Goal: Information Seeking & Learning: Learn about a topic

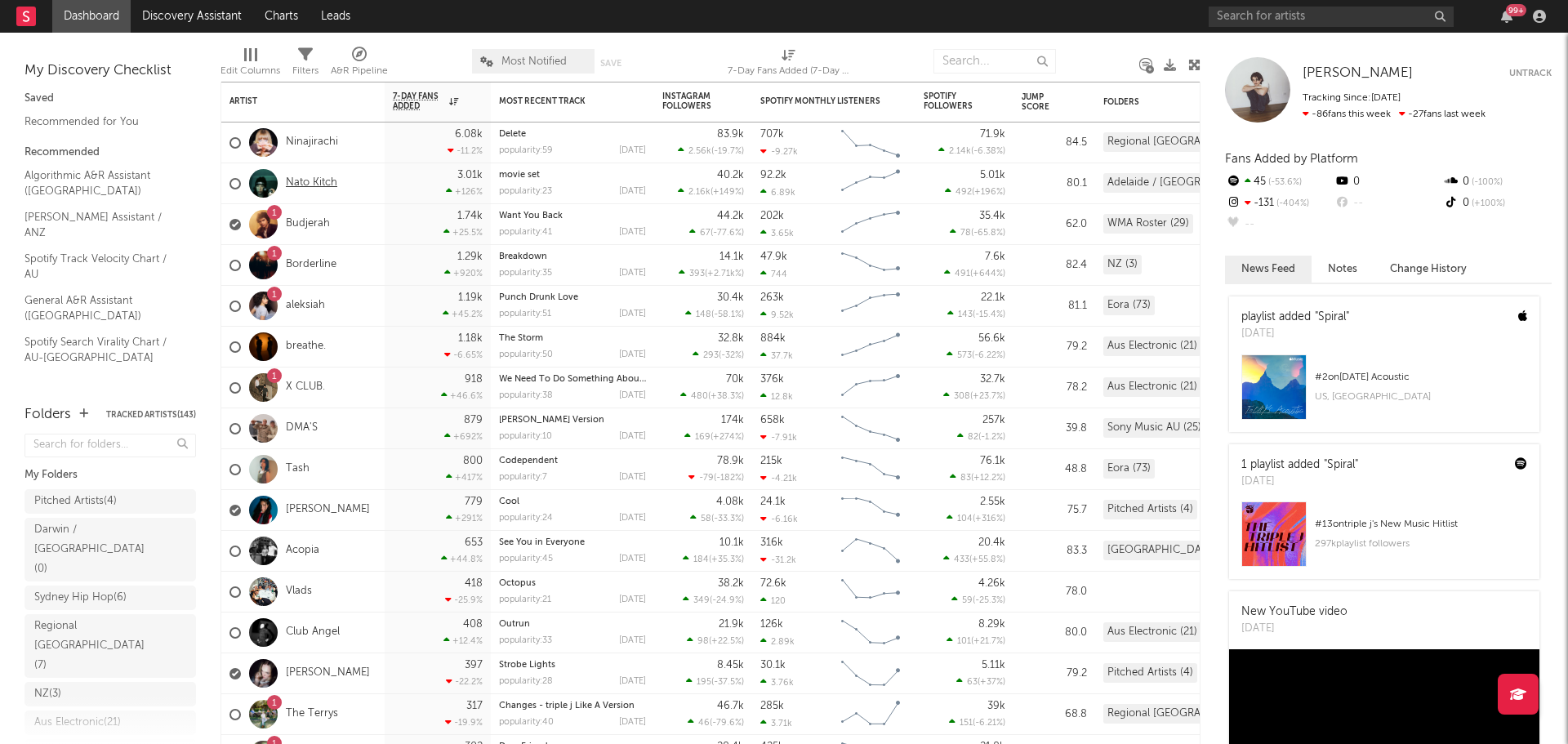
click at [303, 177] on link "Nato Kitch" at bounding box center [312, 183] width 51 height 14
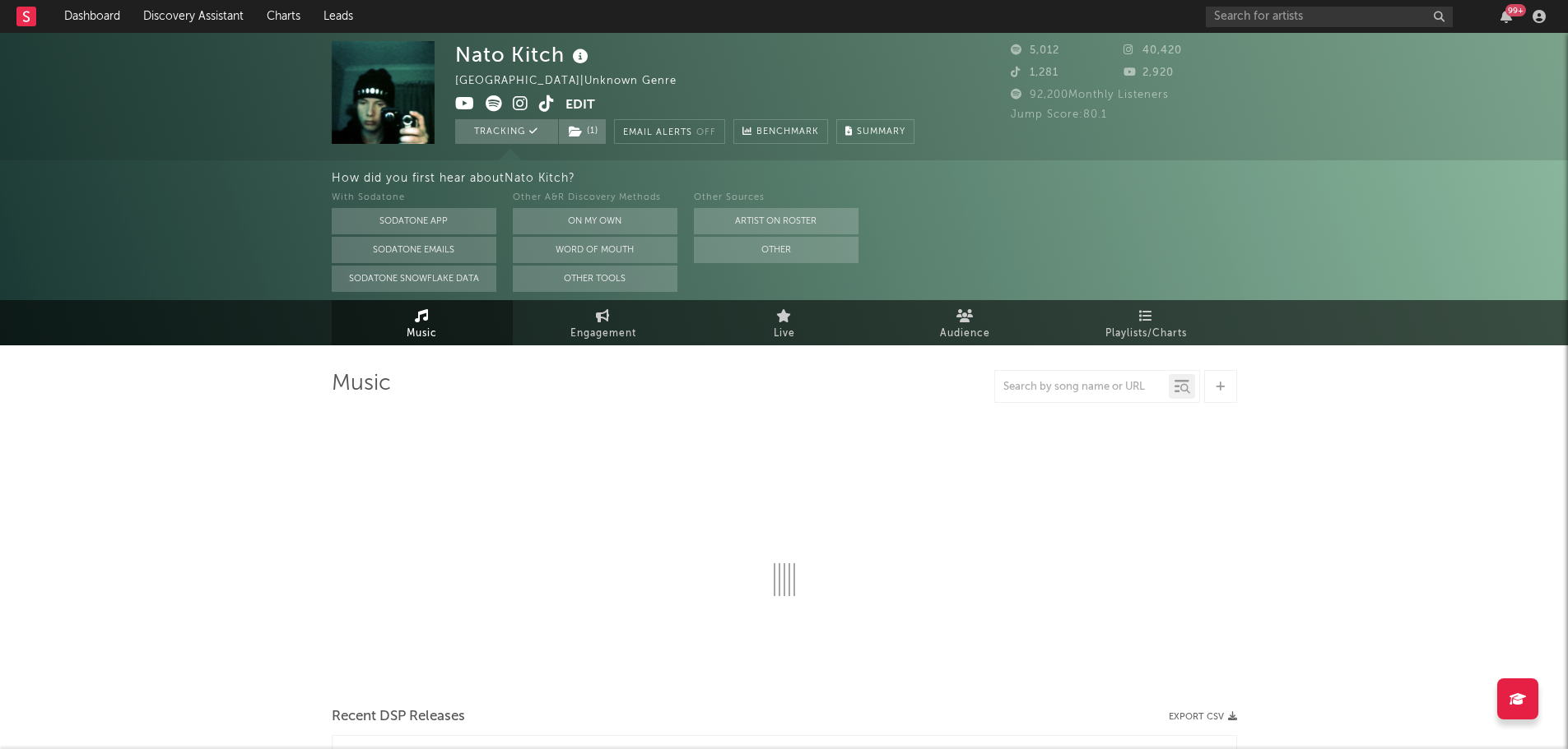
select select "1w"
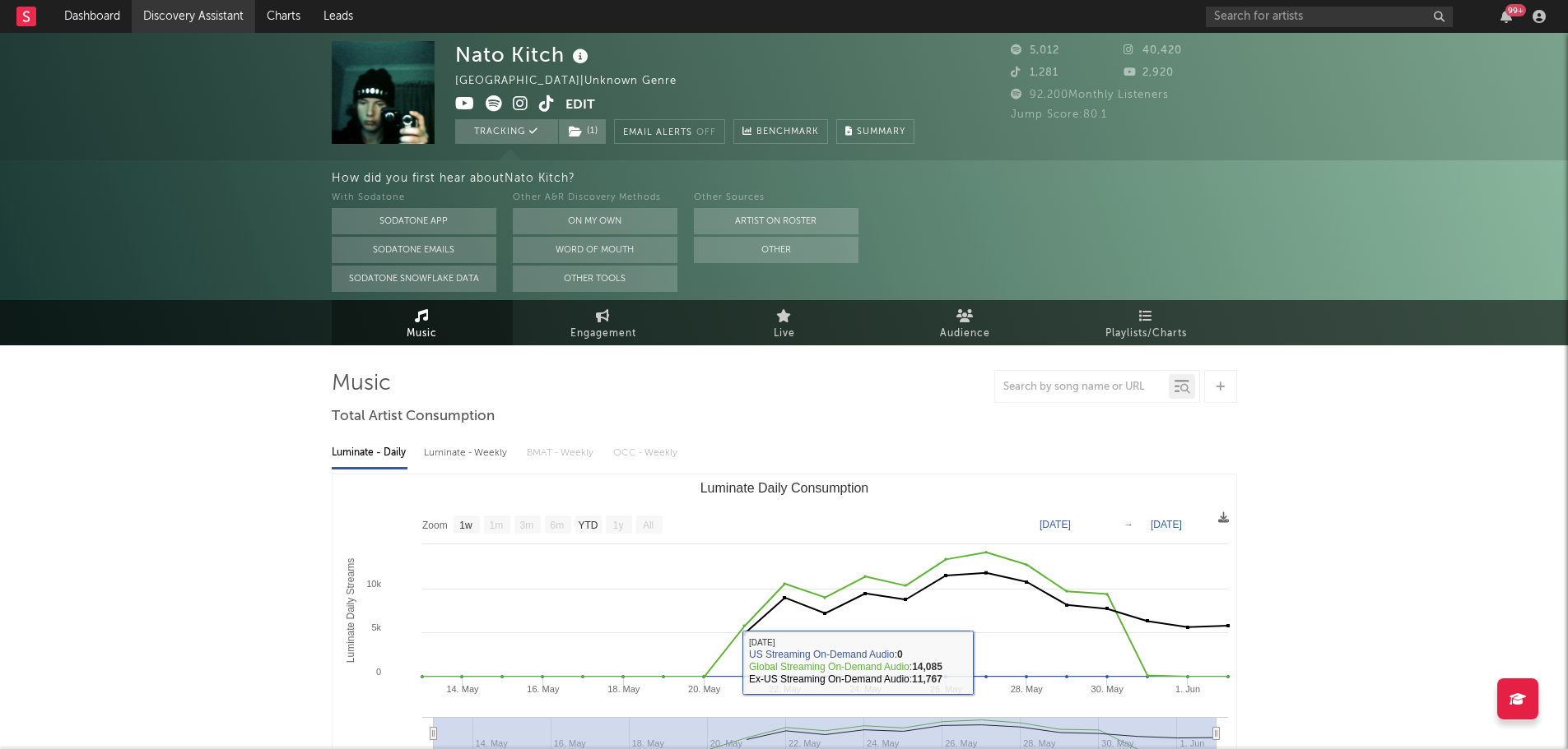
click at [188, 28] on link "Discovery Assistant" at bounding box center [194, 17] width 124 height 33
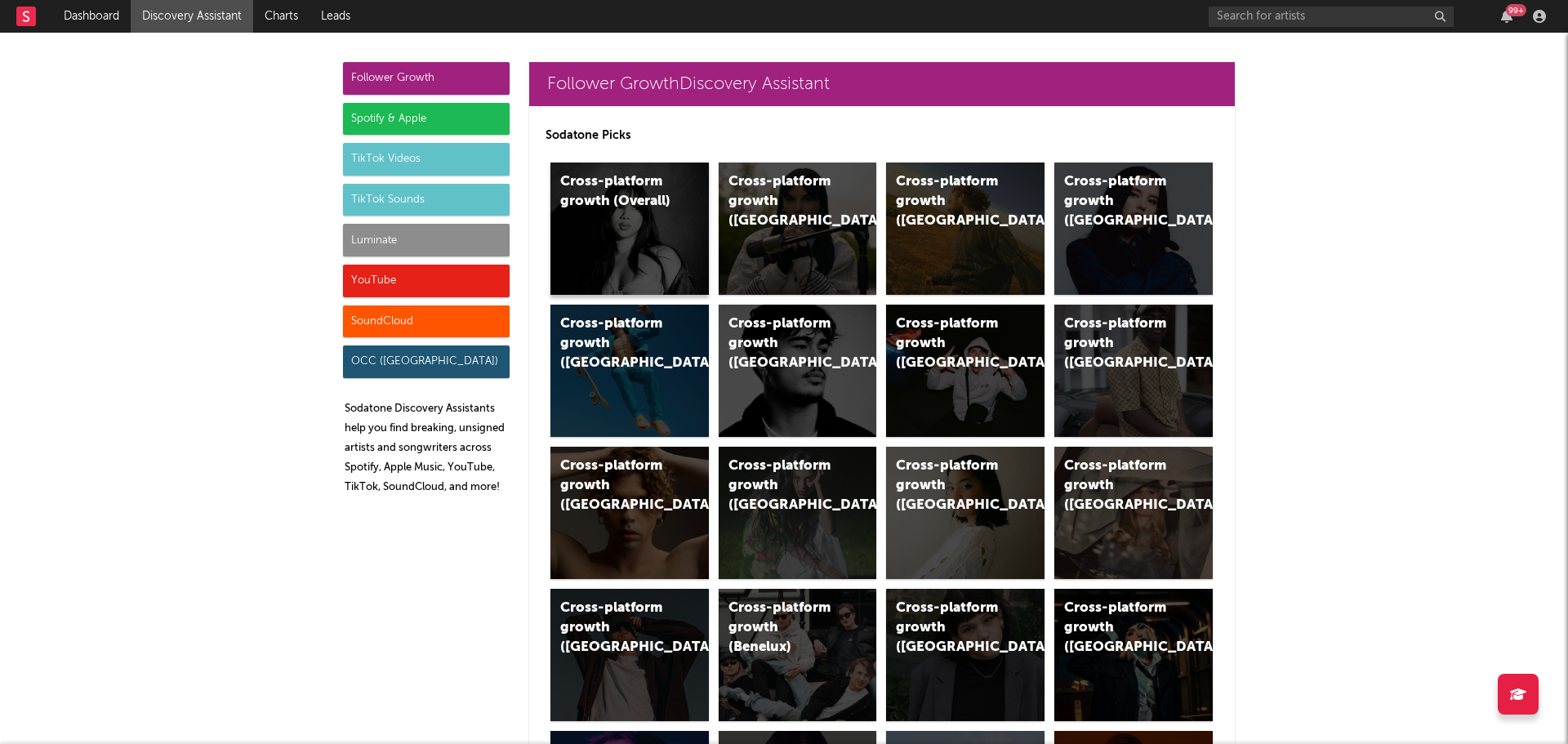
click at [660, 243] on div "Cross-platform growth (Overall)" at bounding box center [629, 228] width 159 height 132
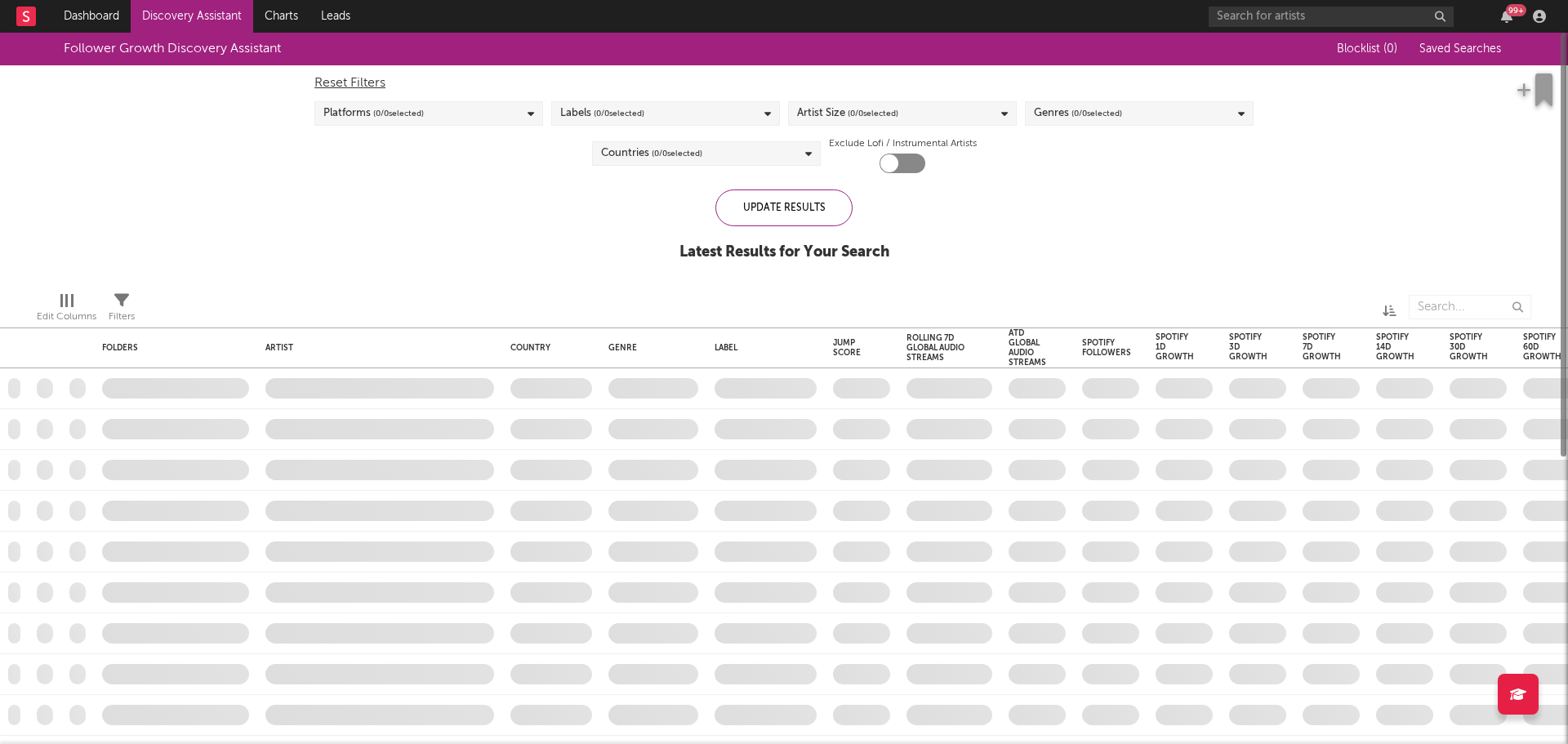
checkbox input "true"
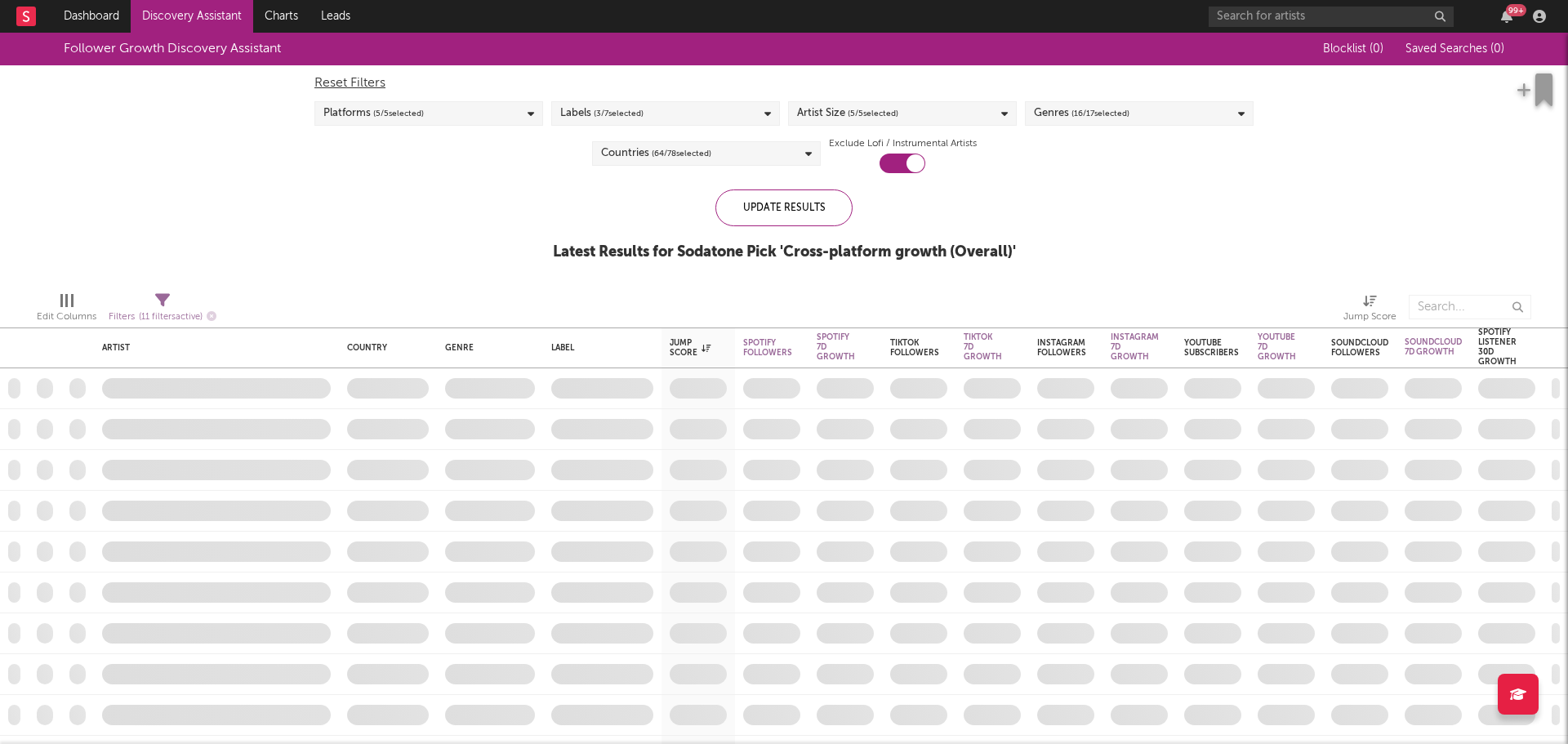
click at [480, 110] on div "Platforms ( 5 / 5 selected)" at bounding box center [428, 113] width 228 height 25
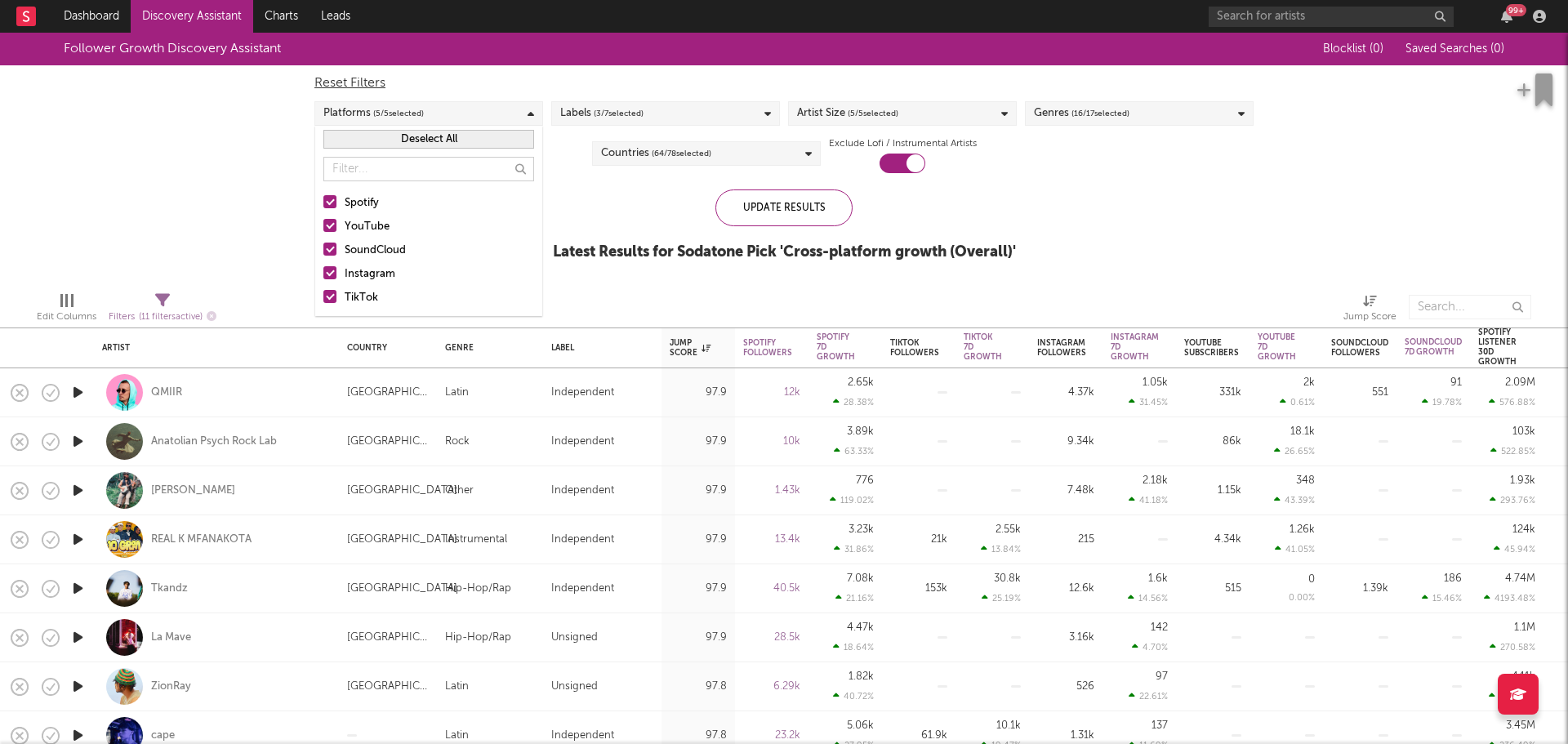
click at [699, 112] on div "Labels ( 3 / 7 selected)" at bounding box center [665, 113] width 228 height 25
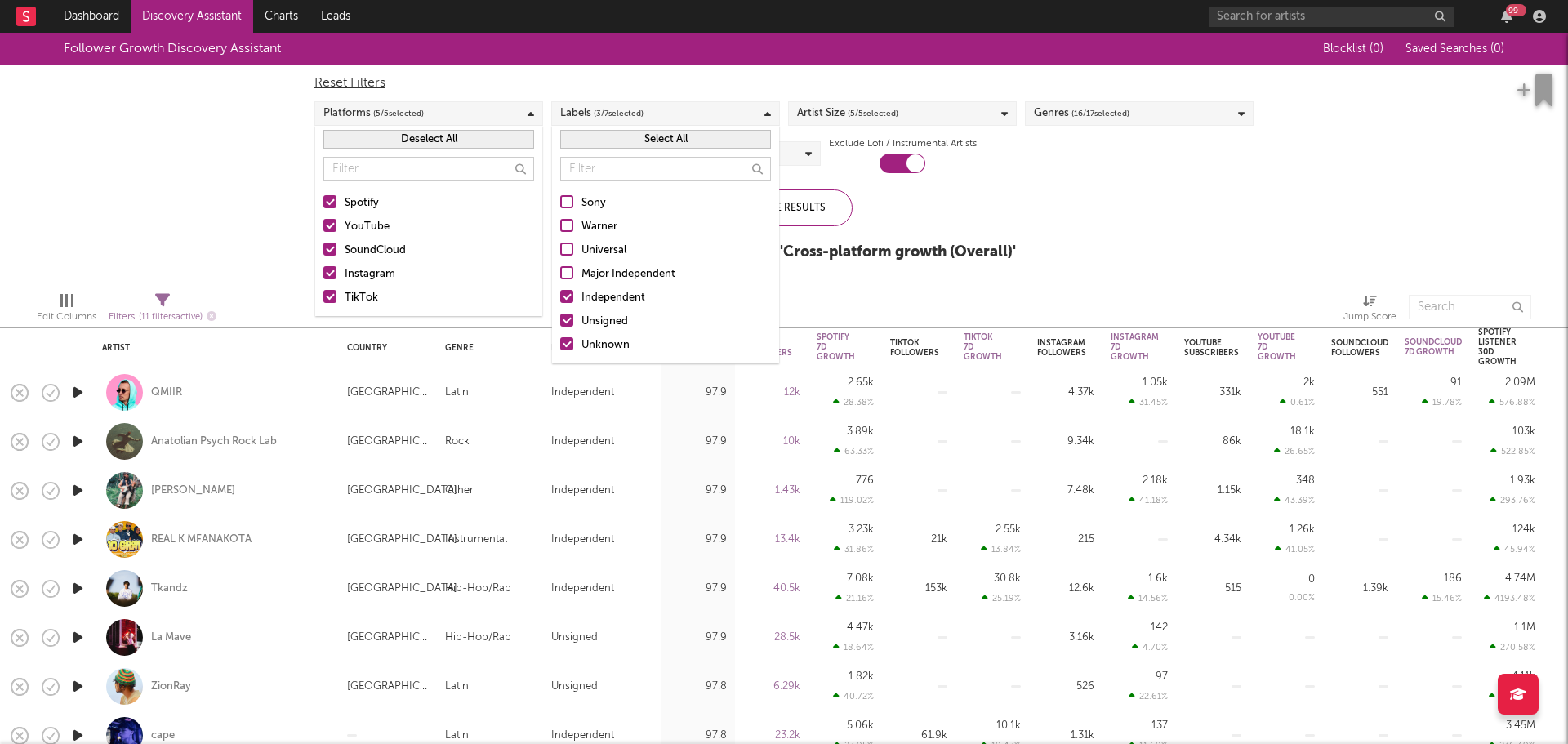
click at [699, 112] on div "Labels ( 3 / 7 selected)" at bounding box center [665, 113] width 228 height 25
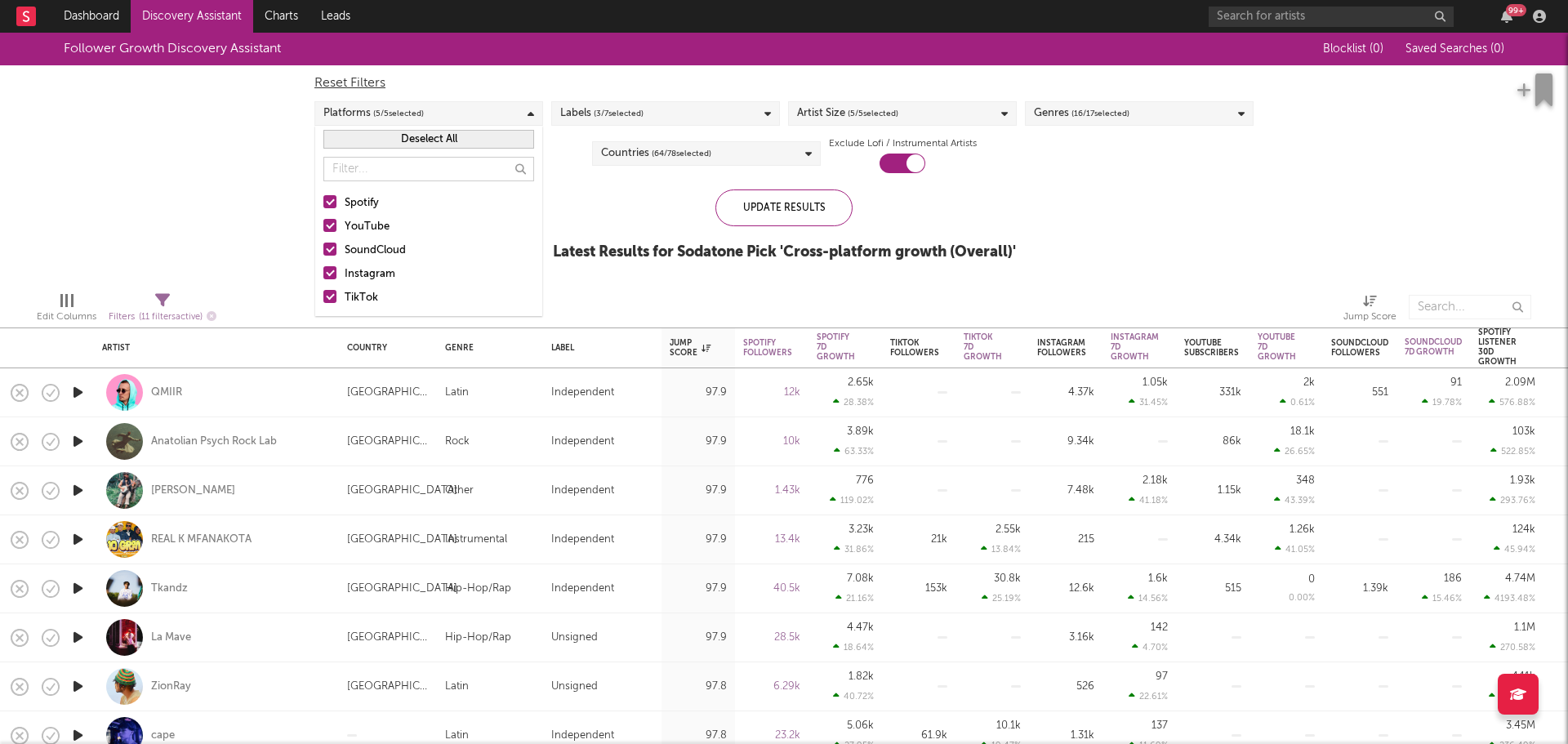
click at [520, 117] on div "Platforms ( 5 / 5 selected)" at bounding box center [428, 113] width 228 height 25
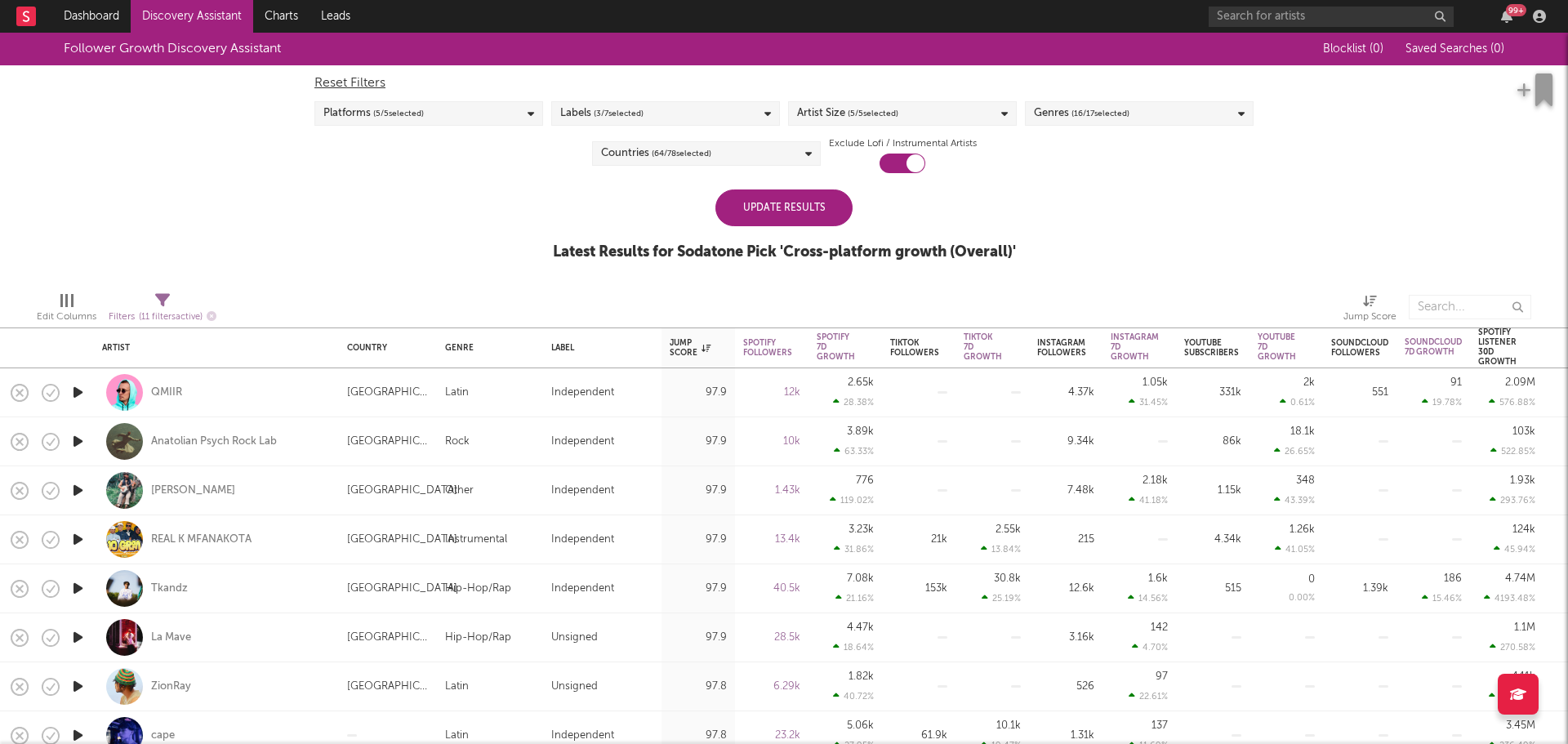
click at [797, 224] on div "Update Results" at bounding box center [784, 208] width 138 height 37
click at [878, 98] on div "Reset Filters Platforms ( 5 / 5 selected) Labels ( 3 / 7 selected) Artist Size …" at bounding box center [784, 119] width 955 height 108
click at [878, 105] on span "( 5 / 5 selected)" at bounding box center [873, 113] width 50 height 19
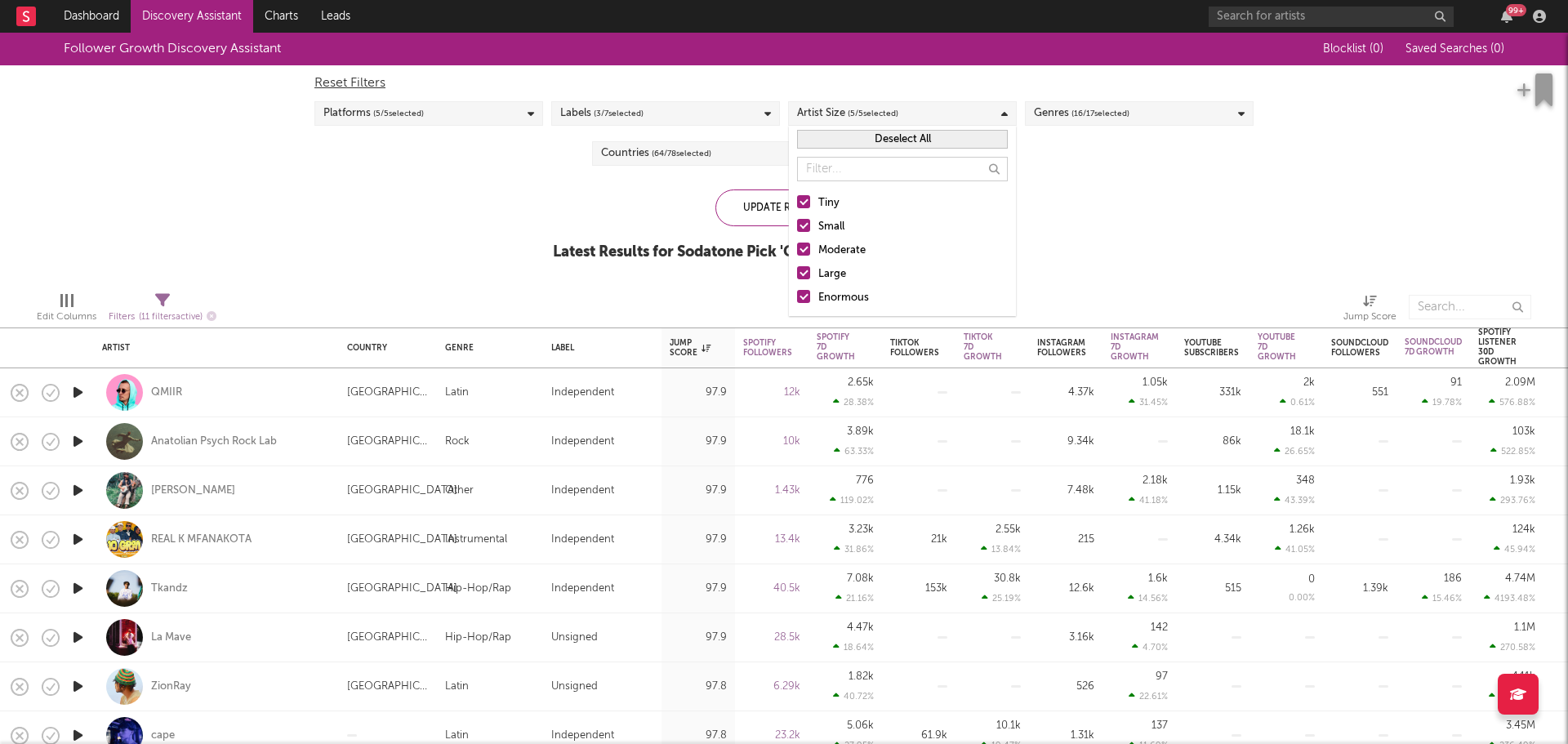
click at [878, 105] on span "( 5 / 5 selected)" at bounding box center [873, 113] width 50 height 19
click at [643, 115] on span "( 3 / 7 selected)" at bounding box center [619, 113] width 50 height 19
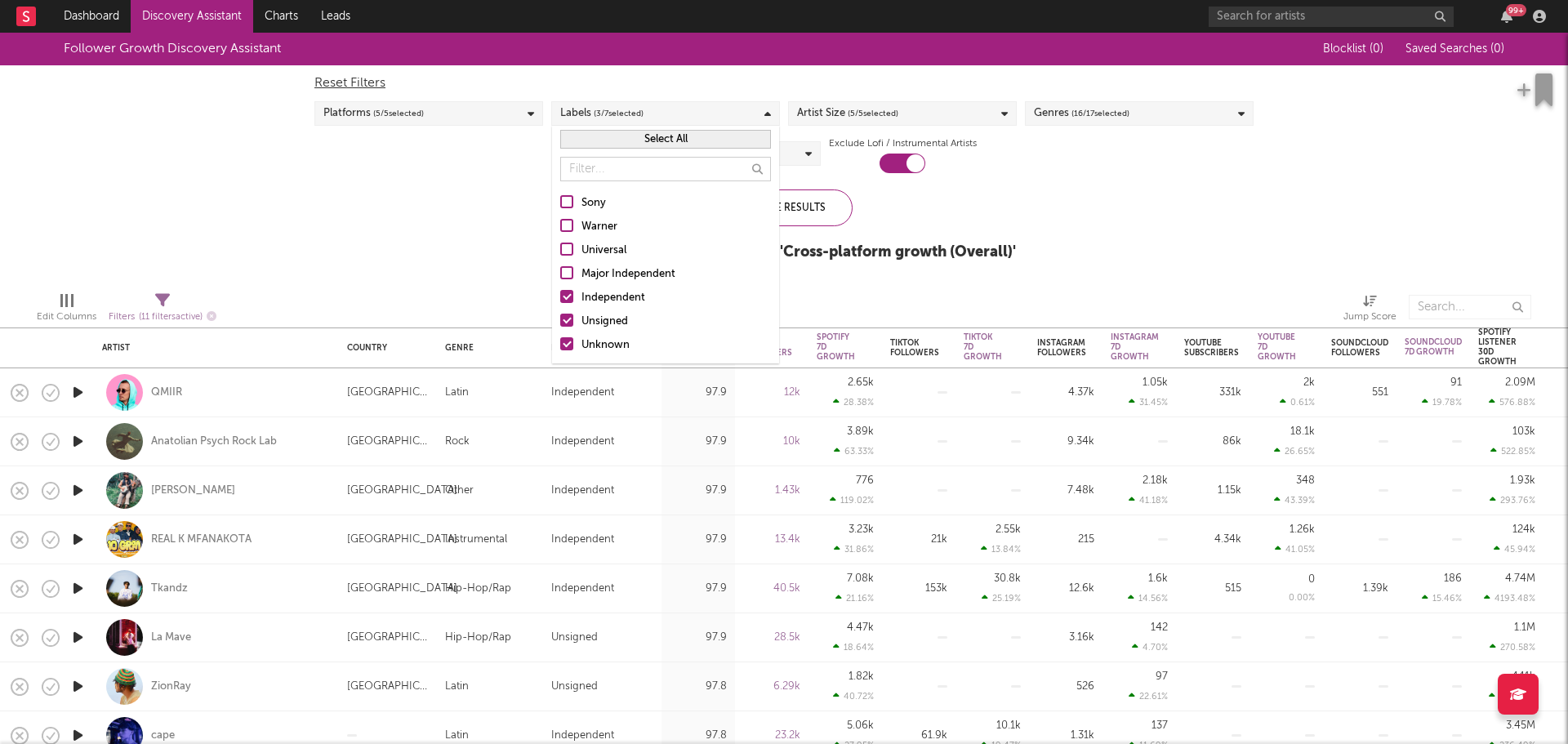
click at [411, 194] on div "Follower Growth Discovery Assistant Blocklist ( 0 ) Saved Searches ( 0 ) Reset …" at bounding box center [784, 156] width 1568 height 246
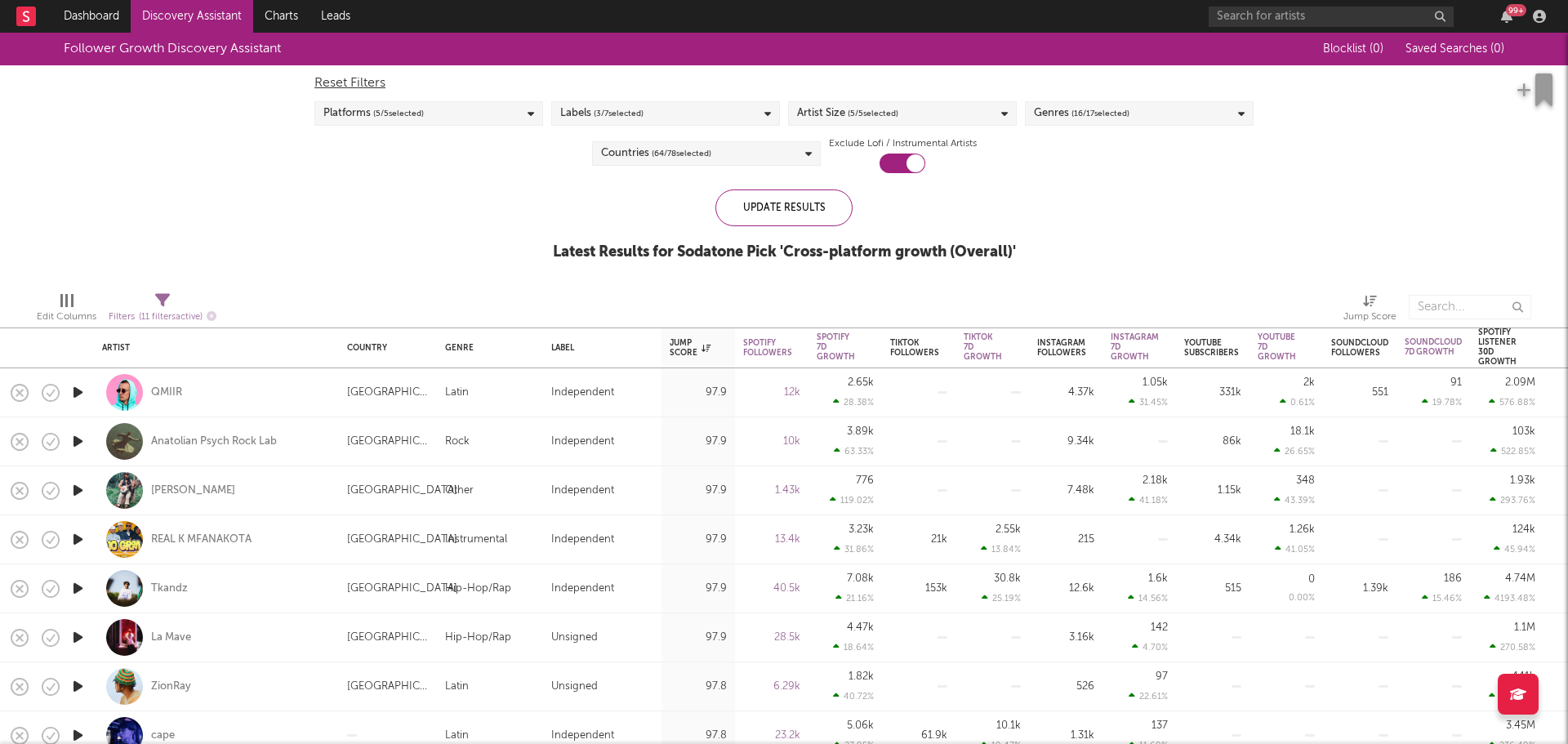
click at [144, 305] on span "Filters ( 11 filters active)" at bounding box center [162, 311] width 108 height 34
select select "or"
select select "between"
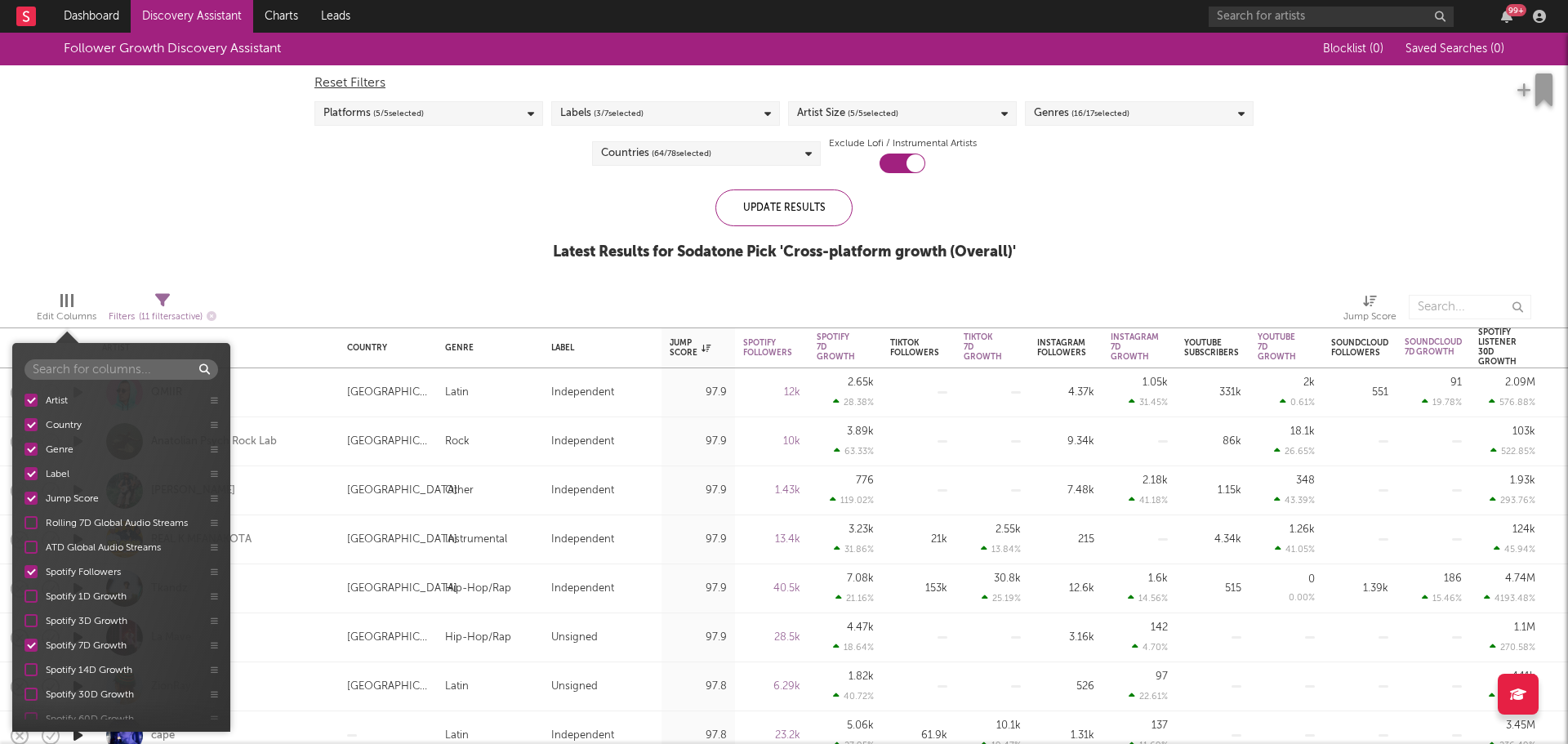
click at [85, 308] on div "Edit Columns" at bounding box center [66, 316] width 60 height 19
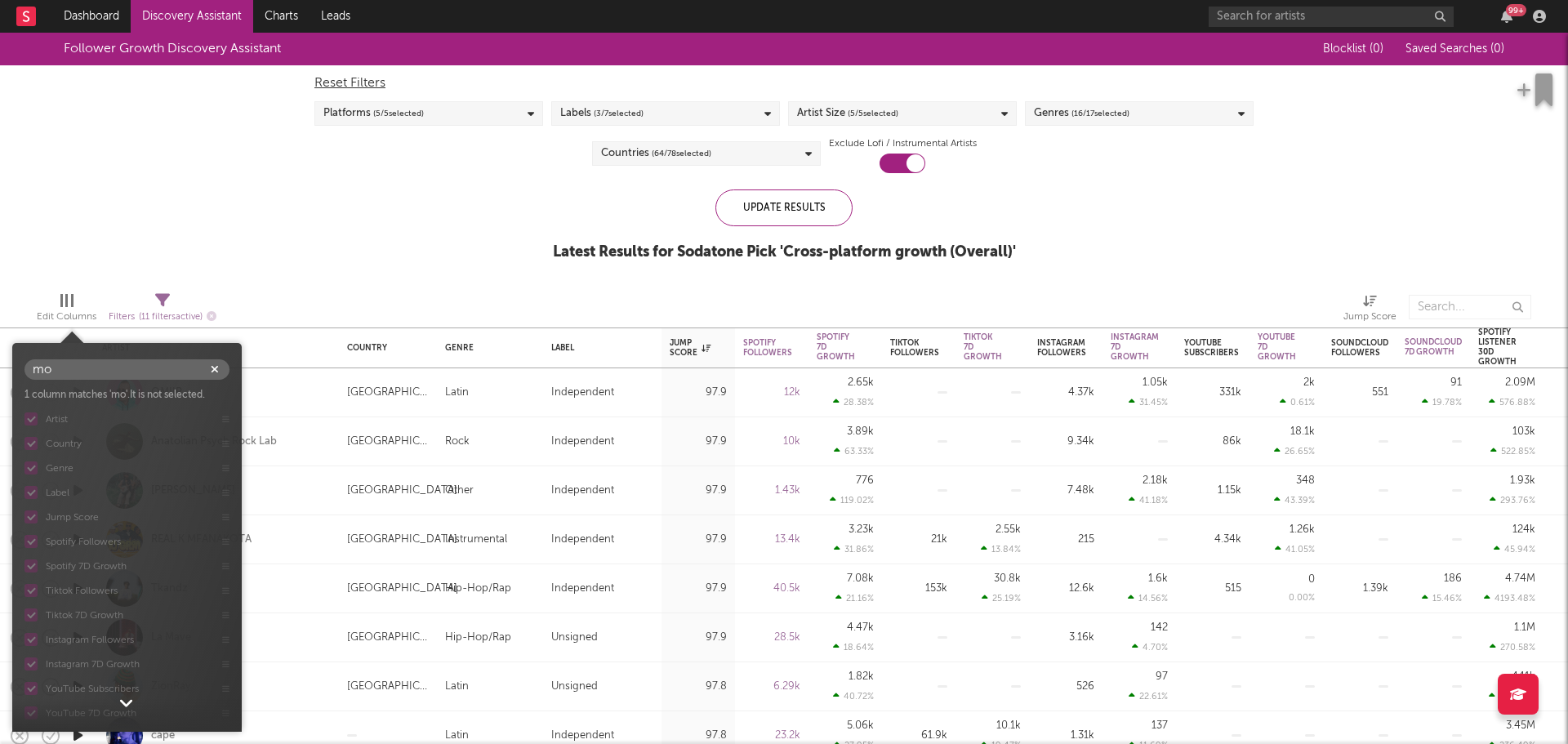
type input "m"
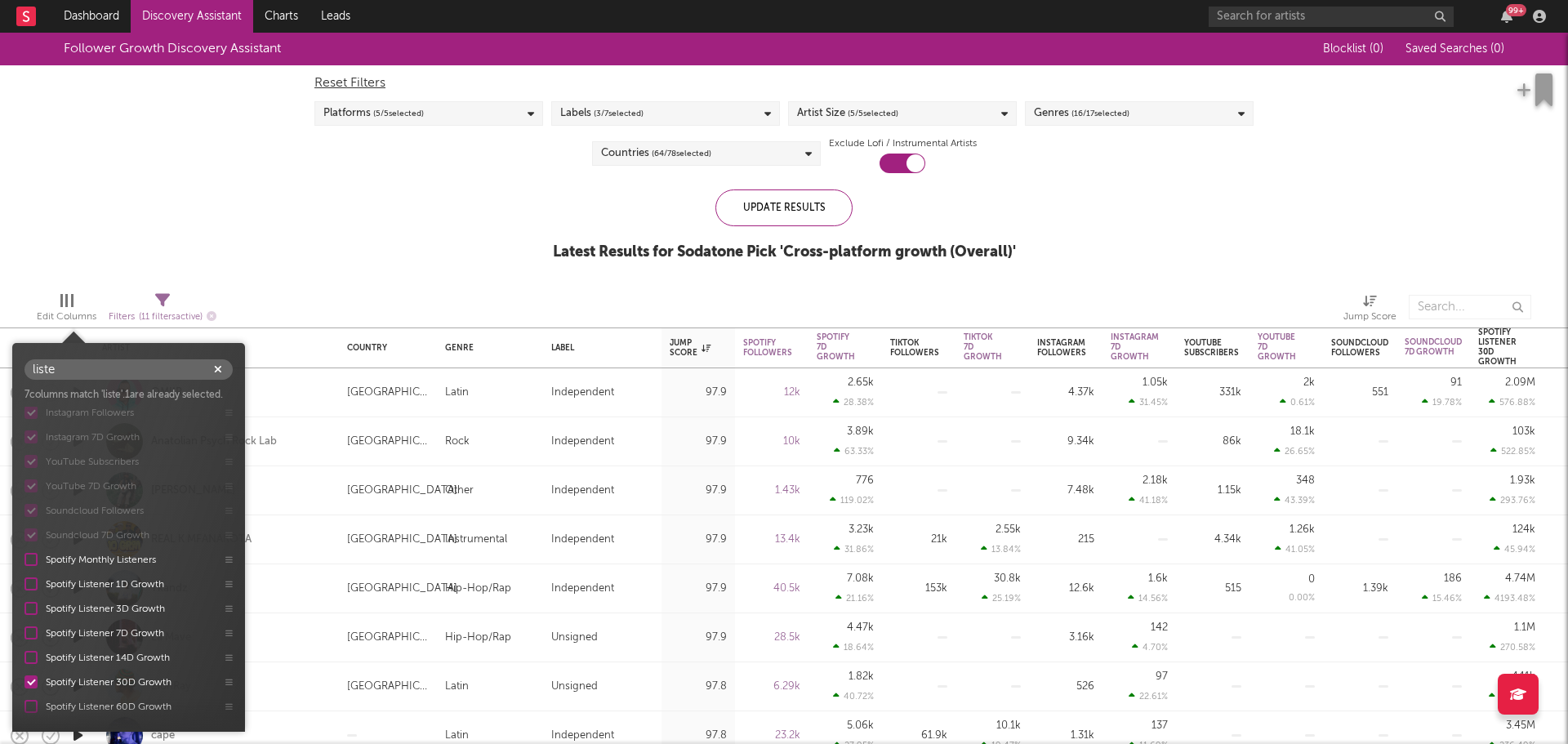
scroll to position [235, 0]
type input "liste"
click at [31, 550] on div at bounding box center [31, 552] width 13 height 13
click at [25, 550] on input "Spotify Monthly Listeners" at bounding box center [25, 552] width 0 height 17
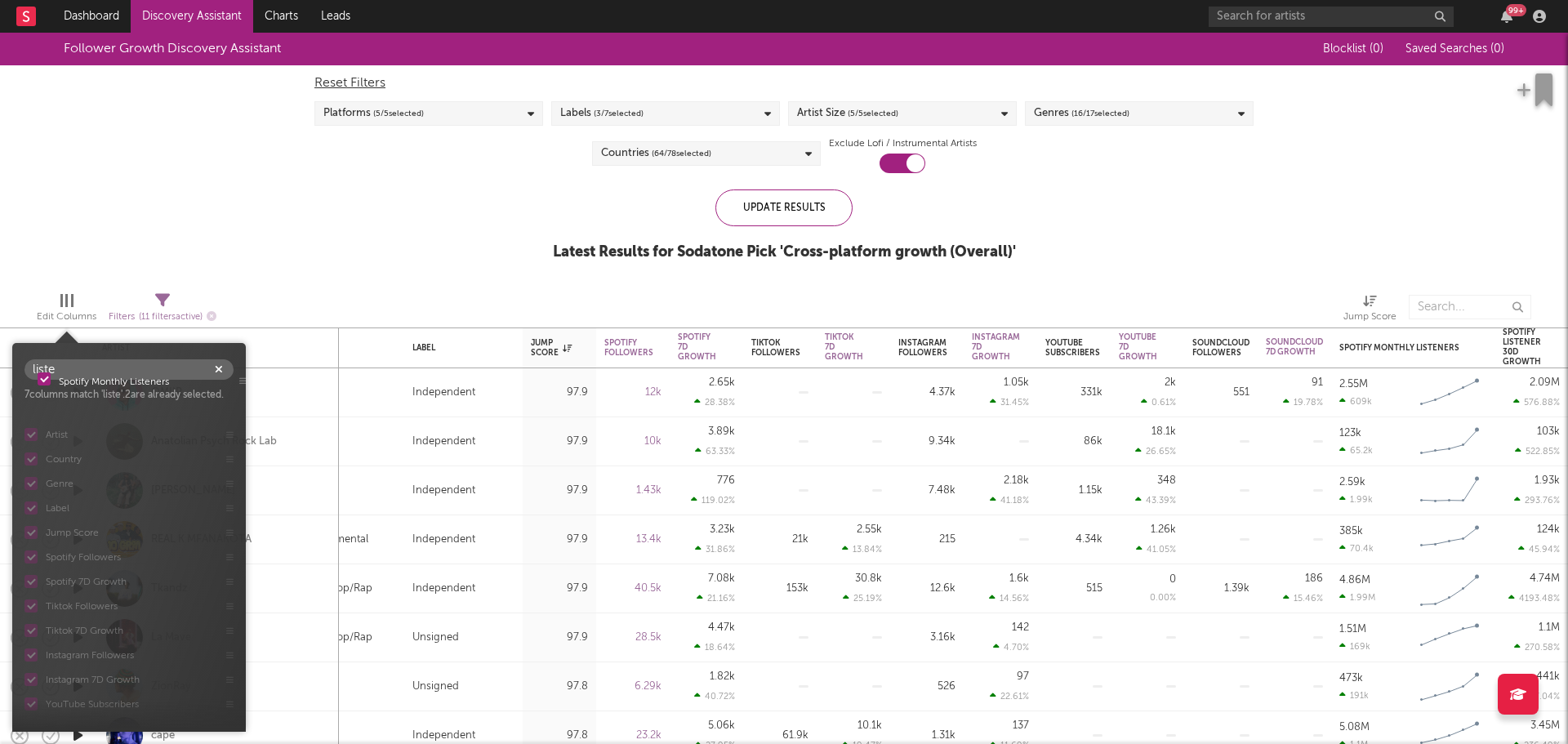
scroll to position [0, 0]
drag, startPoint x: 230, startPoint y: 554, endPoint x: 221, endPoint y: 576, distance: 23.8
click at [221, 576] on div "Artist Country Genre Label Jump Score Spotify Followers Spotify 7D Growth Tikto…" at bounding box center [128, 563] width 234 height 313
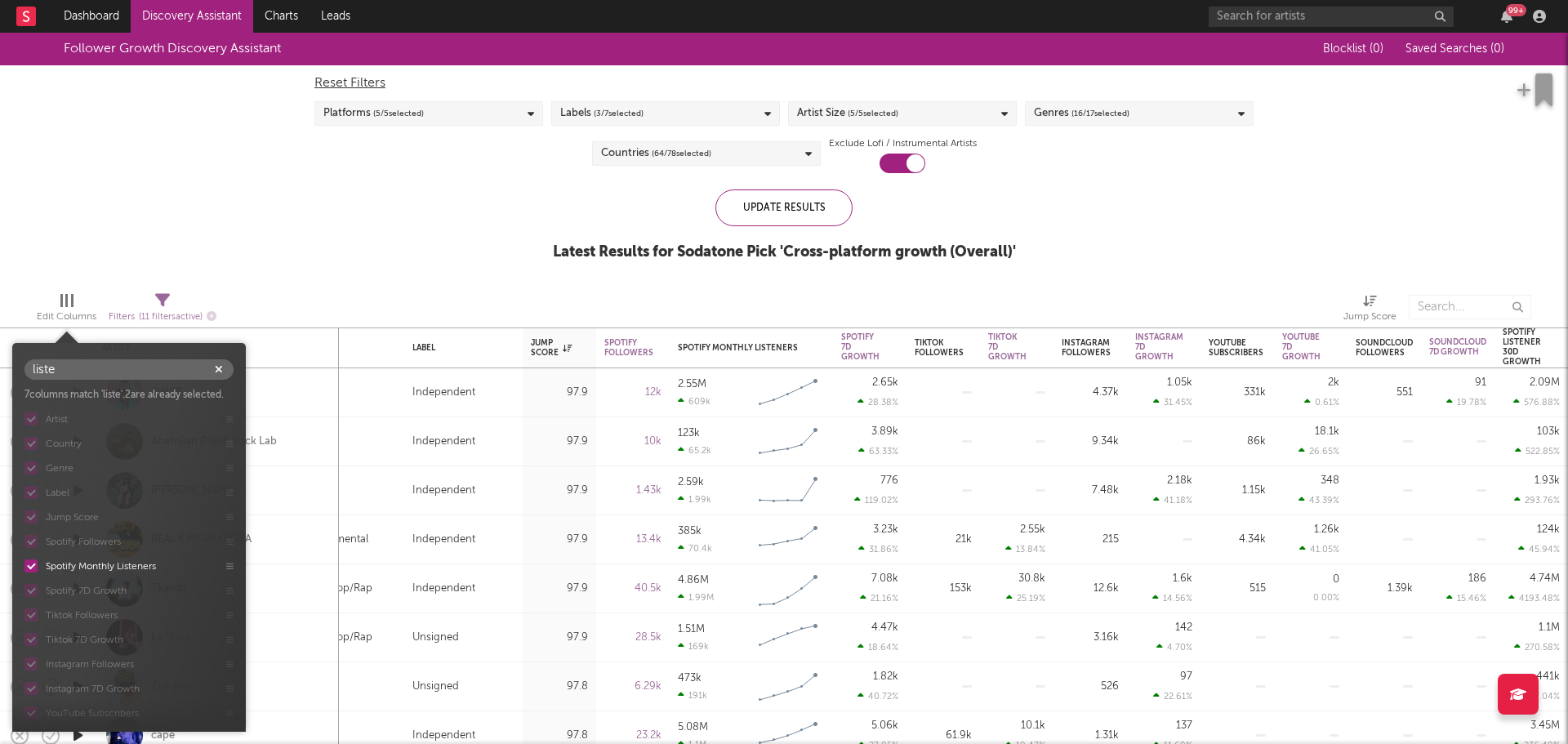
click at [567, 236] on div "Update Results Latest Results for Sodatone Pick ' Cross-platform growth (Overal…" at bounding box center [784, 234] width 463 height 89
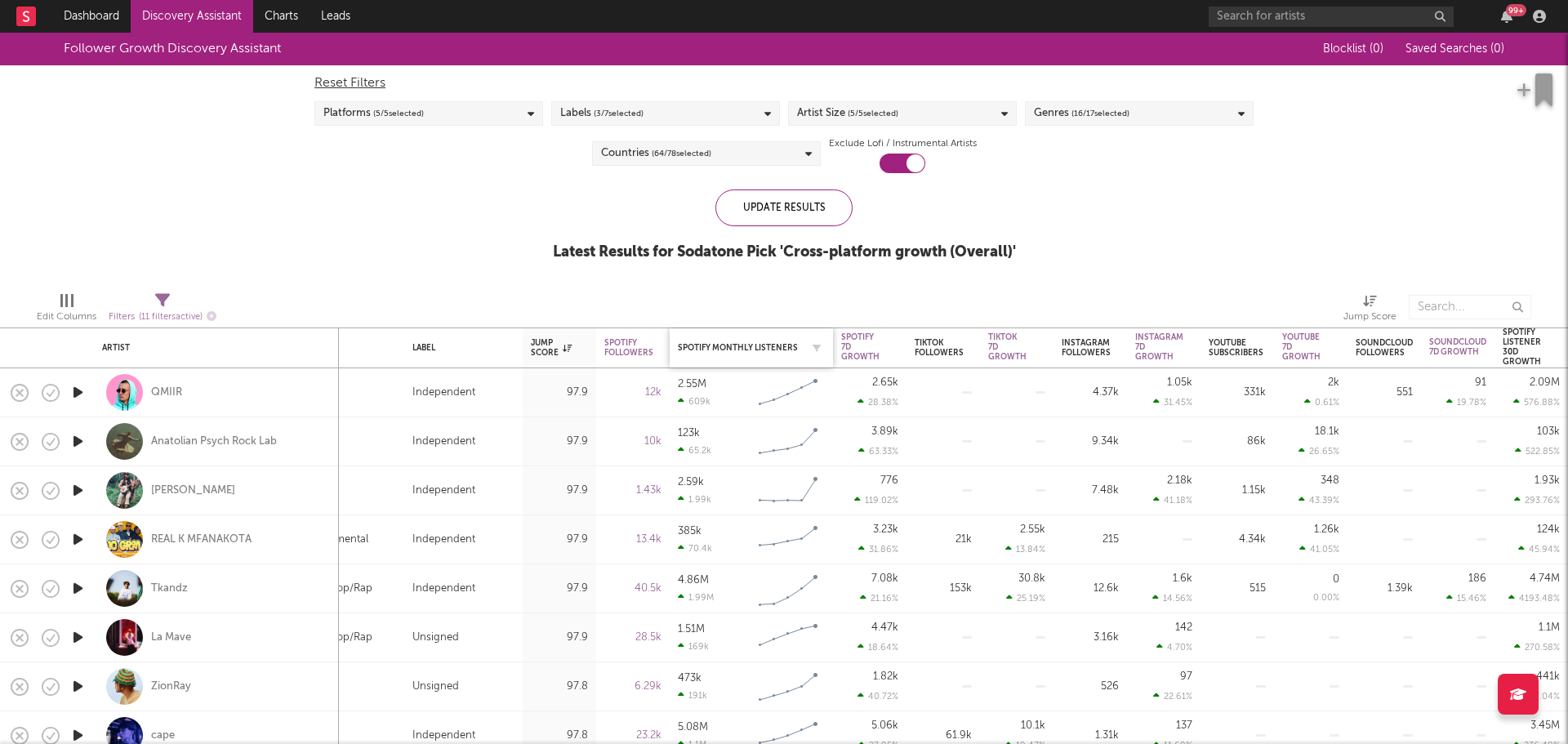
click at [751, 341] on div "Spotify Monthly Listeners" at bounding box center [751, 348] width 147 height 34
click at [751, 352] on div "Spotify Monthly Listeners" at bounding box center [739, 348] width 123 height 10
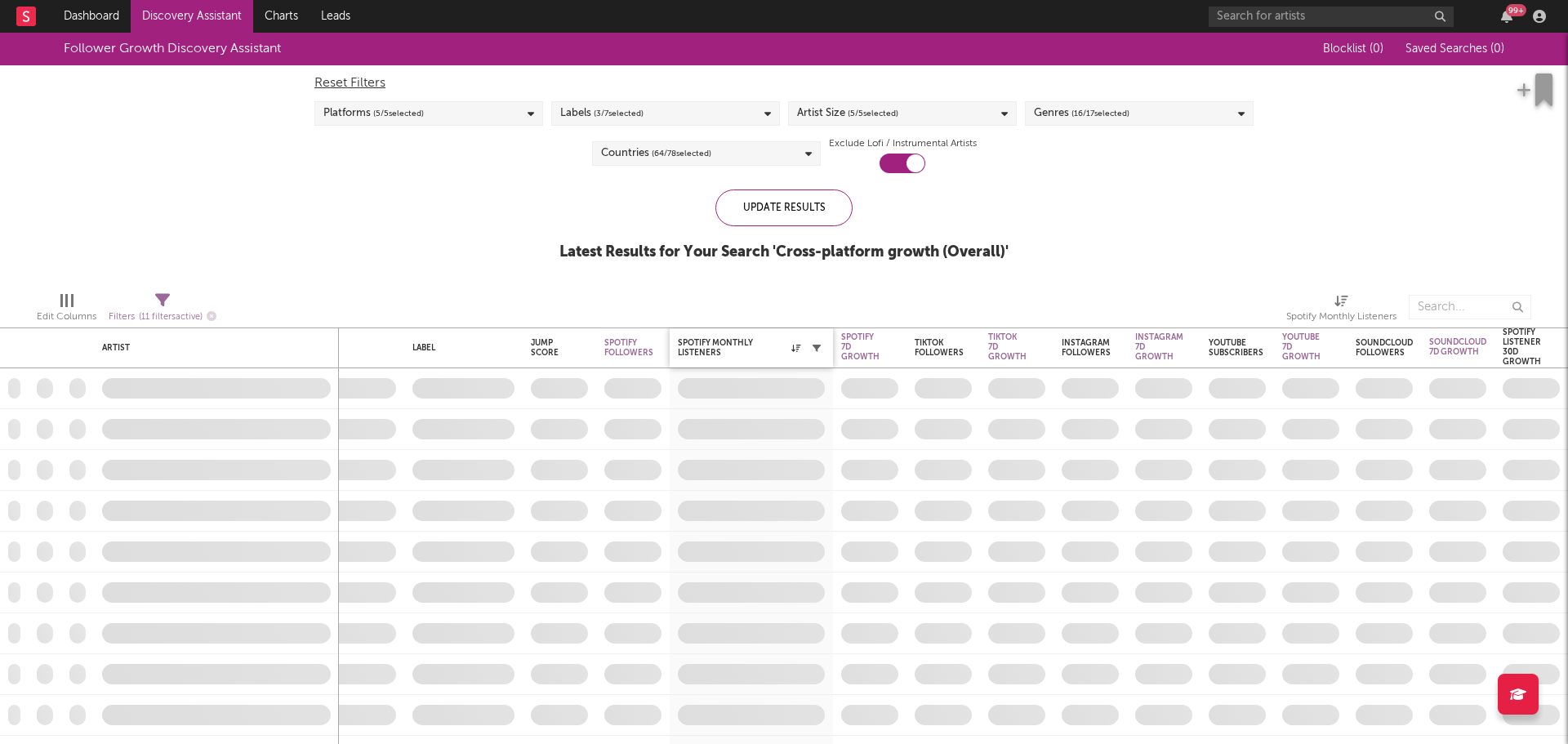
click at [817, 350] on icon "button" at bounding box center [816, 348] width 8 height 8
select select "or"
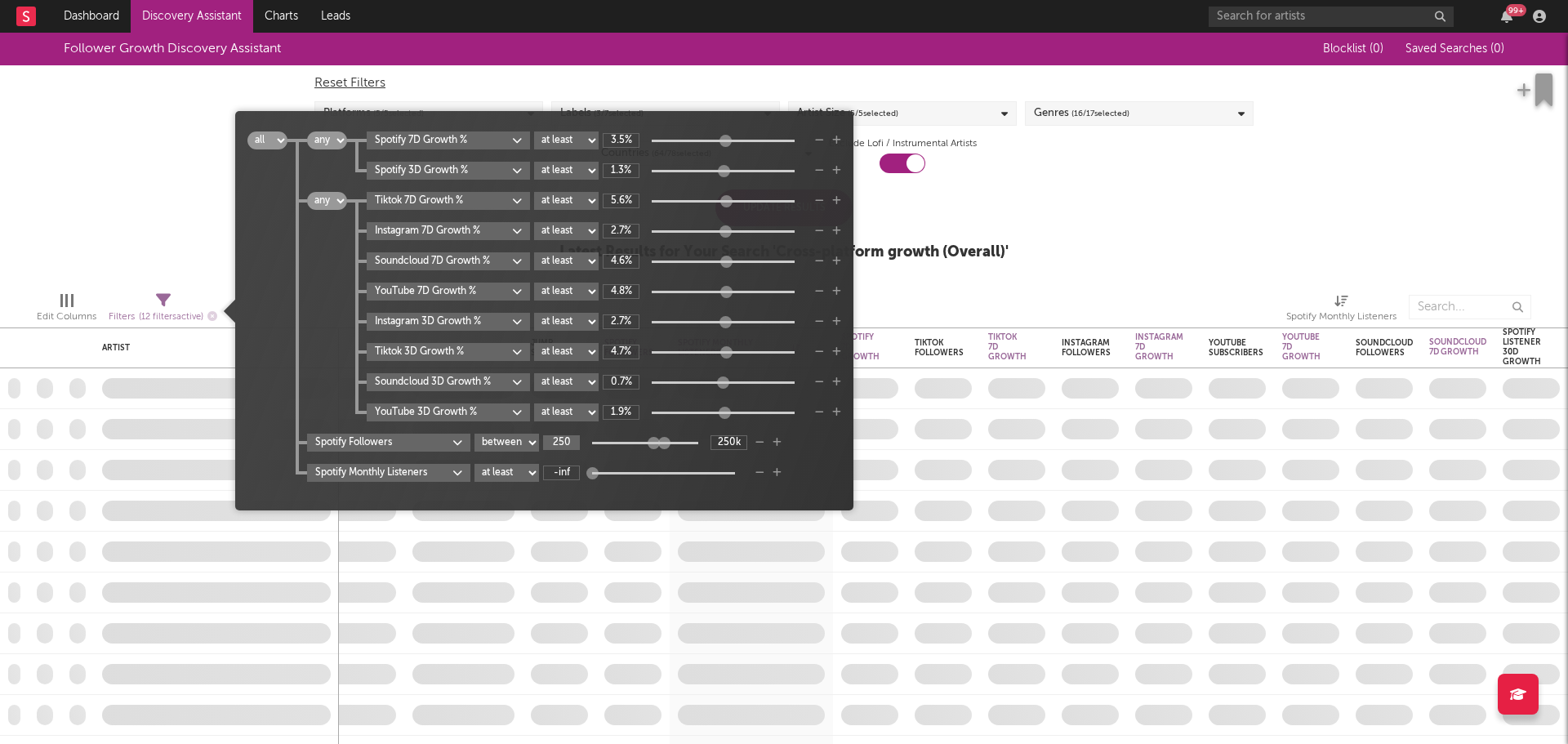
click at [565, 449] on input "250" at bounding box center [561, 443] width 37 height 15
click at [502, 442] on select "at least at most between" at bounding box center [507, 443] width 64 height 18
click at [475, 434] on select "at least at most between" at bounding box center [507, 443] width 64 height 18
select select "max"
click at [569, 449] on input "-inf" at bounding box center [561, 443] width 37 height 15
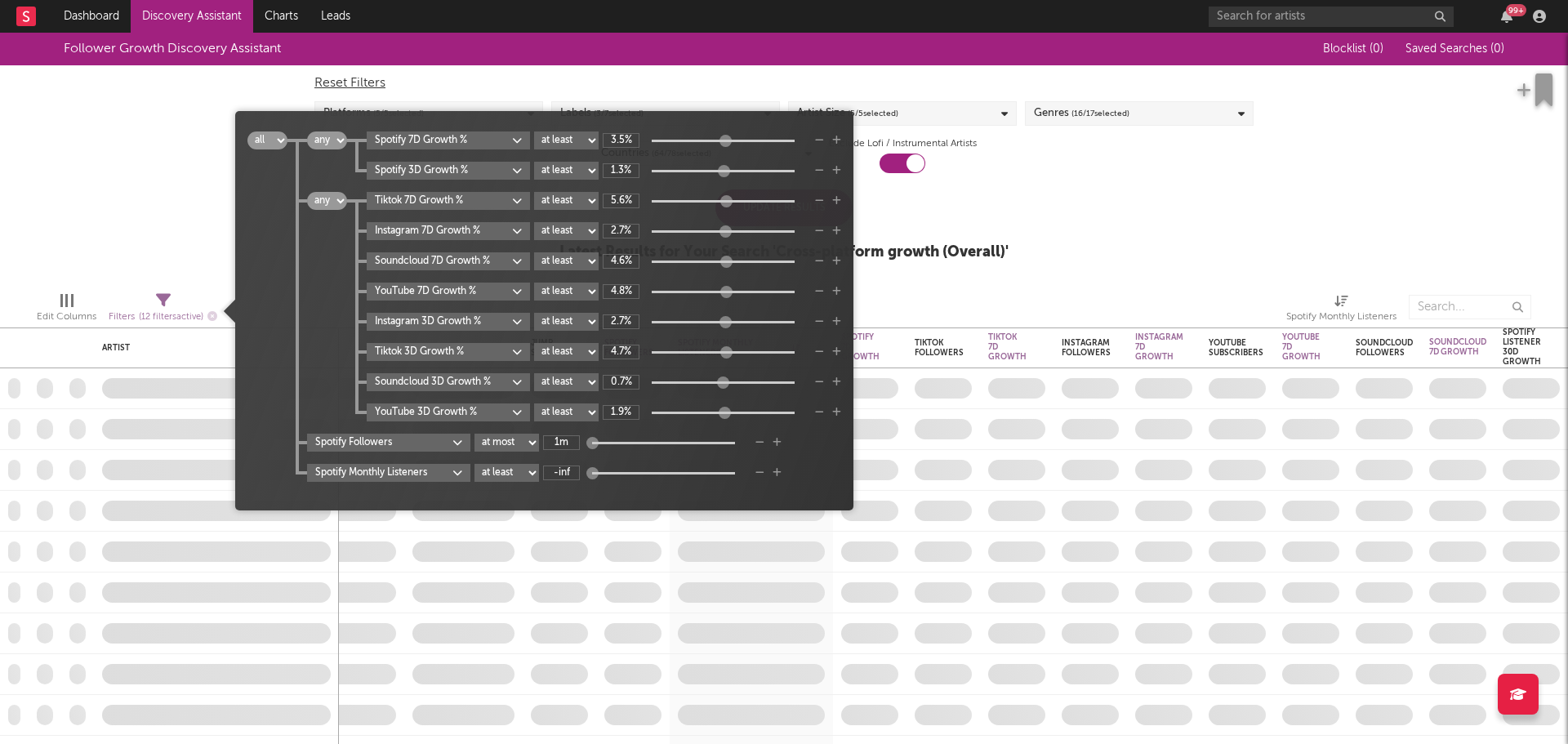
type input "1M"
drag, startPoint x: 828, startPoint y: 444, endPoint x: 812, endPoint y: 439, distance: 16.8
click at [827, 441] on div "Spotify Followers at least at most between 1M" at bounding box center [574, 443] width 535 height 18
click at [521, 438] on select "at least at most between" at bounding box center [507, 443] width 64 height 18
click at [475, 434] on select "at least at most between" at bounding box center [507, 443] width 64 height 18
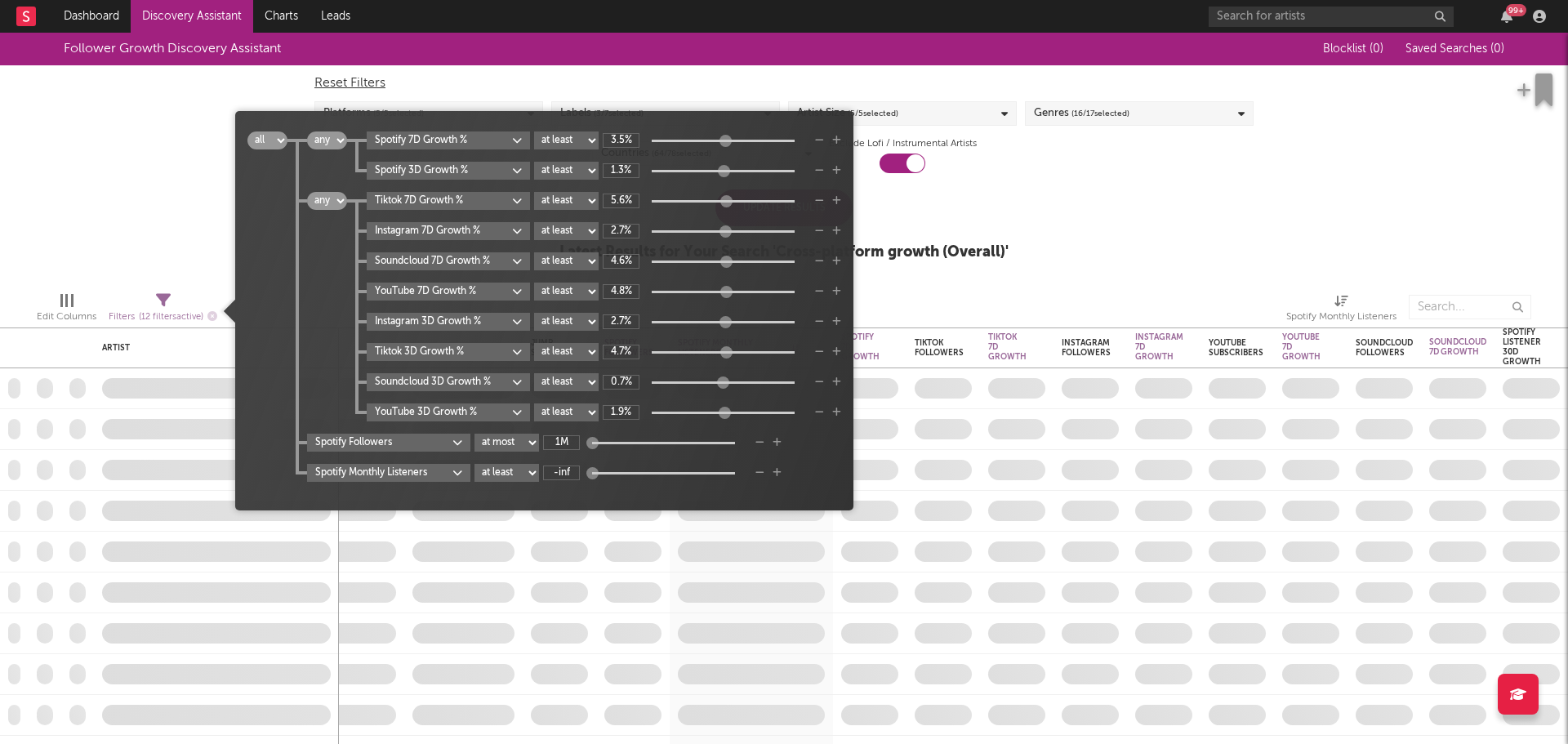
select select "between"
click at [570, 442] on input "1M" at bounding box center [561, 443] width 37 height 15
click at [568, 450] on div "Spotify Followers at least at most between 0 +inf" at bounding box center [574, 443] width 535 height 18
type input "0"
click at [498, 430] on div "all any Spotify 7D Growth % at least at most between 3.5% Spotify 3D Growth % a…" at bounding box center [565, 306] width 554 height 350
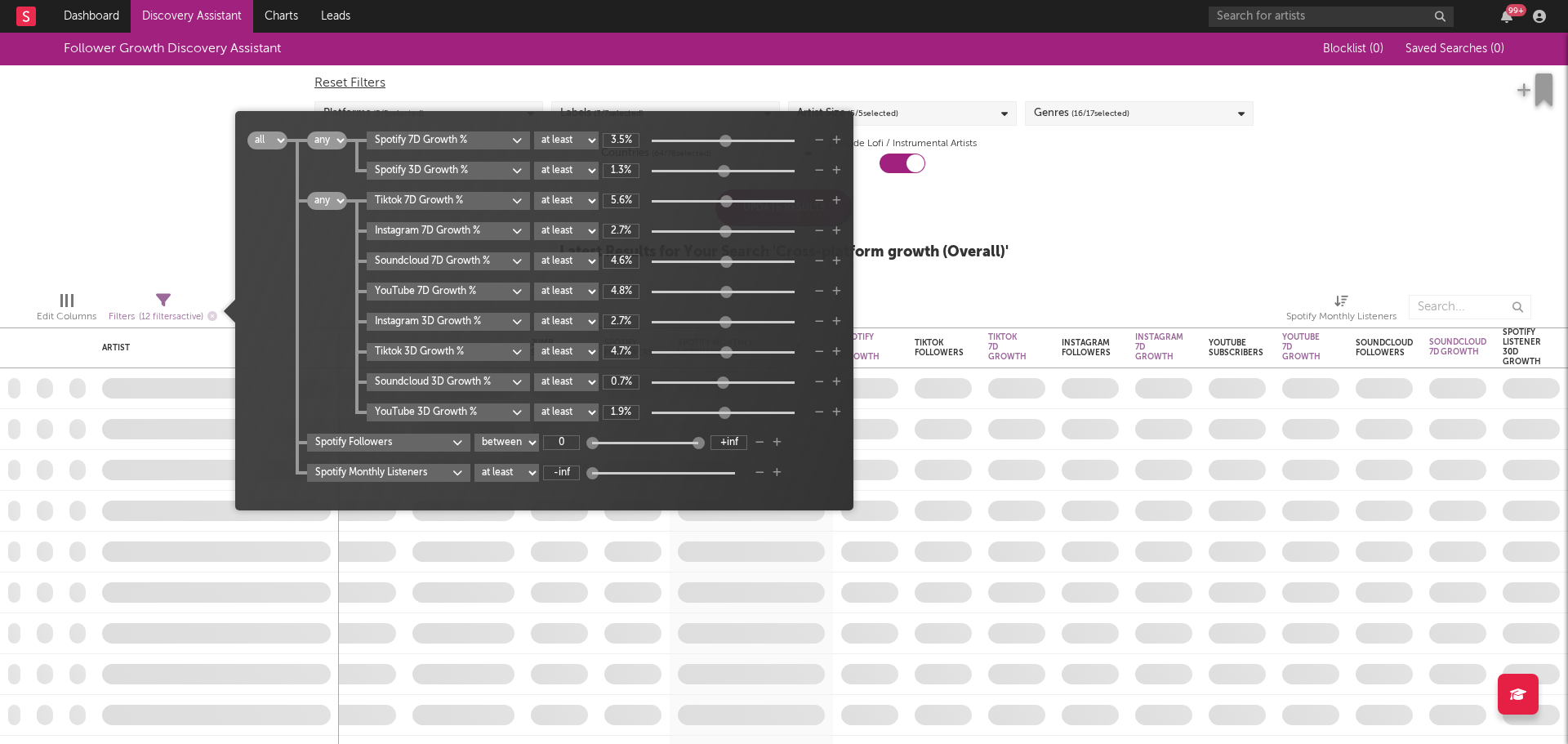
click at [504, 442] on select "at least at most between" at bounding box center [507, 443] width 64 height 18
click at [525, 475] on select "at least at most between" at bounding box center [507, 473] width 64 height 18
click at [475, 464] on select "at least at most between" at bounding box center [507, 473] width 64 height 18
select select "max"
click at [563, 473] on input "-inf" at bounding box center [561, 473] width 37 height 15
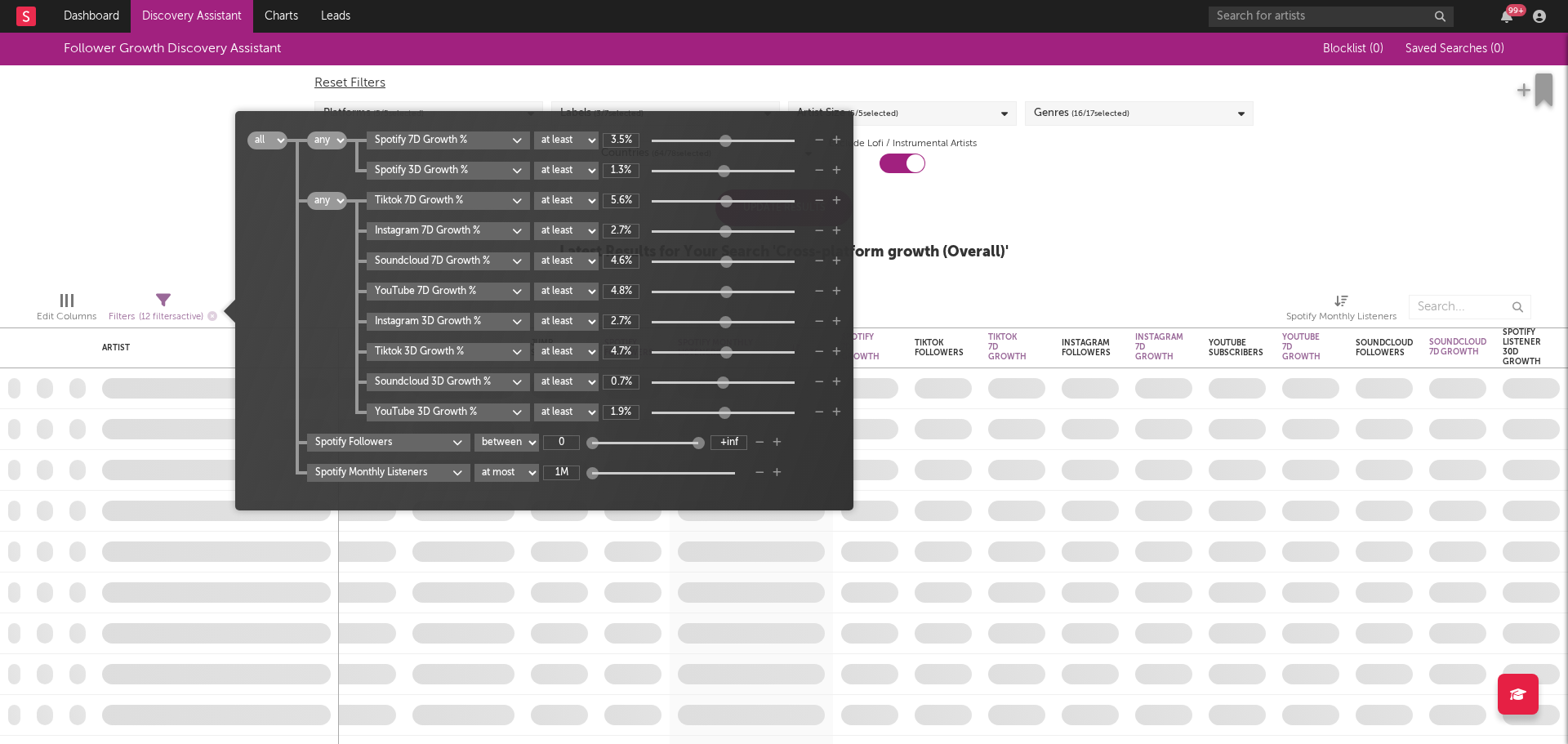
type input "1M"
click at [612, 483] on div "all any all any Spotify 7D Growth % at least at most between 3.5% Spotify 3D Gr…" at bounding box center [545, 316] width 594 height 371
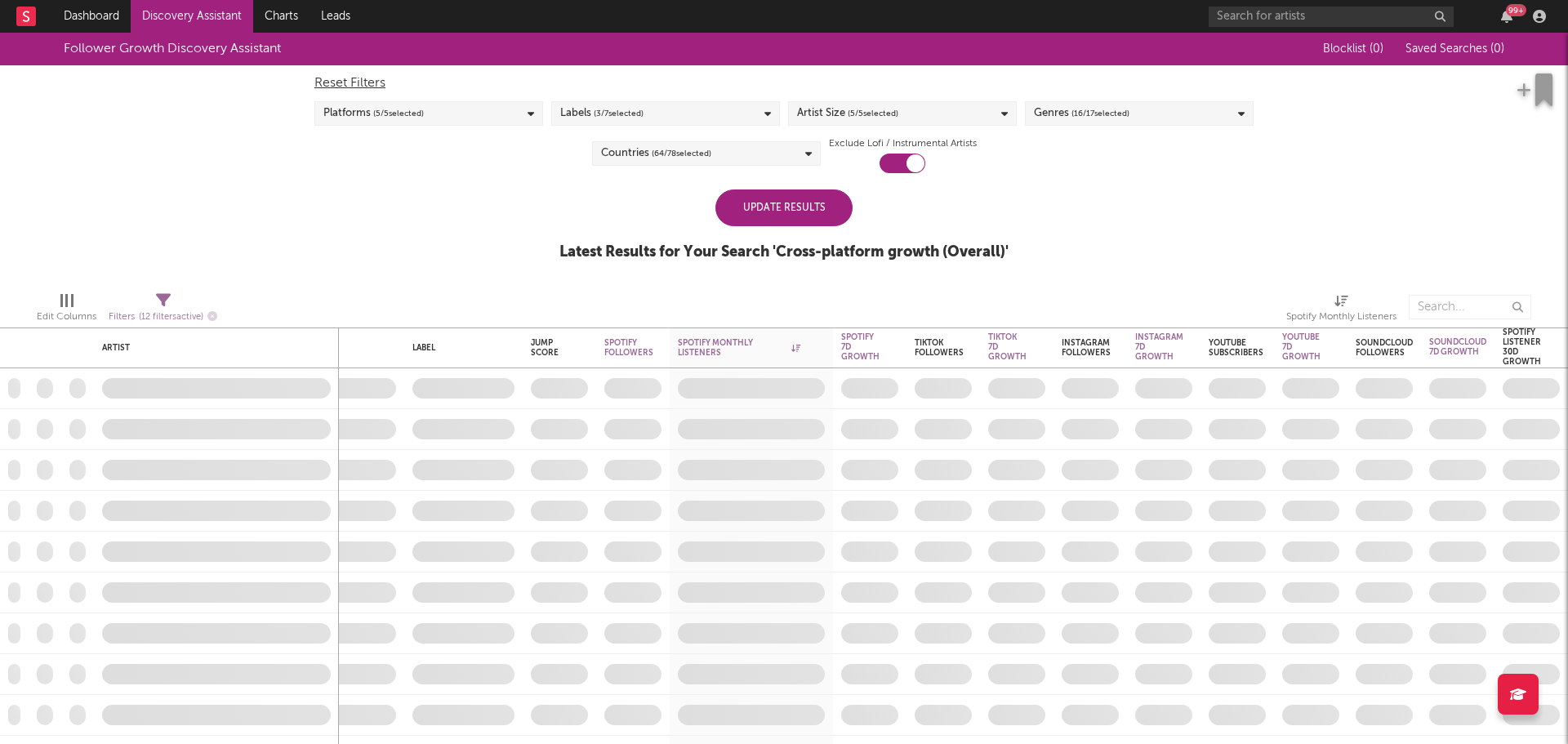
click at [1127, 265] on div "Follower Growth Discovery Assistant Blocklist ( 0 ) Saved Searches ( 0 ) Reset …" at bounding box center [784, 156] width 1568 height 246
click at [798, 213] on div "Update Results" at bounding box center [784, 208] width 138 height 37
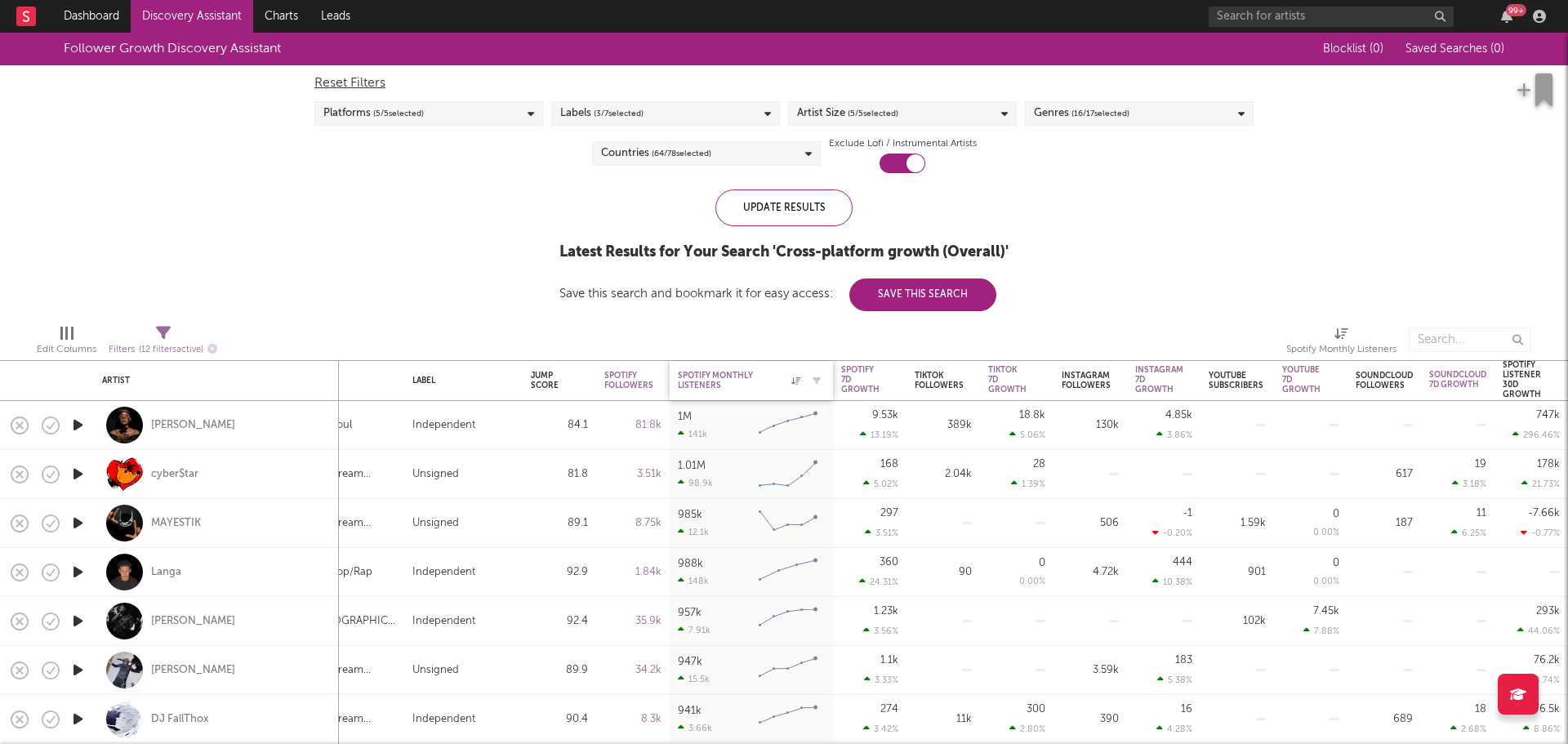
click at [797, 384] on icon at bounding box center [796, 381] width 9 height 8
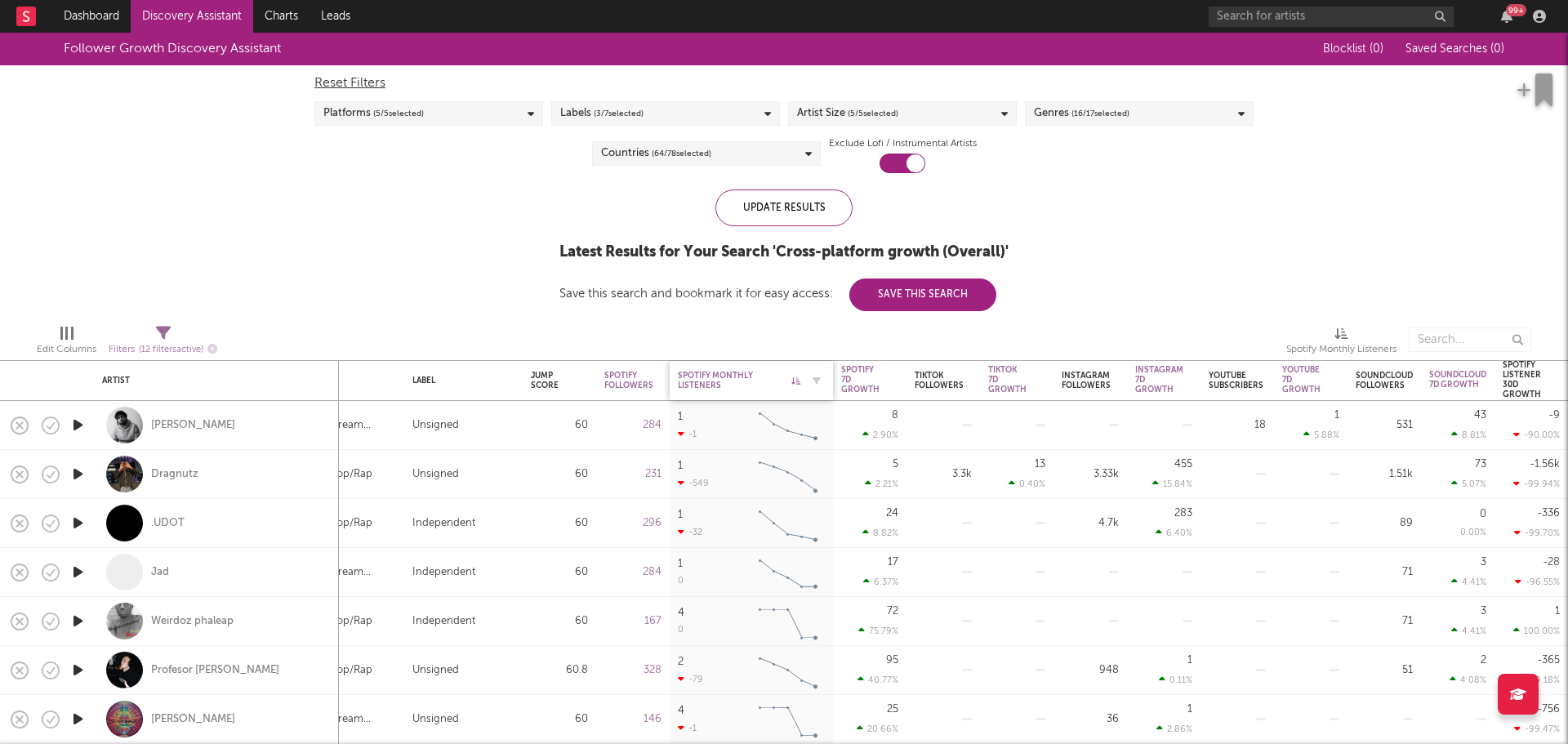
click at [796, 383] on icon at bounding box center [796, 381] width 9 height 8
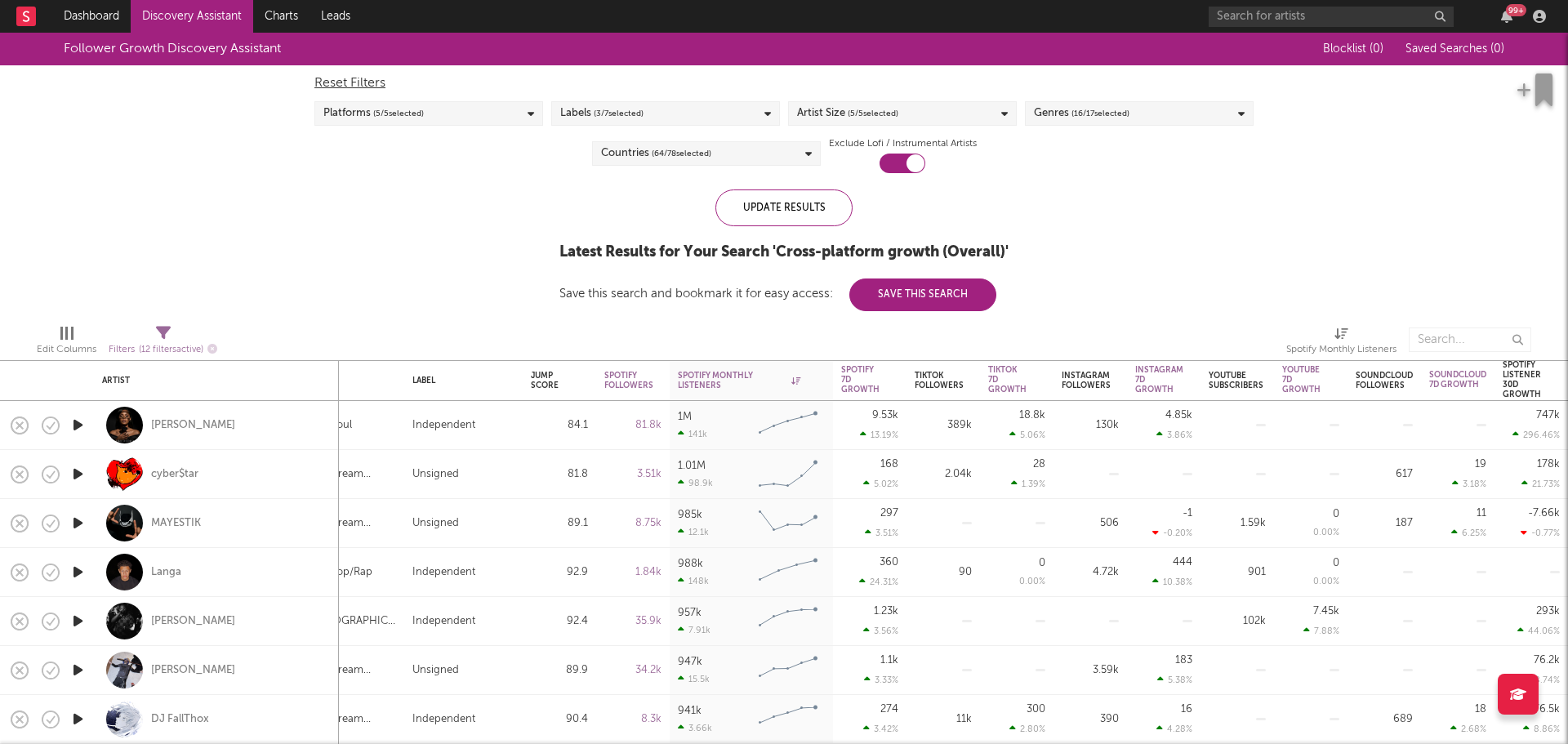
click at [79, 522] on icon "button" at bounding box center [78, 523] width 17 height 20
drag, startPoint x: 198, startPoint y: 738, endPoint x: 141, endPoint y: 722, distance: 59.2
click at [146, 729] on div at bounding box center [292, 724] width 584 height 41
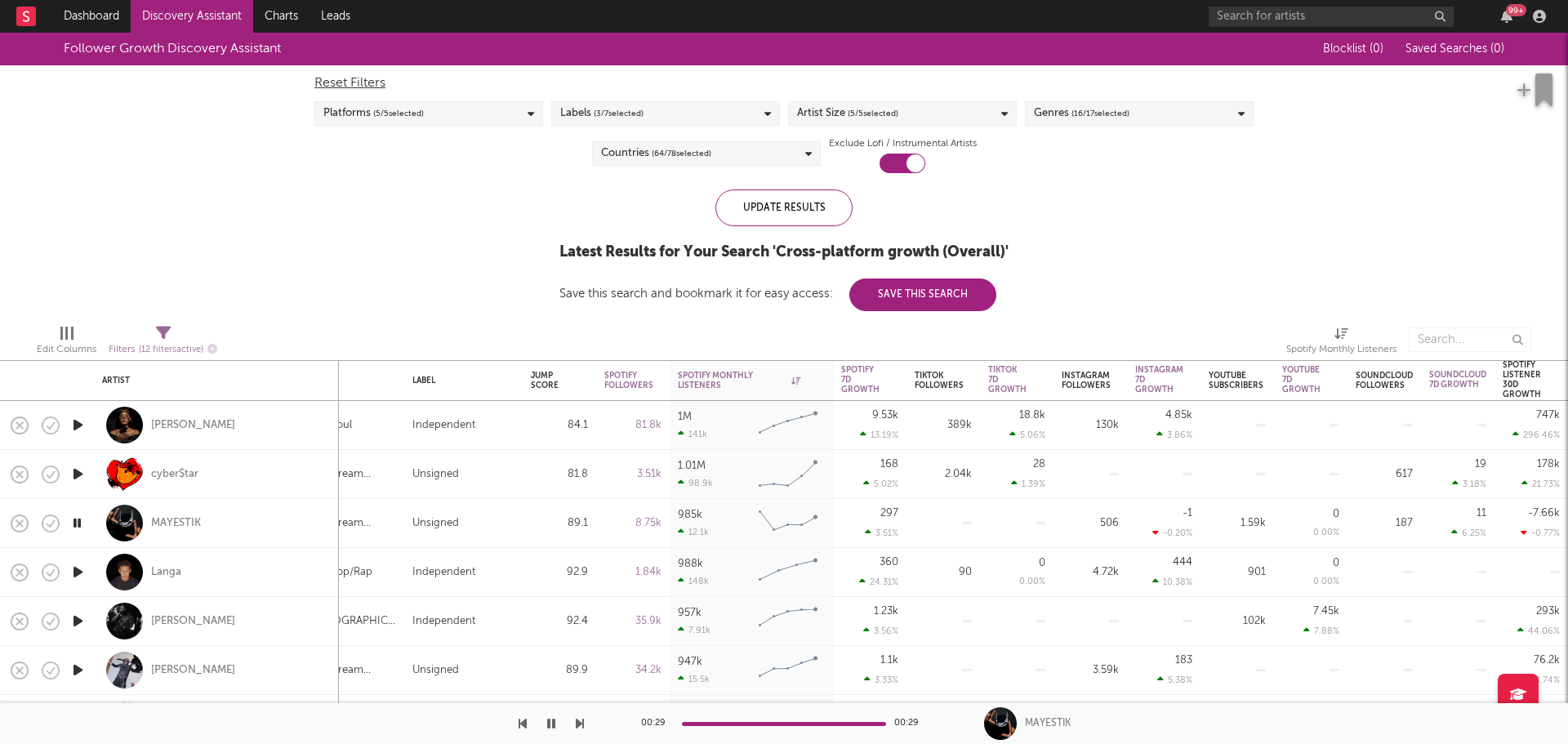
click at [443, 101] on div "Platforms ( 5 / 5 selected)" at bounding box center [428, 113] width 228 height 25
click at [610, 105] on span "( 3 / 7 selected)" at bounding box center [619, 113] width 50 height 19
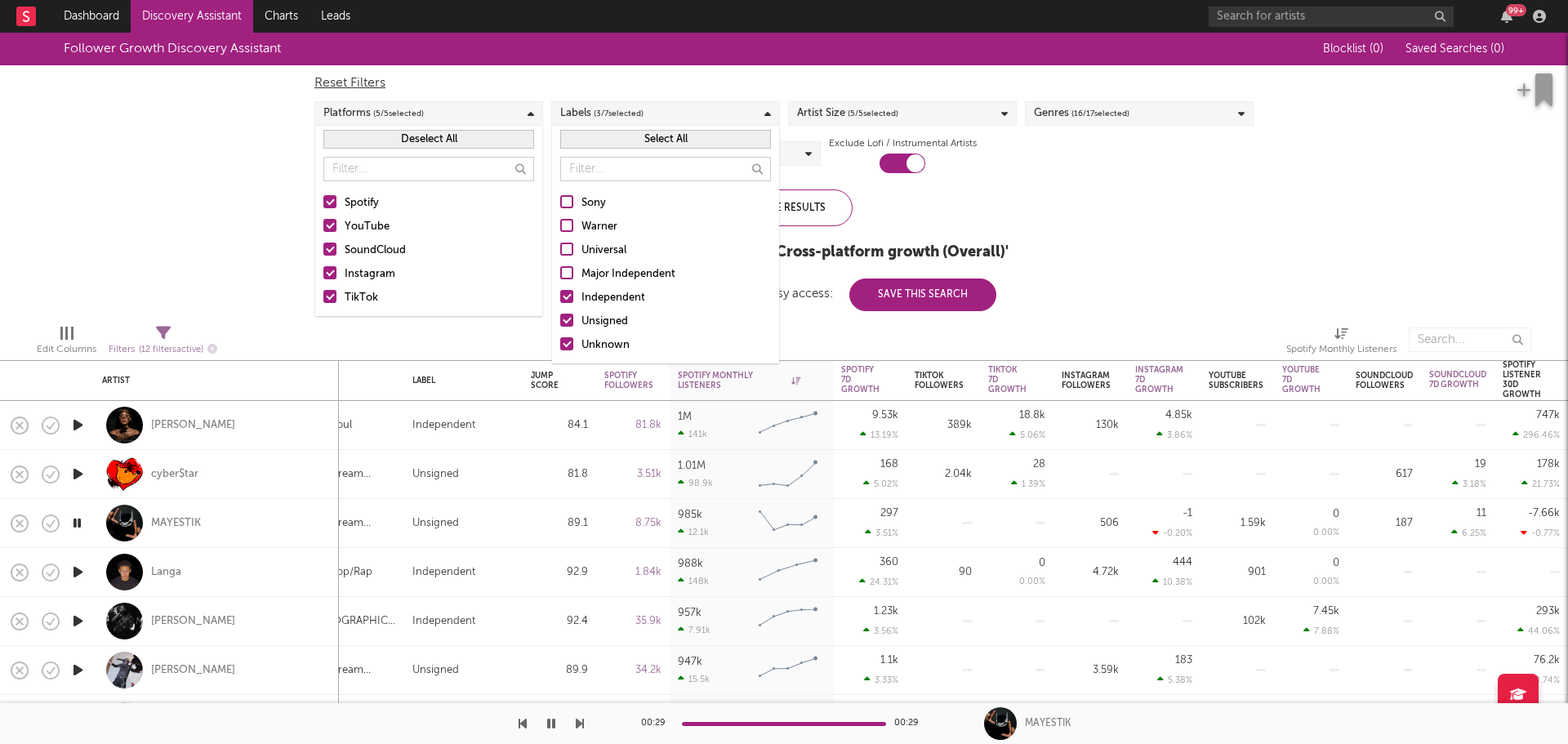
click at [566, 197] on div at bounding box center [567, 202] width 13 height 13
click at [560, 197] on input "Sony" at bounding box center [560, 203] width 0 height 19
click at [569, 228] on div at bounding box center [567, 226] width 13 height 13
click at [560, 228] on input "Warner" at bounding box center [560, 227] width 0 height 19
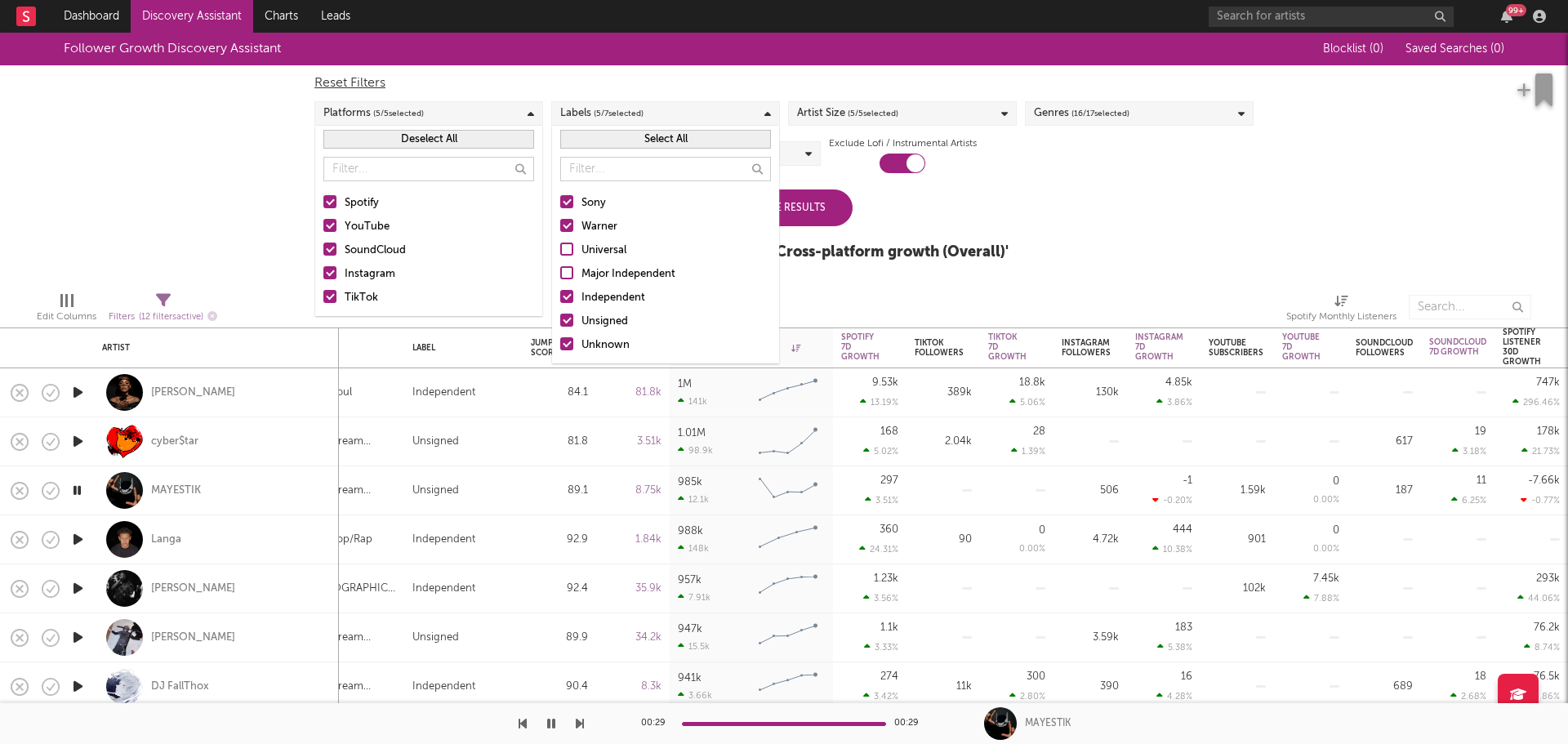
click at [566, 249] on div at bounding box center [567, 250] width 13 height 13
click at [560, 249] on input "Universal" at bounding box center [560, 250] width 0 height 19
click at [566, 272] on div at bounding box center [567, 272] width 13 height 13
click at [560, 272] on input "Major Independent" at bounding box center [560, 274] width 0 height 19
click at [789, 224] on div "Update Results" at bounding box center [784, 208] width 138 height 37
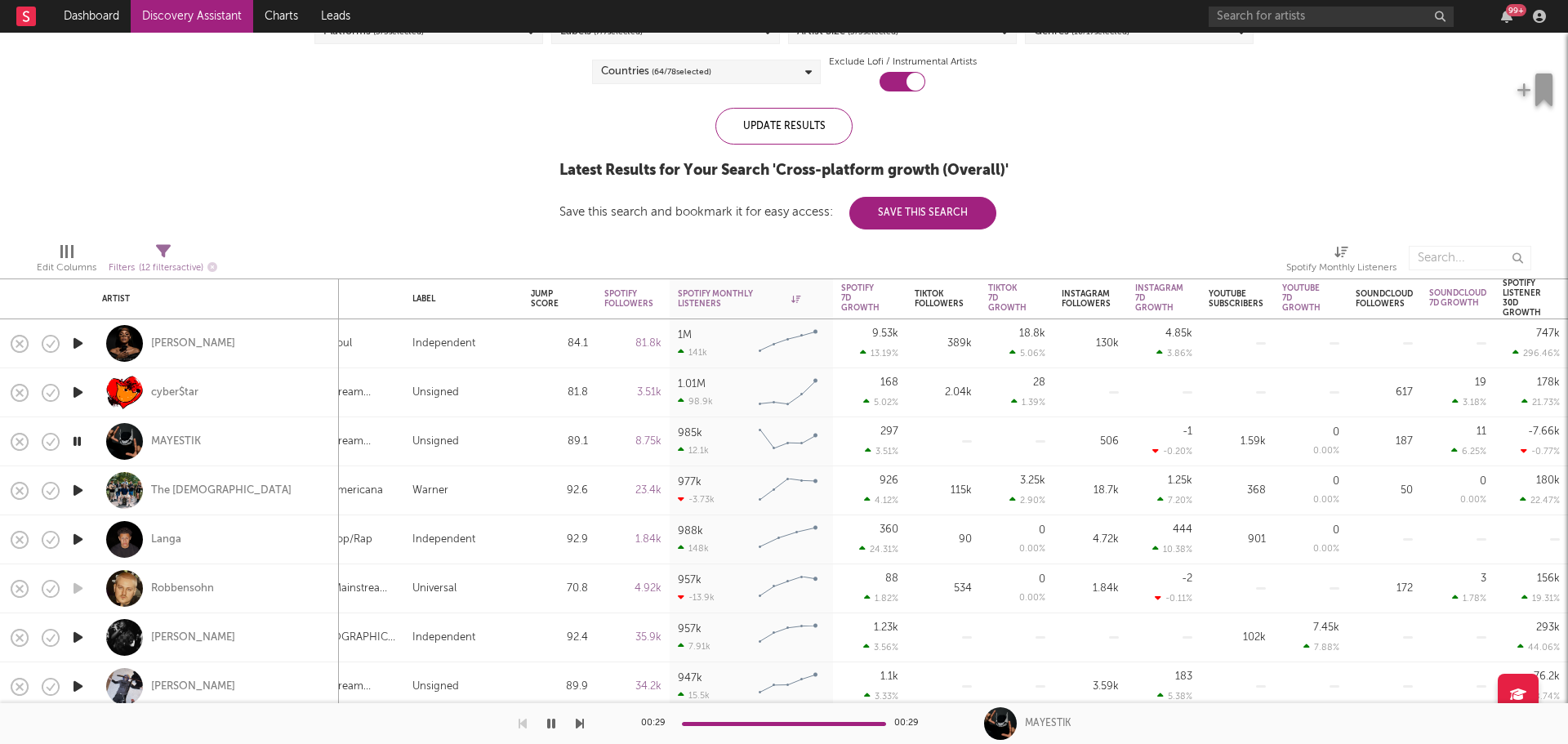
click at [72, 386] on icon "button" at bounding box center [78, 393] width 17 height 20
click at [71, 488] on icon "button" at bounding box center [78, 491] width 17 height 20
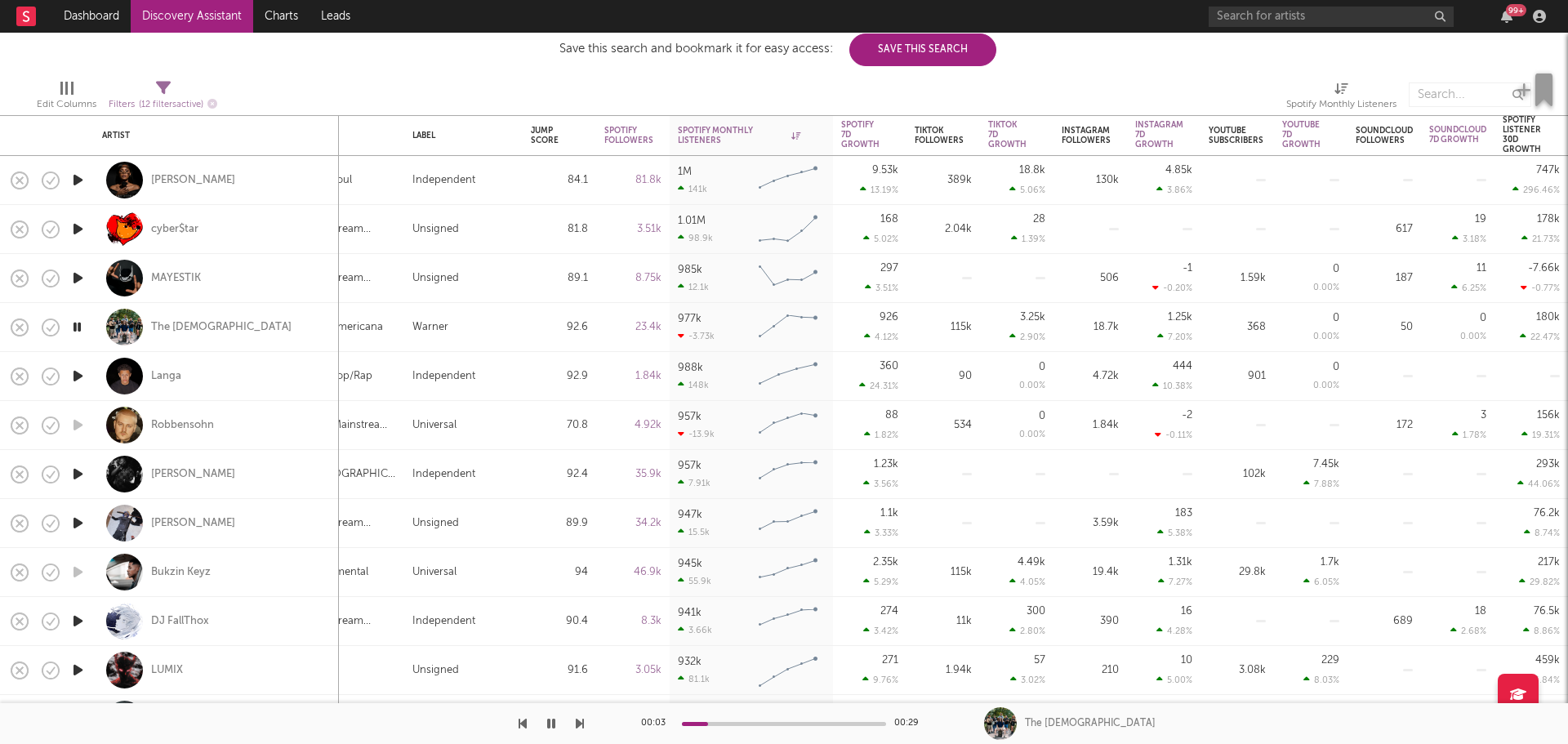
click at [83, 379] on icon "button" at bounding box center [78, 376] width 17 height 20
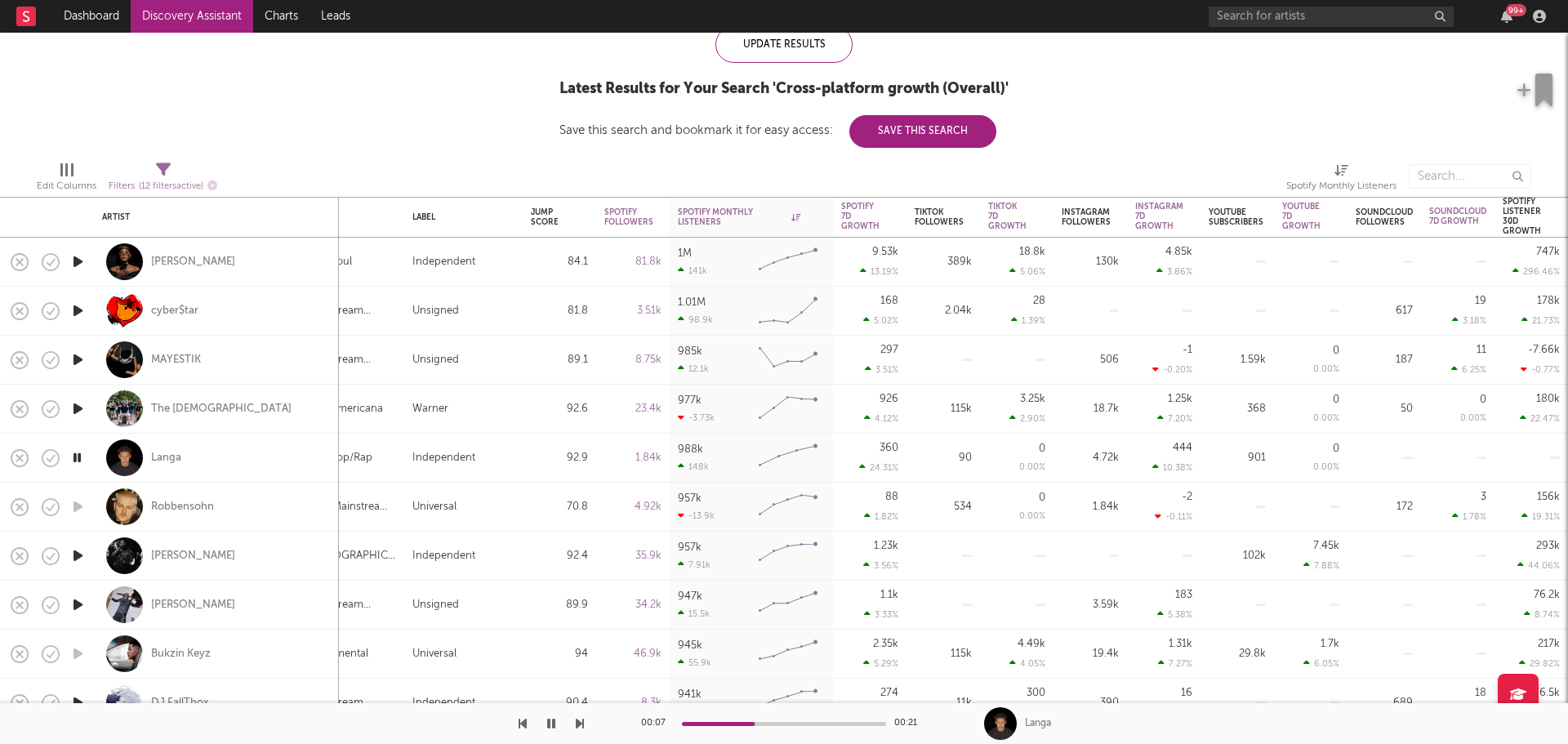
click at [87, 602] on div at bounding box center [78, 605] width 33 height 49
select select "1w"
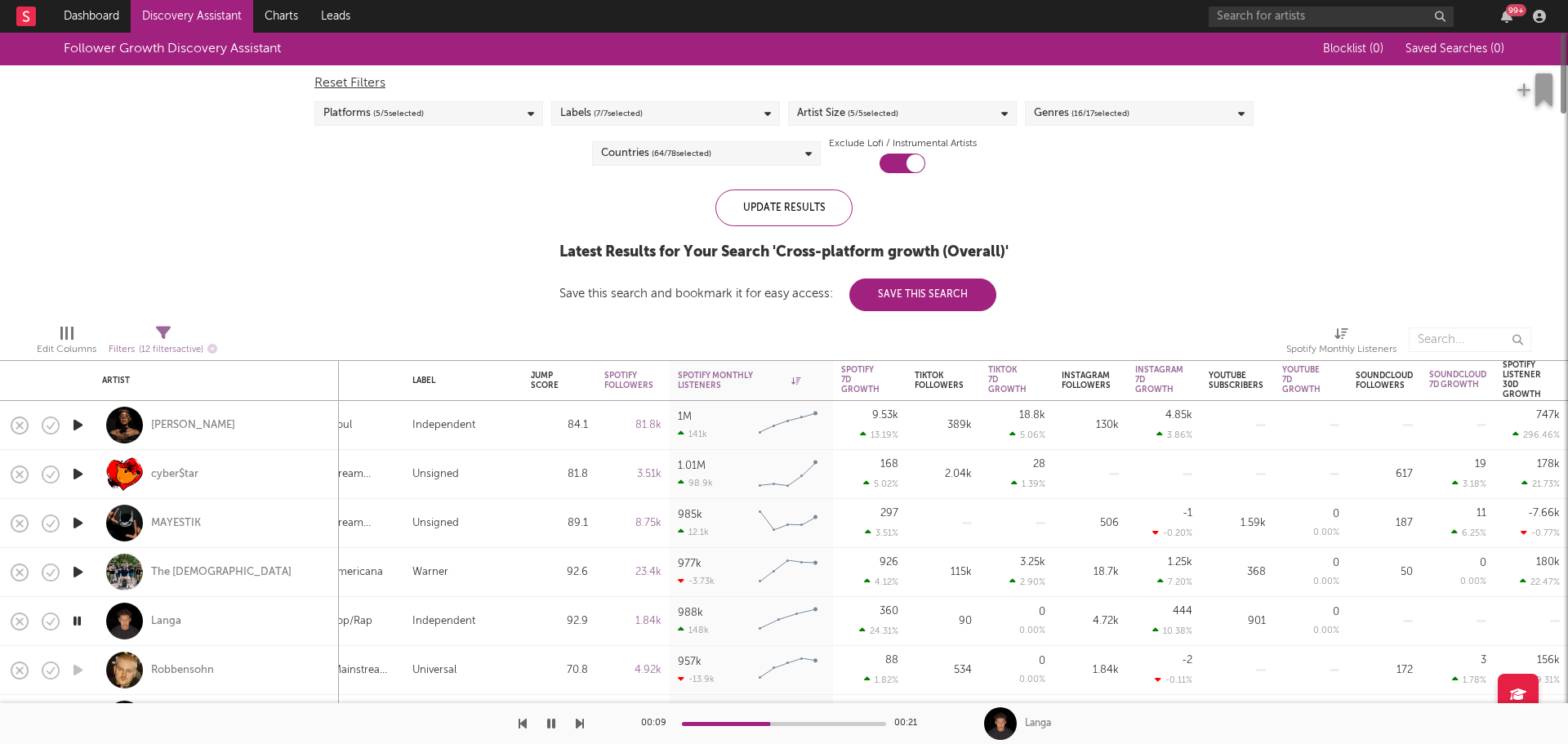
select select "1m"
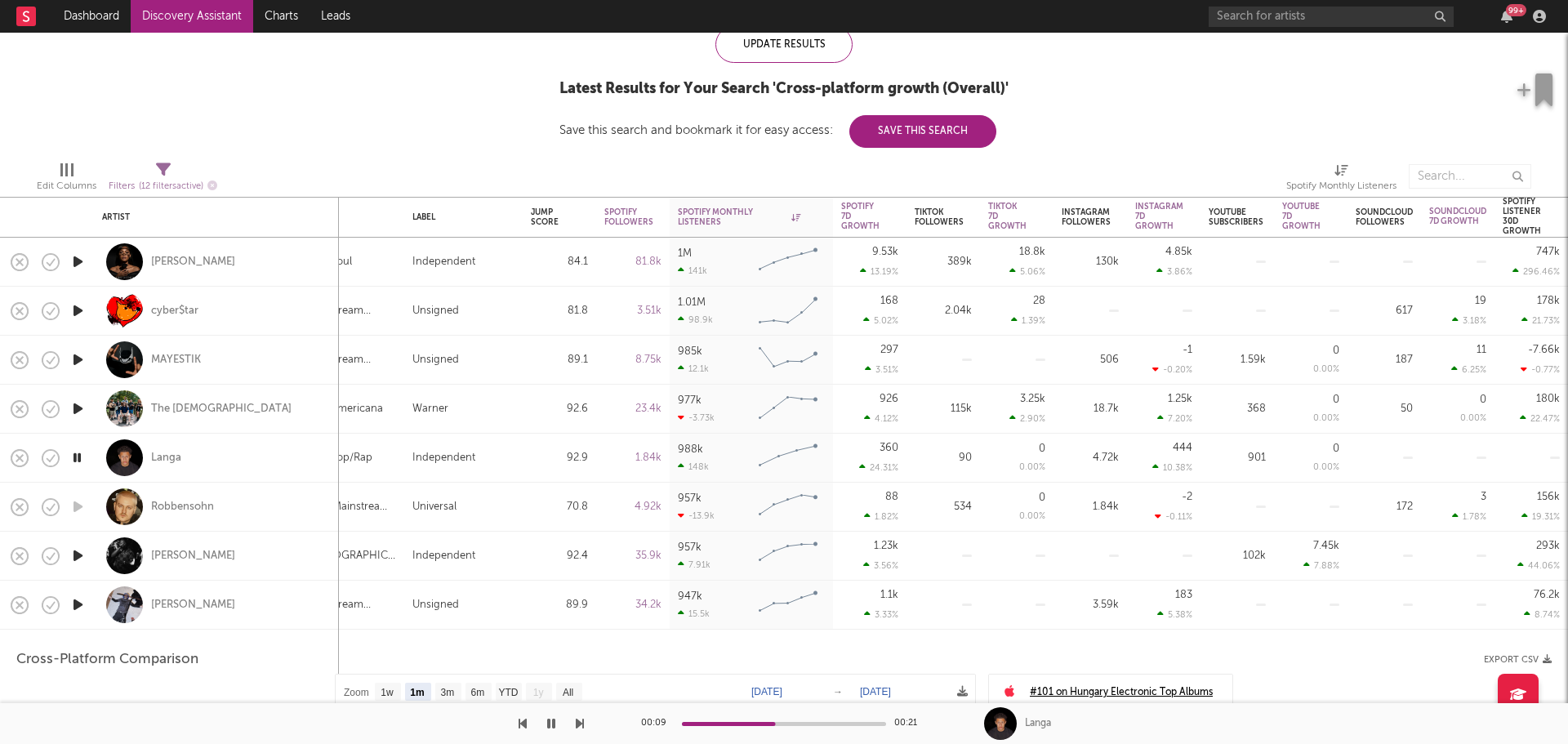
select select "6m"
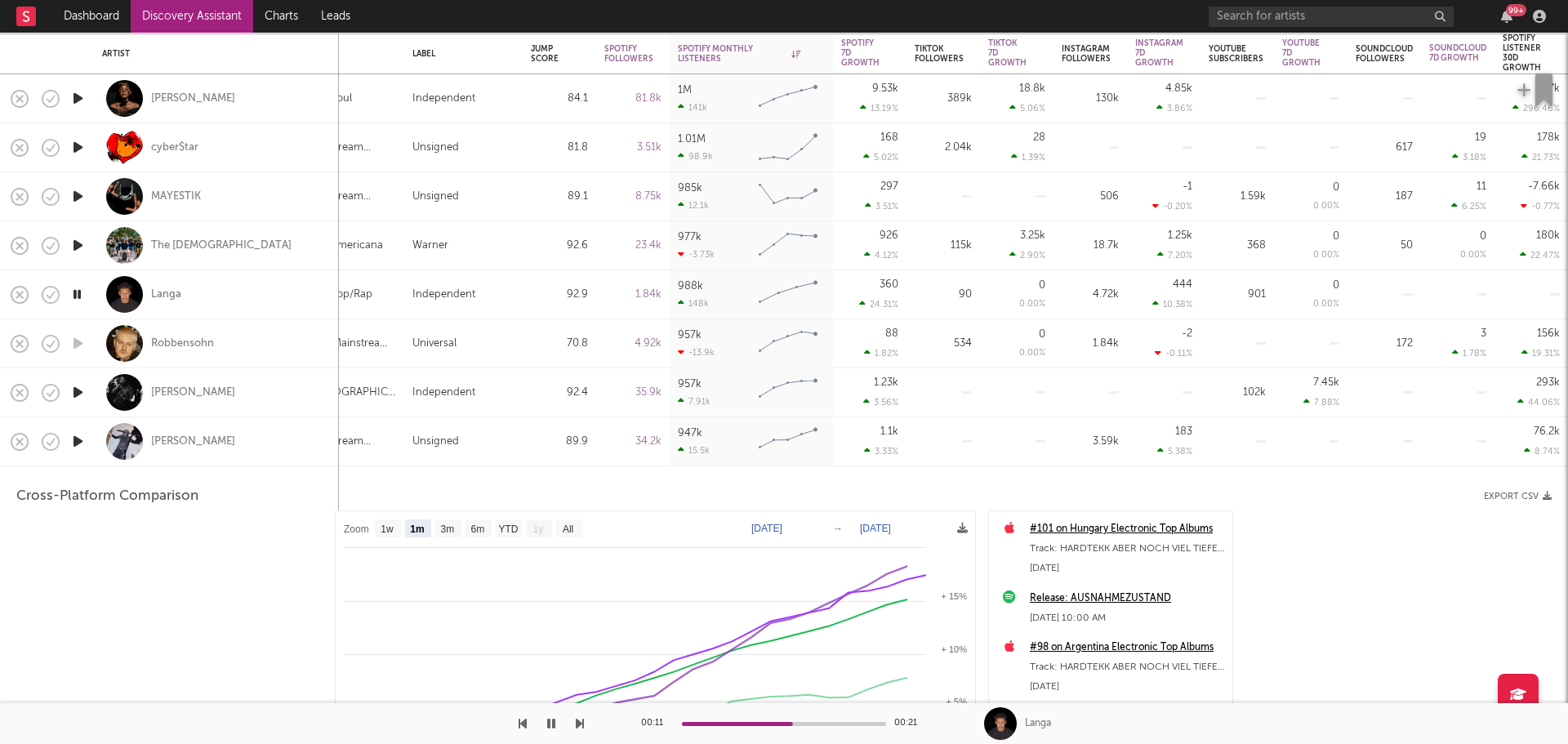
click at [294, 456] on div "DJ TÖRKE" at bounding box center [215, 441] width 228 height 49
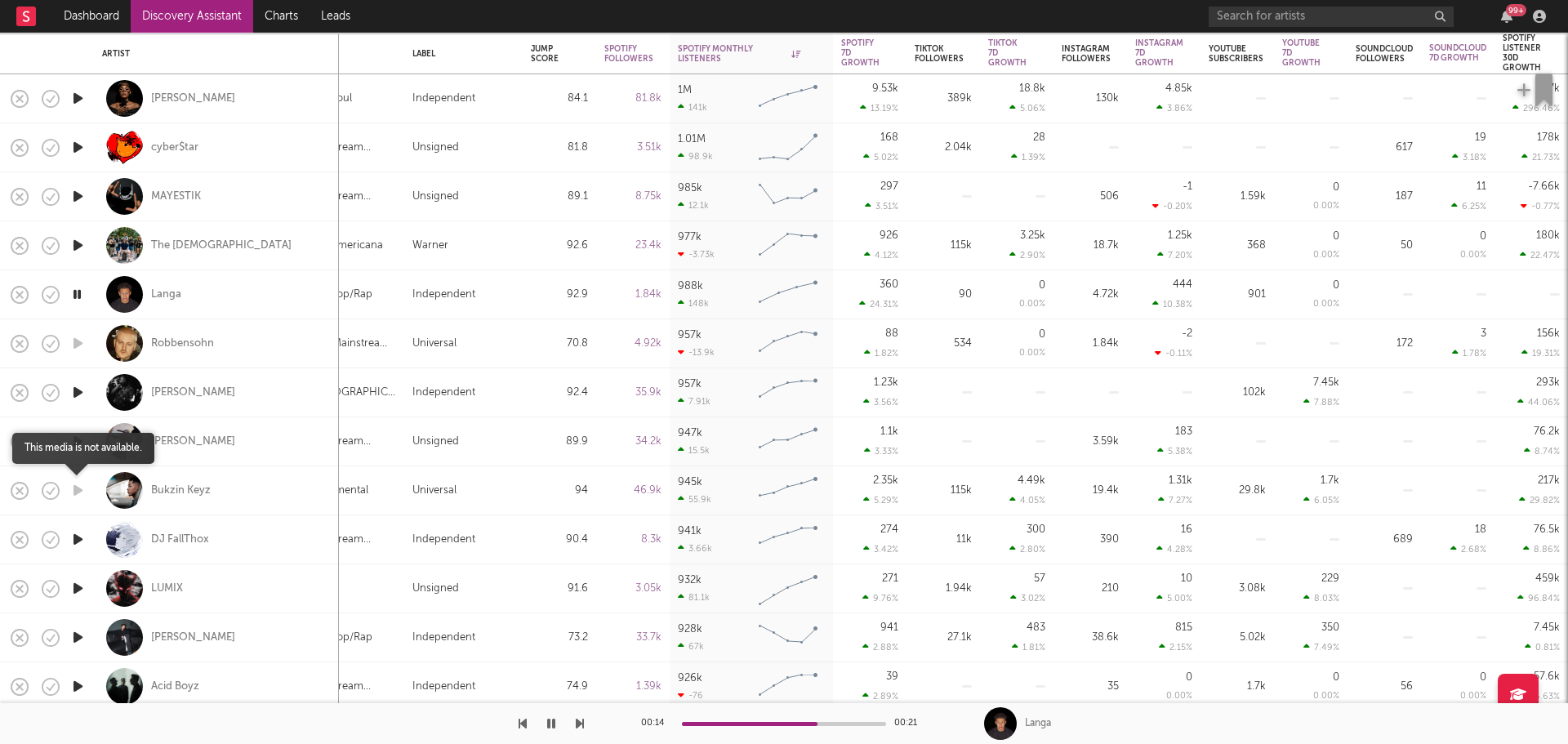
click at [75, 488] on icon "button" at bounding box center [78, 491] width 17 height 20
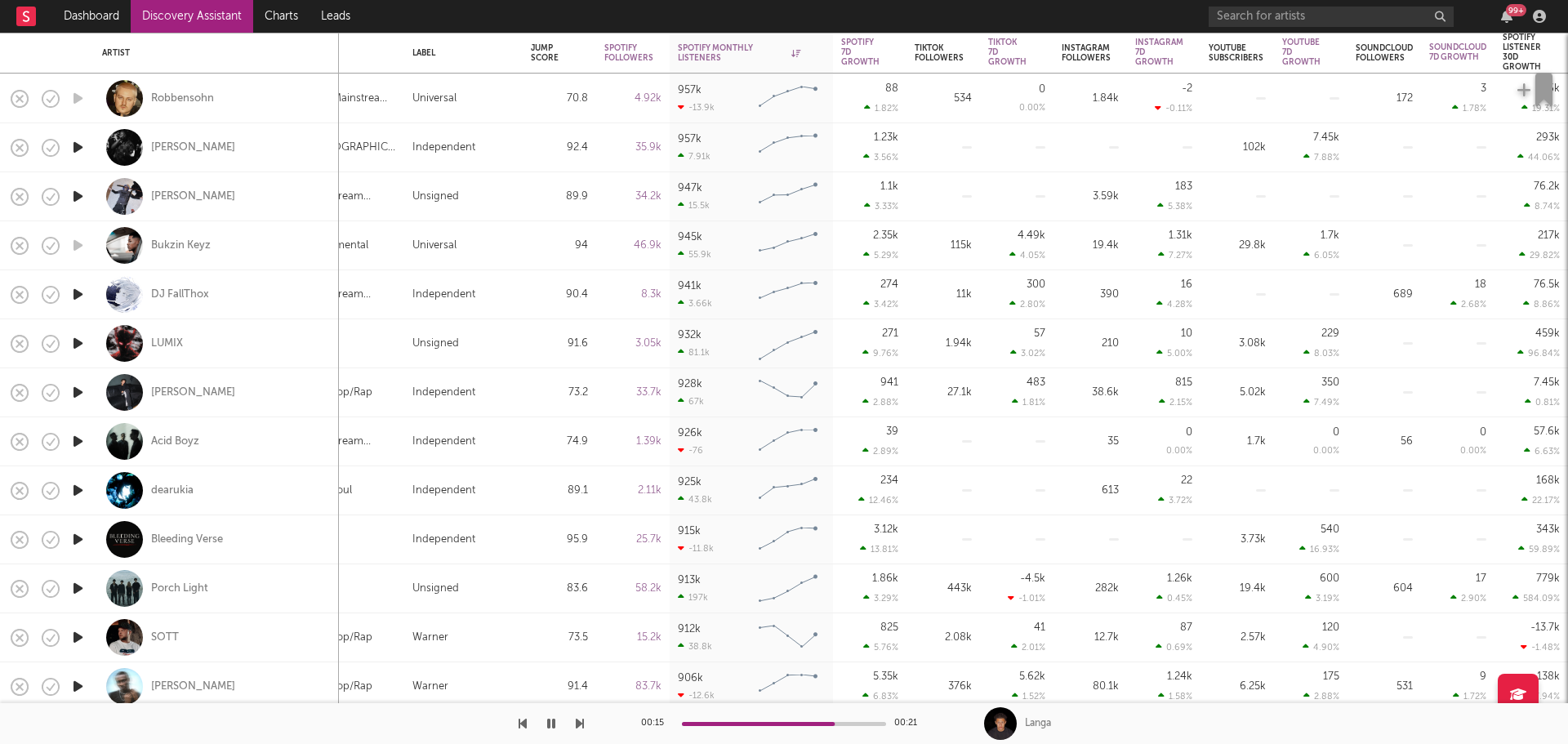
click at [81, 538] on icon "button" at bounding box center [78, 539] width 17 height 20
click at [77, 485] on icon "button" at bounding box center [78, 491] width 17 height 20
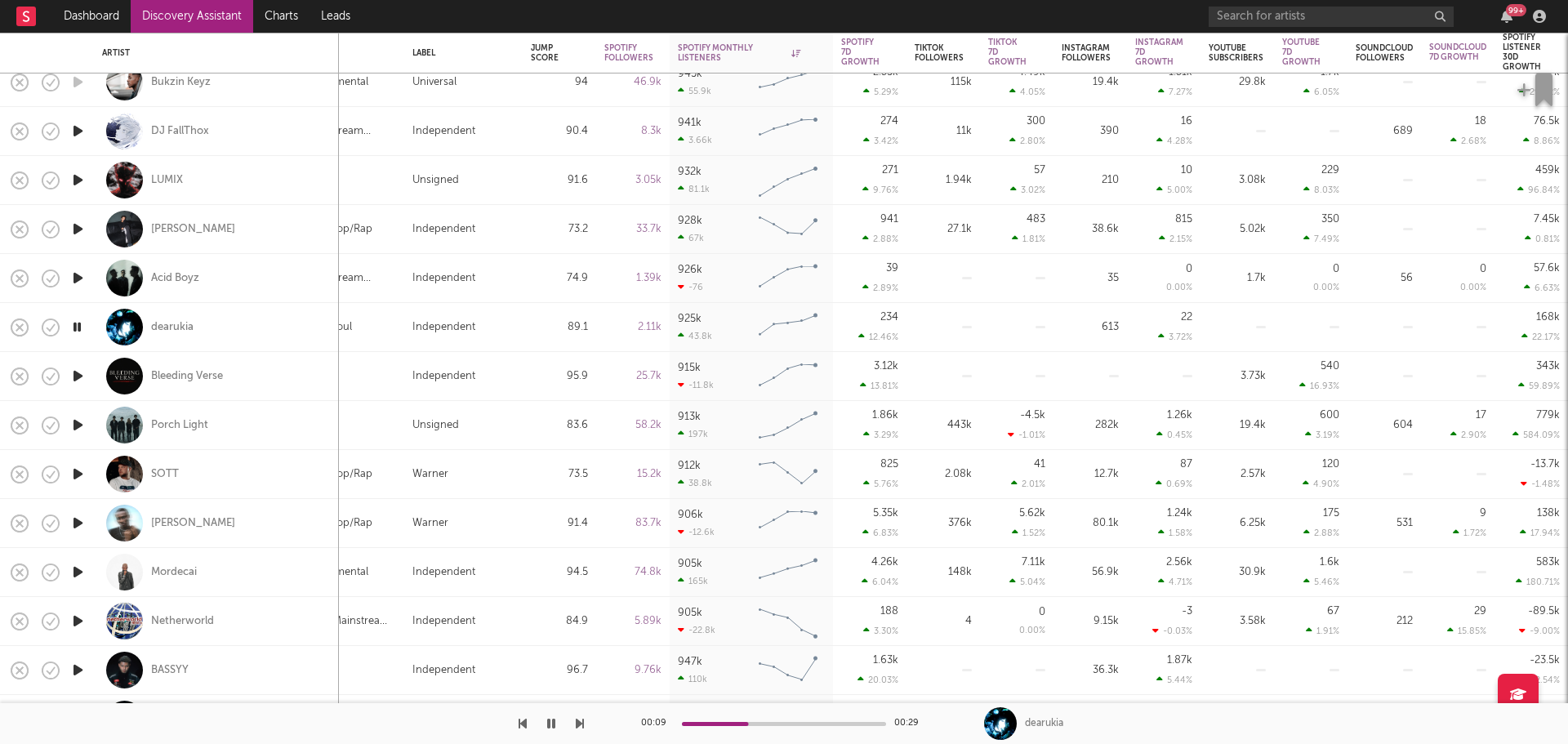
click at [79, 572] on icon "button" at bounding box center [78, 572] width 17 height 20
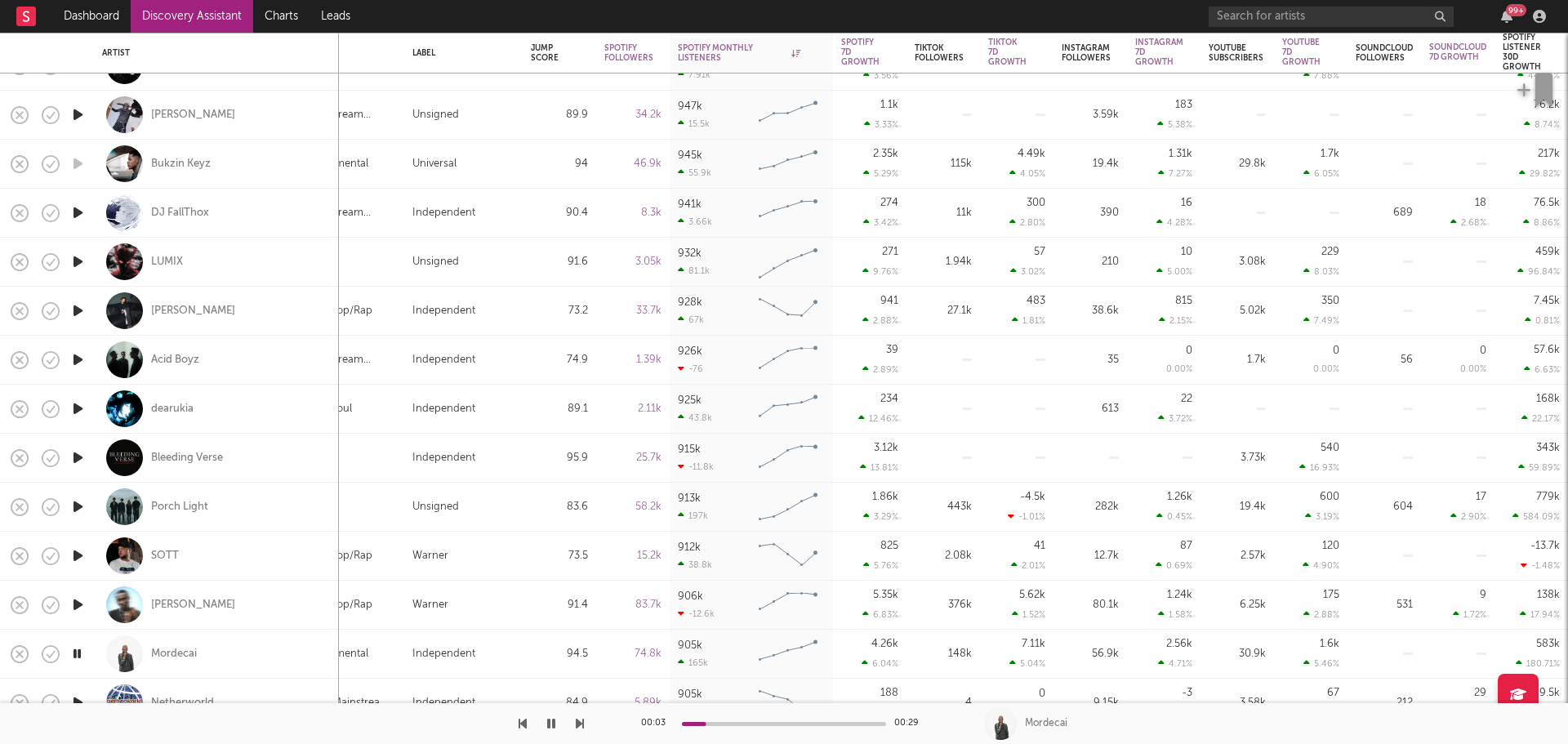
drag, startPoint x: 336, startPoint y: 706, endPoint x: 234, endPoint y: 701, distance: 102.1
click at [235, 704] on div at bounding box center [292, 724] width 584 height 41
drag, startPoint x: 385, startPoint y: 659, endPoint x: 656, endPoint y: 645, distance: 271.4
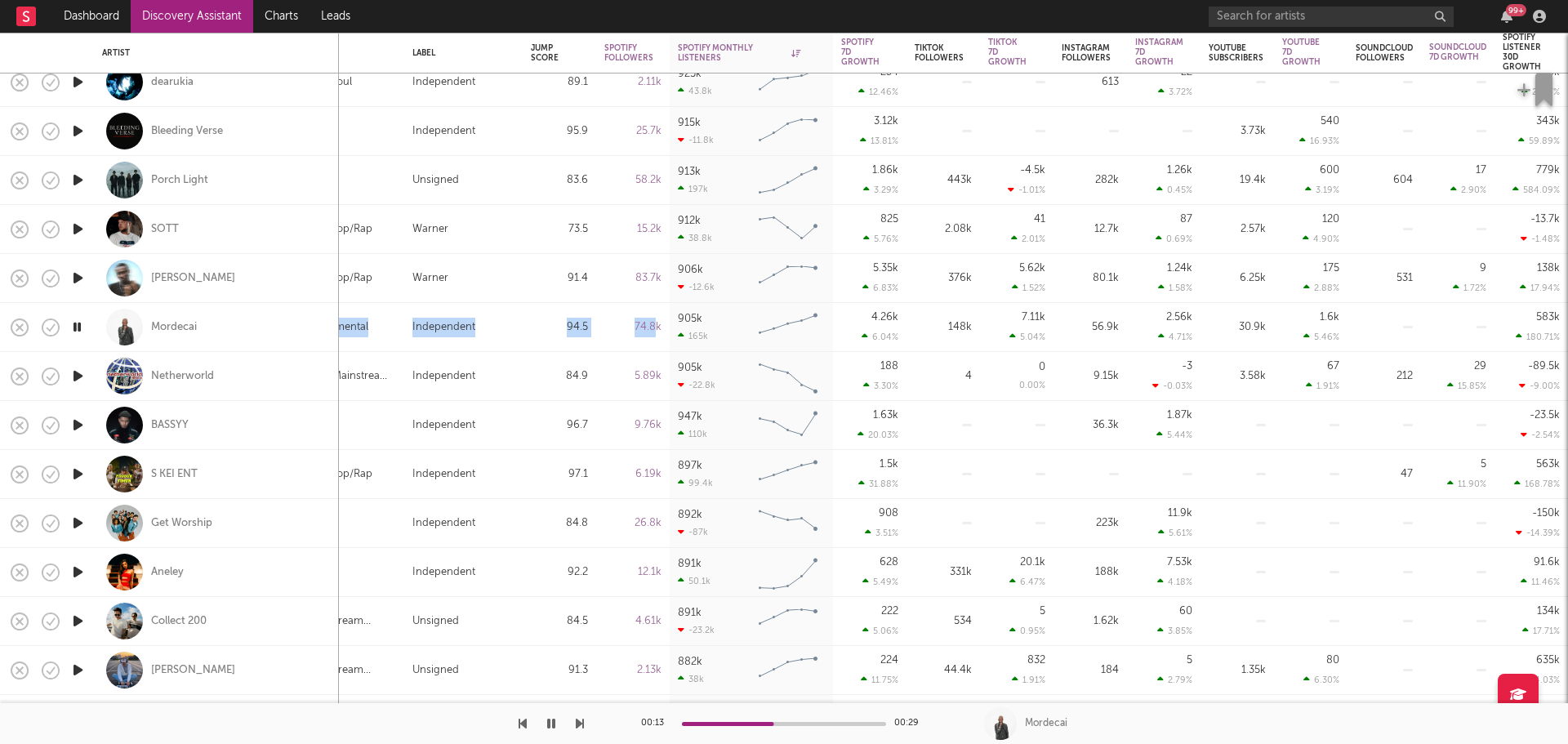
click at [72, 572] on icon "button" at bounding box center [78, 572] width 17 height 20
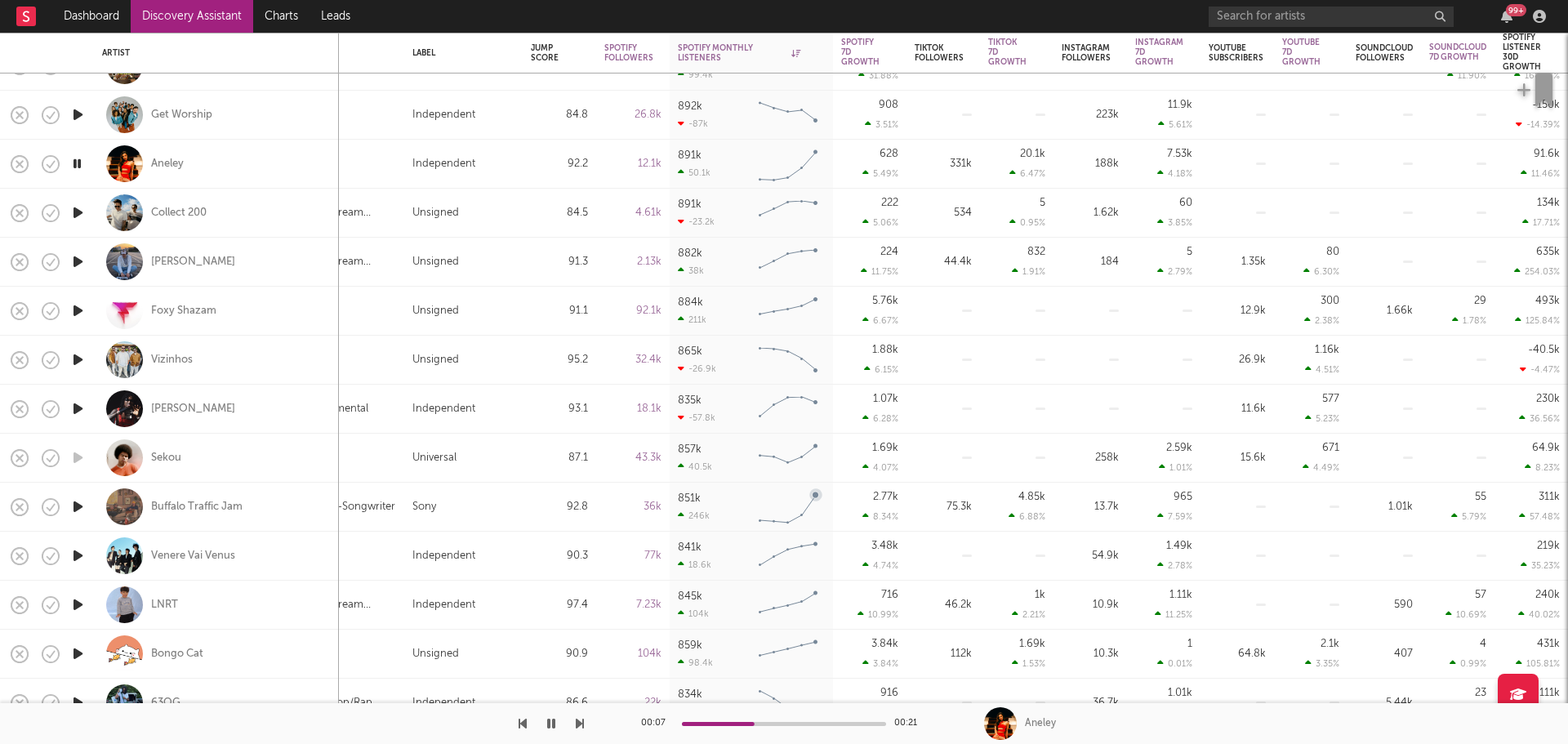
click at [77, 514] on icon "button" at bounding box center [78, 507] width 17 height 20
drag, startPoint x: 355, startPoint y: 506, endPoint x: 383, endPoint y: 510, distance: 28.3
click at [377, 508] on div "Singer-Songwriter" at bounding box center [350, 506] width 89 height 19
select select "1w"
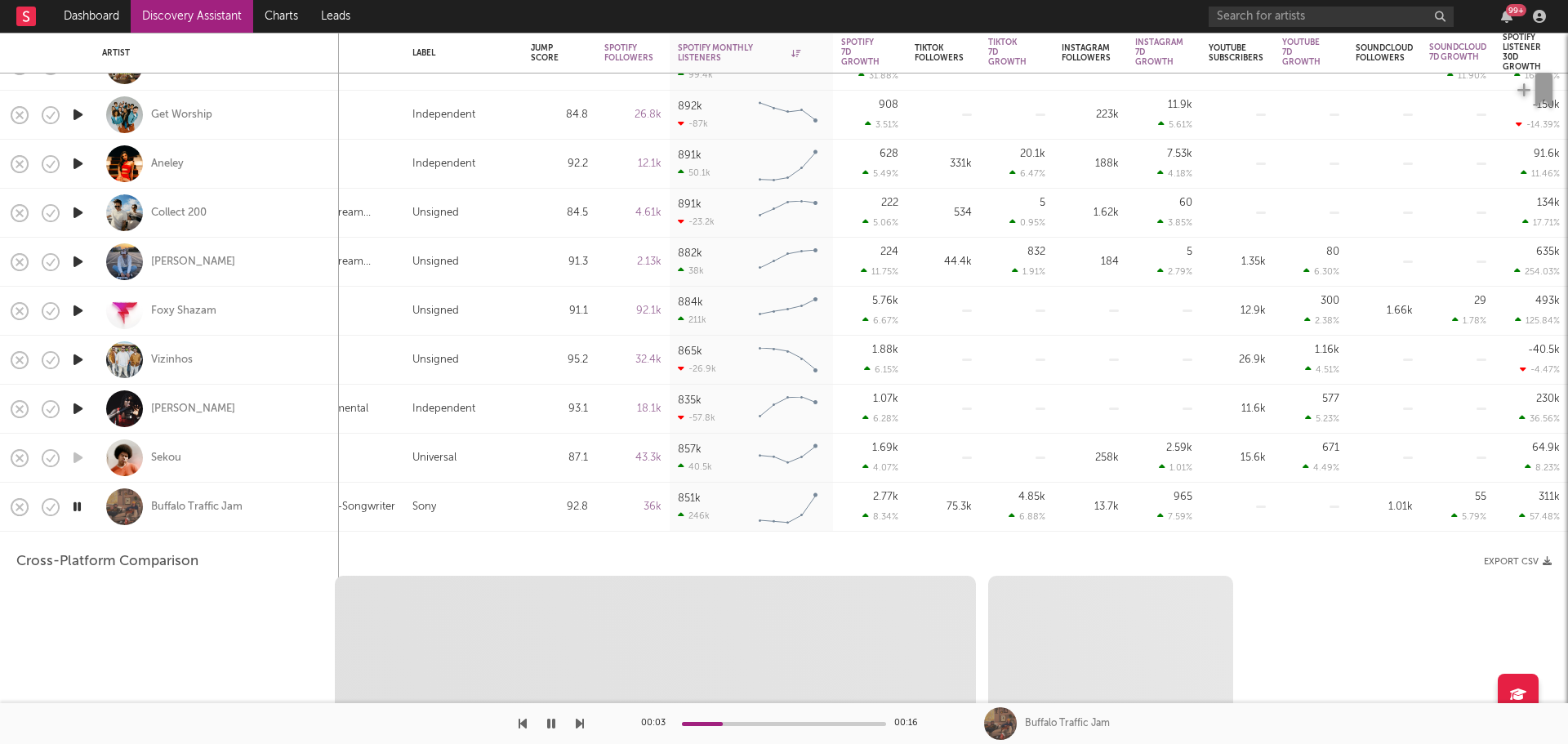
click at [492, 515] on div "Sony" at bounding box center [463, 506] width 102 height 19
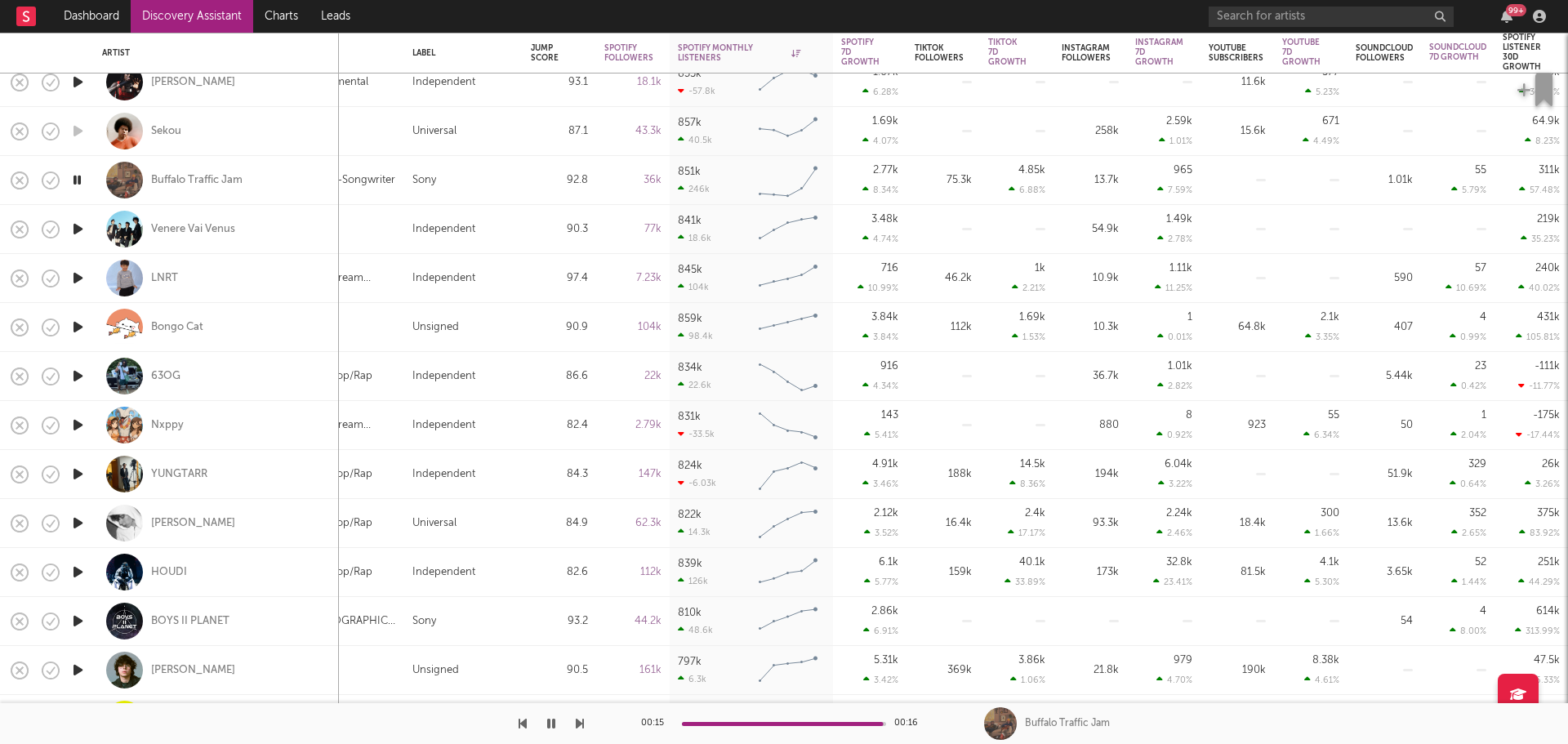
click at [79, 572] on icon "button" at bounding box center [78, 572] width 17 height 20
click at [164, 567] on div "HOUDI" at bounding box center [169, 572] width 36 height 15
click at [79, 178] on icon "button" at bounding box center [78, 180] width 17 height 20
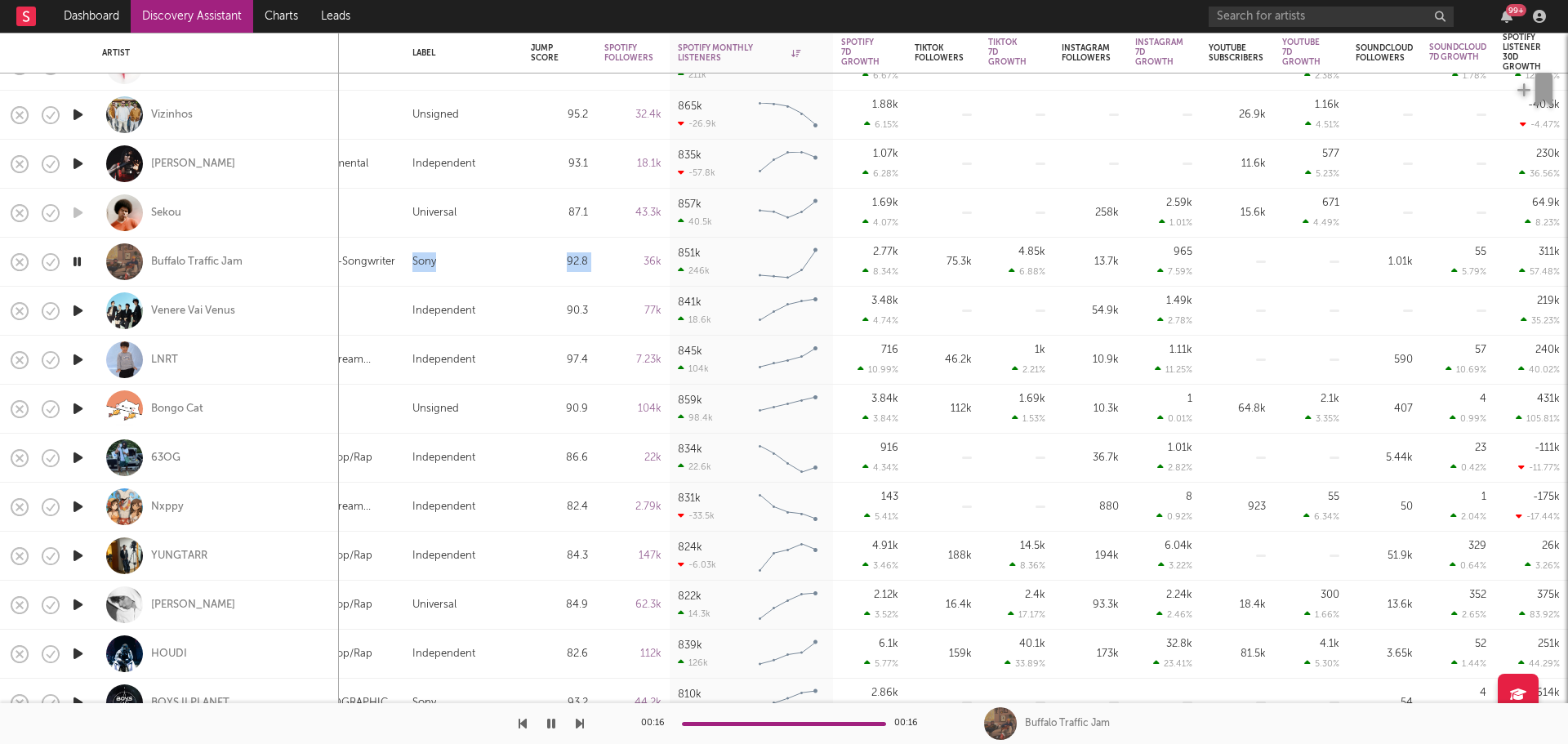
drag, startPoint x: 408, startPoint y: 263, endPoint x: 615, endPoint y: 267, distance: 207.0
click at [513, 250] on div "Sony" at bounding box center [463, 261] width 118 height 49
select select "1m"
select select "6m"
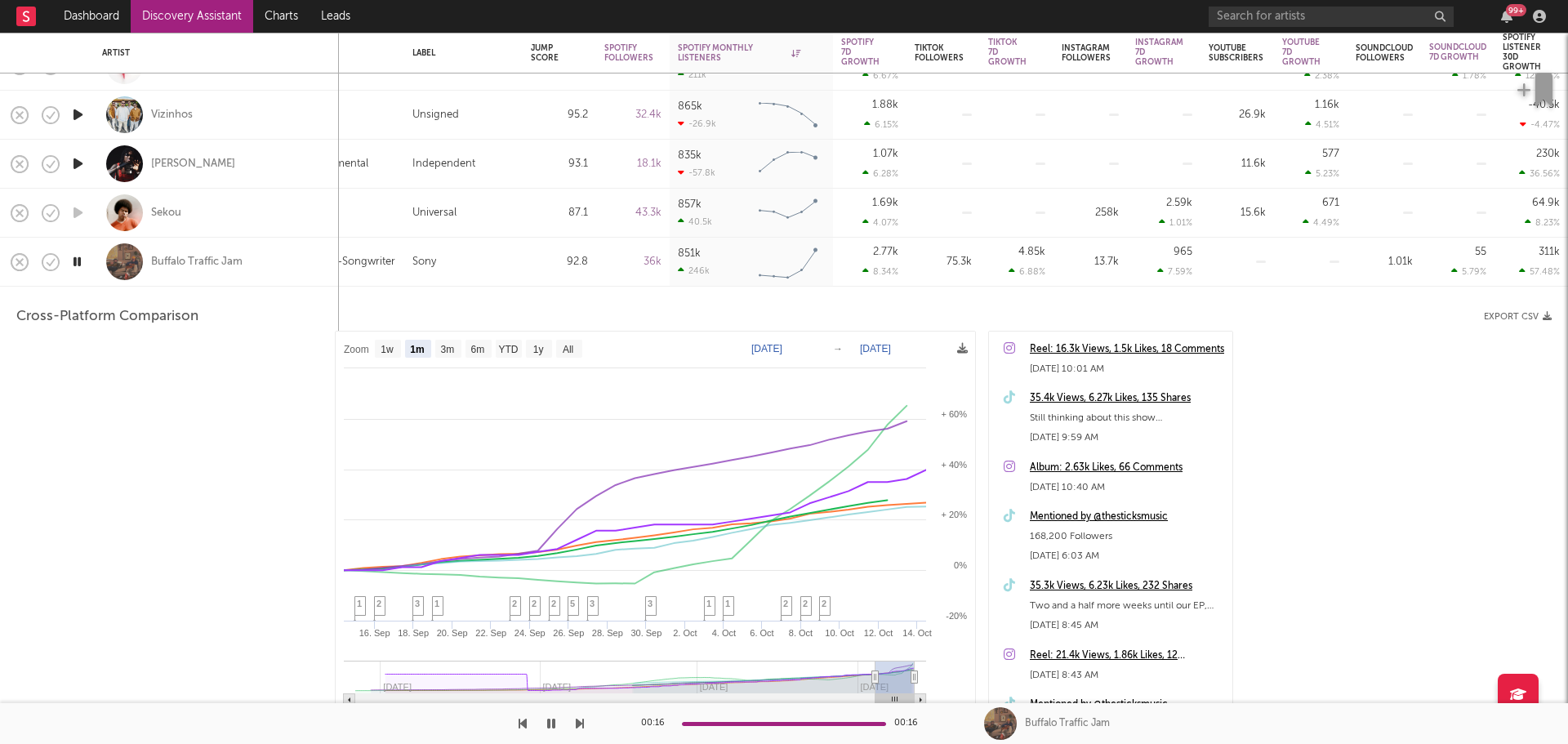
click at [83, 265] on icon "button" at bounding box center [77, 261] width 16 height 20
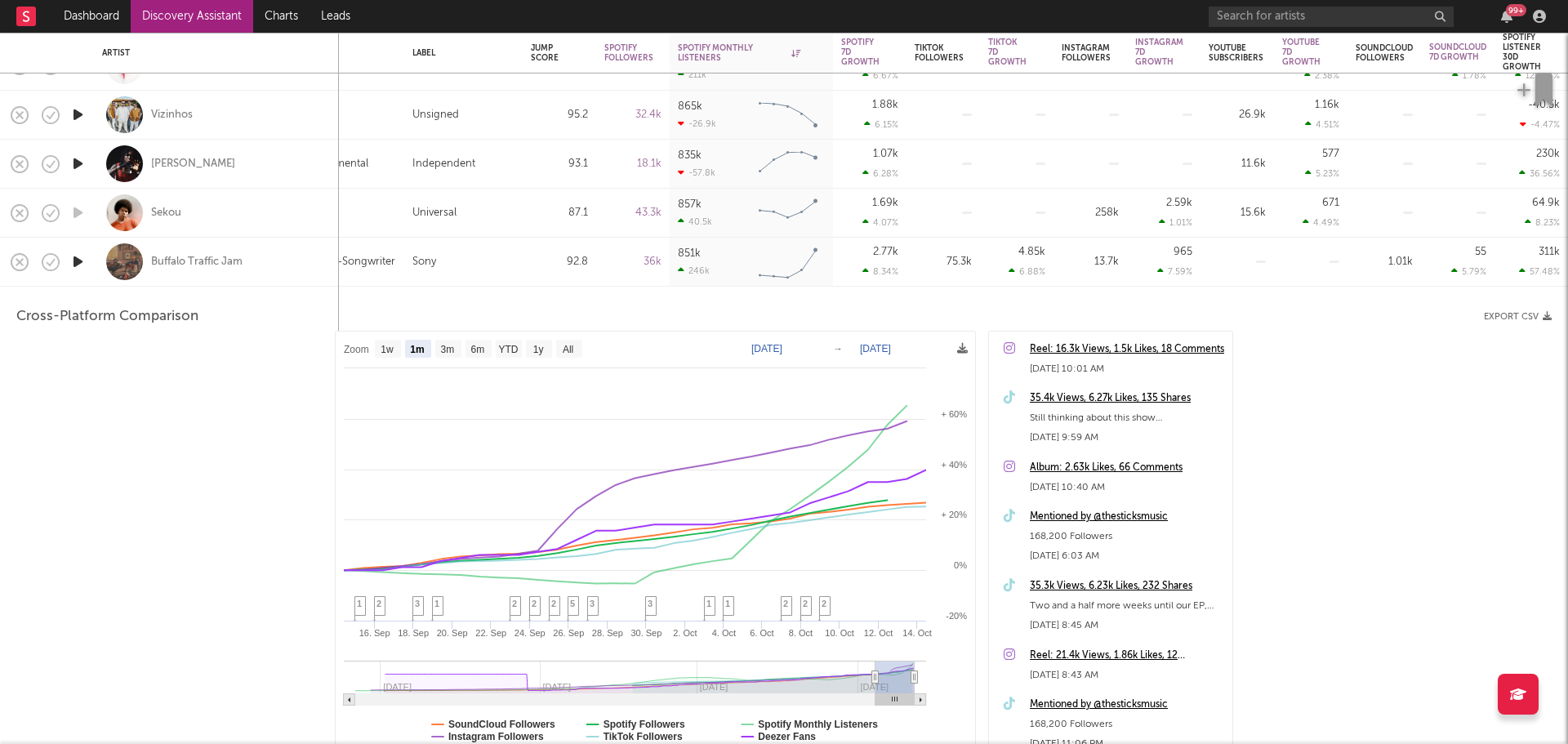
click at [83, 265] on icon "button" at bounding box center [78, 261] width 17 height 20
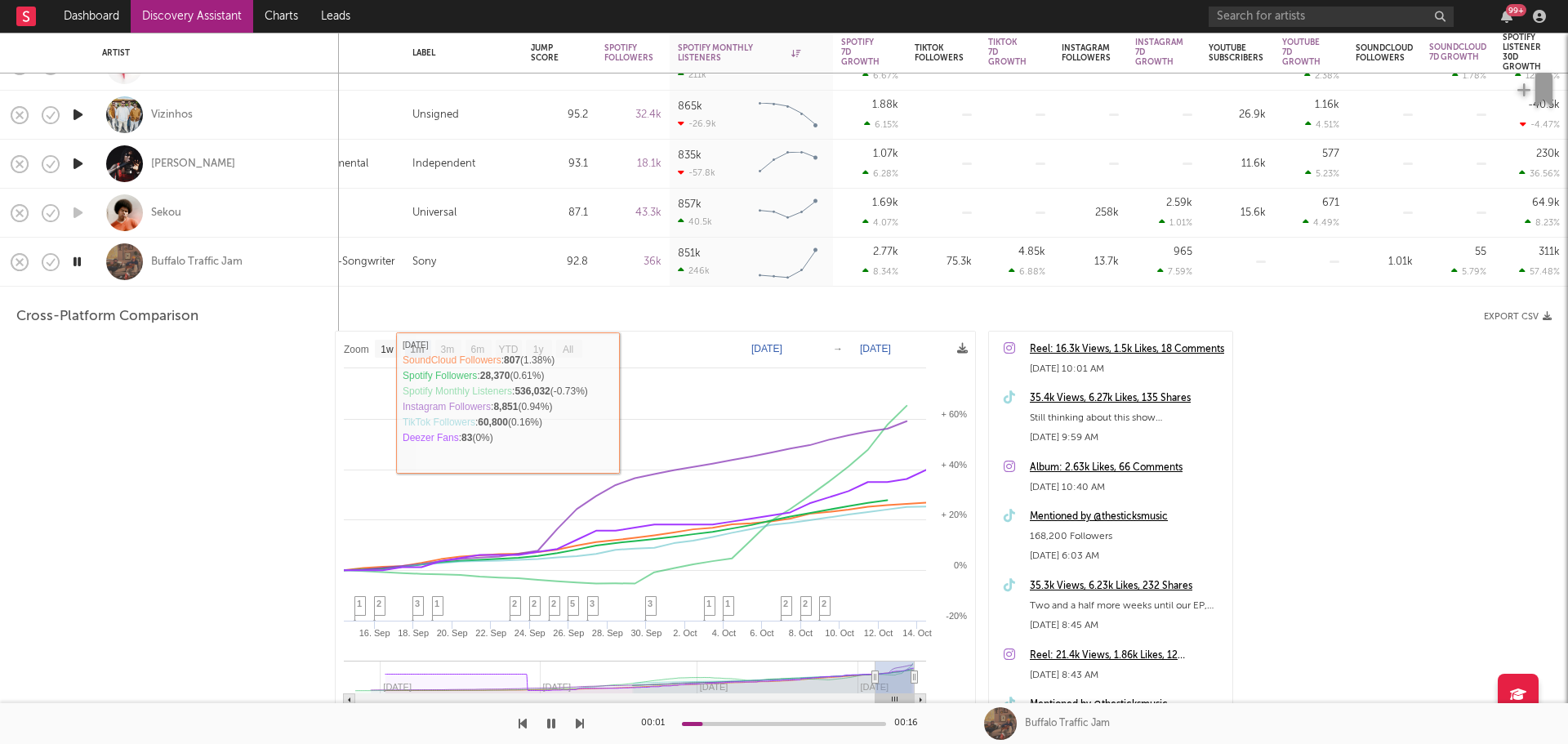
click at [292, 250] on div "Buffalo Traffic Jam" at bounding box center [215, 261] width 228 height 49
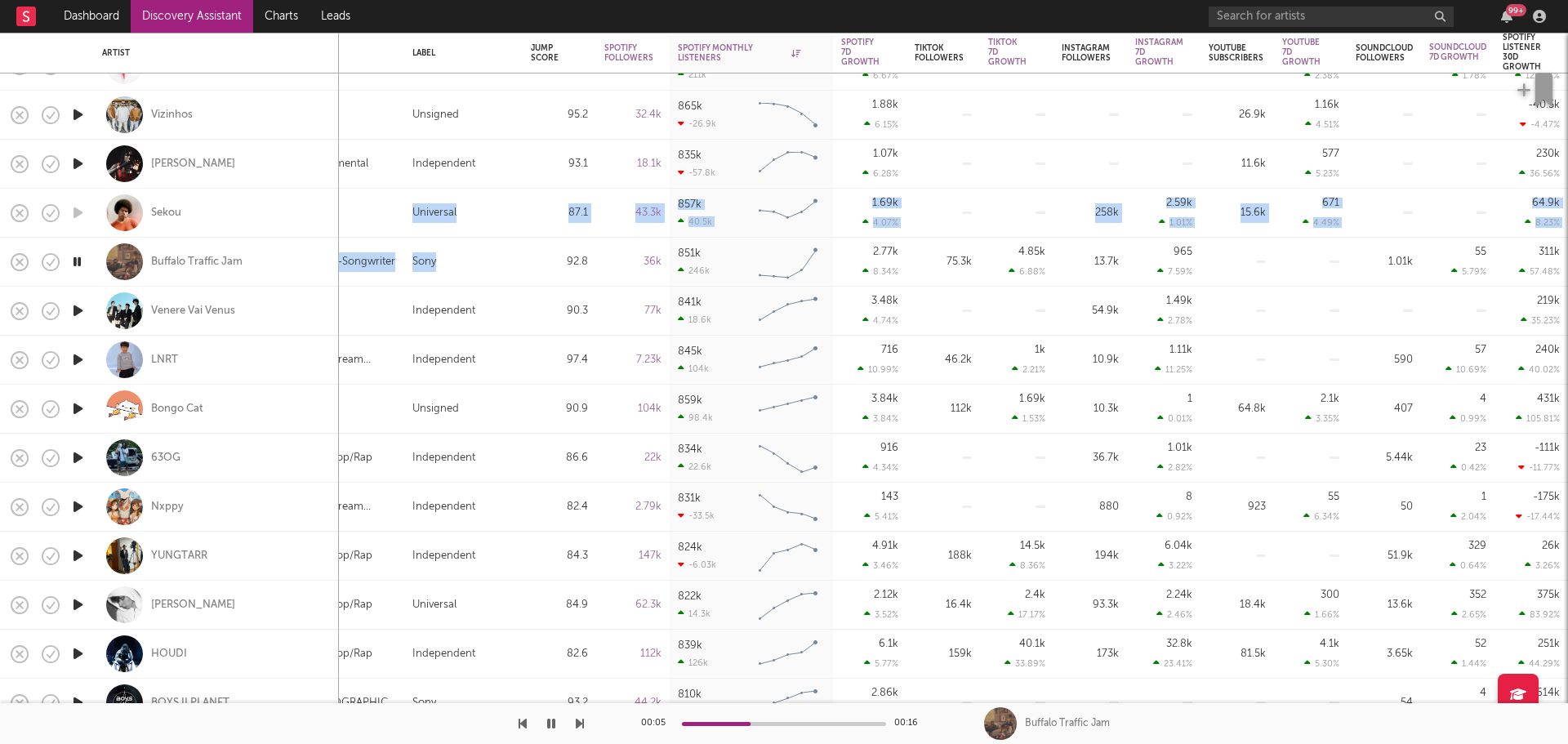
drag, startPoint x: 397, startPoint y: 236, endPoint x: 561, endPoint y: 240, distance: 164.0
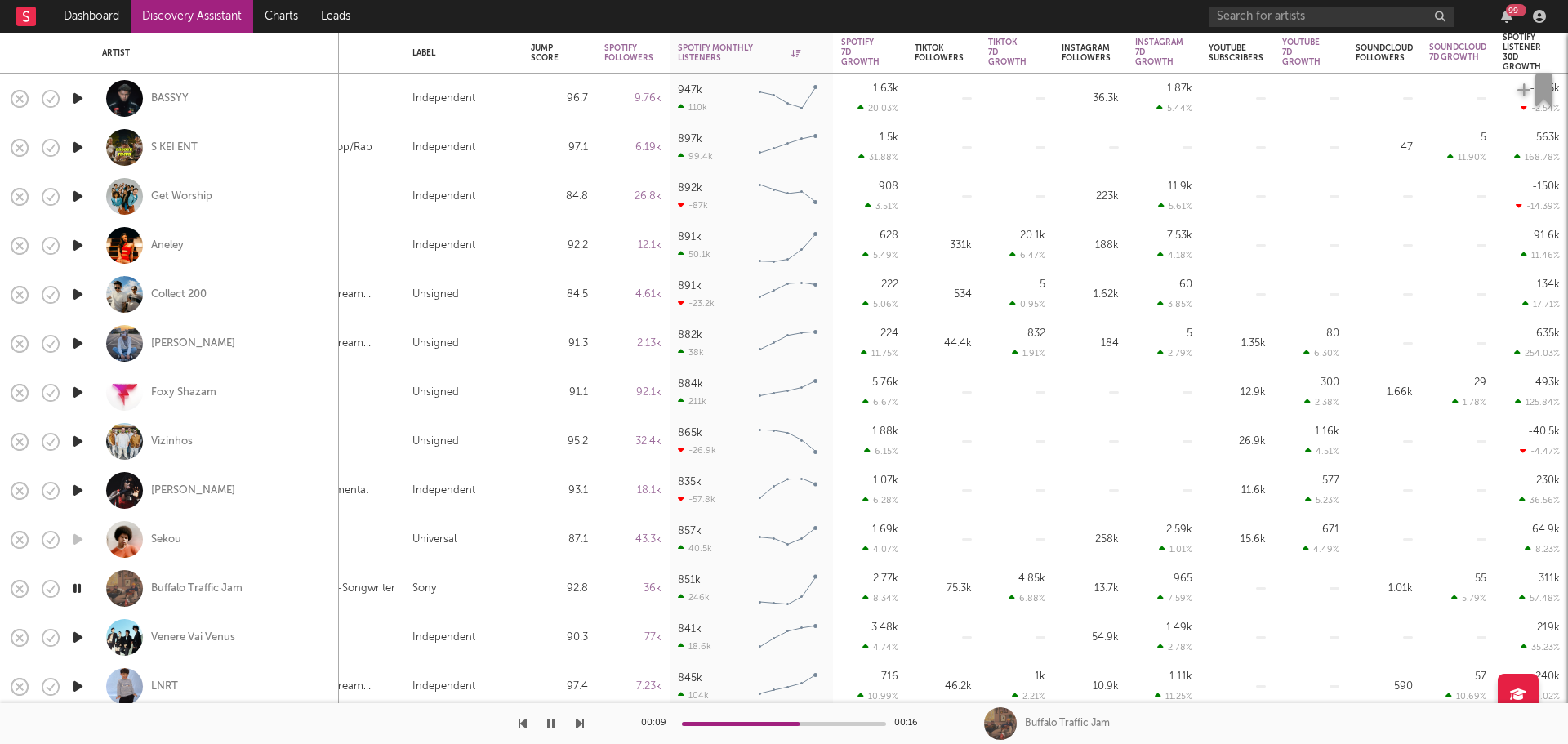
drag, startPoint x: 266, startPoint y: 594, endPoint x: 421, endPoint y: 592, distance: 155.0
click at [318, 590] on div "Buffalo Traffic Jam" at bounding box center [215, 589] width 228 height 49
select select "1m"
select select "6m"
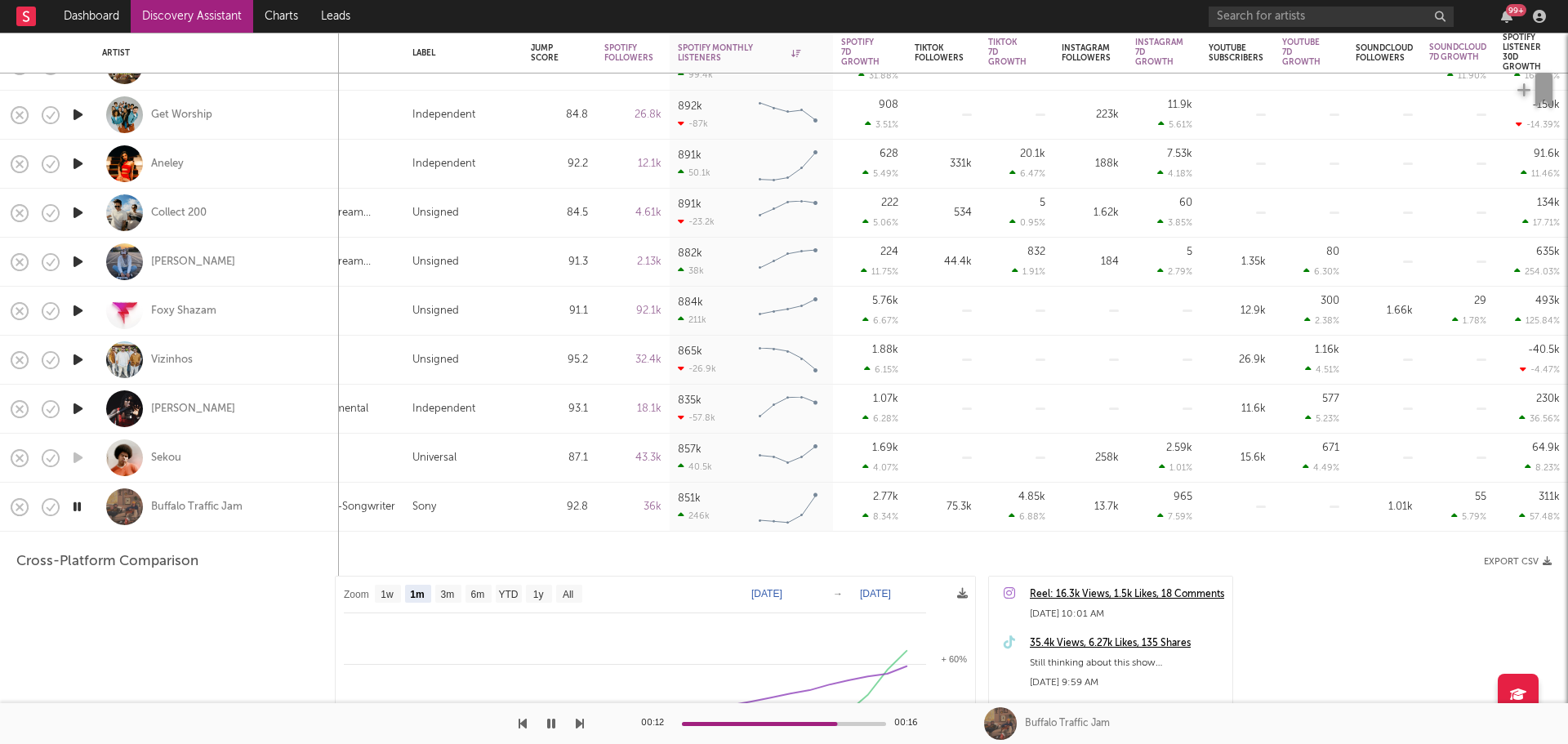
click at [747, 500] on div "851k 246k" at bounding box center [714, 507] width 73 height 41
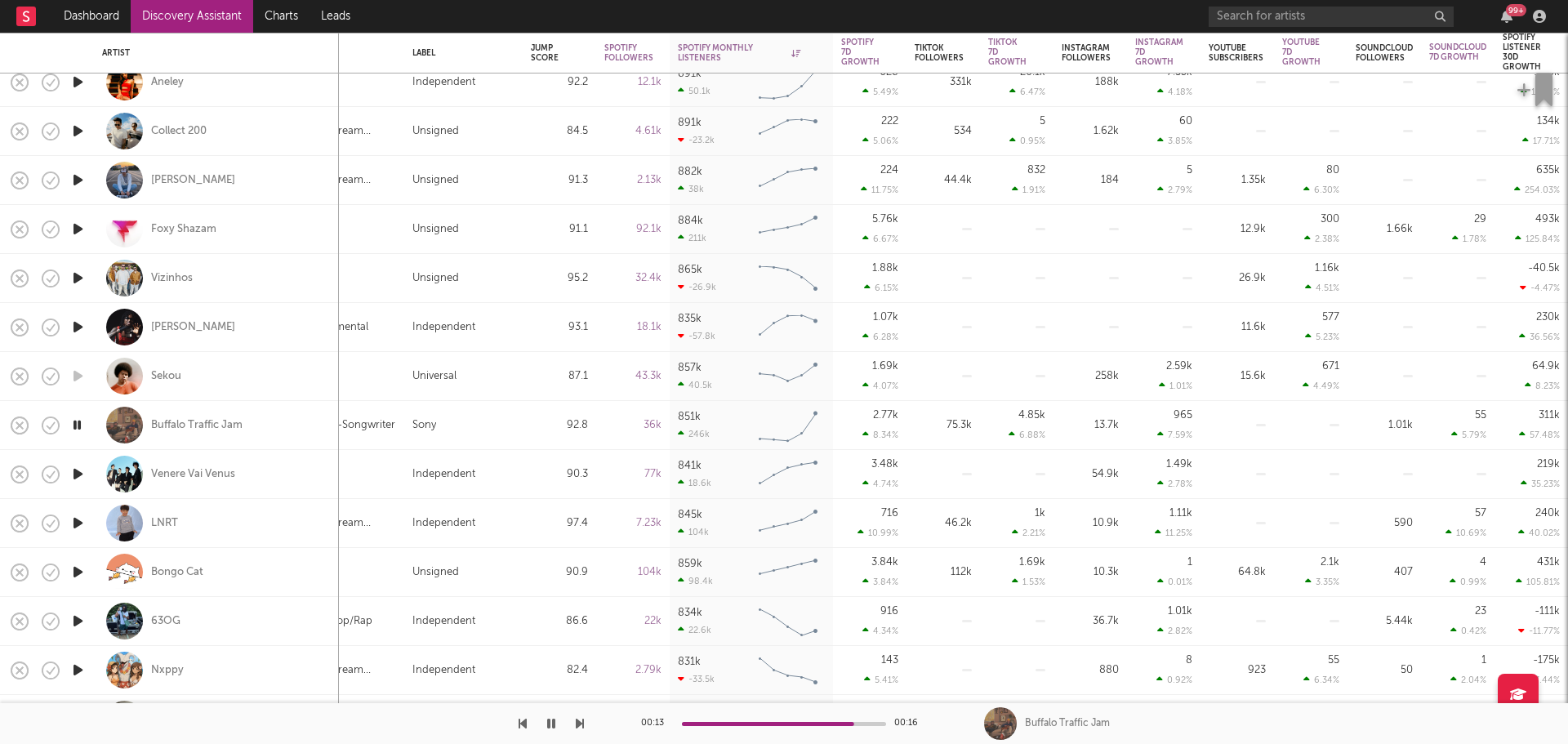
click at [317, 420] on div "Buffalo Traffic Jam" at bounding box center [215, 425] width 228 height 49
select select "1m"
select select "6m"
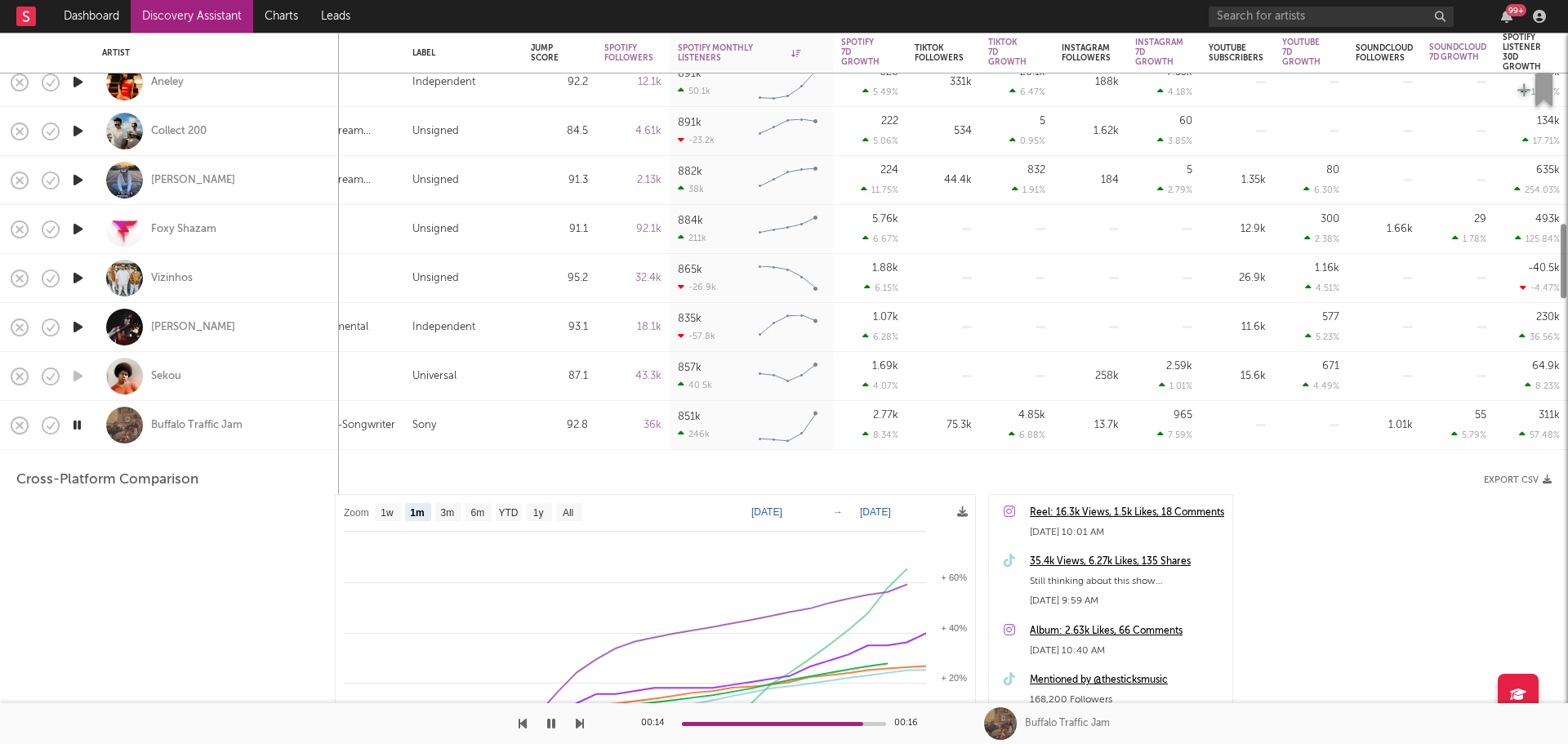
click at [497, 420] on div "Sony" at bounding box center [463, 425] width 102 height 19
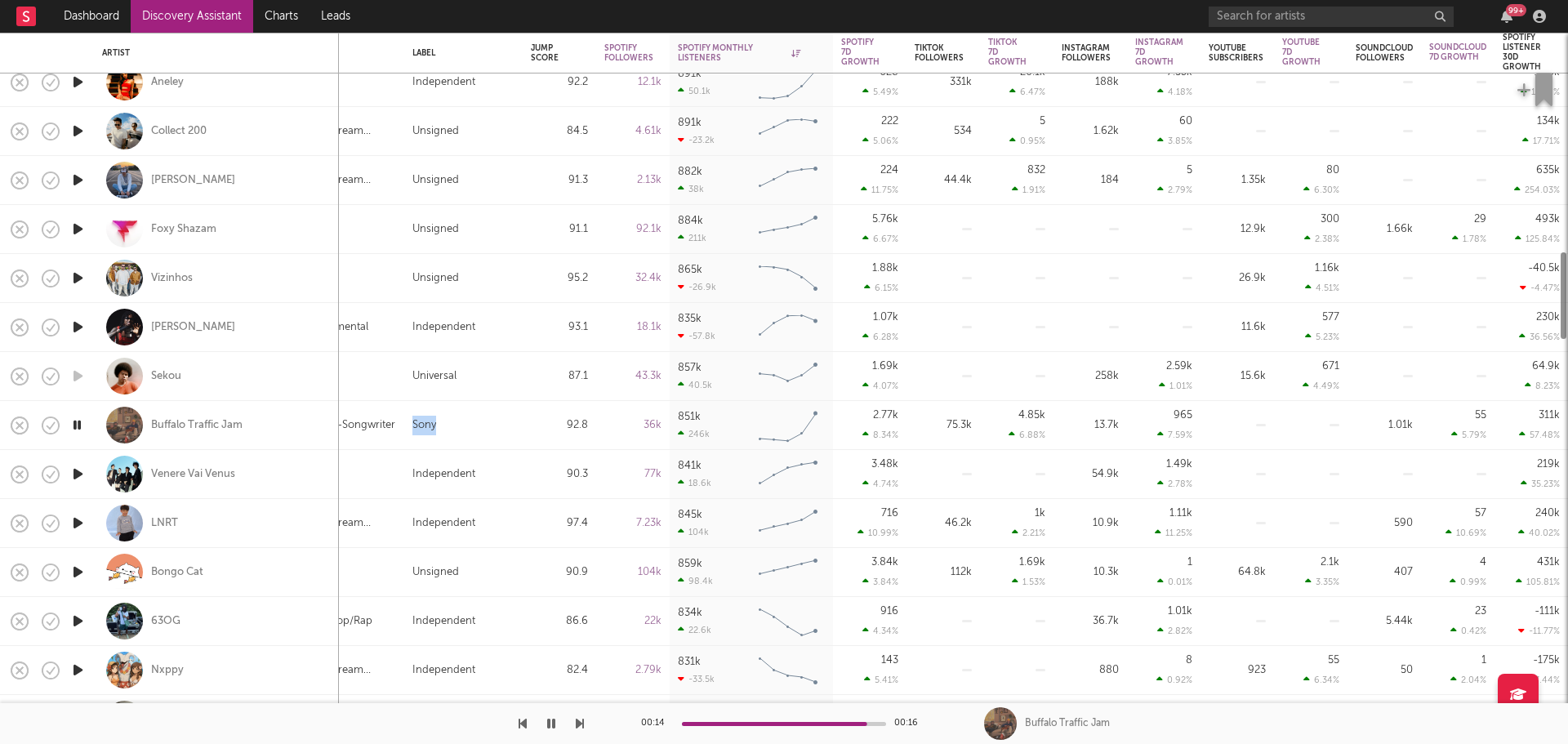
click at [497, 420] on div "Sony" at bounding box center [463, 425] width 102 height 19
select select "1m"
select select "6m"
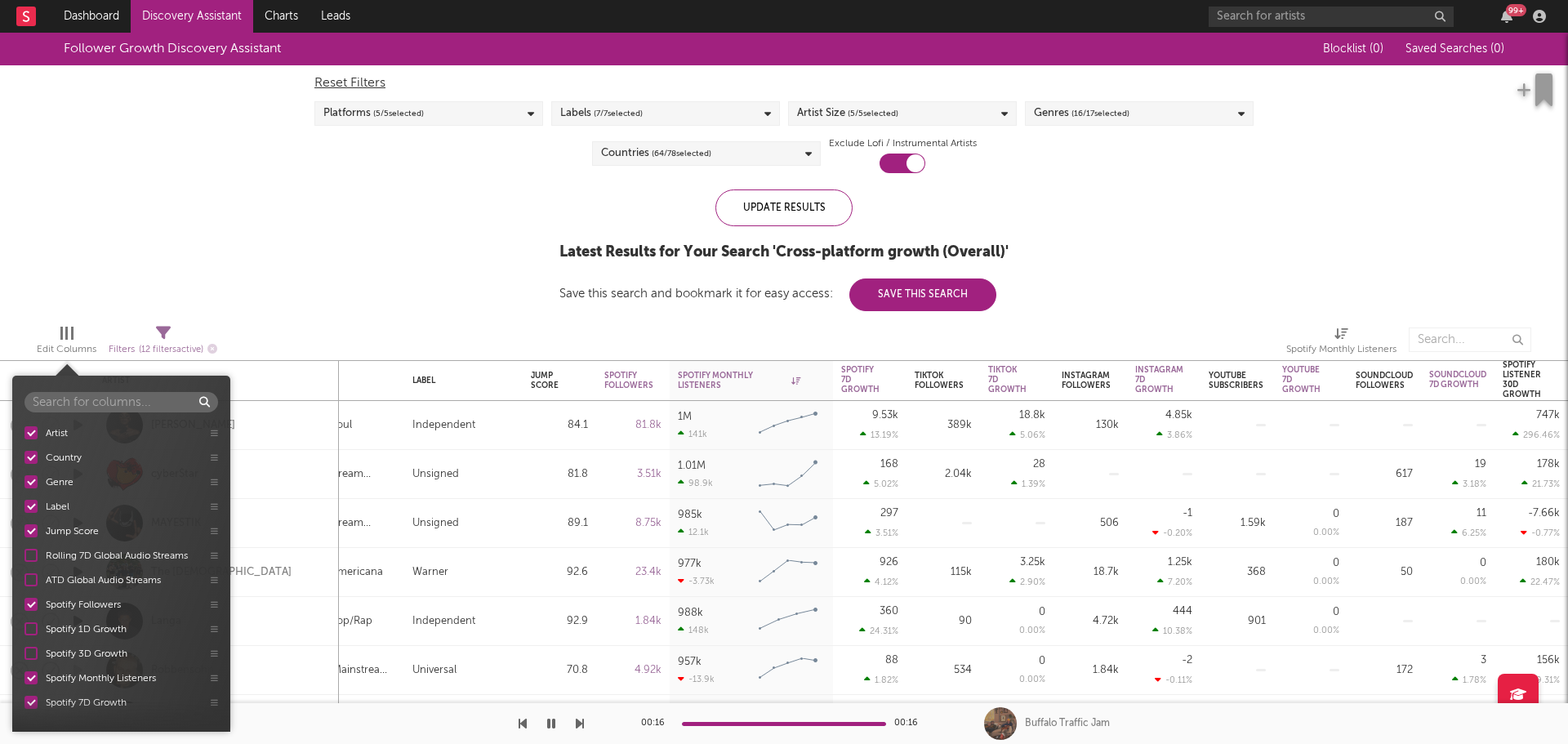
click at [61, 330] on div at bounding box center [61, 333] width 3 height 13
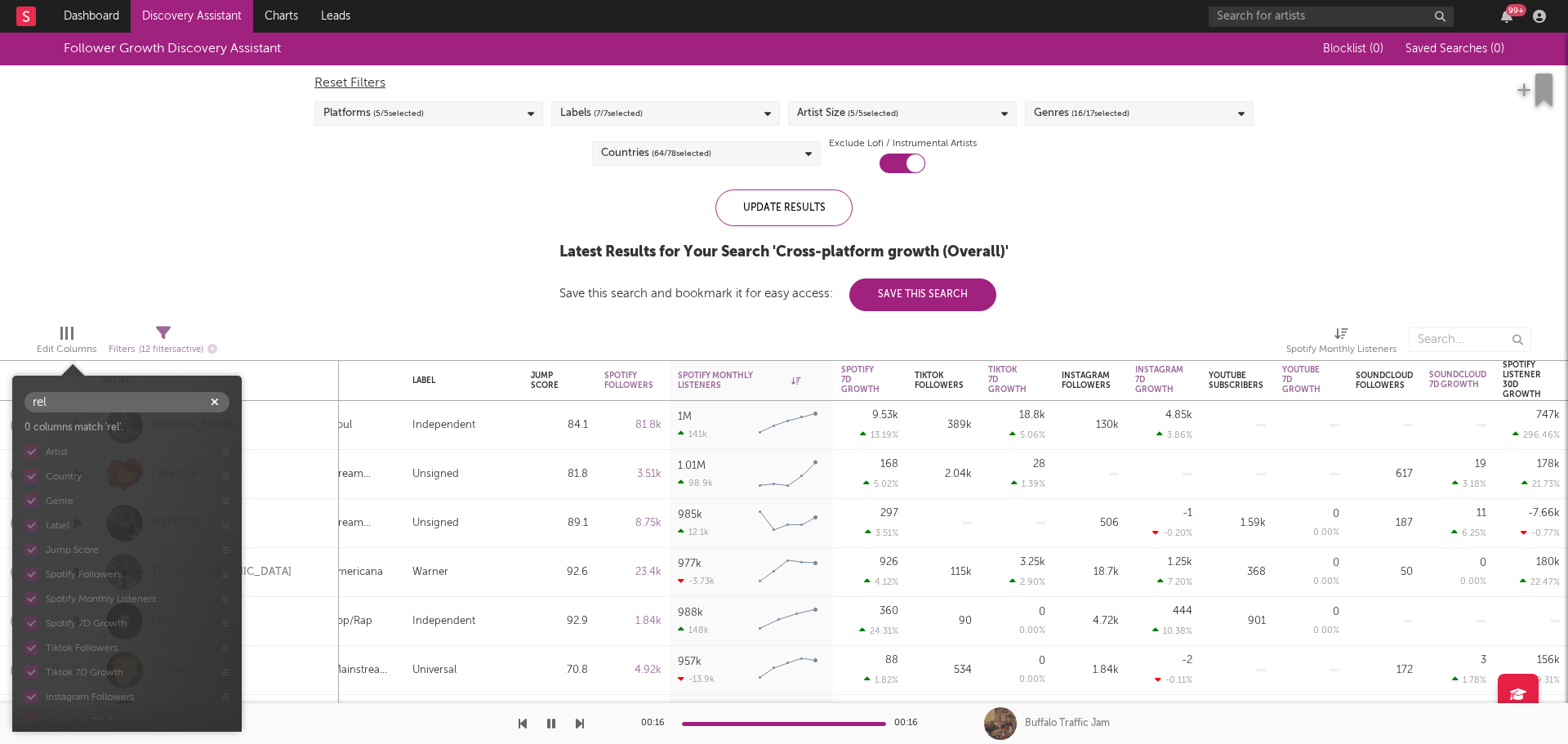
type input "rele"
click at [215, 397] on icon "button" at bounding box center [215, 403] width 8 height 11
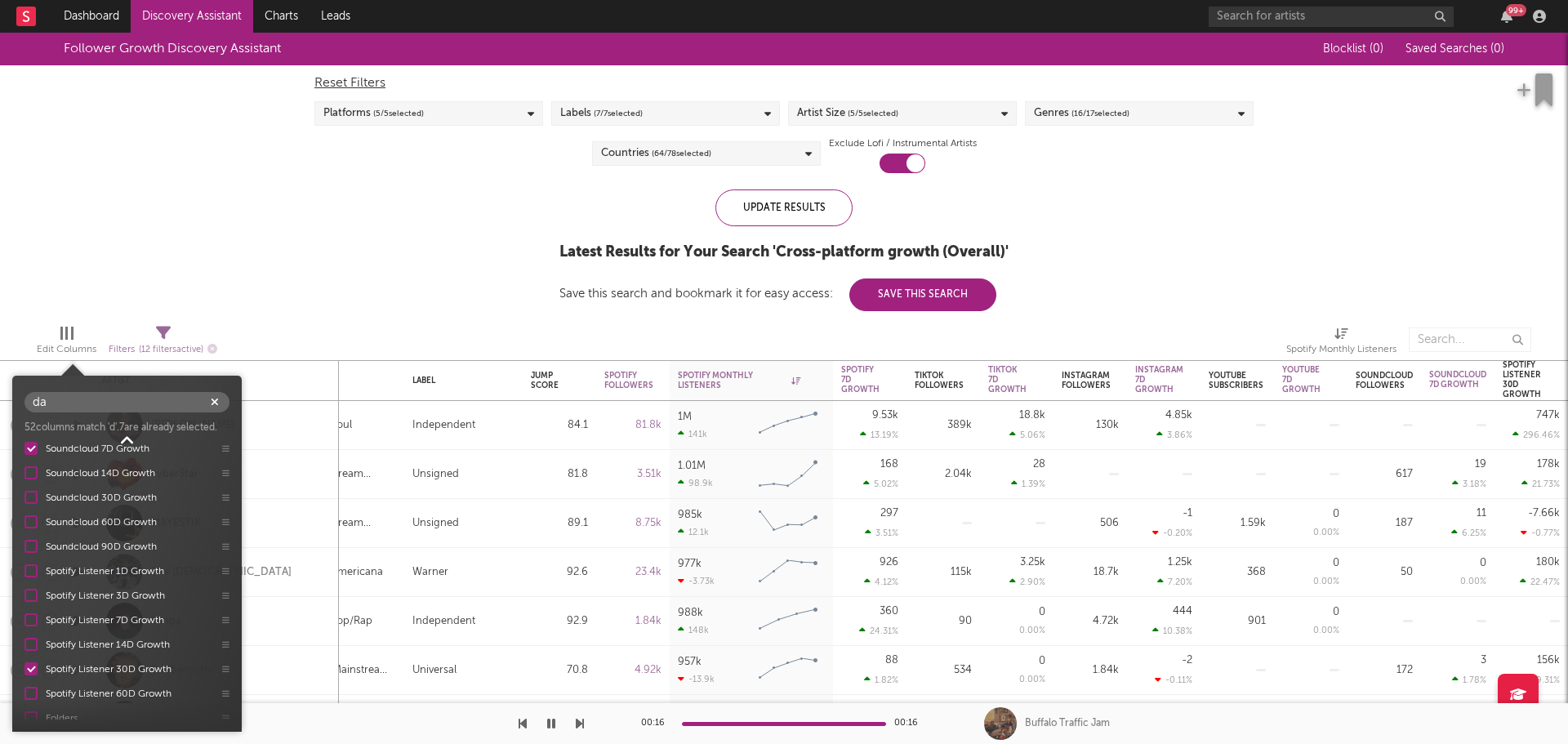
scroll to position [145, 0]
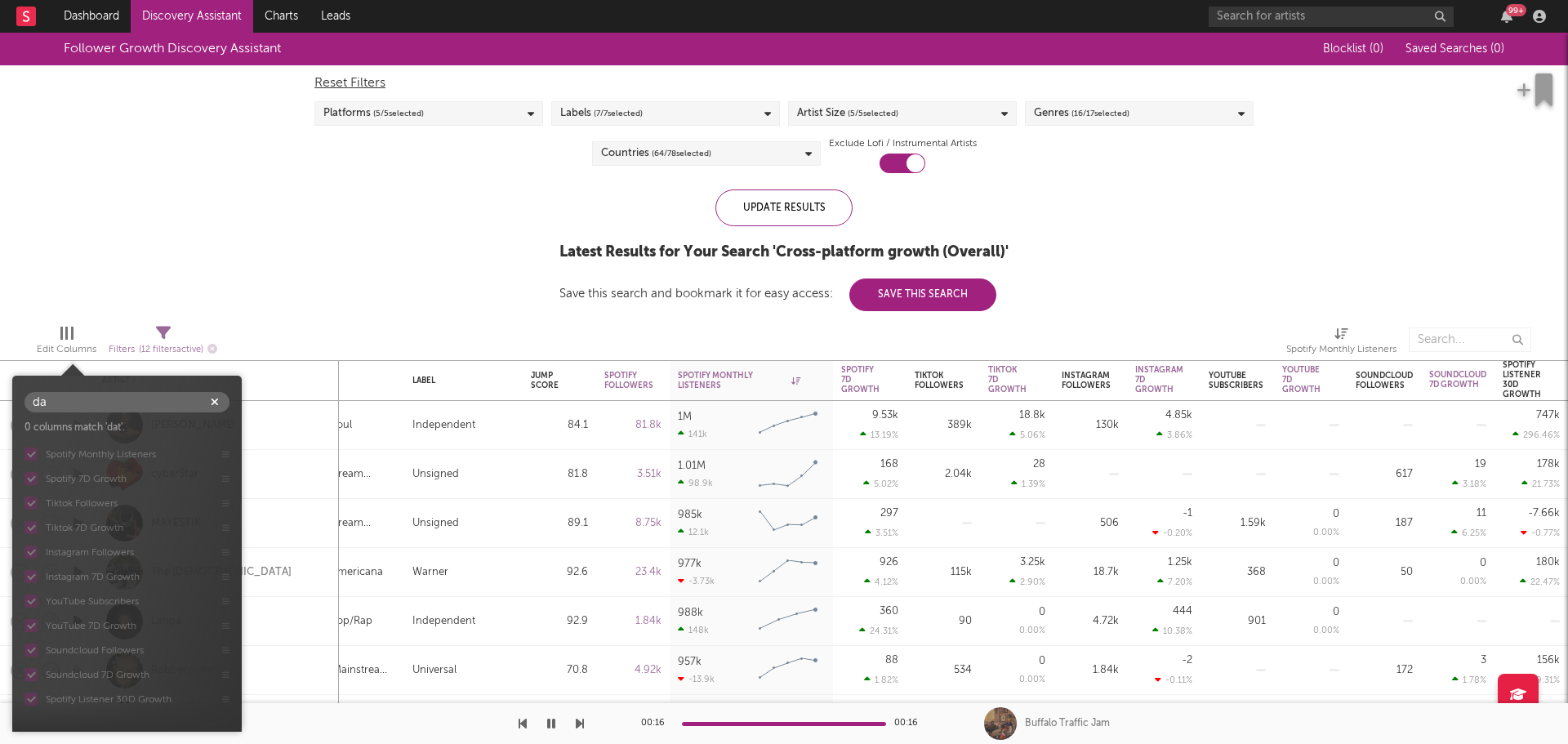
type input "d"
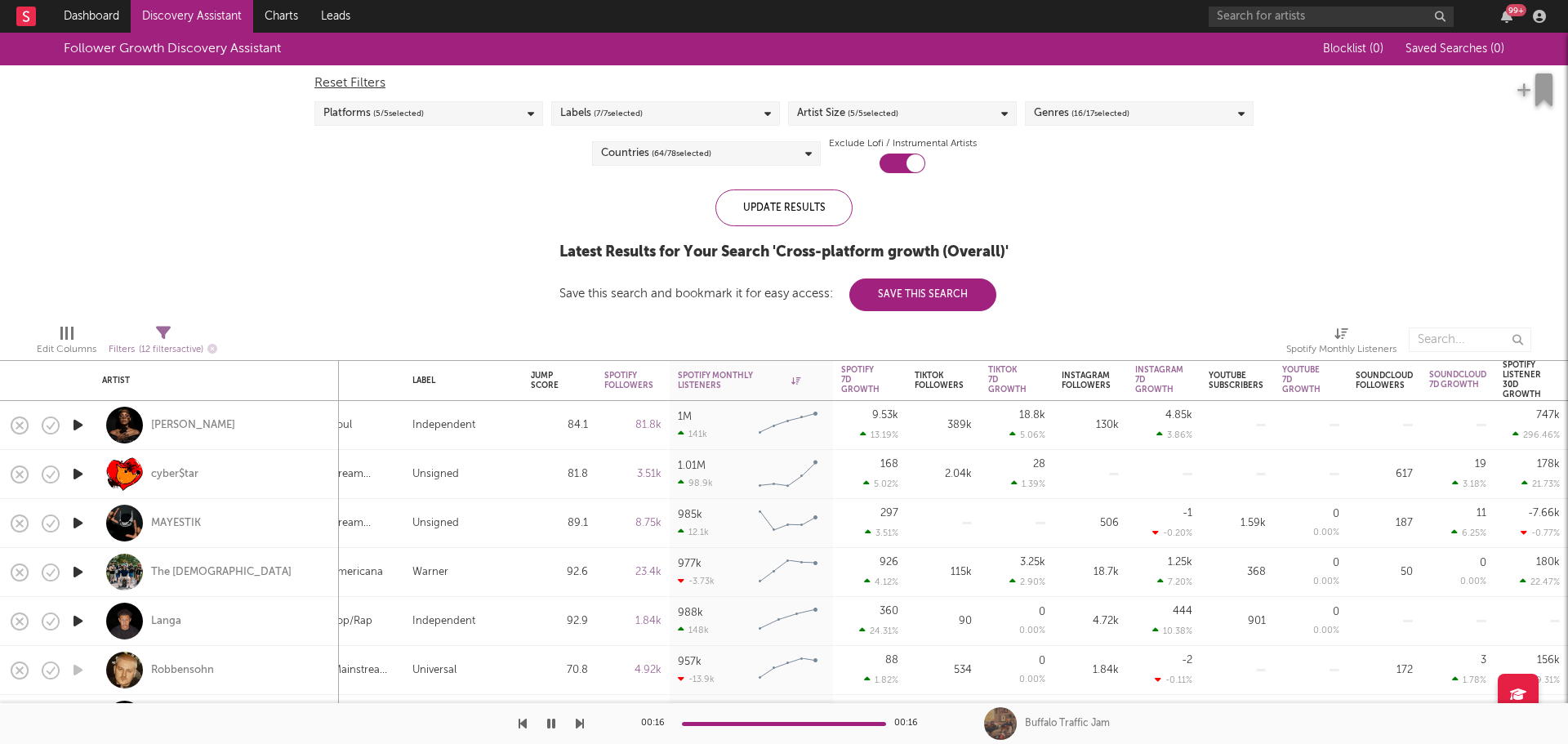
click at [580, 300] on div "Save this search and bookmark it for easy access: Save This Search" at bounding box center [778, 294] width 437 height 12
click at [1386, 715] on div "Buffalo Traffic Jam" at bounding box center [1275, 724] width 584 height 41
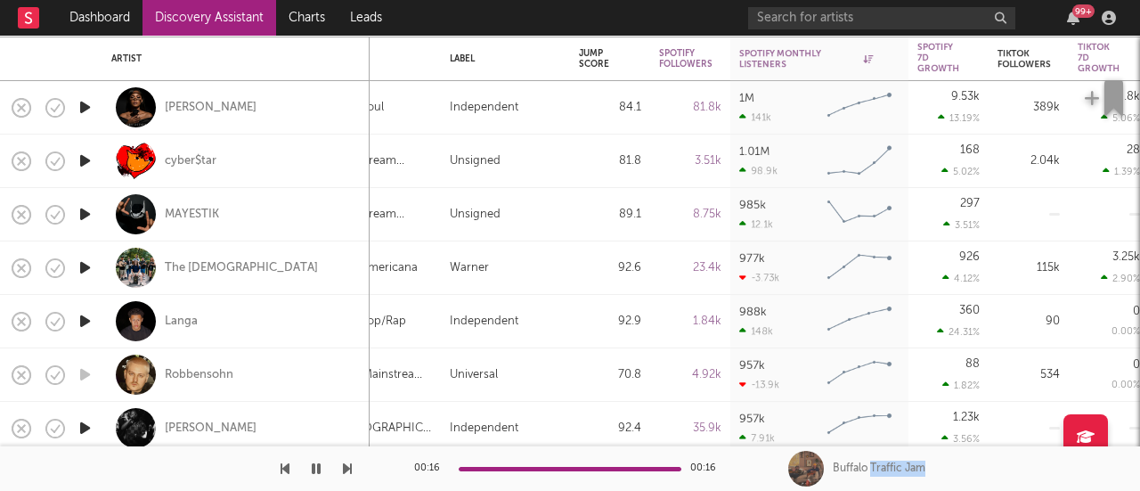
drag, startPoint x: 1097, startPoint y: 482, endPoint x: 871, endPoint y: 480, distance: 226.3
click at [873, 481] on div "Buffalo Traffic Jam" at bounding box center [964, 468] width 352 height 45
click at [164, 474] on div at bounding box center [176, 468] width 352 height 45
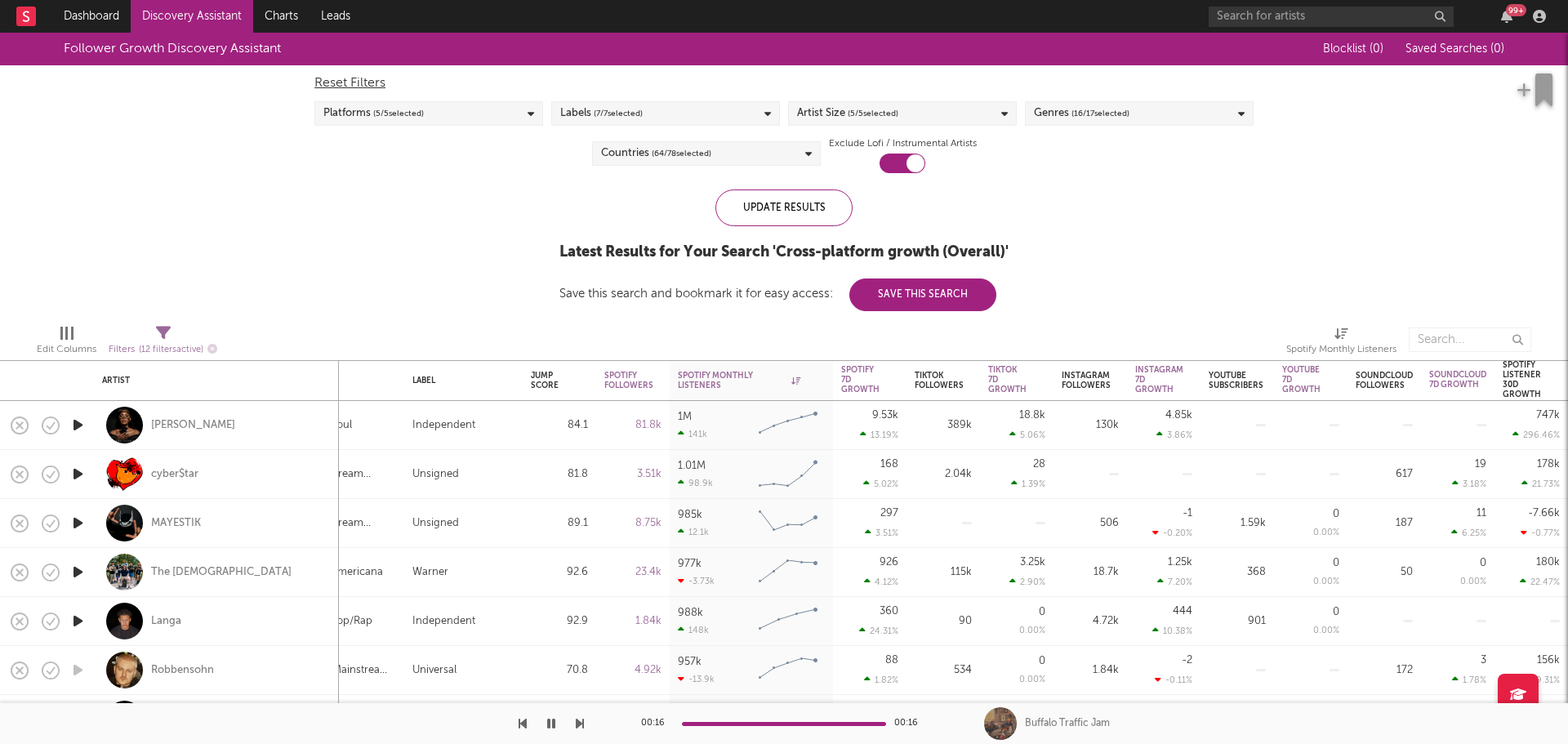
click at [478, 124] on div "Platforms ( 5 / 5 selected)" at bounding box center [428, 113] width 228 height 25
click at [493, 111] on div "Platforms ( 5 / 5 selected)" at bounding box center [428, 113] width 228 height 25
drag, startPoint x: 1429, startPoint y: 385, endPoint x: 1342, endPoint y: 384, distance: 87.0
click at [1406, 339] on div "Edit Columns Filters ( 12 filters active) Spotify Monthly Listeners" at bounding box center [784, 335] width 1568 height 49
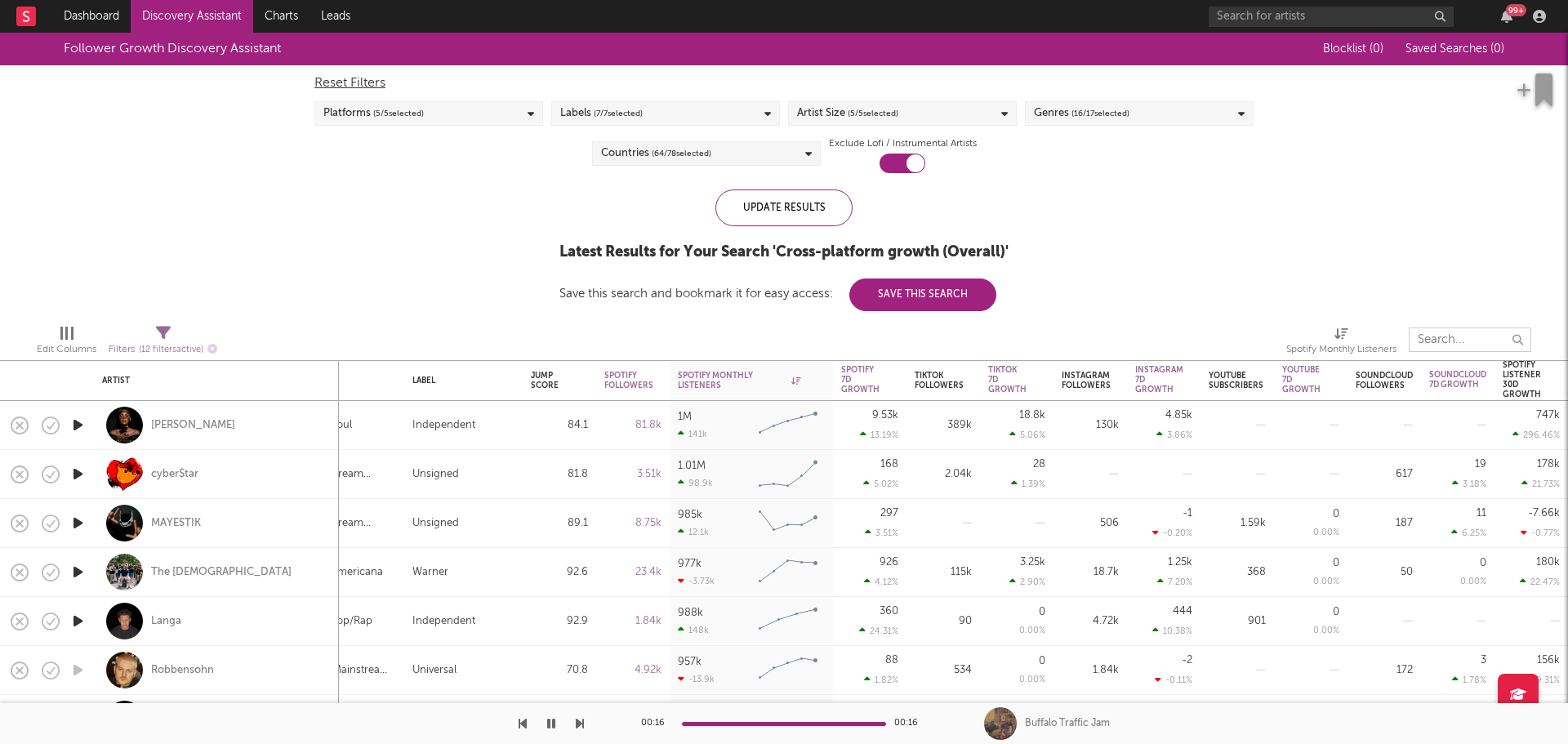
click at [1440, 339] on input "text" at bounding box center [1471, 339] width 123 height 25
type input "re"
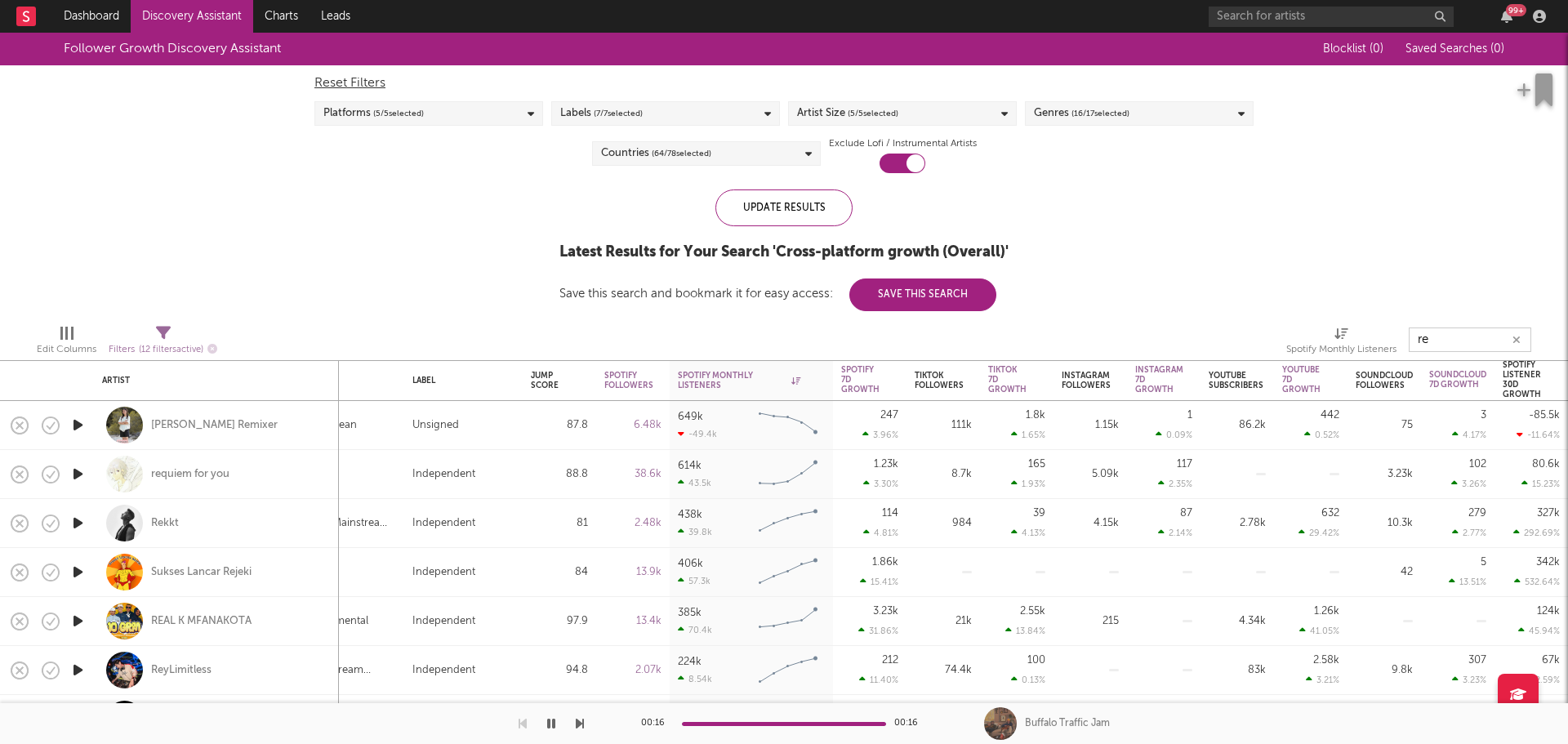
click at [1518, 337] on icon "button" at bounding box center [1517, 340] width 8 height 11
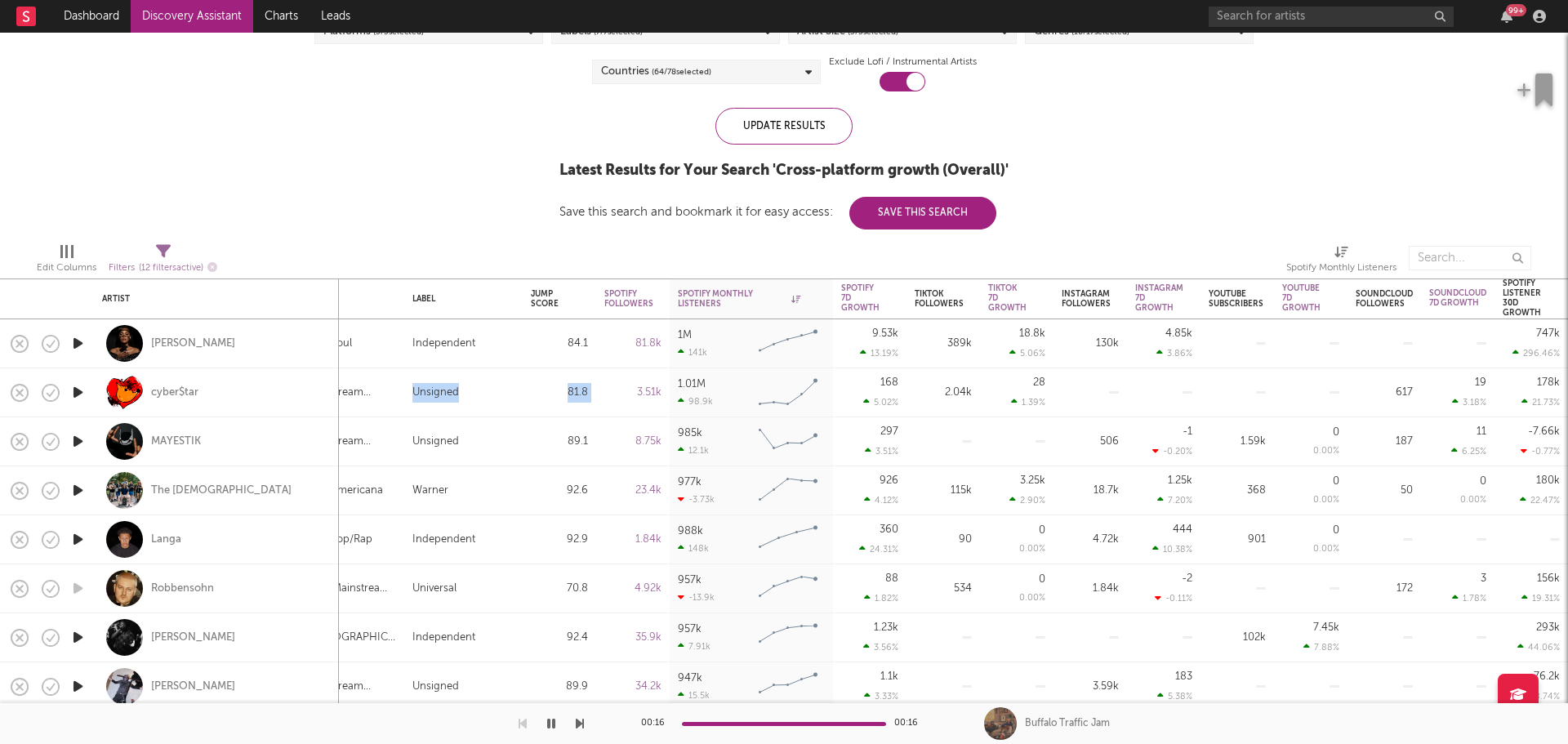
drag, startPoint x: 390, startPoint y: 386, endPoint x: 618, endPoint y: 408, distance: 229.1
drag, startPoint x: 392, startPoint y: 292, endPoint x: 580, endPoint y: 299, distance: 188.1
drag, startPoint x: 337, startPoint y: 298, endPoint x: 98, endPoint y: 294, distance: 239.0
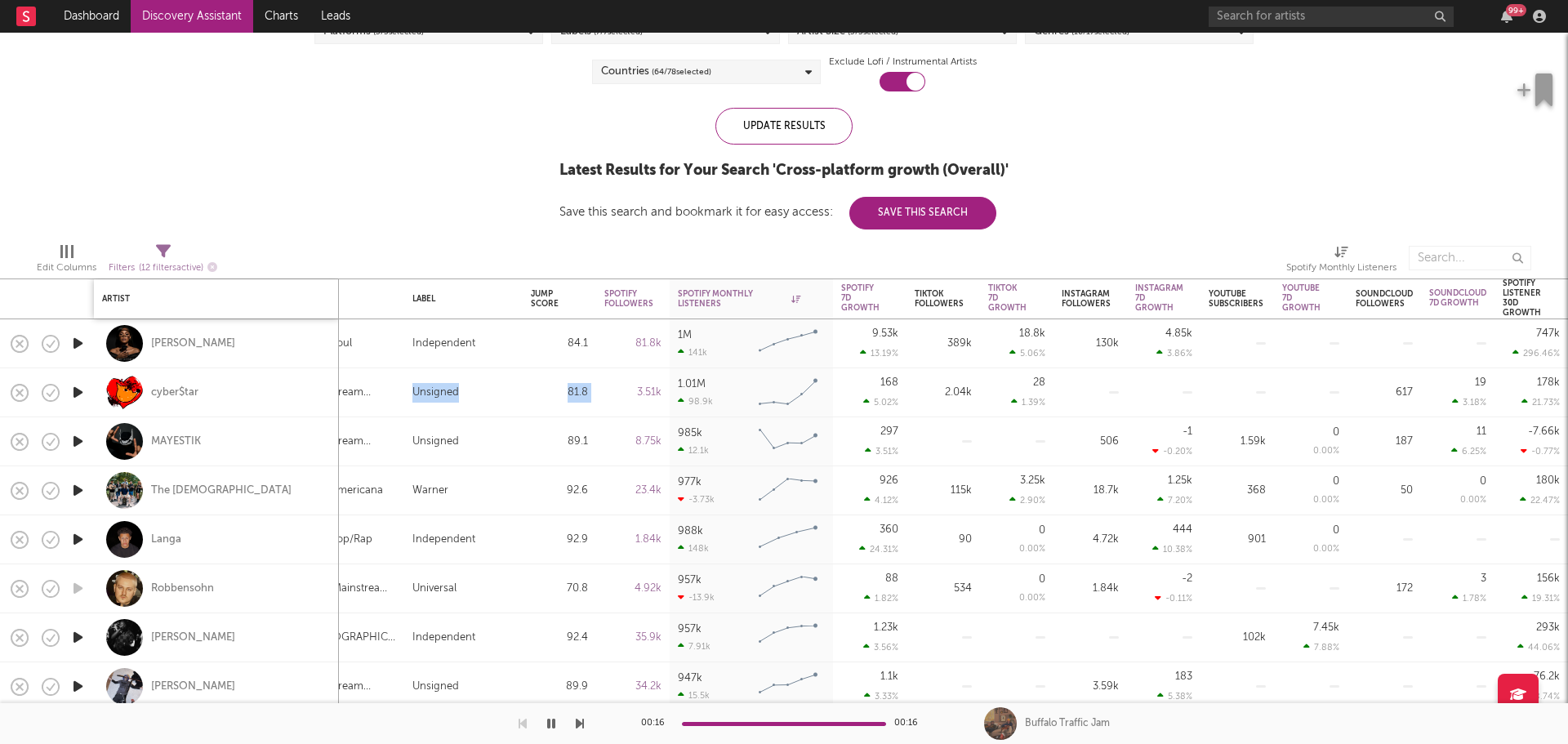
click at [159, 295] on div "Artist" at bounding box center [215, 299] width 245 height 39
drag, startPoint x: 56, startPoint y: 303, endPoint x: 43, endPoint y: 303, distance: 13.0
drag, startPoint x: 1555, startPoint y: 294, endPoint x: 1375, endPoint y: 309, distance: 180.6
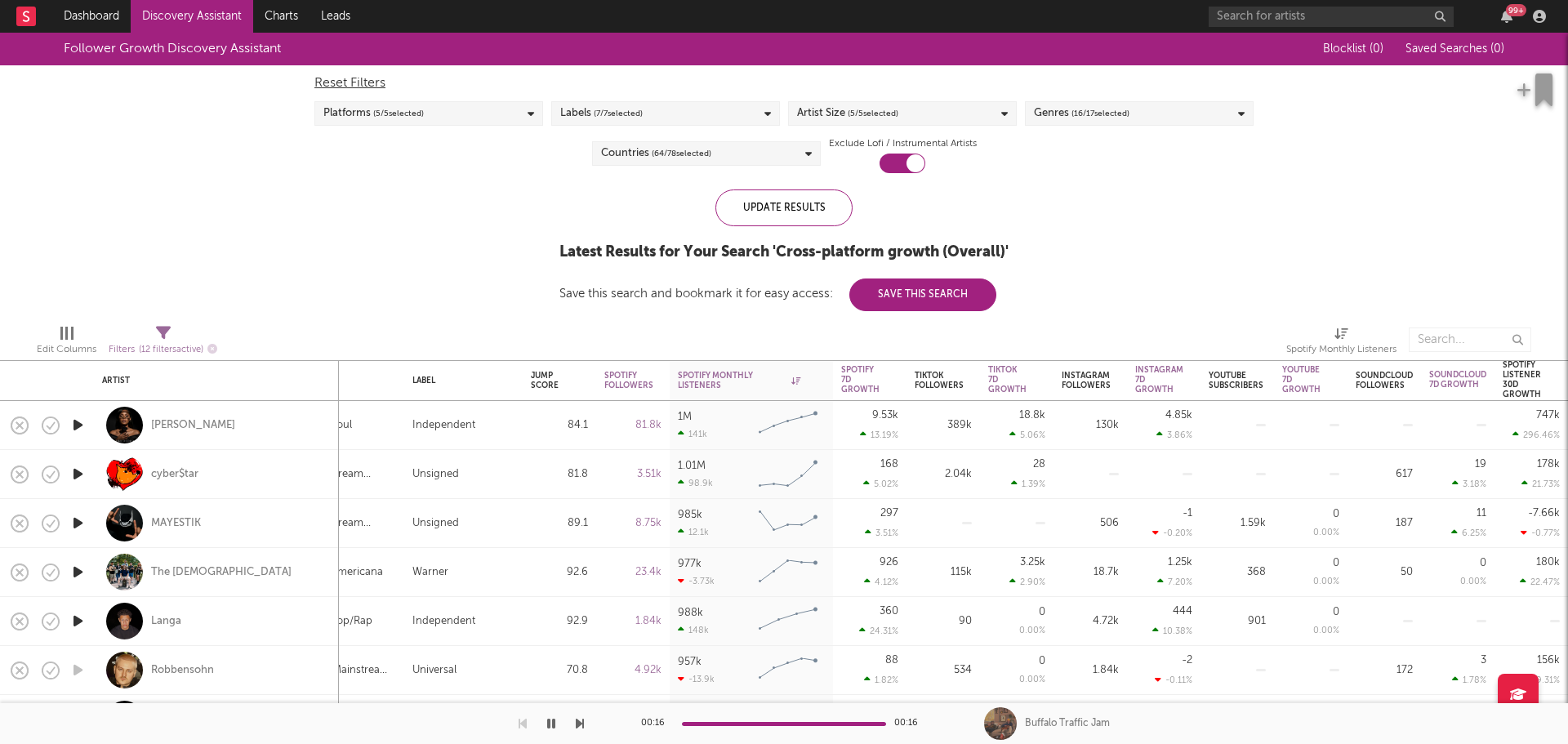
click at [1296, 208] on div "Follower Growth Discovery Assistant Blocklist ( 0 ) Saved Searches ( 0 ) Reset …" at bounding box center [784, 172] width 1568 height 279
drag, startPoint x: 383, startPoint y: 384, endPoint x: 477, endPoint y: 386, distance: 94.0
click at [410, 703] on div "Independent" at bounding box center [463, 719] width 118 height 49
select select "1w"
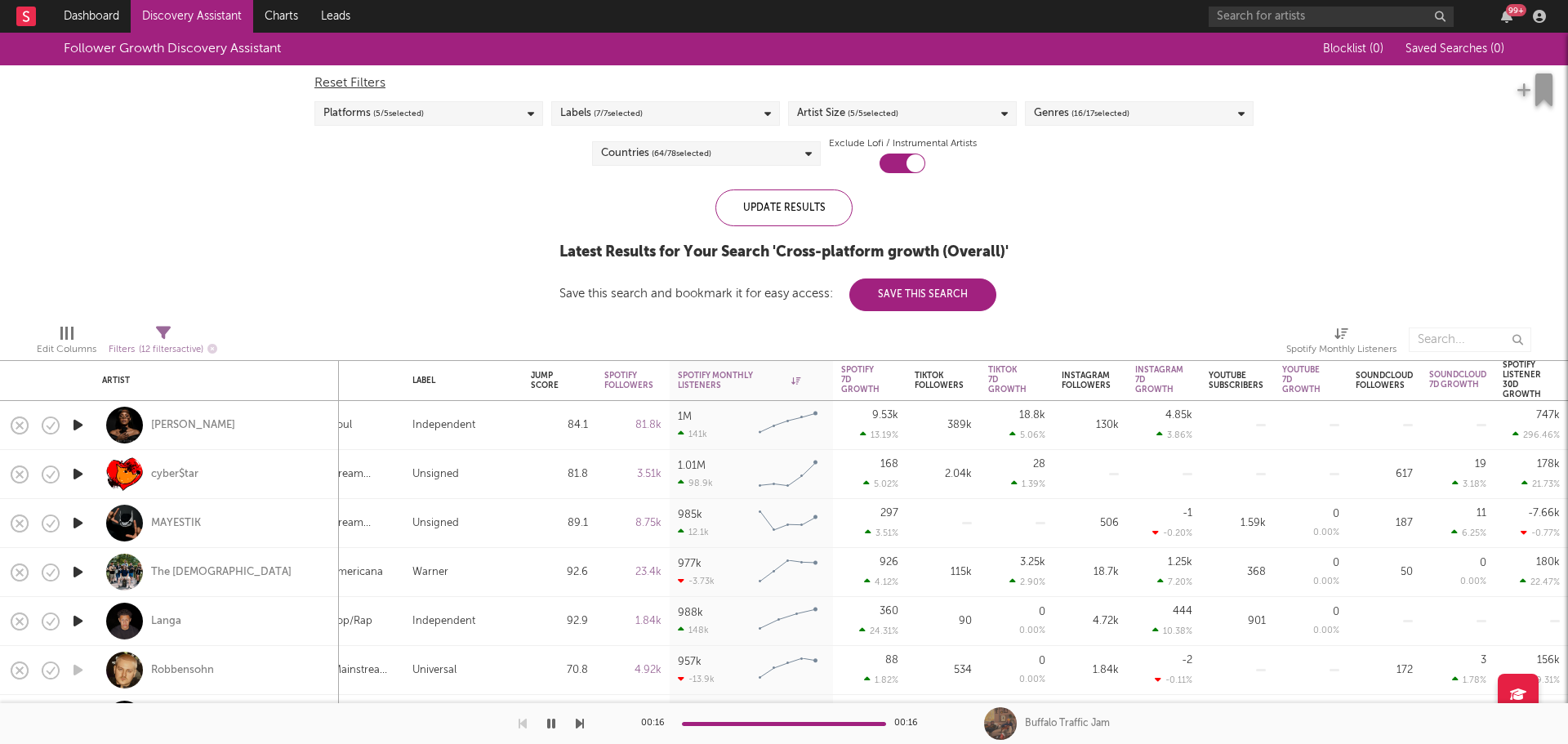
drag, startPoint x: 1424, startPoint y: 722, endPoint x: 1474, endPoint y: 705, distance: 52.8
click at [1427, 721] on div "Buffalo Traffic Jam" at bounding box center [1297, 724] width 543 height 15
click at [1510, 699] on icon at bounding box center [1518, 694] width 17 height 13
select select "6m"
click at [1510, 699] on icon at bounding box center [1518, 694] width 17 height 13
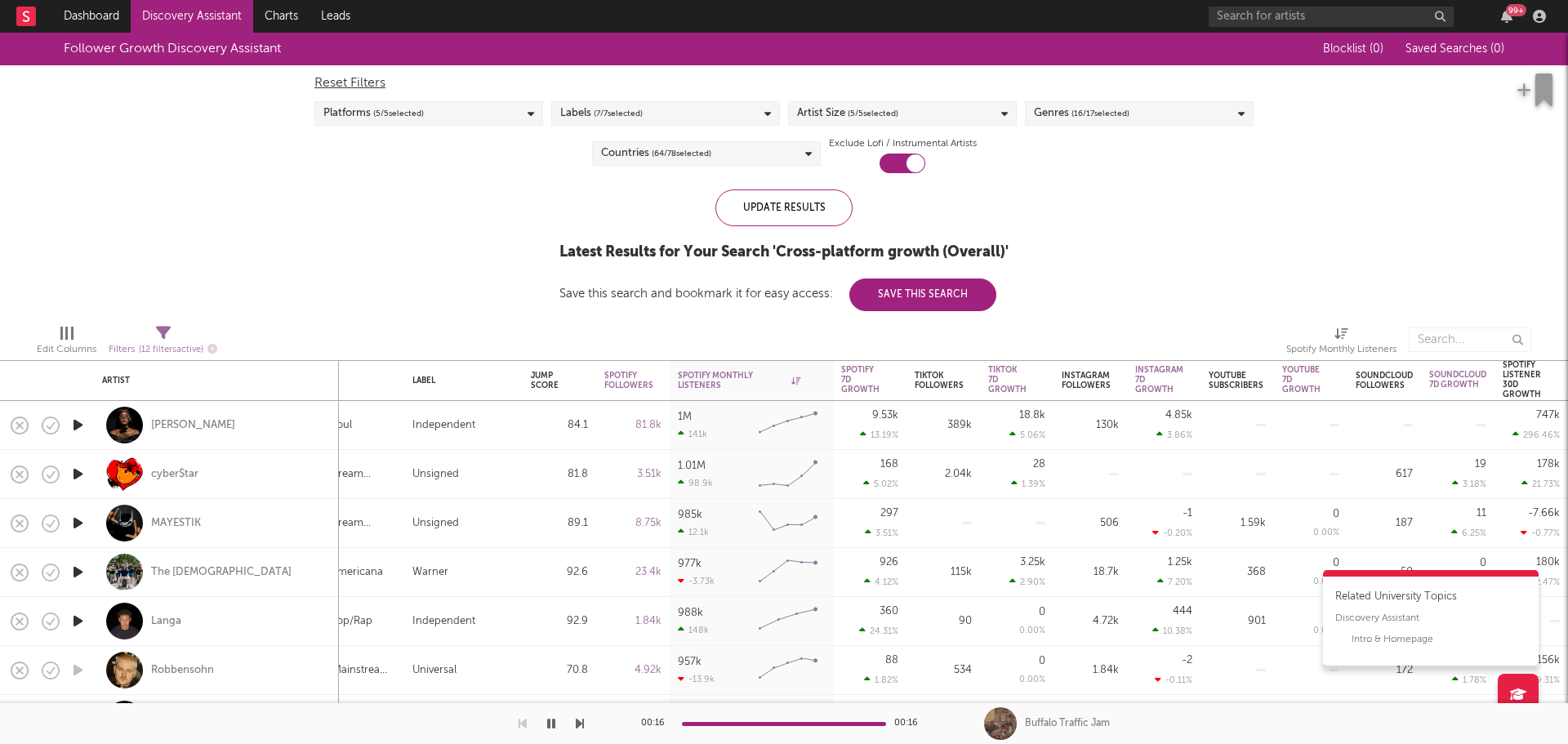
select select "1m"
drag, startPoint x: 1509, startPoint y: 718, endPoint x: 1154, endPoint y: 716, distance: 355.0
click at [1201, 720] on div "Buffalo Traffic Jam" at bounding box center [1275, 724] width 584 height 41
click at [587, 721] on div "00:16 00:16 Buffalo Traffic Jam" at bounding box center [784, 724] width 1568 height 41
click at [571, 731] on div at bounding box center [292, 724] width 584 height 41
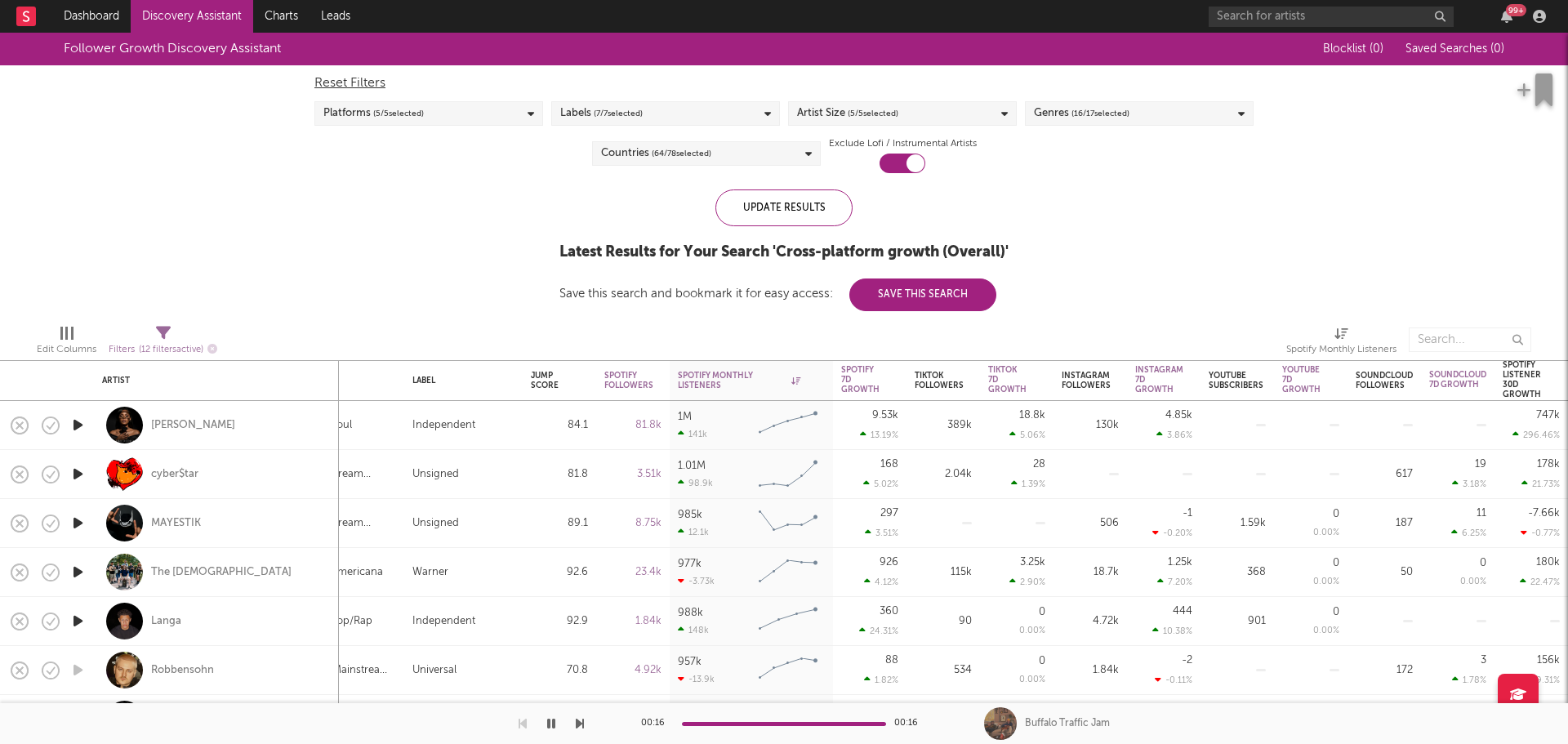
click at [584, 727] on div "00:16 00:16 Buffalo Traffic Jam" at bounding box center [784, 724] width 1568 height 41
click at [582, 727] on icon "button" at bounding box center [580, 724] width 8 height 13
drag, startPoint x: 584, startPoint y: 725, endPoint x: 573, endPoint y: 727, distance: 11.2
click at [573, 727] on div at bounding box center [292, 724] width 584 height 41
click at [497, 424] on div "Independent" at bounding box center [463, 425] width 102 height 19
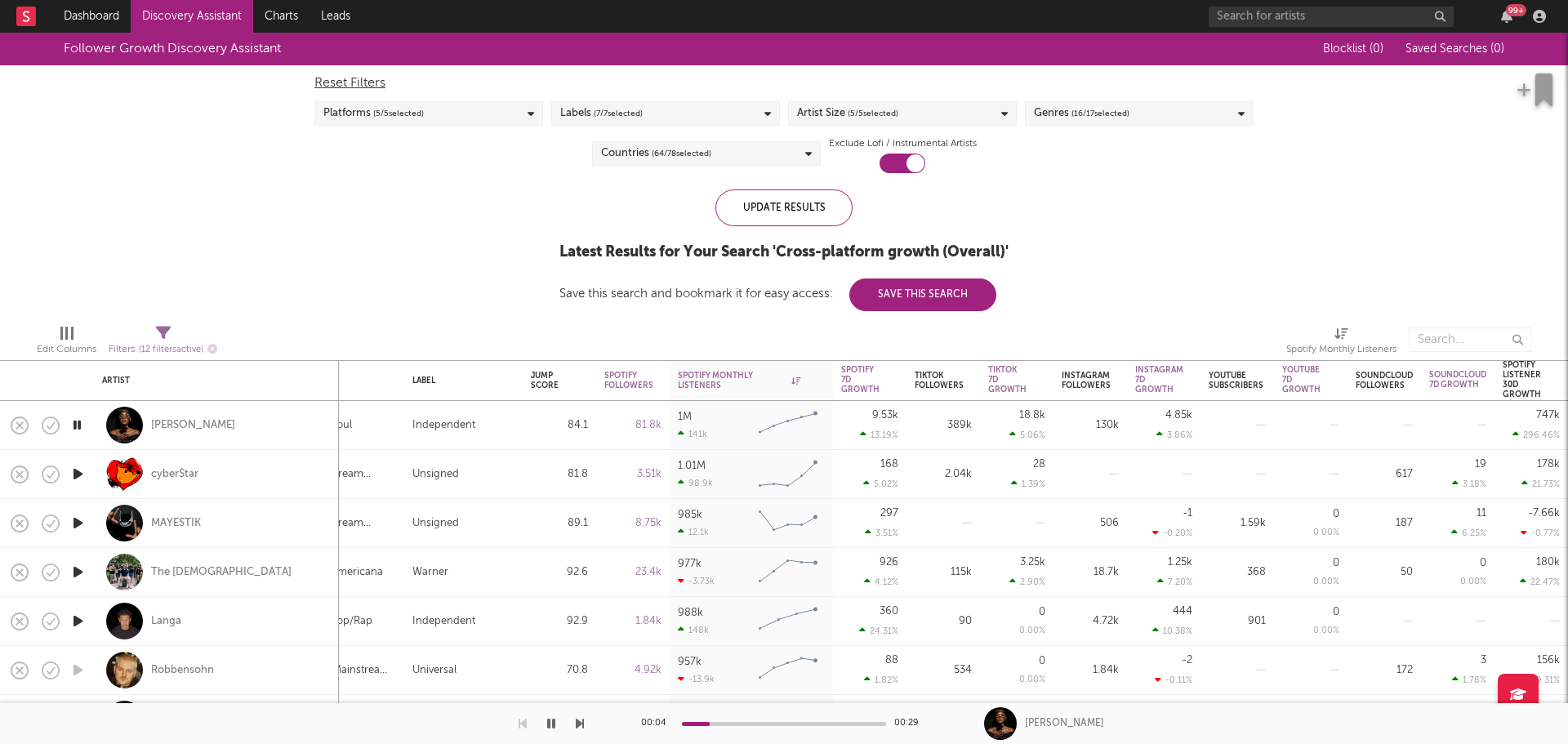
select select "1w"
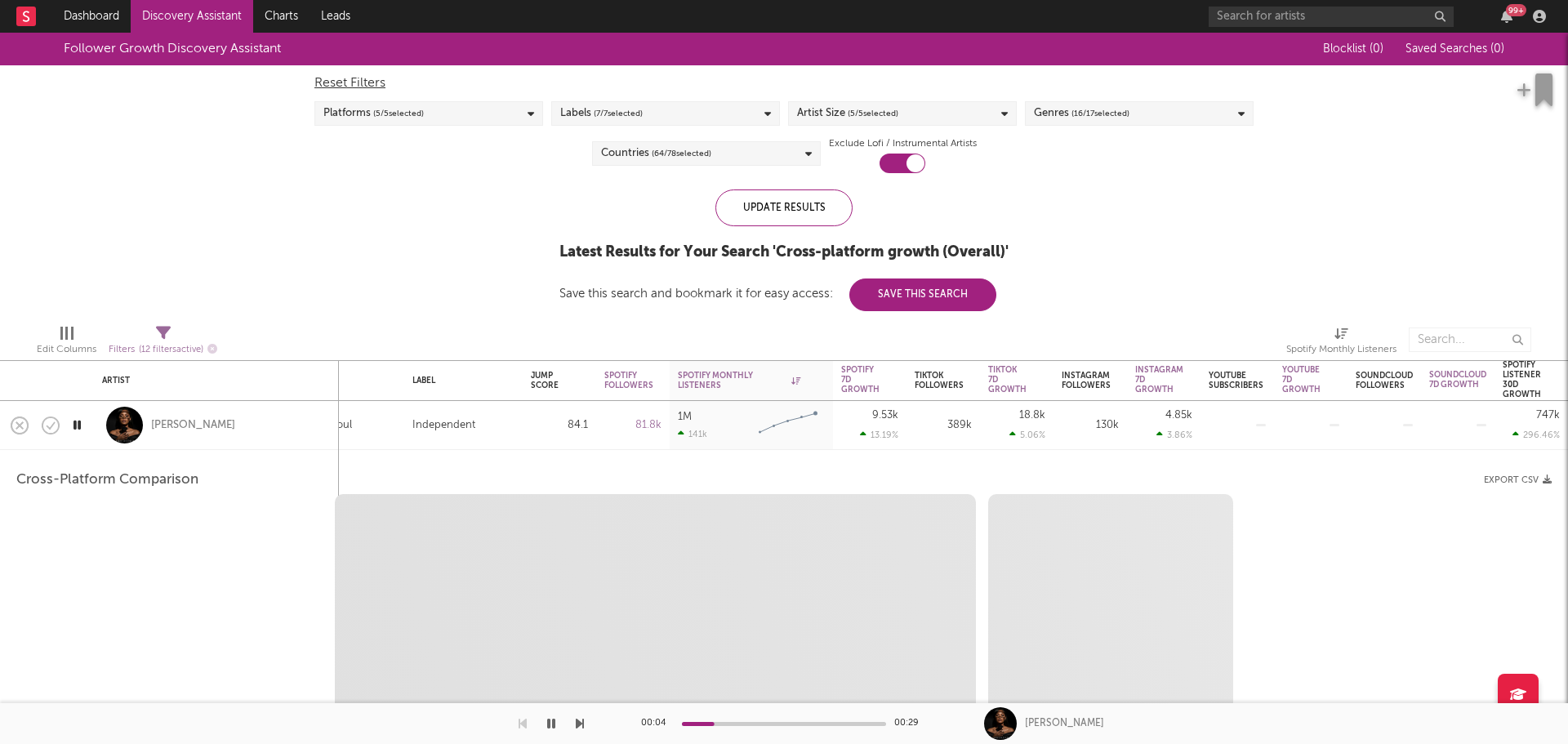
click at [493, 425] on div "Independent" at bounding box center [463, 425] width 102 height 19
select select "1m"
select select "6m"
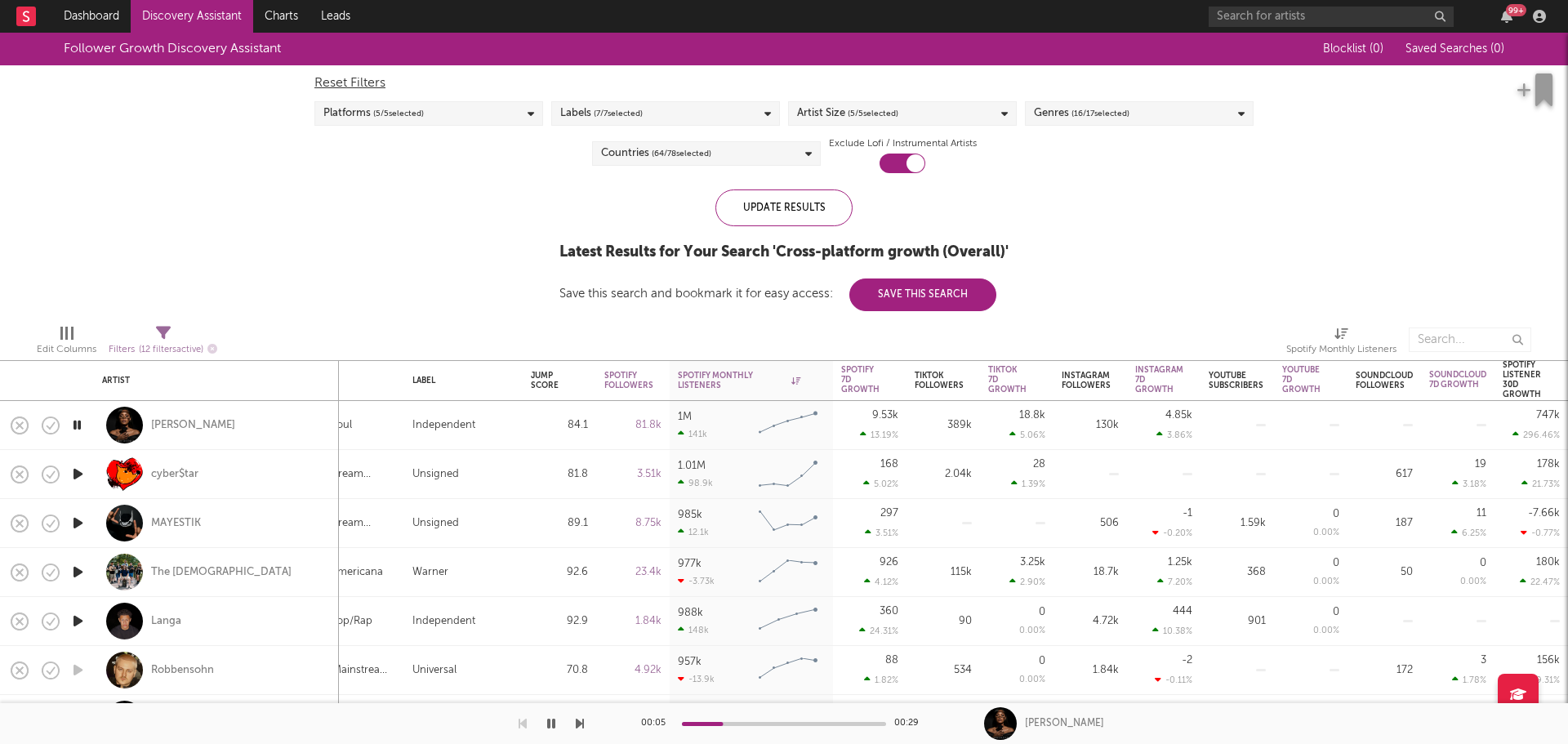
click at [551, 723] on icon "button" at bounding box center [551, 724] width 8 height 13
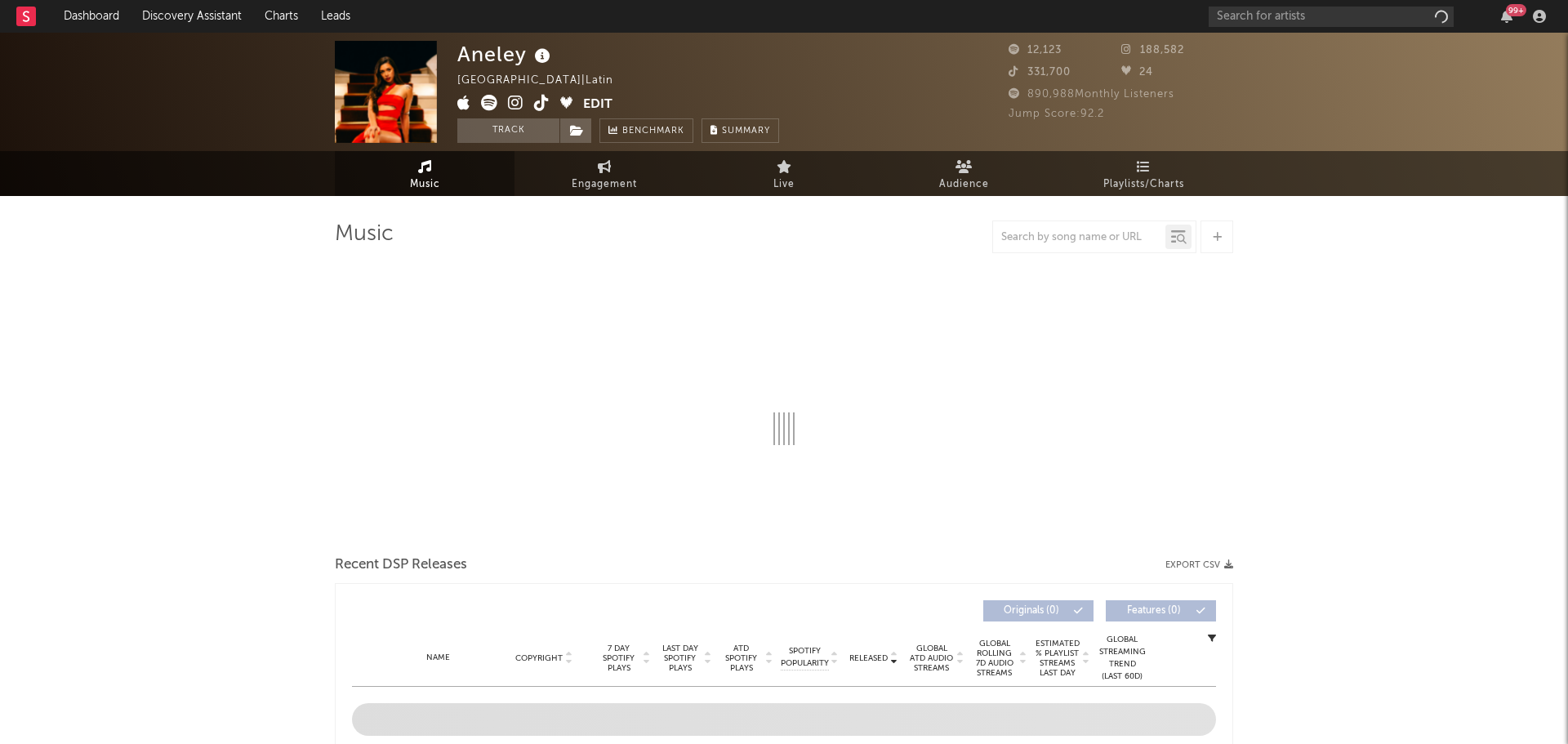
select select "6m"
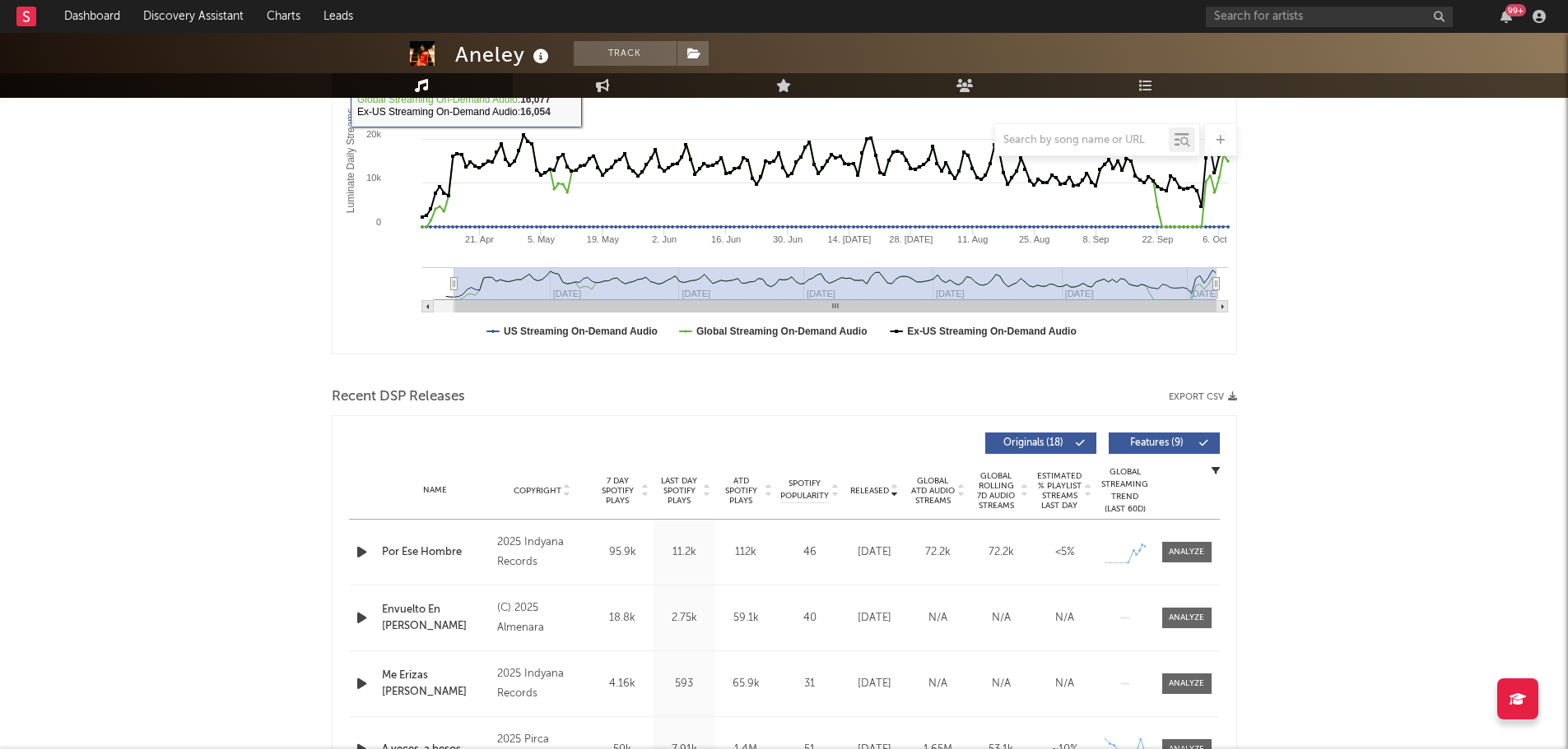
scroll to position [576, 0]
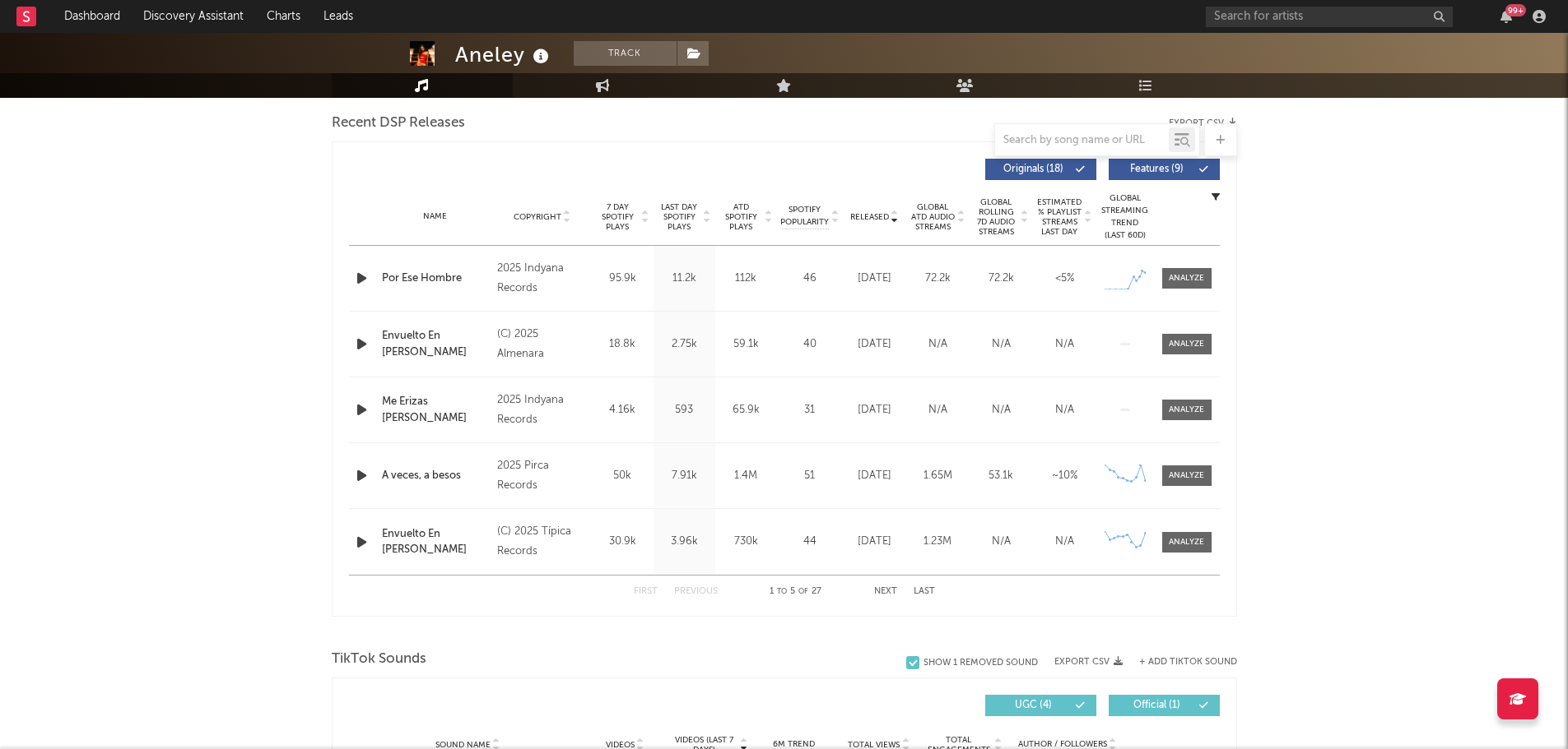
click at [873, 217] on span "Released" at bounding box center [869, 217] width 39 height 10
click at [366, 275] on icon "button" at bounding box center [361, 278] width 18 height 20
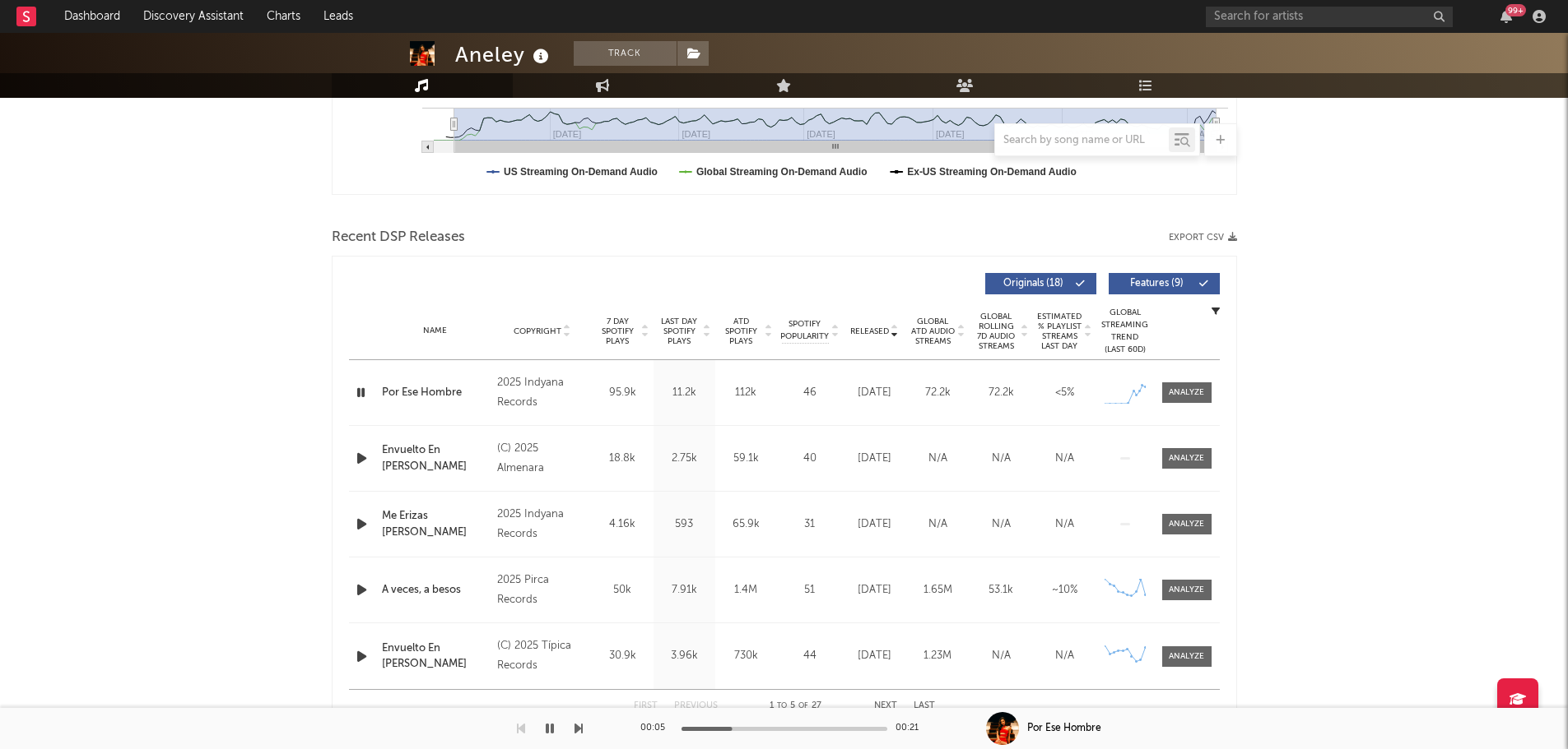
scroll to position [493, 0]
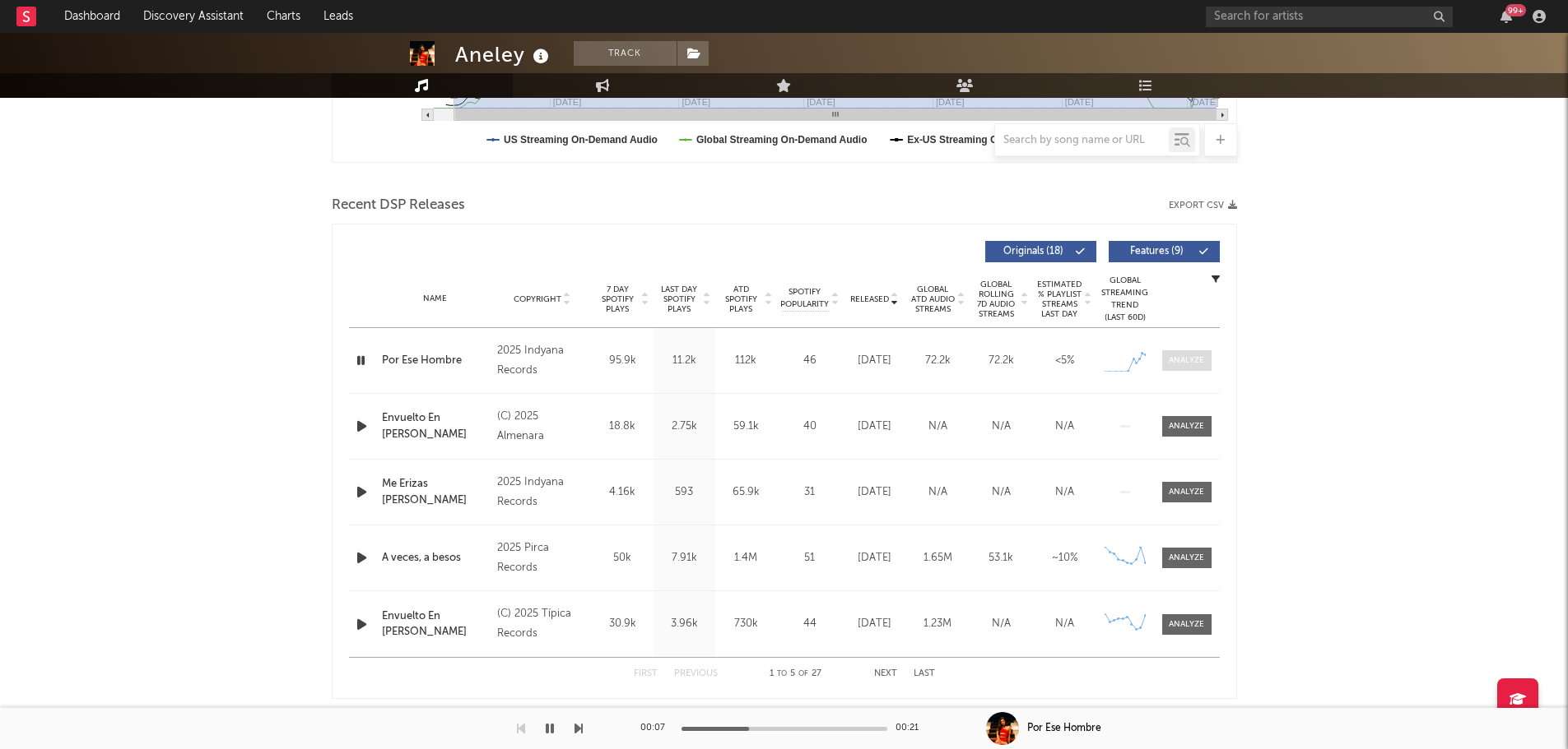
click at [1201, 359] on div at bounding box center [1186, 360] width 35 height 12
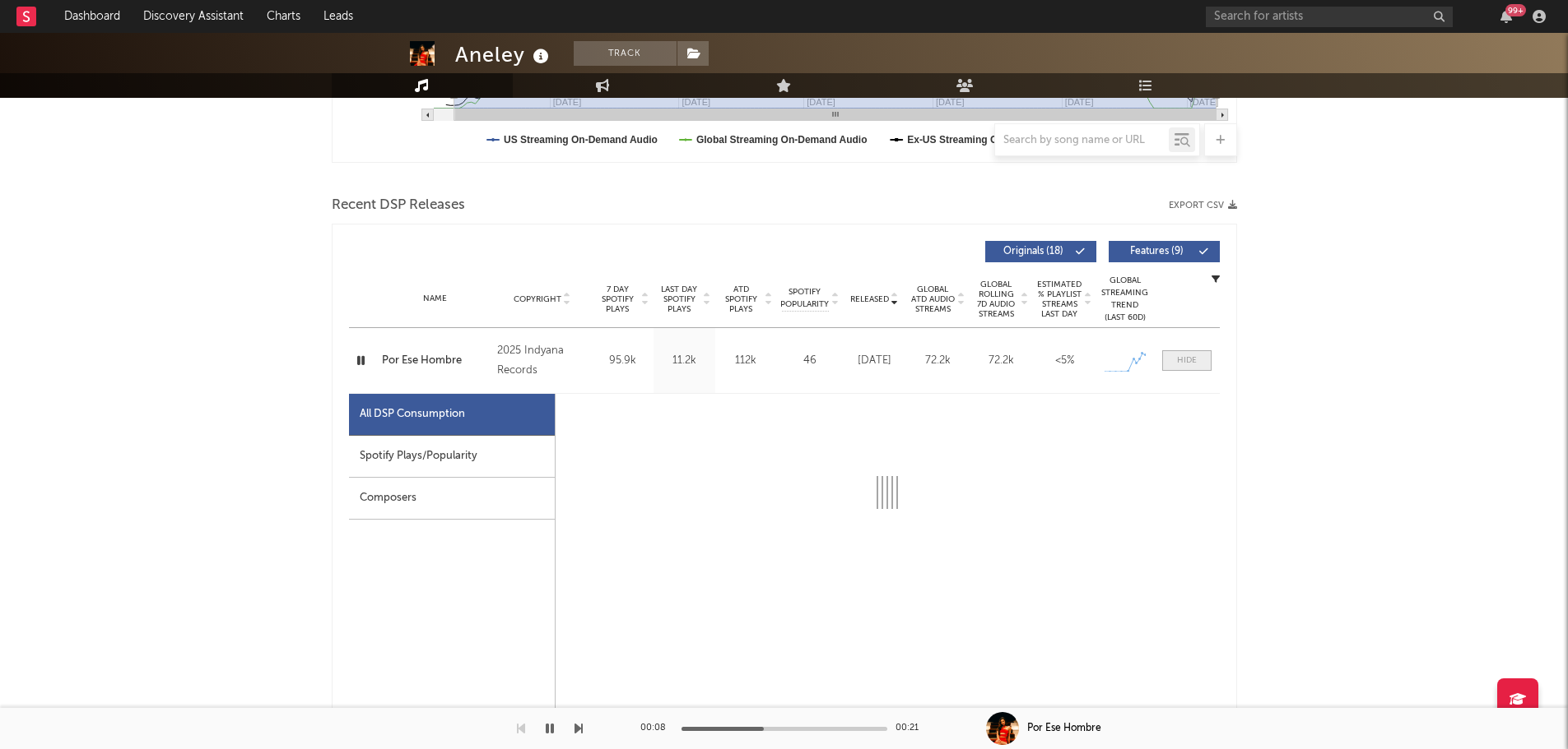
select select "1w"
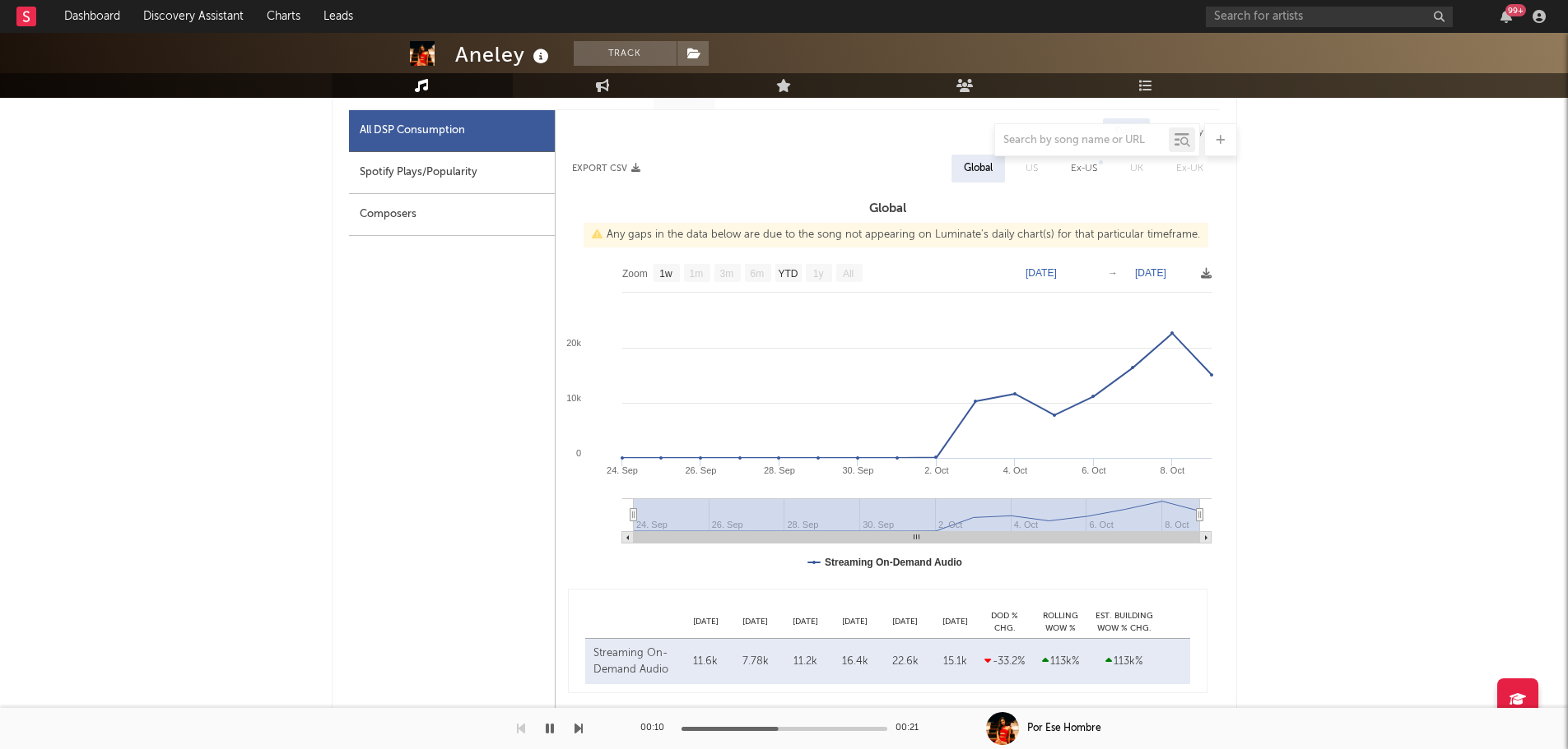
scroll to position [741, 0]
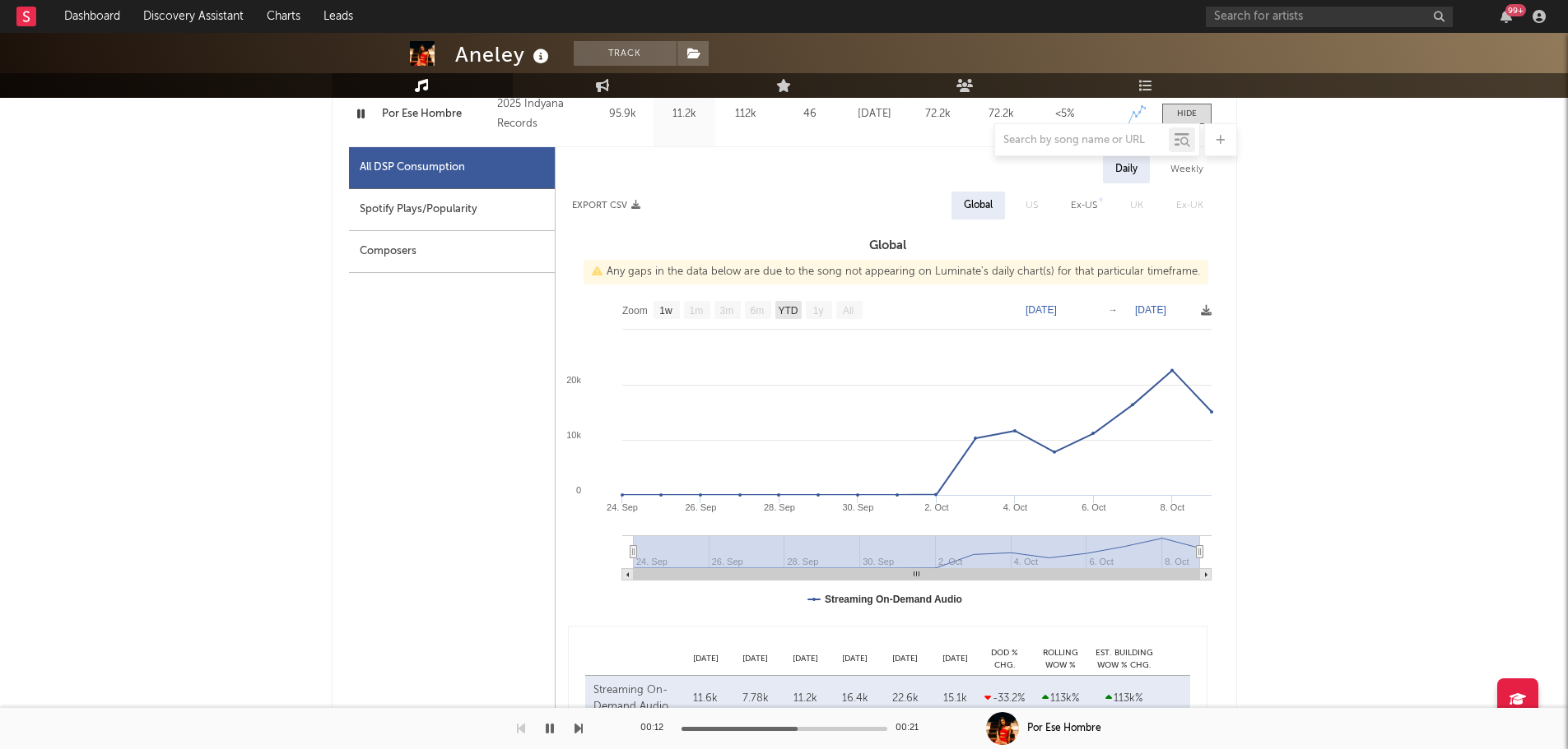
click at [790, 312] on text "YTD" at bounding box center [787, 310] width 19 height 11
select select "YTD"
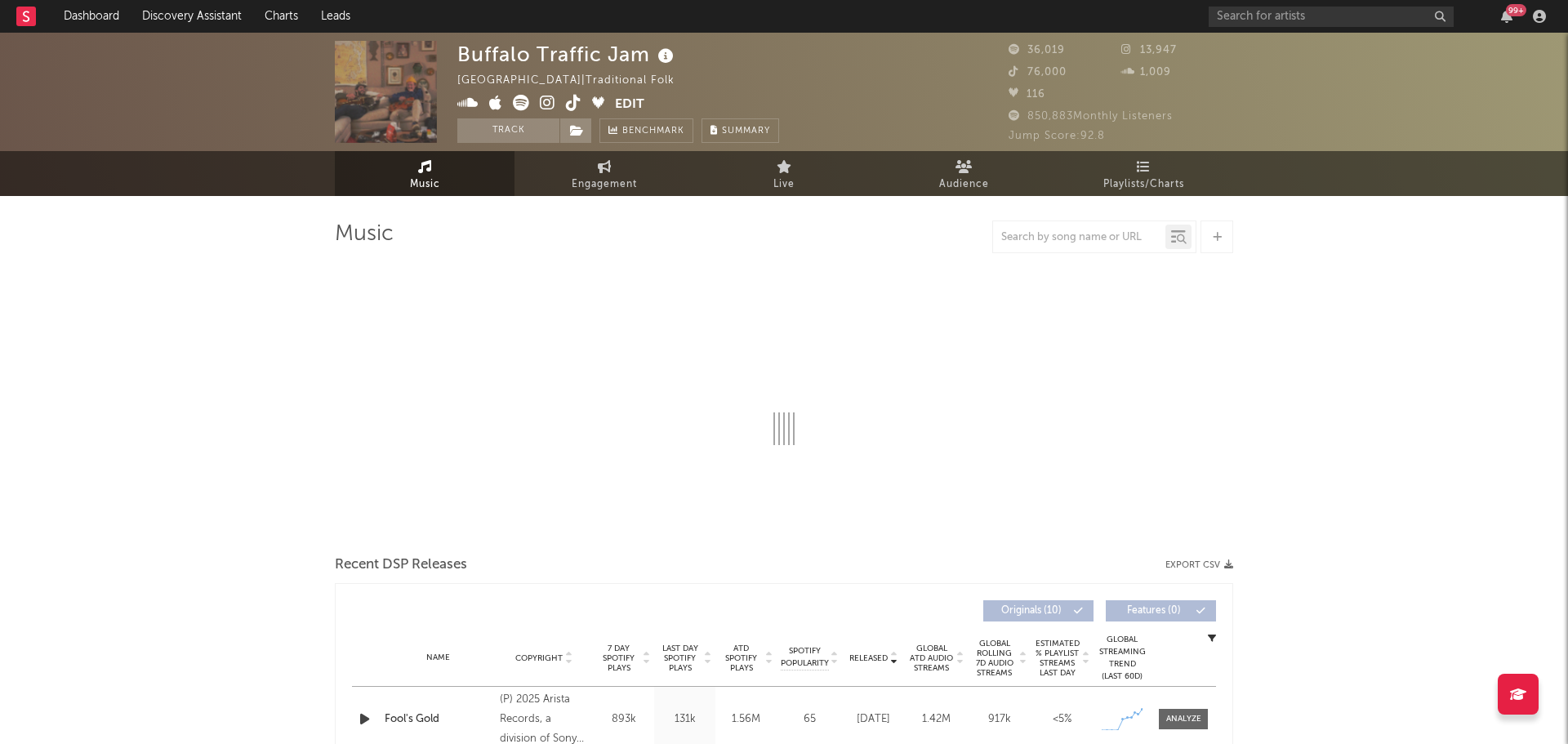
select select "6m"
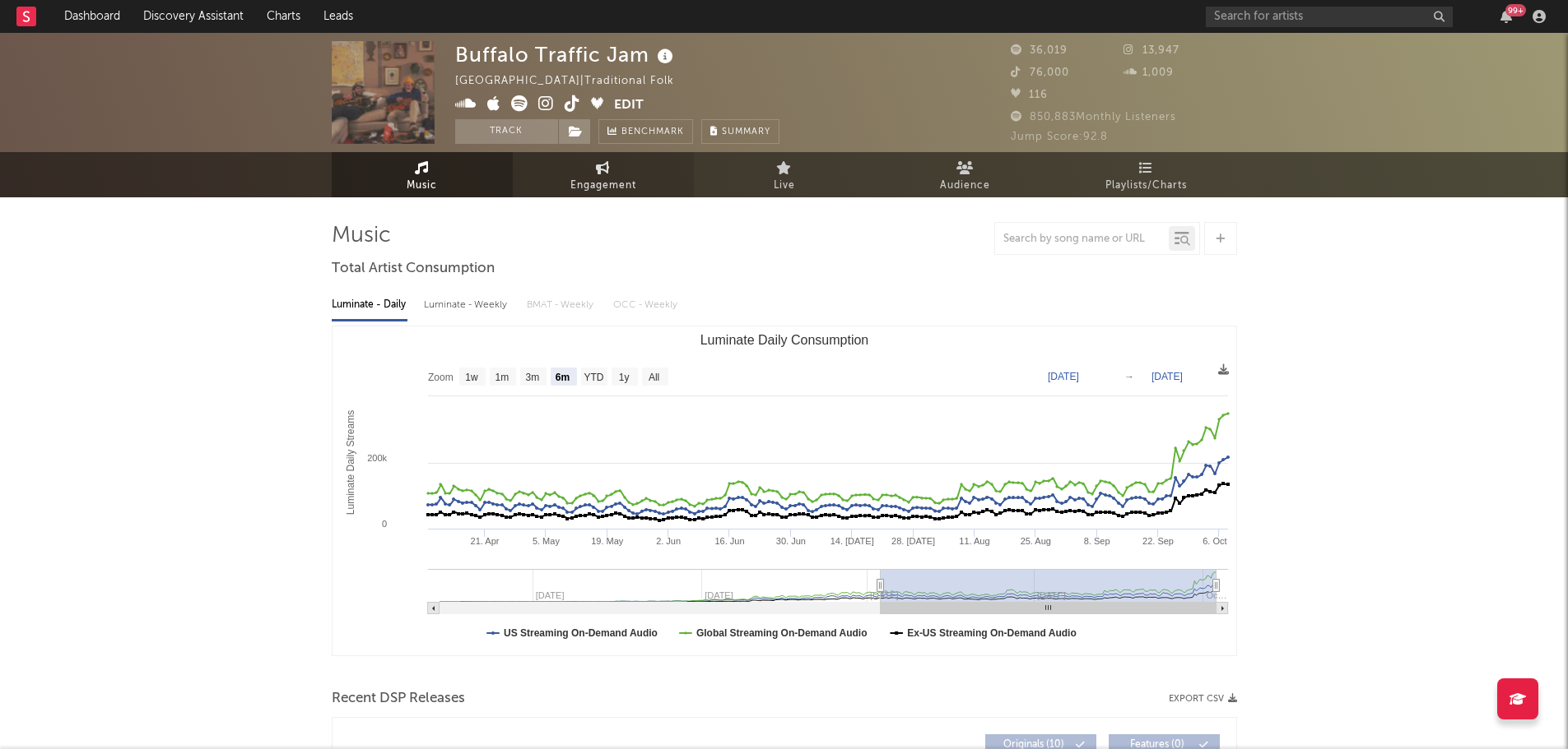
click at [584, 169] on link "Engagement" at bounding box center [603, 175] width 181 height 45
select select "1w"
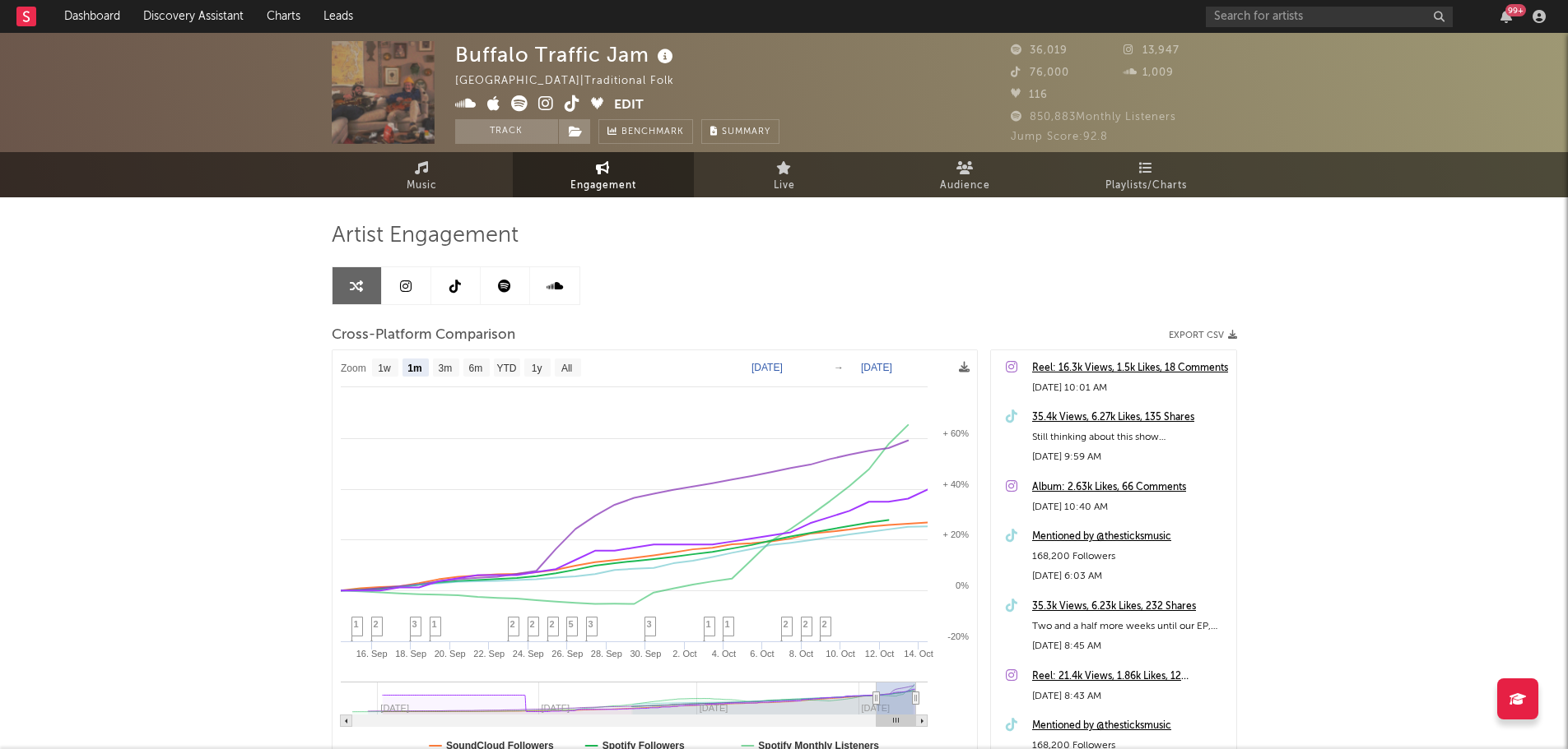
click at [599, 186] on span "Engagement" at bounding box center [602, 186] width 66 height 19
click at [444, 364] on text "3m" at bounding box center [444, 368] width 14 height 11
select select "3m"
type input "[DATE]"
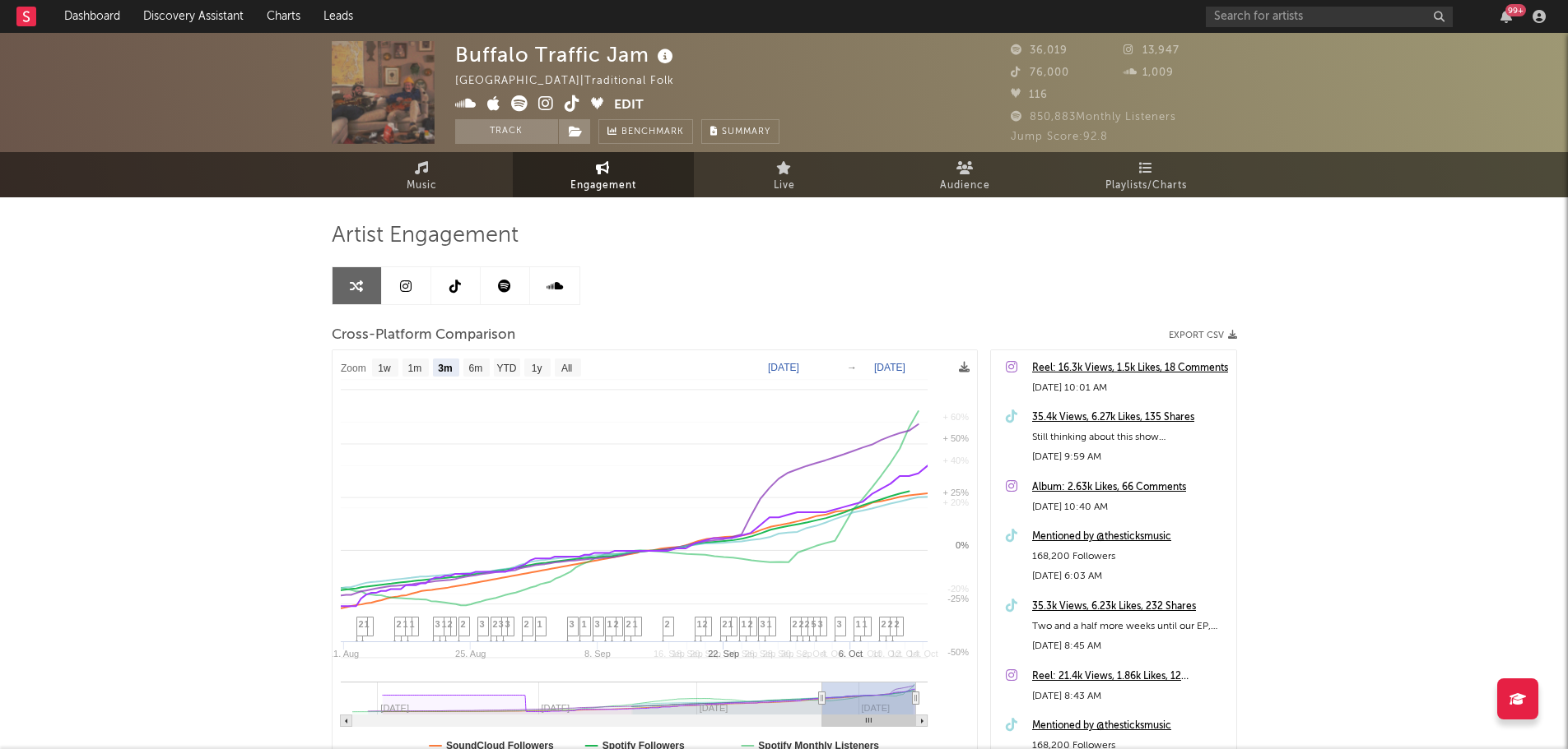
select select "3m"
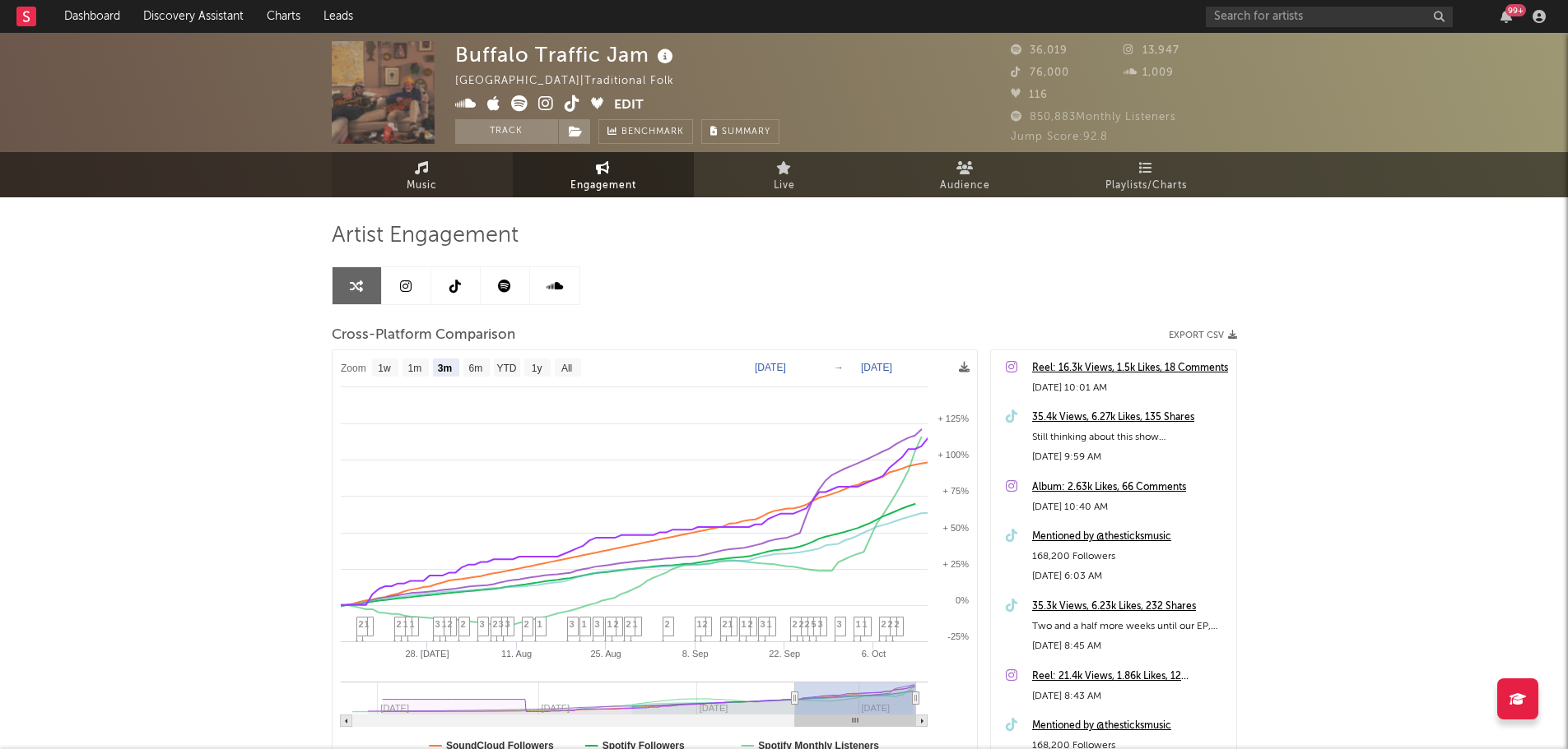
click at [444, 176] on link "Music" at bounding box center [422, 175] width 181 height 45
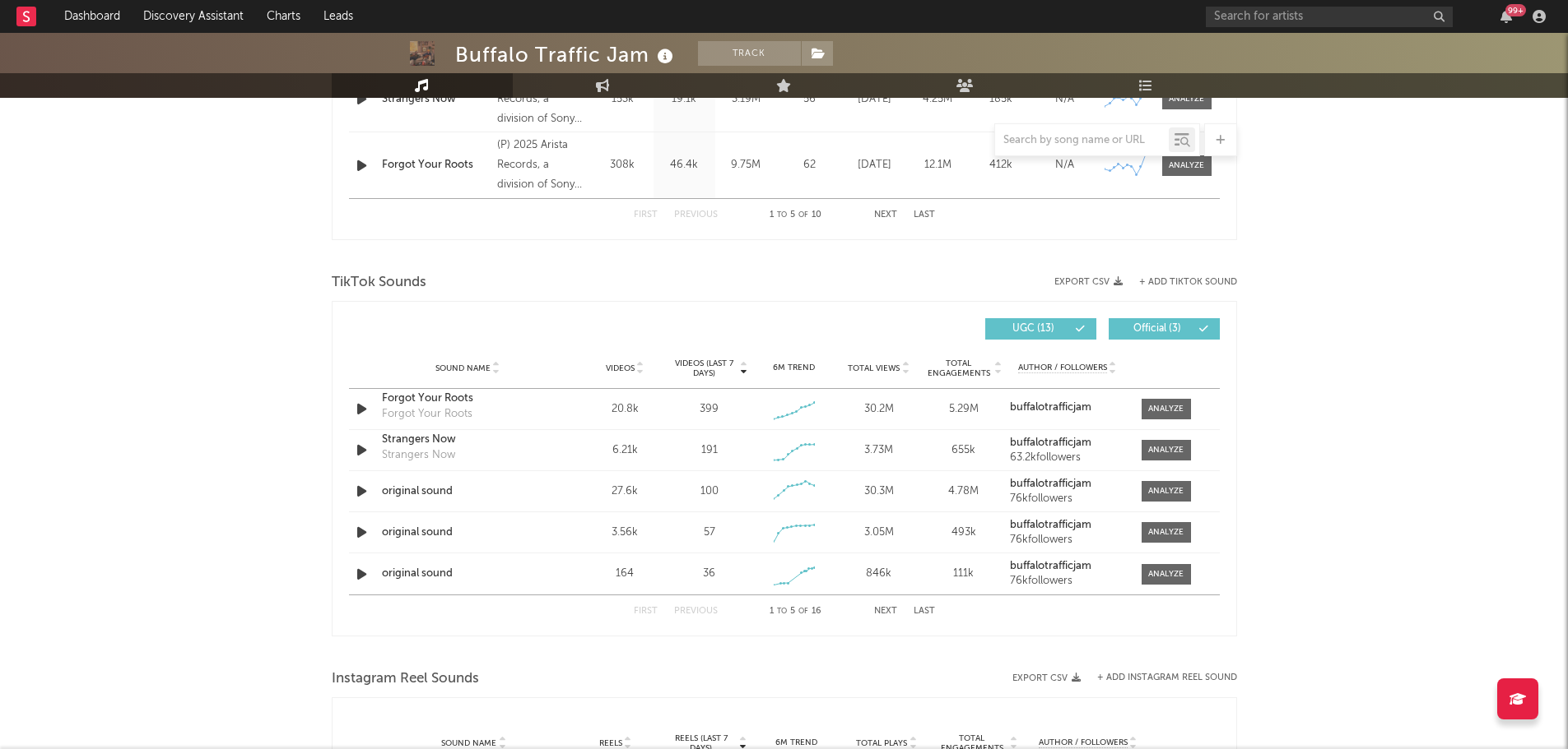
select select "6m"
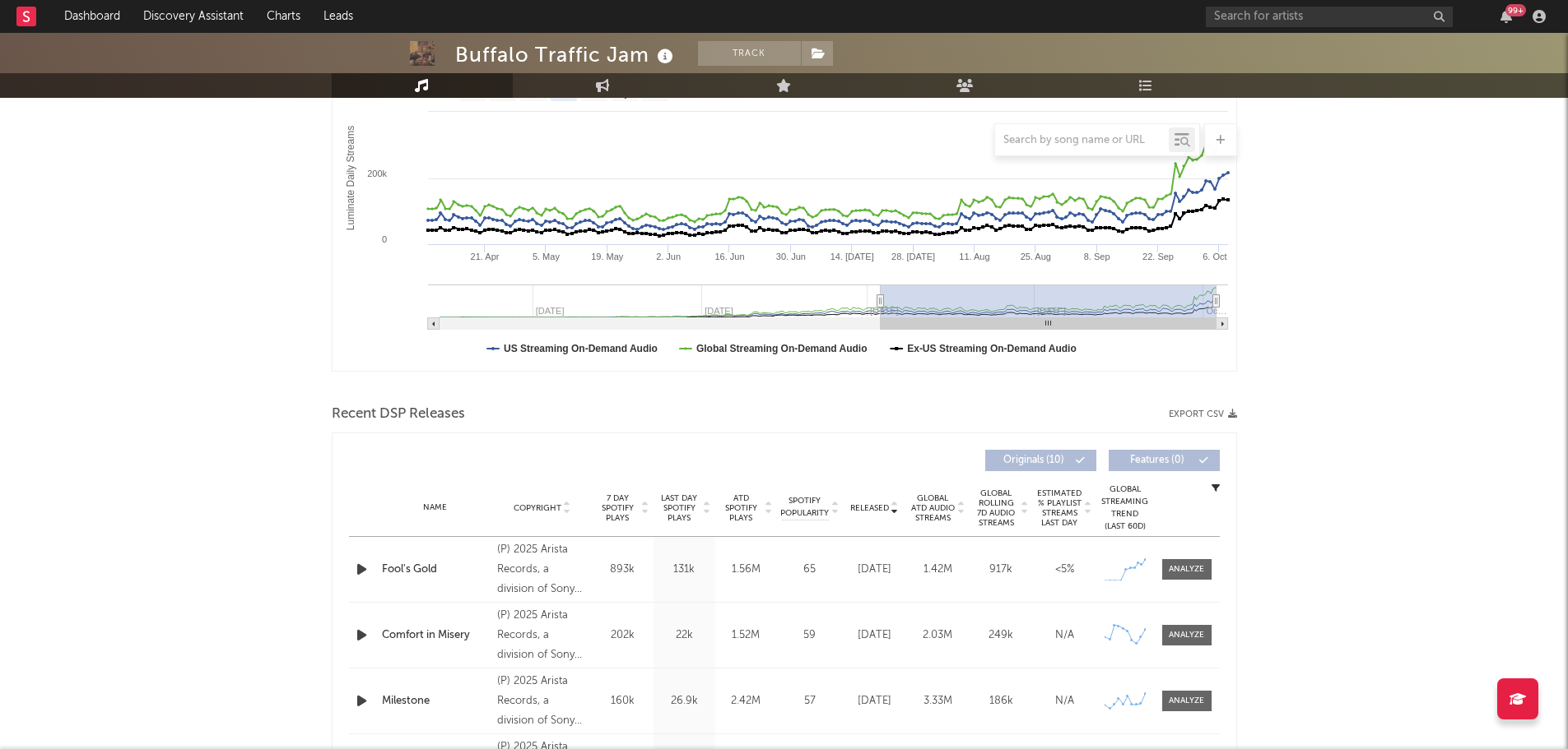
scroll to position [295, 0]
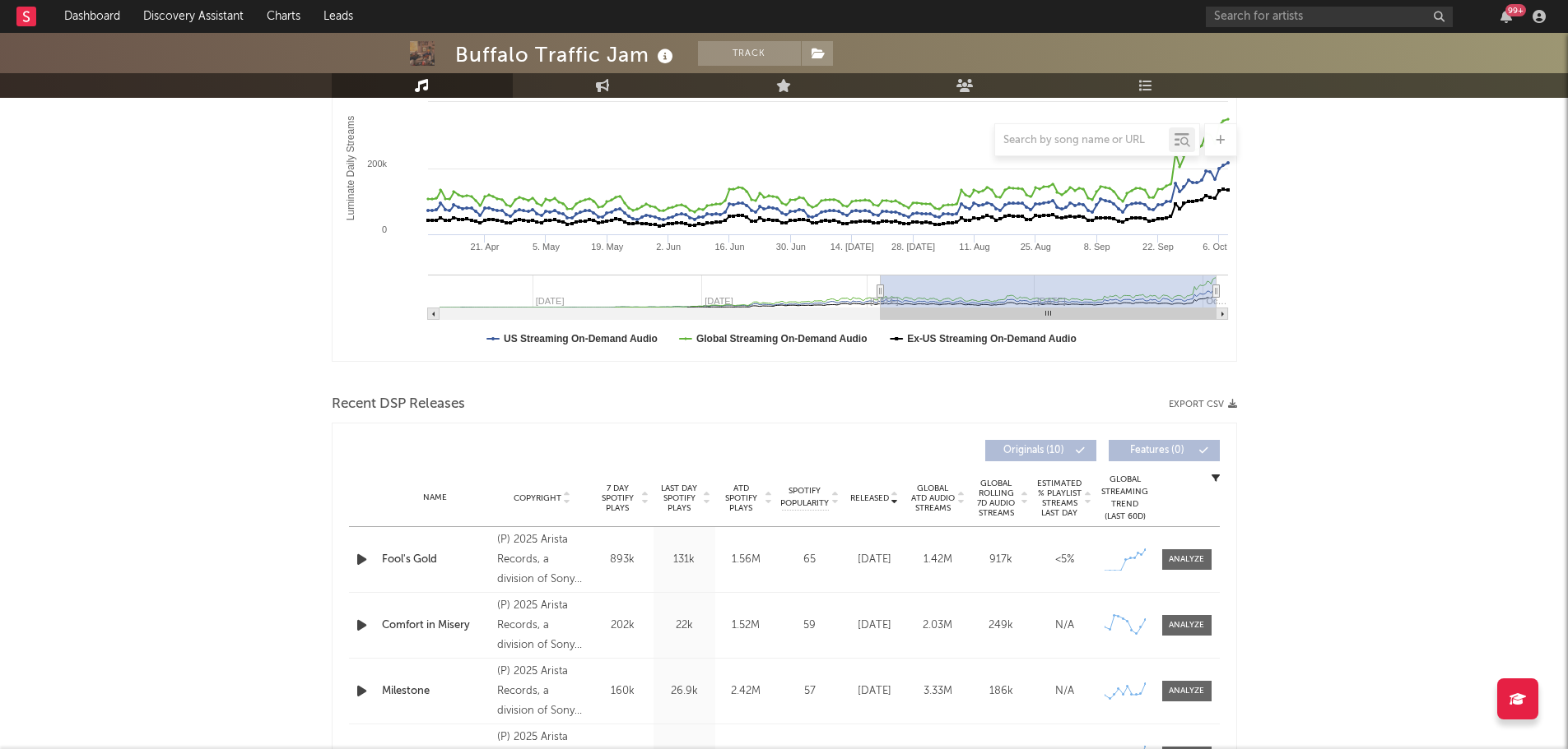
click at [618, 500] on span "7 Day Spotify Plays" at bounding box center [617, 499] width 43 height 30
click at [712, 500] on div "Last Day Spotify Plays" at bounding box center [684, 499] width 62 height 30
click at [542, 494] on span "Copyright" at bounding box center [538, 498] width 48 height 10
click at [542, 493] on span "Copyright" at bounding box center [538, 498] width 48 height 10
click at [419, 496] on div "Name" at bounding box center [435, 498] width 108 height 12
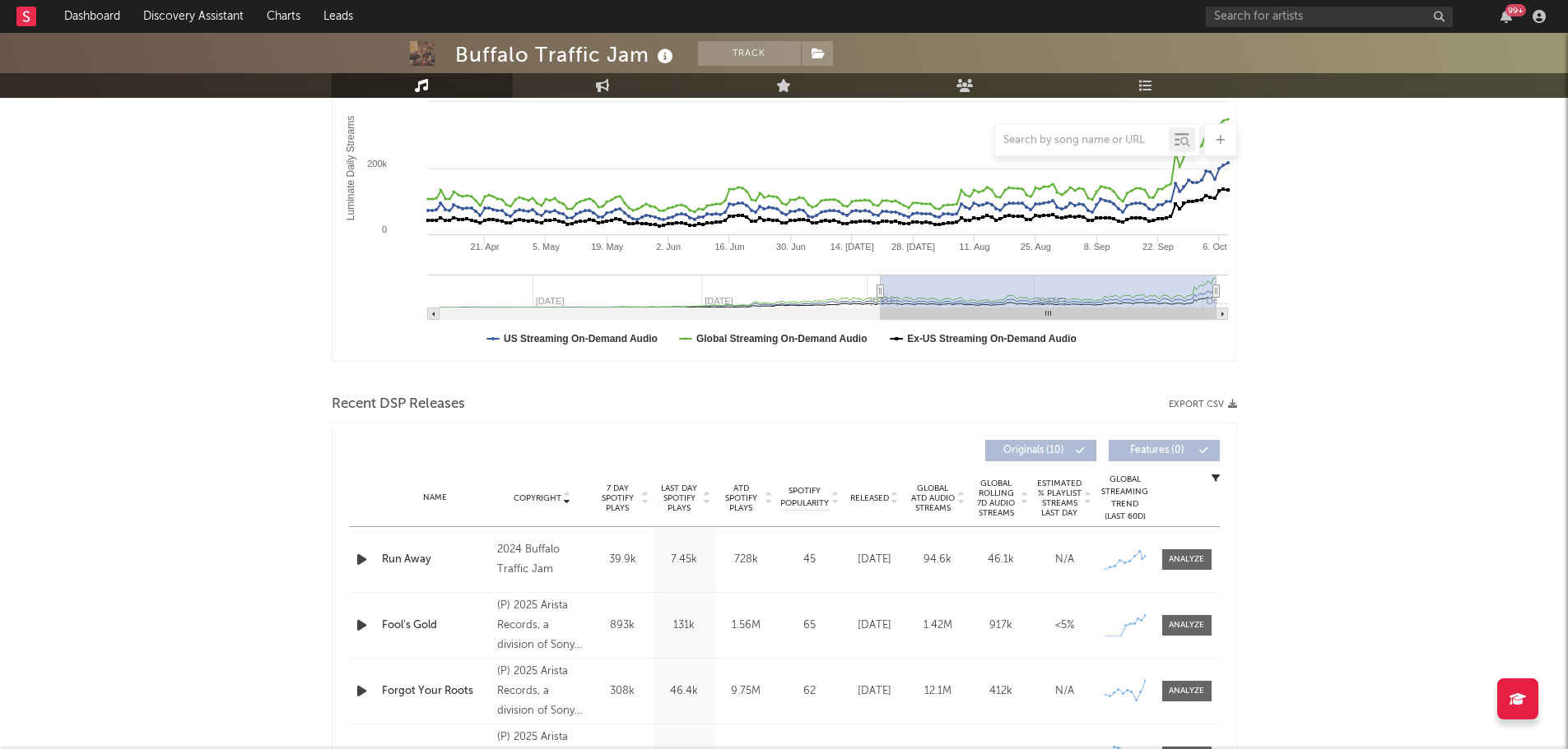
click at [871, 501] on span "Released" at bounding box center [869, 498] width 39 height 10
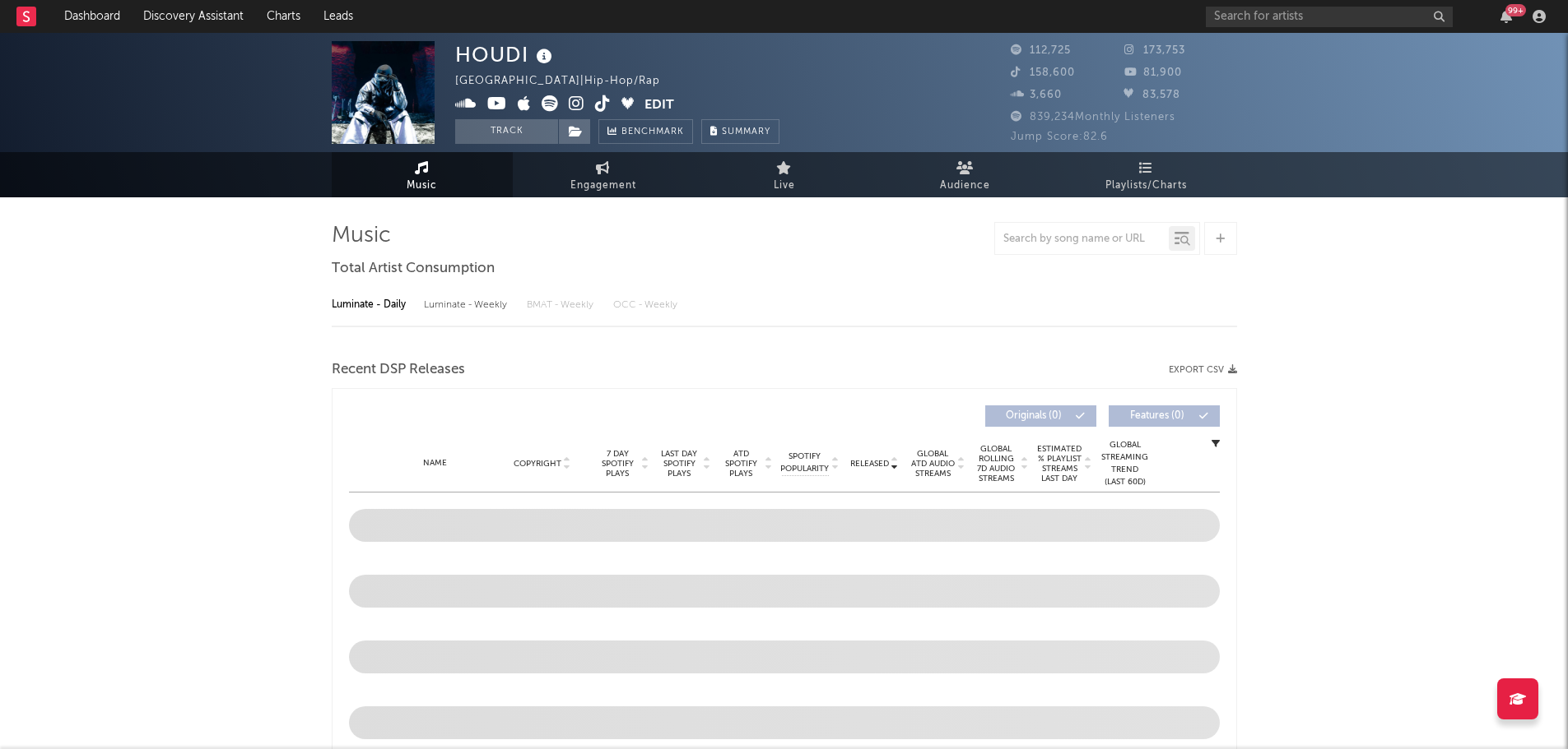
select select "6m"
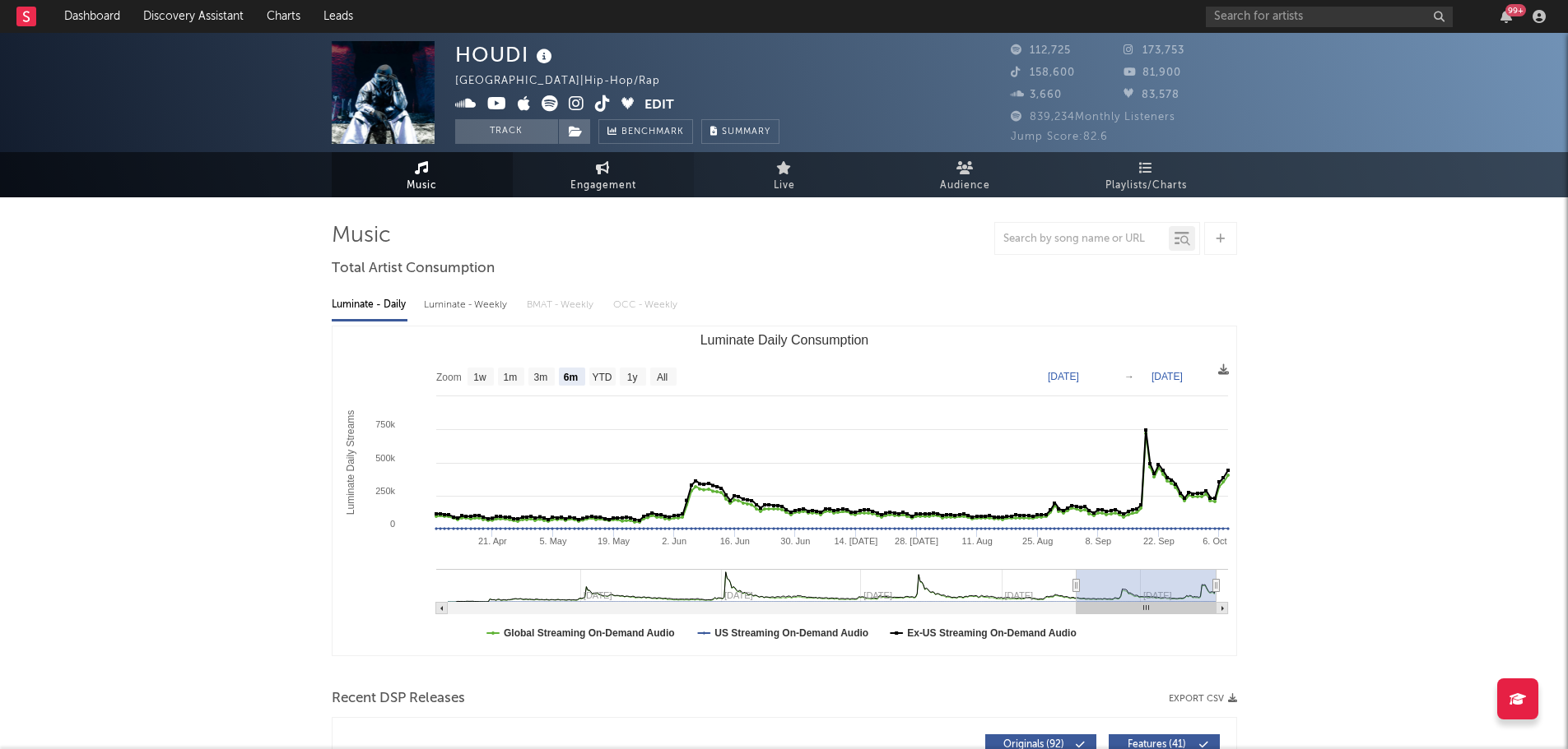
click at [573, 177] on span "Engagement" at bounding box center [602, 186] width 66 height 19
select select "1w"
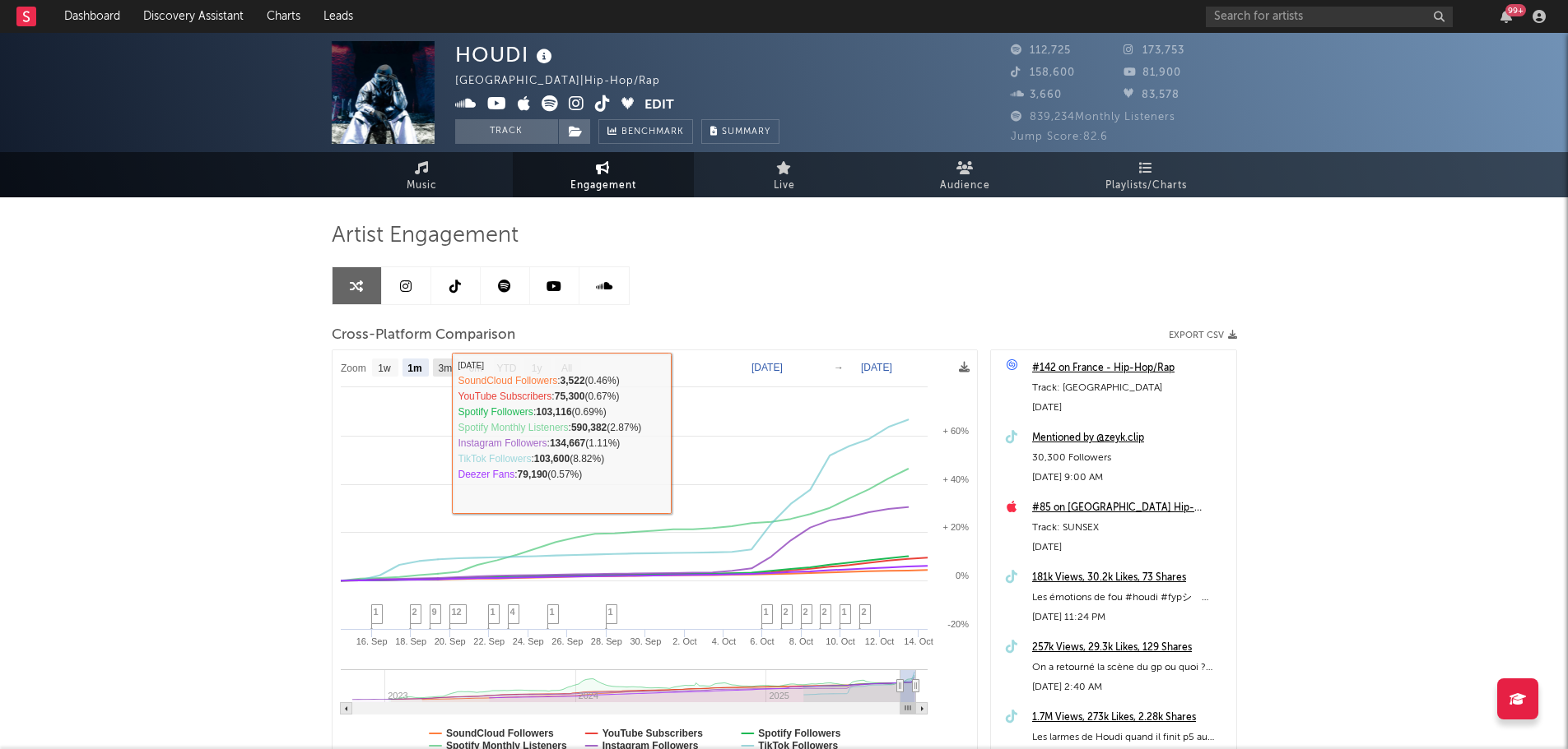
click at [436, 370] on rect at bounding box center [446, 368] width 27 height 18
select select "3m"
type input "[DATE]"
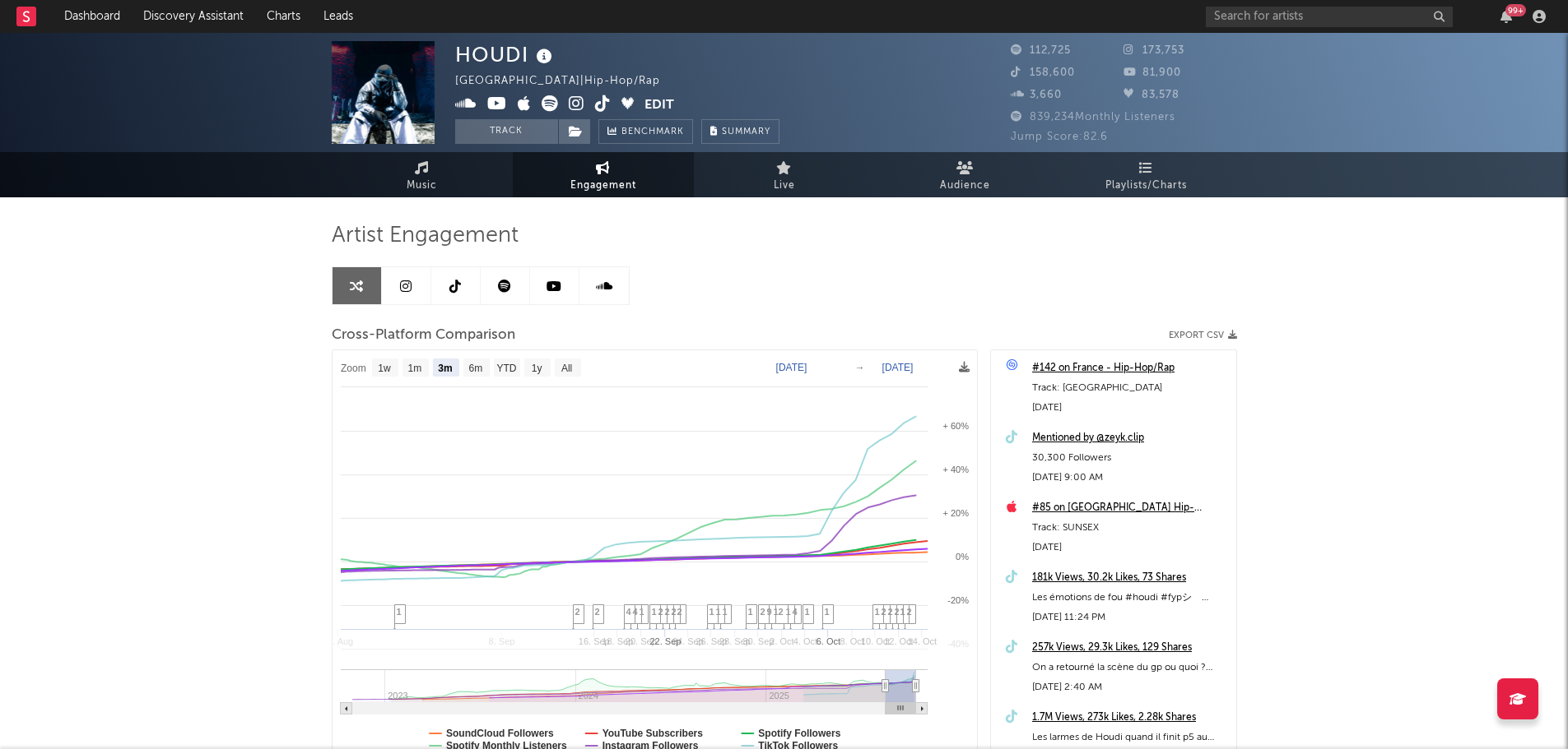
select select "3m"
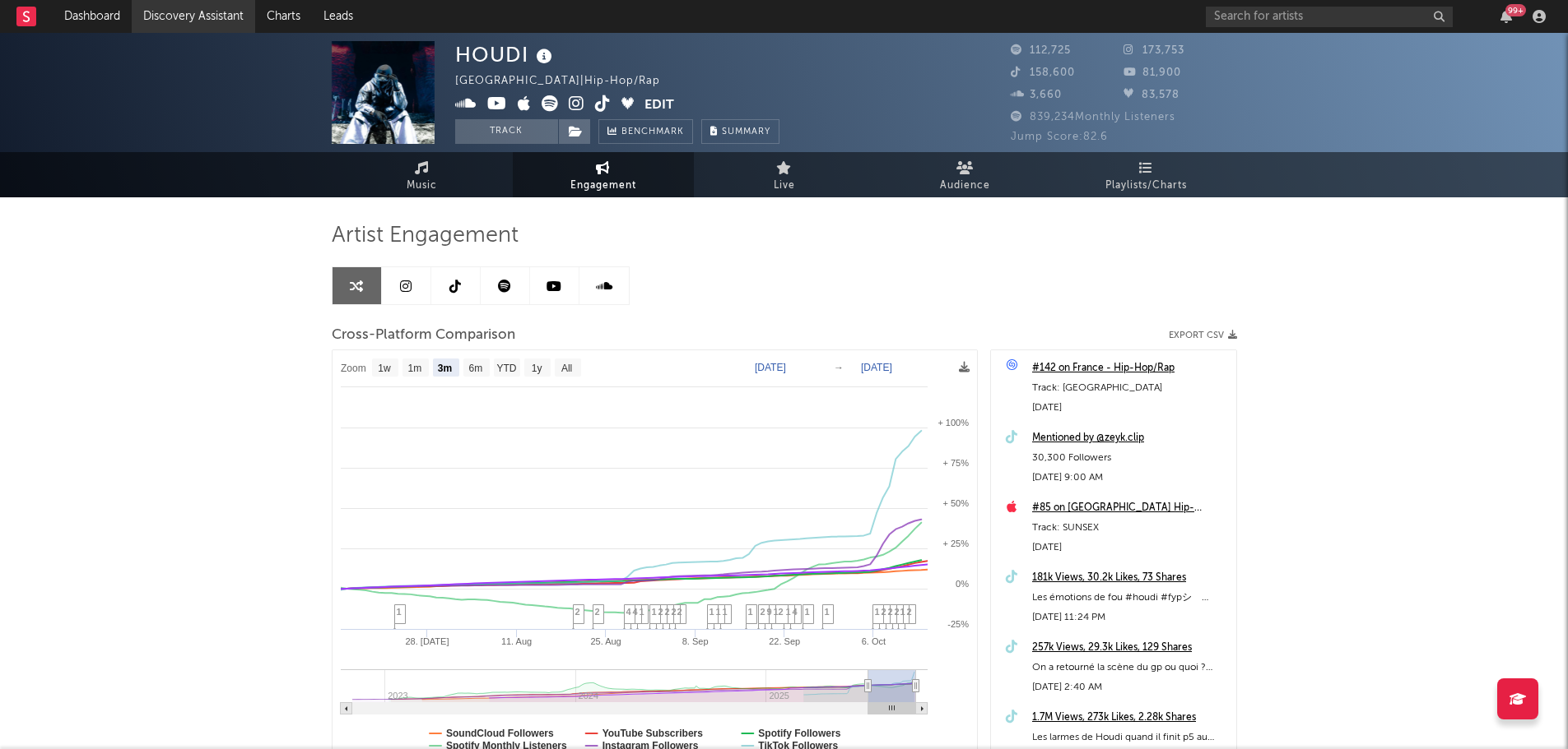
click at [197, 19] on link "Discovery Assistant" at bounding box center [194, 17] width 124 height 33
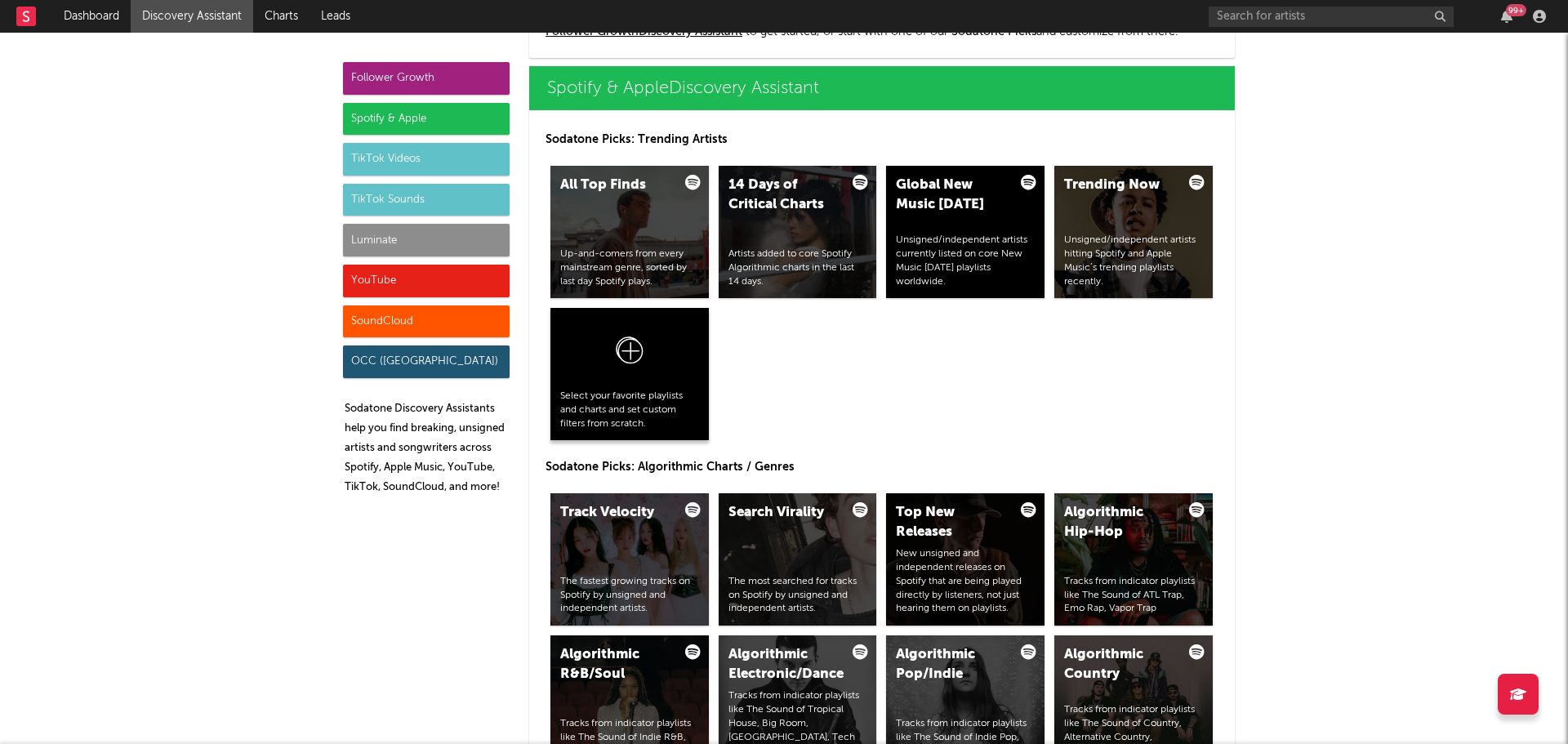
scroll to position [1635, 0]
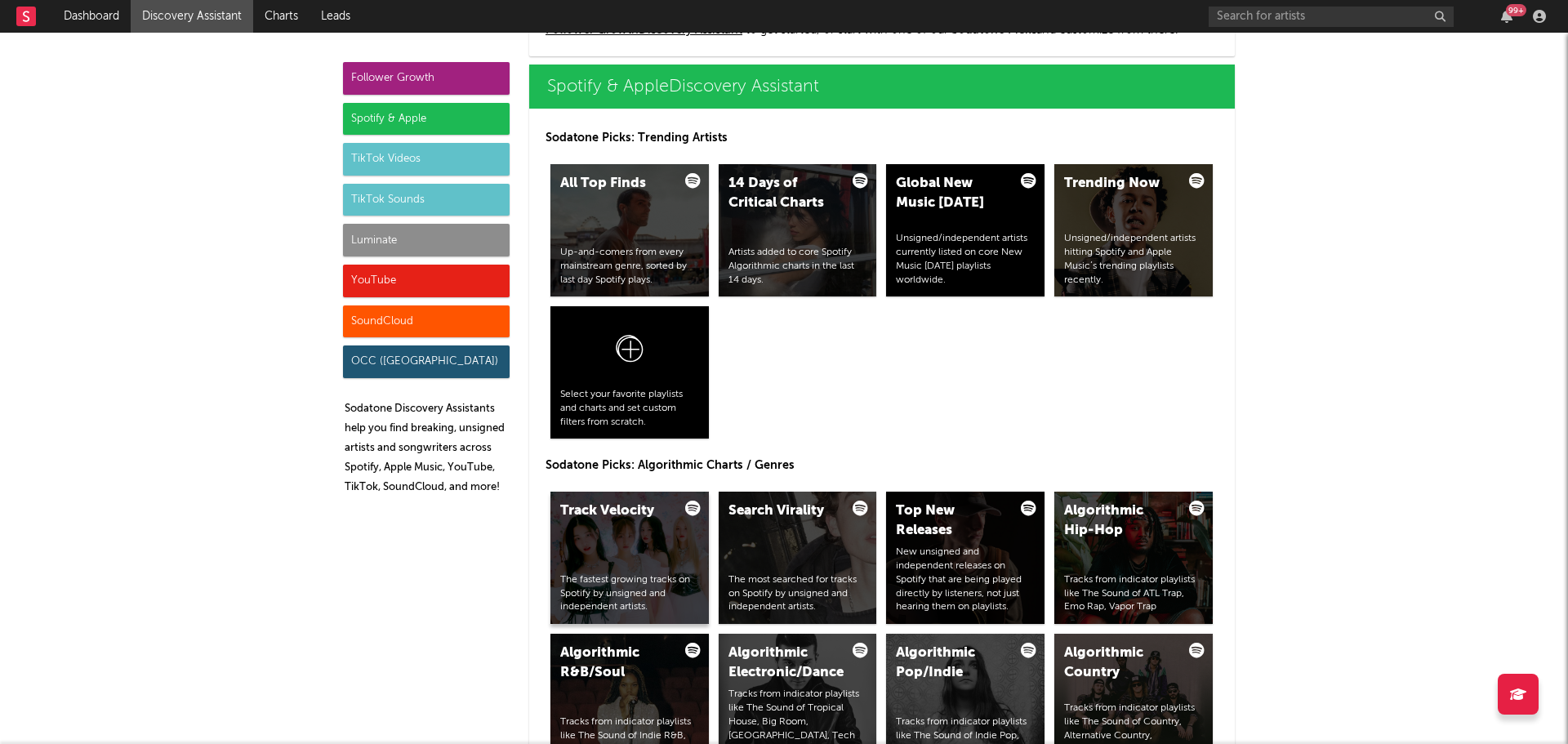
click at [626, 534] on div "Track Velocity The fastest growing tracks on Spotify by unsigned and independen…" at bounding box center [629, 558] width 159 height 132
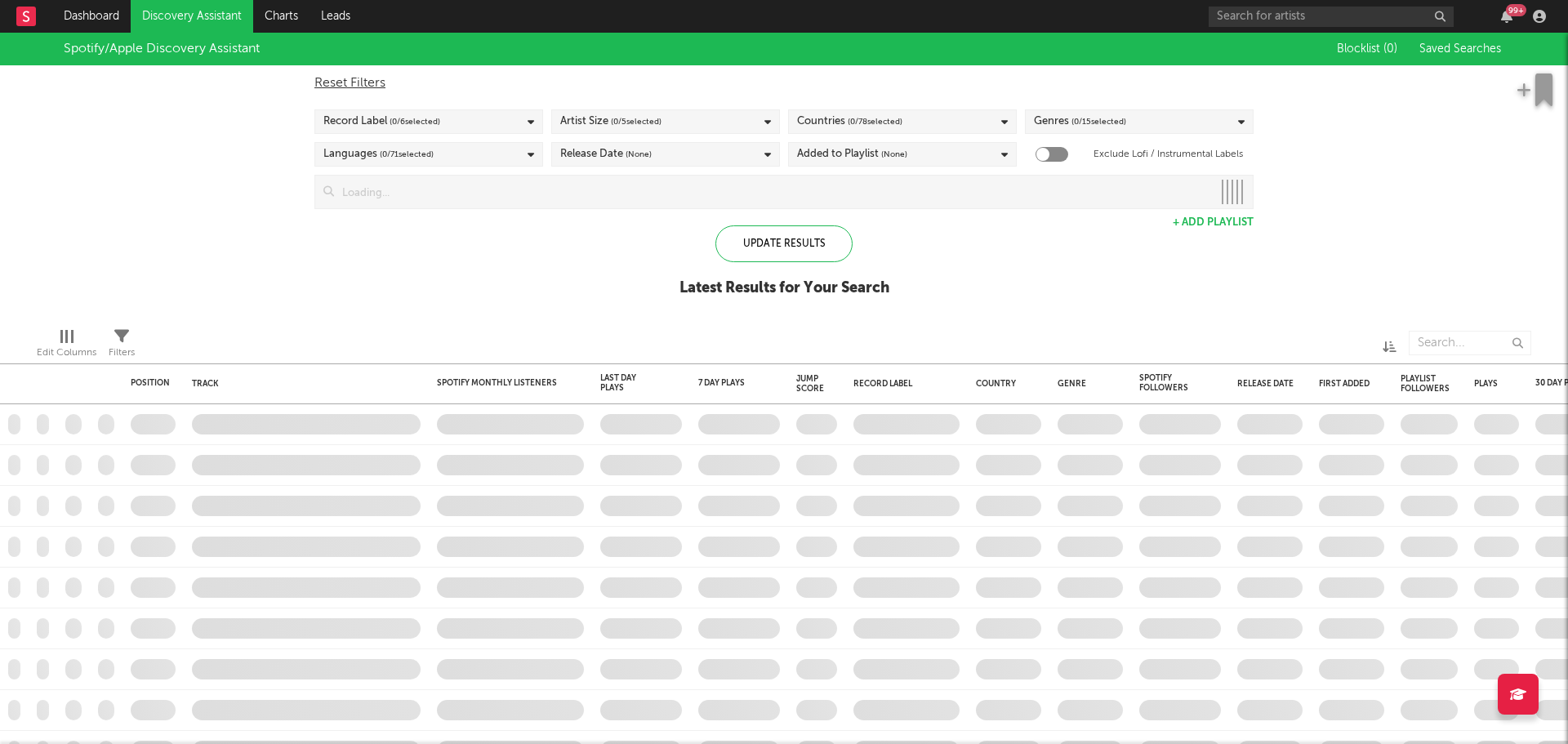
checkbox input "true"
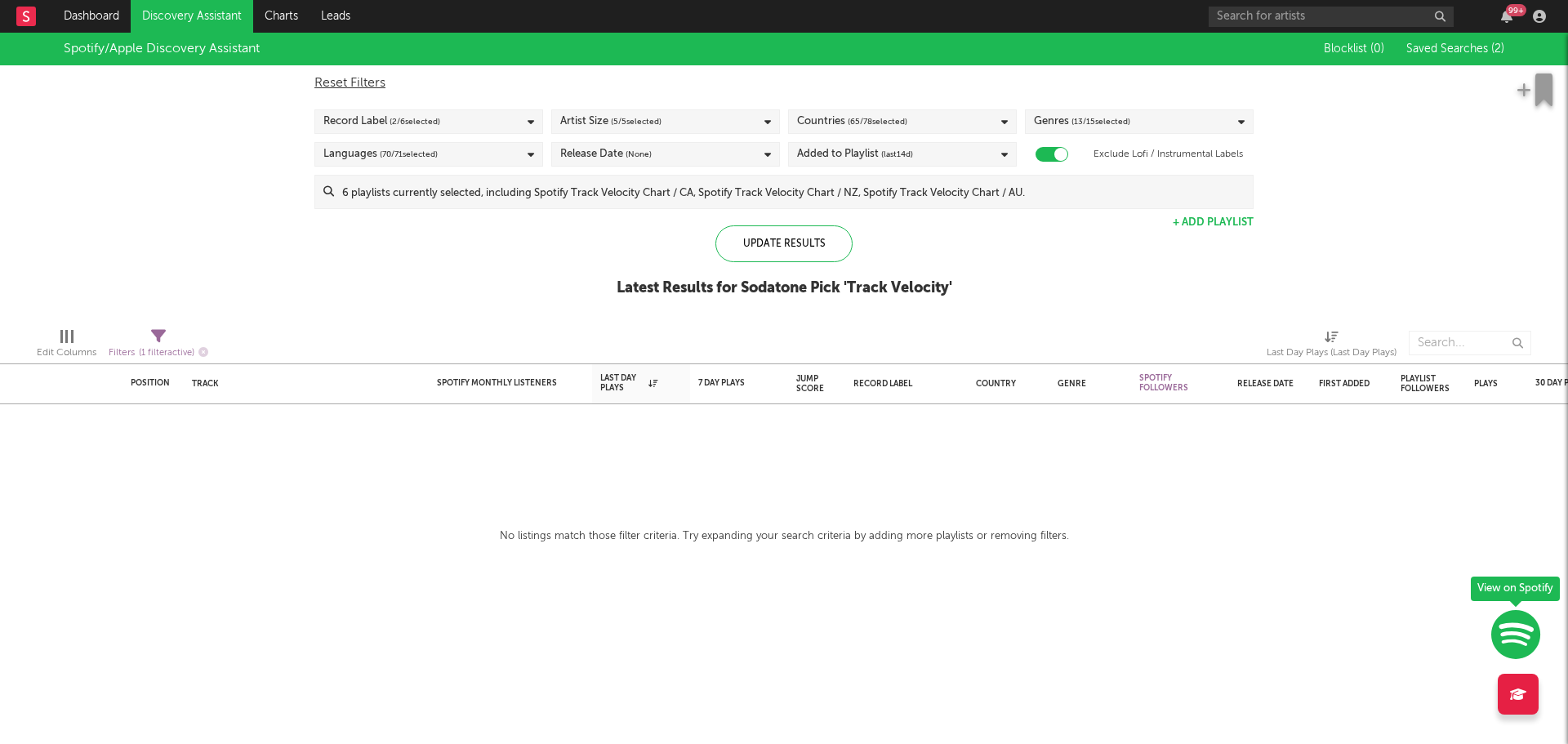
click at [464, 117] on div "Record Label ( 2 / 6 selected)" at bounding box center [428, 121] width 228 height 25
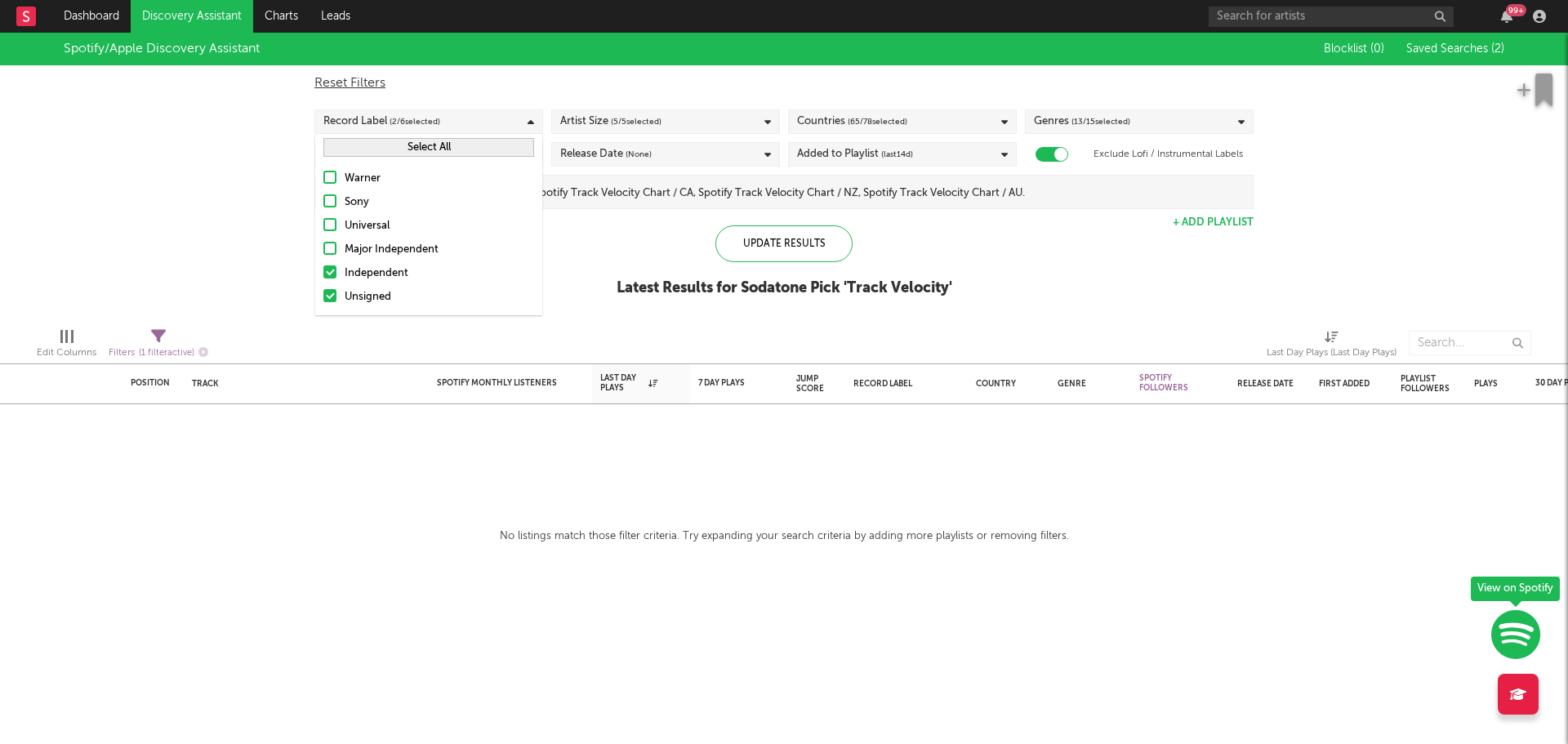
click at [343, 179] on label "Warner" at bounding box center [429, 178] width 211 height 19
click at [324, 179] on input "Warner" at bounding box center [324, 178] width 0 height 19
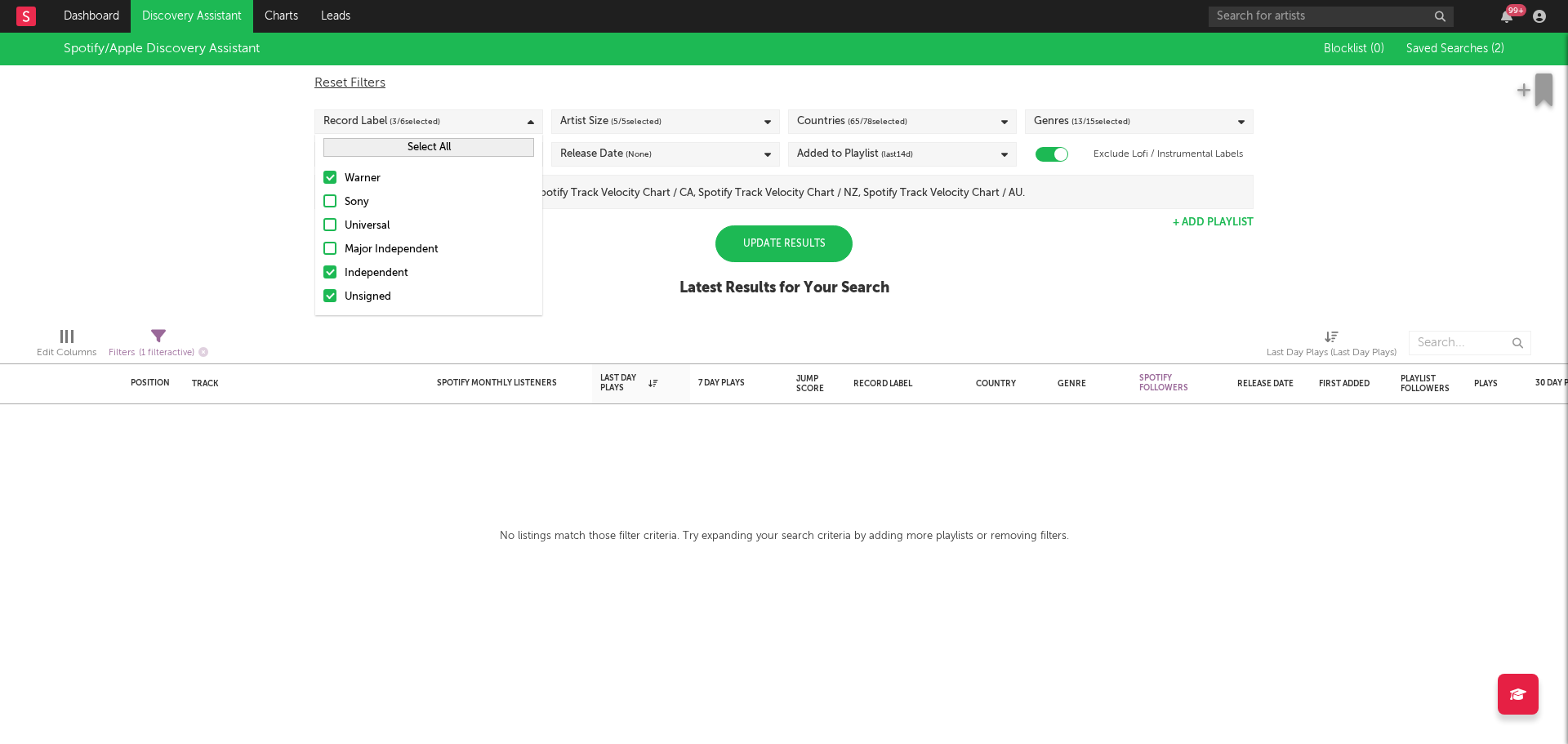
drag, startPoint x: 343, startPoint y: 197, endPoint x: 344, endPoint y: 217, distance: 20.0
click at [343, 198] on label "Sony" at bounding box center [429, 202] width 211 height 19
click at [324, 198] on input "Sony" at bounding box center [324, 202] width 0 height 19
click at [344, 217] on label "Universal" at bounding box center [429, 226] width 211 height 19
click at [324, 217] on input "Universal" at bounding box center [324, 226] width 0 height 19
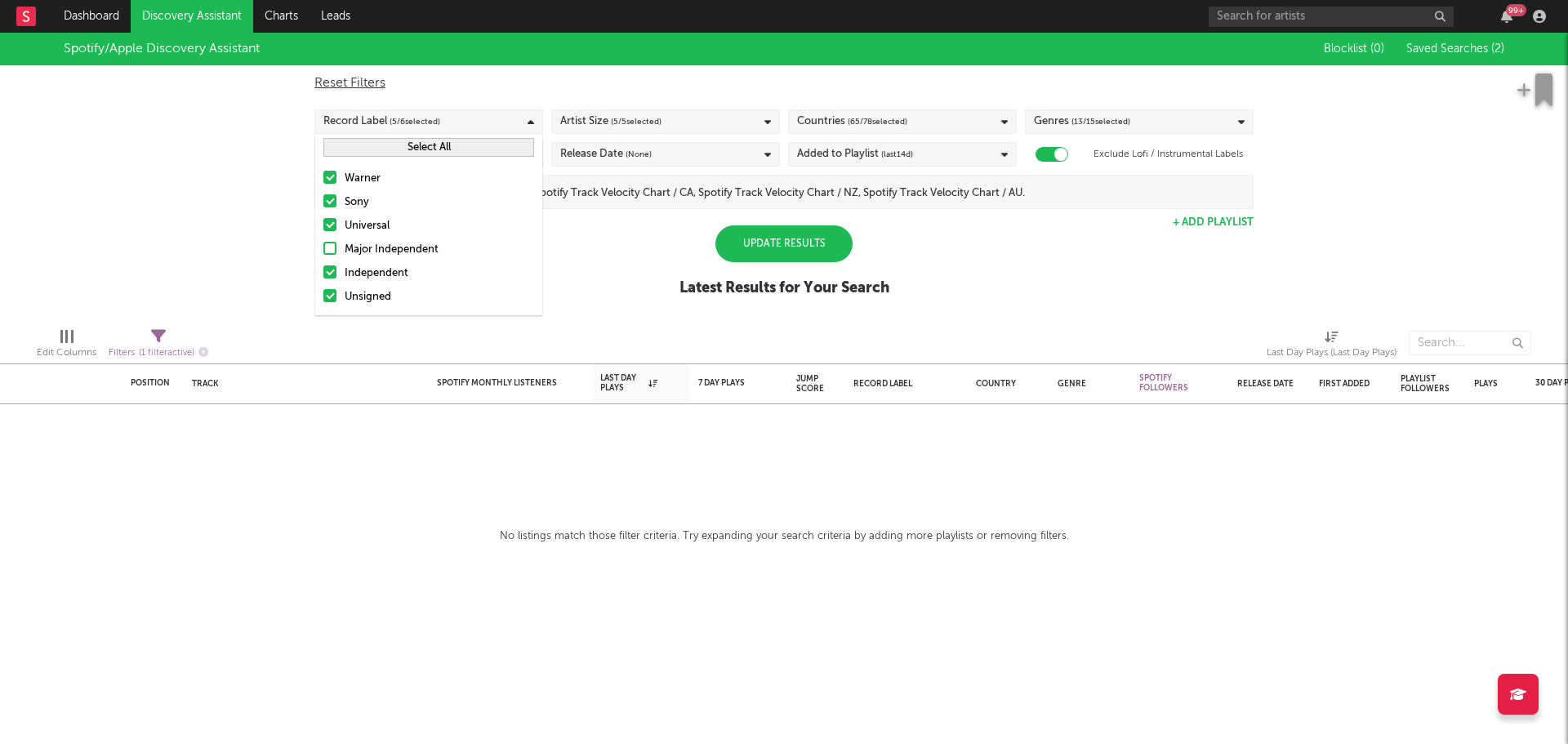
click at [348, 255] on div "Major Independent" at bounding box center [439, 250] width 190 height 19
click at [324, 255] on input "Major Independent" at bounding box center [324, 250] width 0 height 19
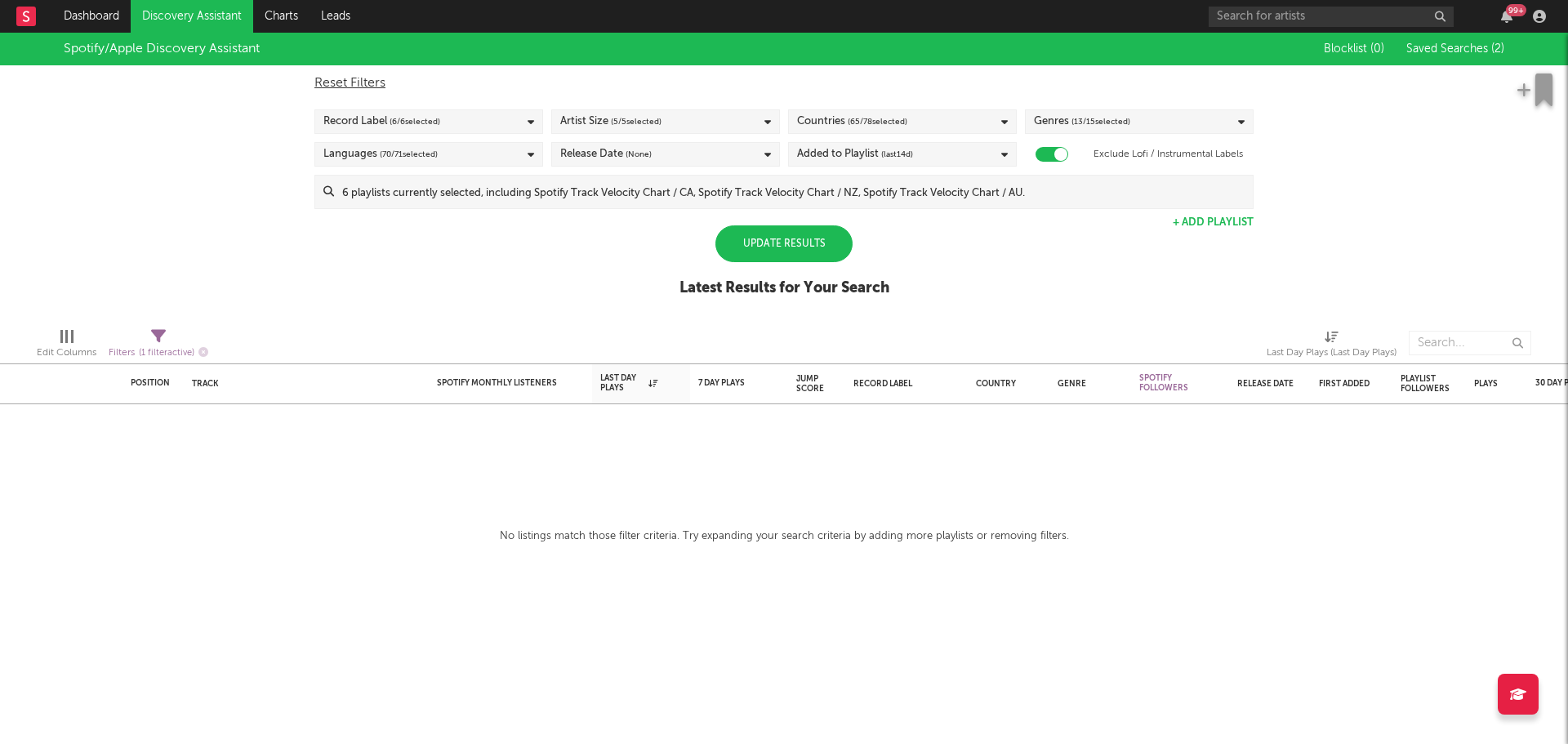
click at [281, 205] on div "Spotify/Apple Discovery Assistant Blocklist ( 0 ) Saved Searches ( 2 ) Reset Fi…" at bounding box center [784, 173] width 1568 height 282
click at [617, 143] on div "Release Date (None)" at bounding box center [665, 154] width 228 height 25
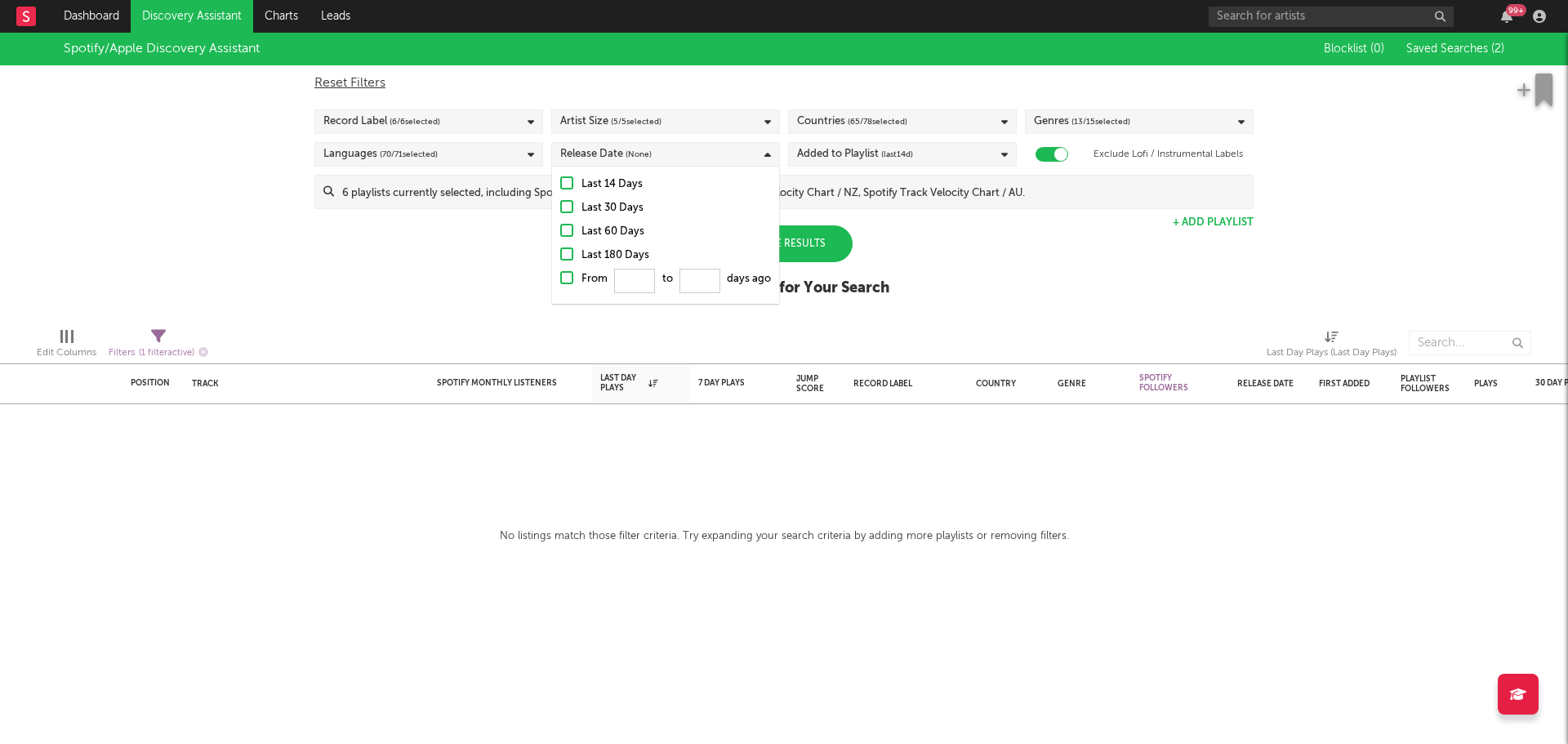
click at [580, 185] on label "Last 14 Days" at bounding box center [666, 184] width 211 height 19
click at [560, 185] on input "Last 14 Days" at bounding box center [560, 184] width 0 height 19
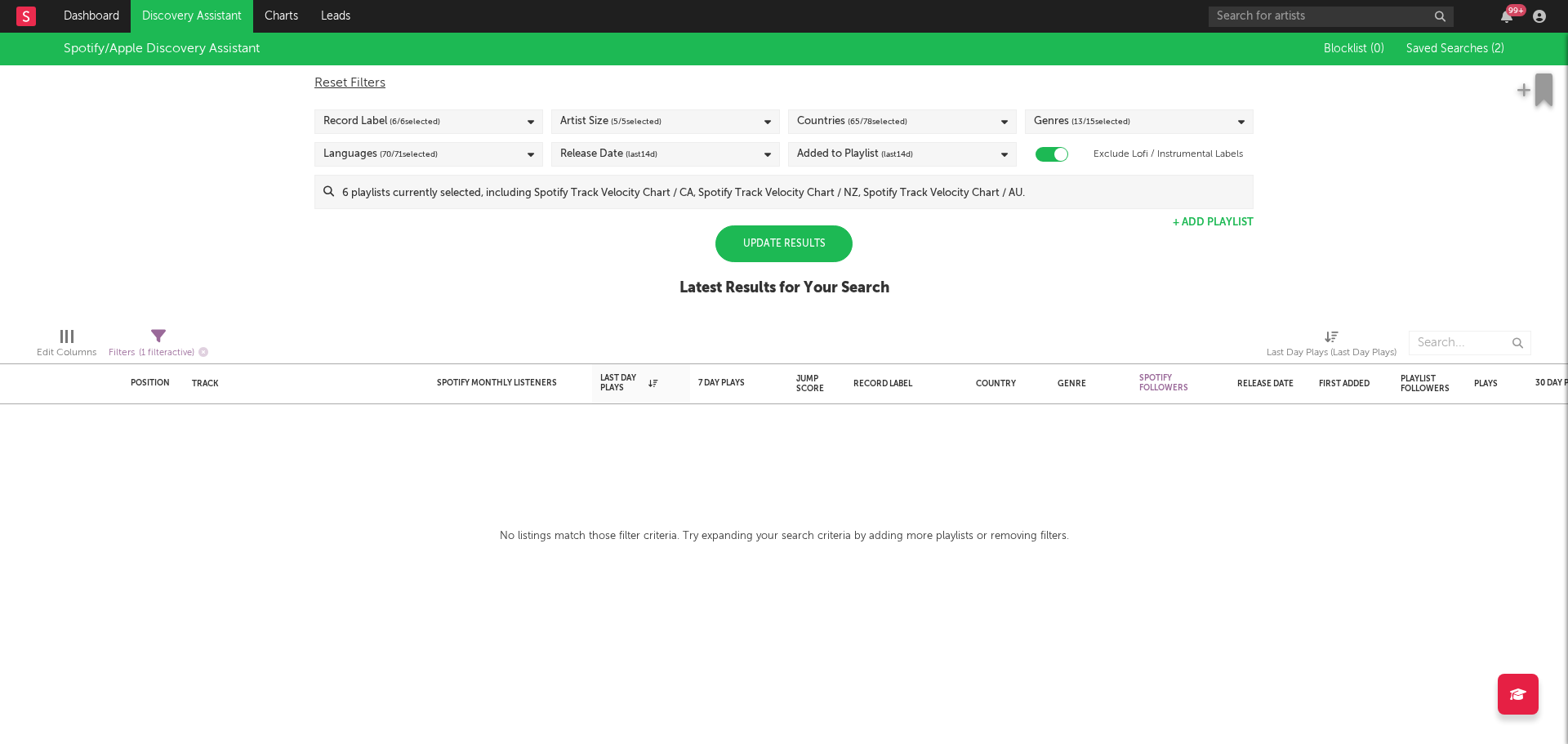
click at [396, 316] on div "Edit Columns Filters ( 1 filter active) Last Day Plays (Last Day Plays)" at bounding box center [784, 339] width 1568 height 49
click at [457, 147] on div "Languages ( 70 / 71 selected)" at bounding box center [428, 154] width 228 height 25
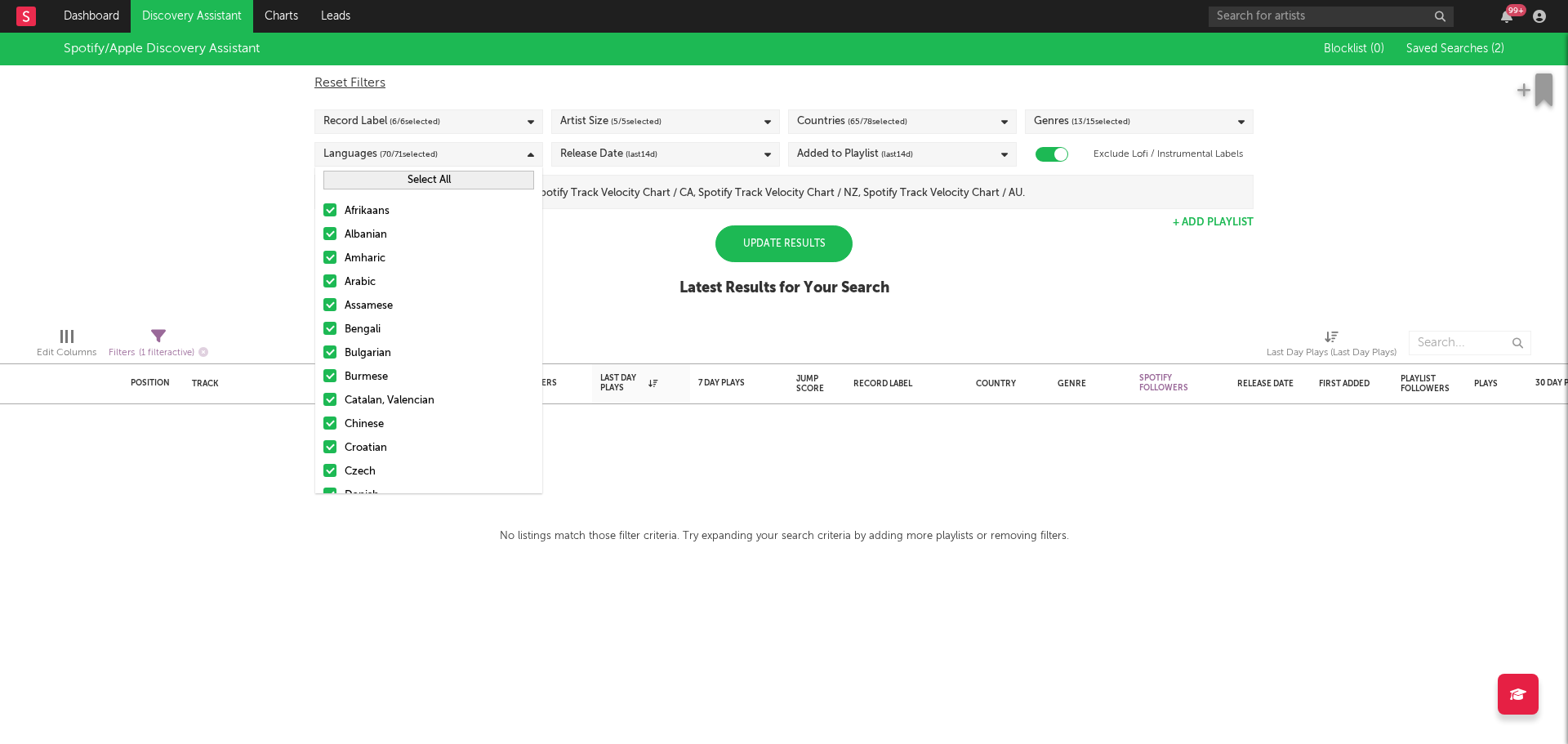
click at [1132, 117] on div "Genres ( 13 / 15 selected)" at bounding box center [1139, 121] width 228 height 25
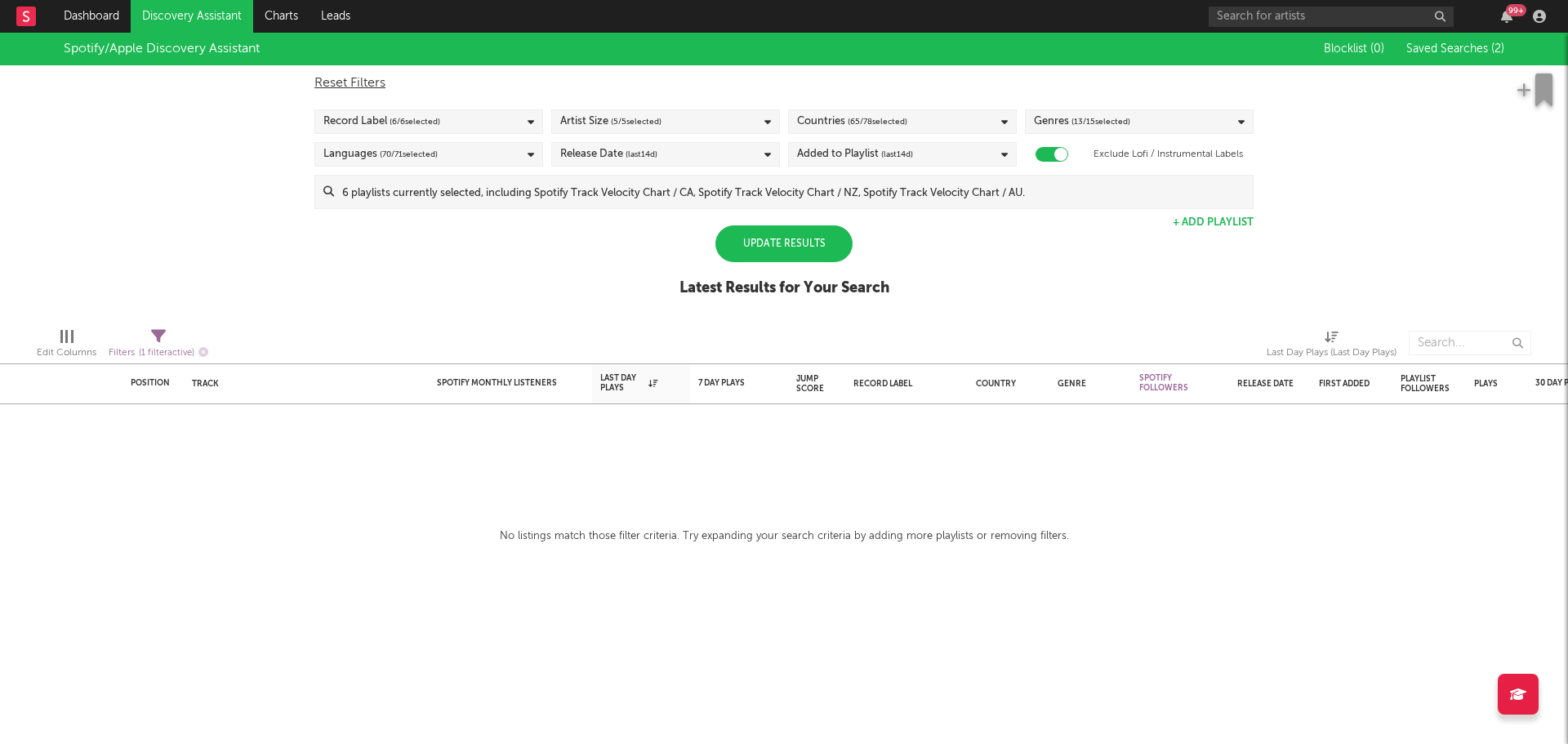
click at [1118, 122] on span "( 13 / 15 selected)" at bounding box center [1101, 121] width 59 height 19
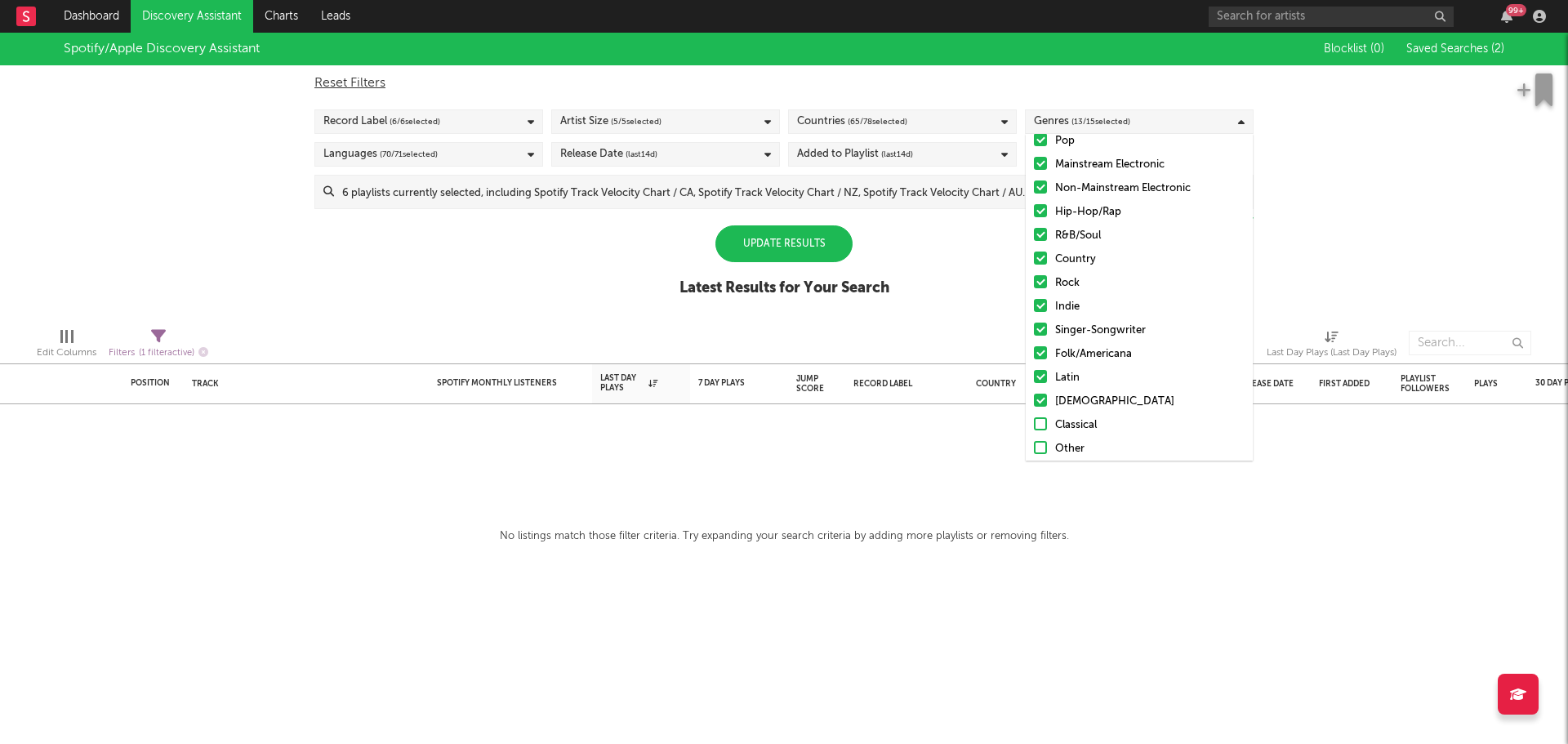
scroll to position [68, 0]
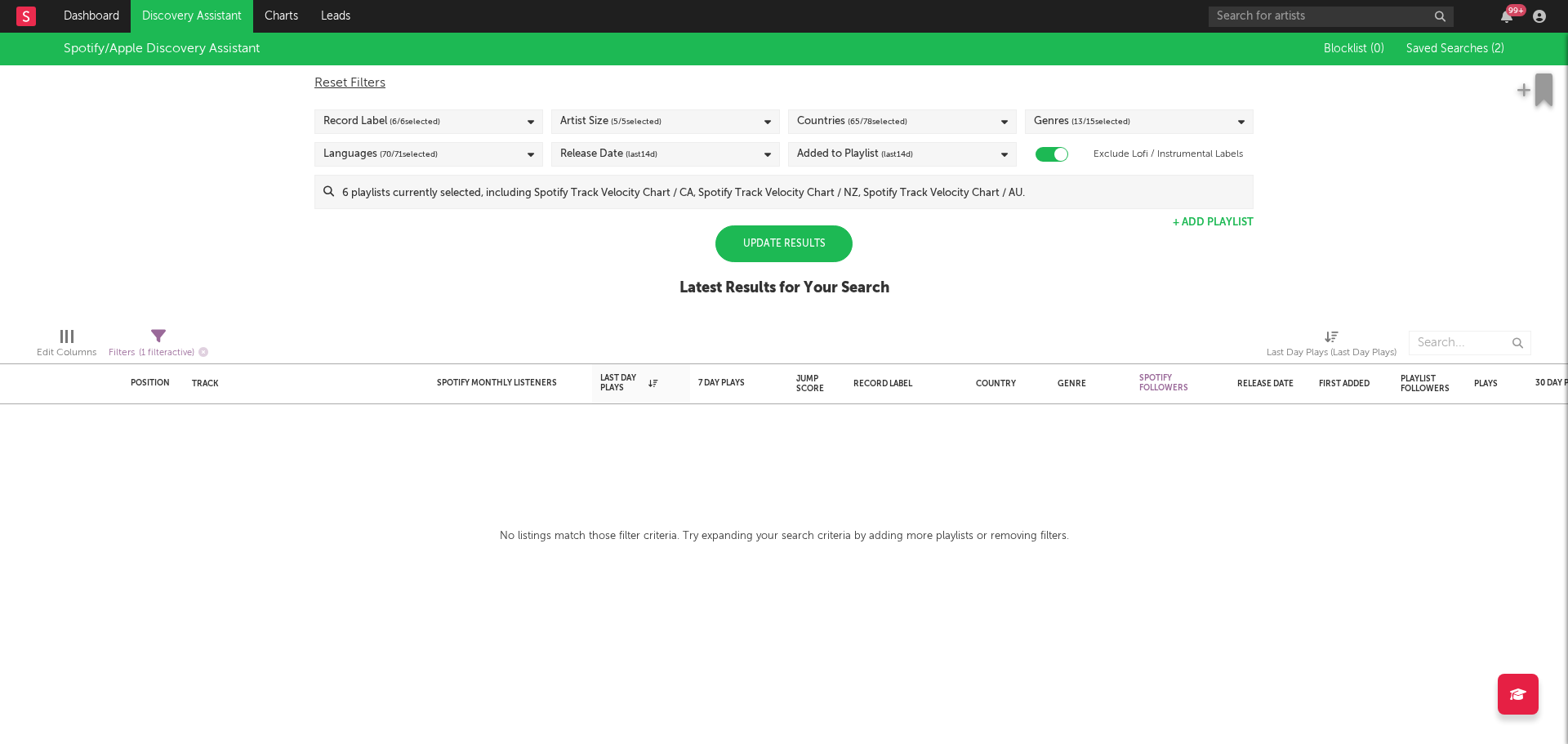
click at [944, 243] on div "Spotify/Apple Discovery Assistant Blocklist ( 0 ) Saved Searches ( 2 ) Reset Fi…" at bounding box center [784, 173] width 1568 height 282
click at [729, 232] on div "Update Results" at bounding box center [784, 244] width 138 height 37
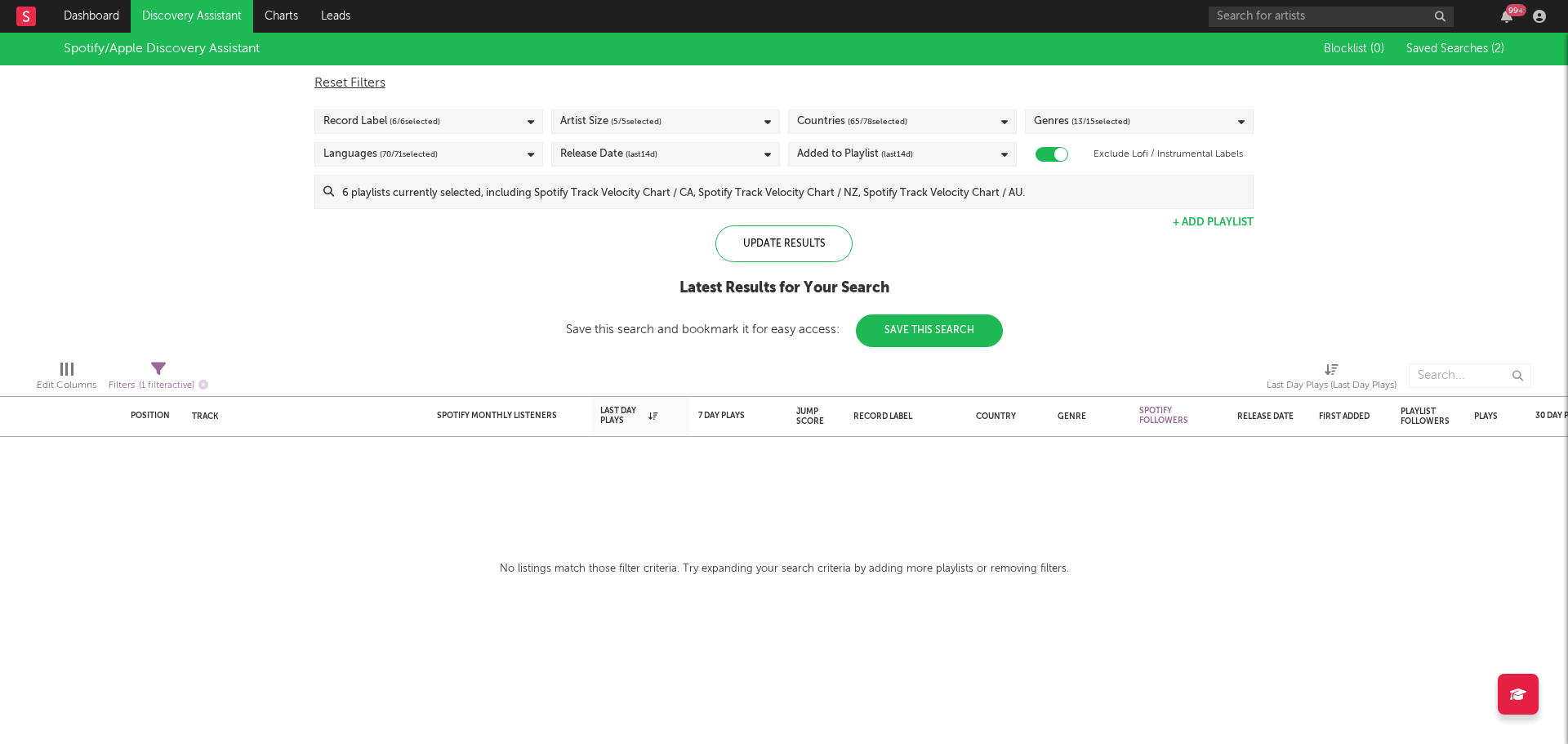
click at [712, 124] on div "Artist Size ( 5 / 5 selected)" at bounding box center [665, 121] width 228 height 25
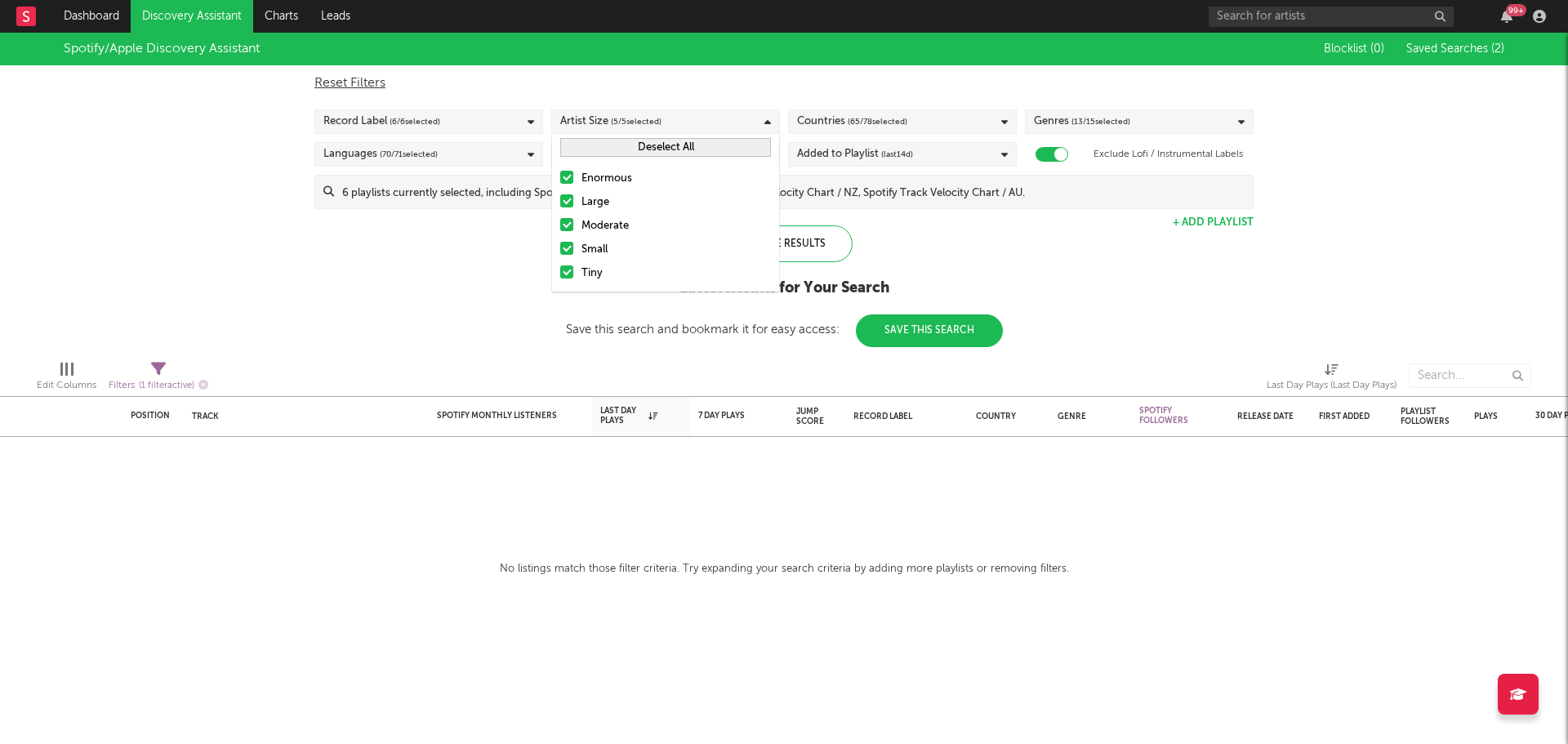
click at [712, 124] on div "Artist Size ( 5 / 5 selected)" at bounding box center [665, 121] width 228 height 25
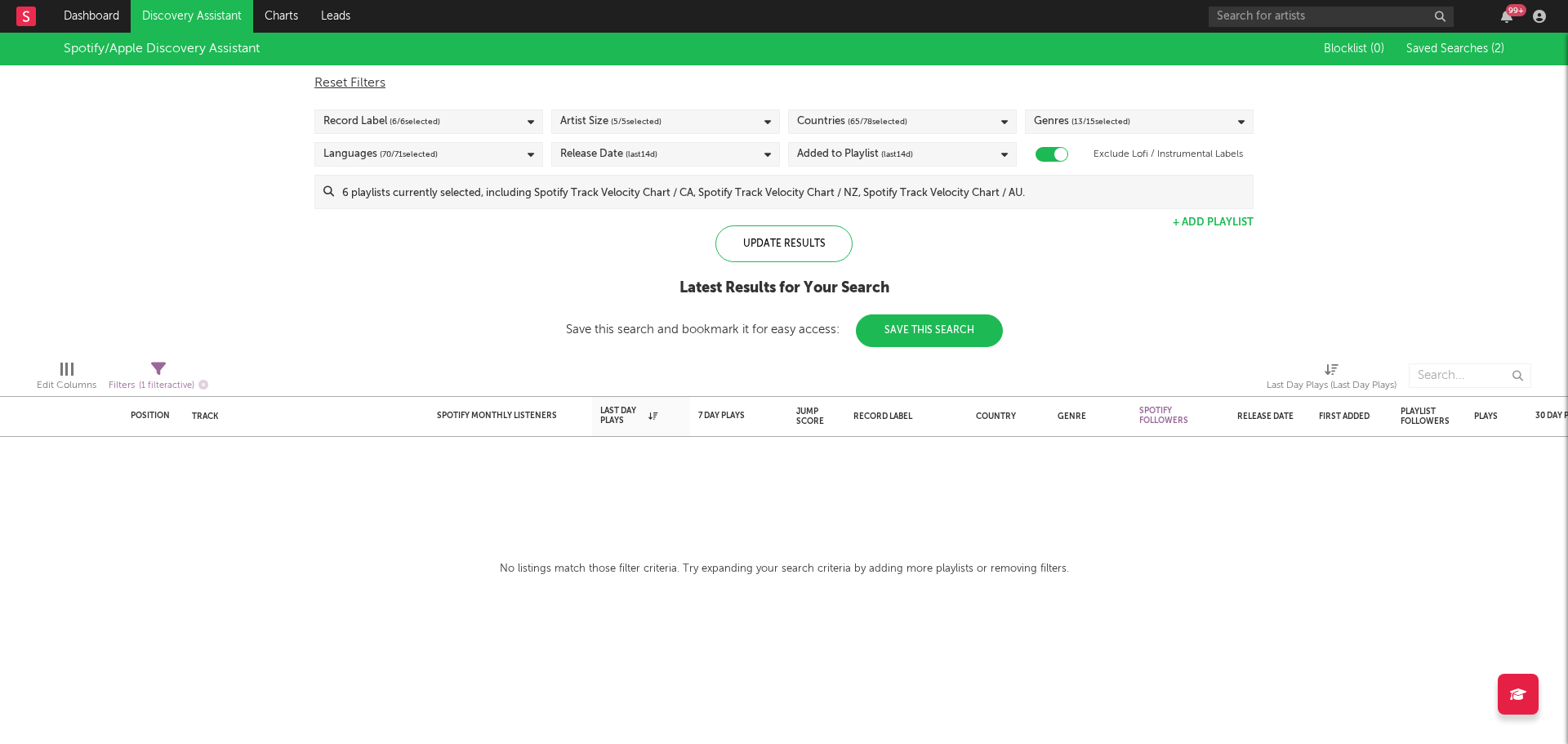
click at [698, 166] on div "Release Date (last 14 d)" at bounding box center [665, 154] width 228 height 25
click at [972, 152] on div "Added to Playlist (last 14 d)" at bounding box center [902, 154] width 228 height 25
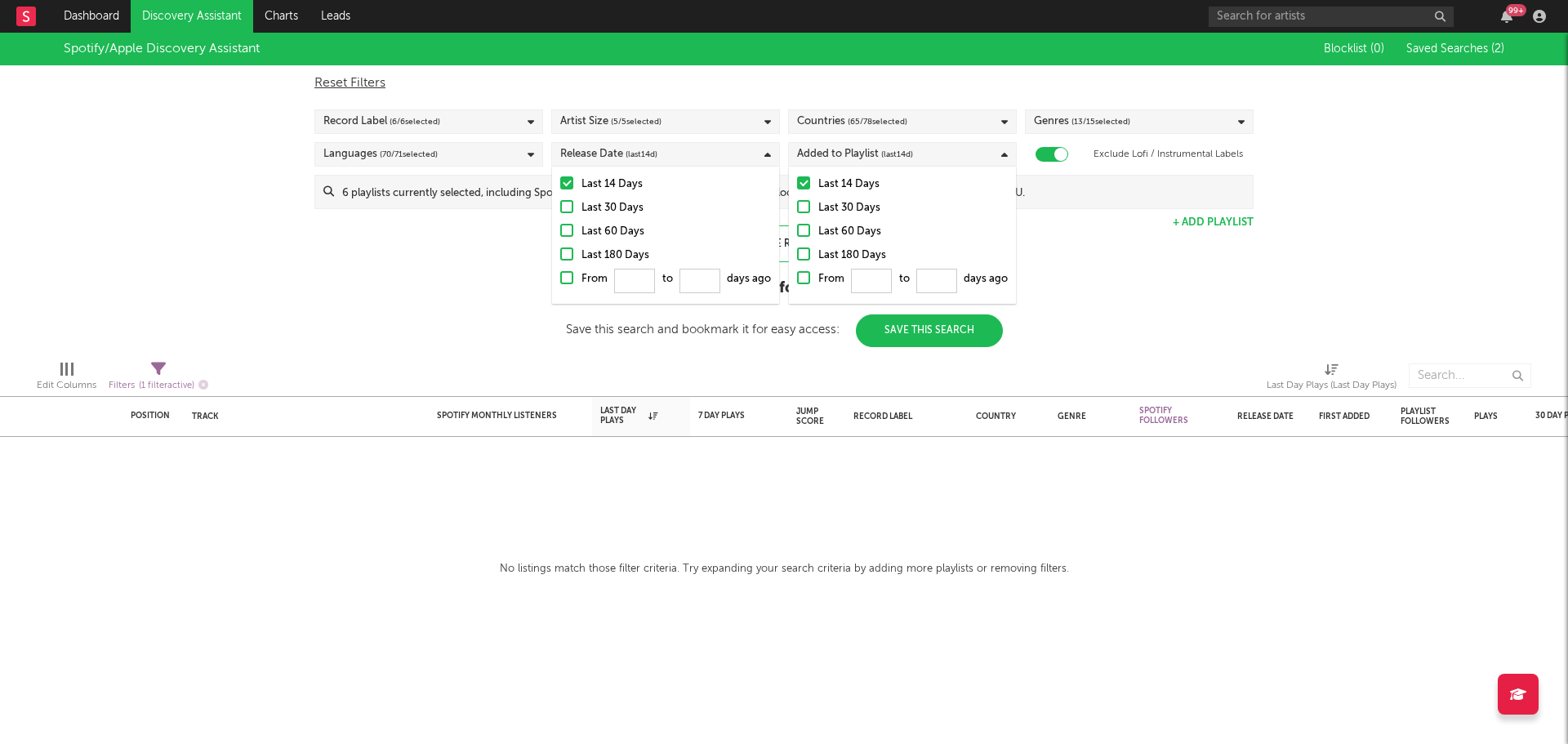
click at [975, 116] on div "Countries ( 65 / 78 selected)" at bounding box center [902, 121] width 228 height 25
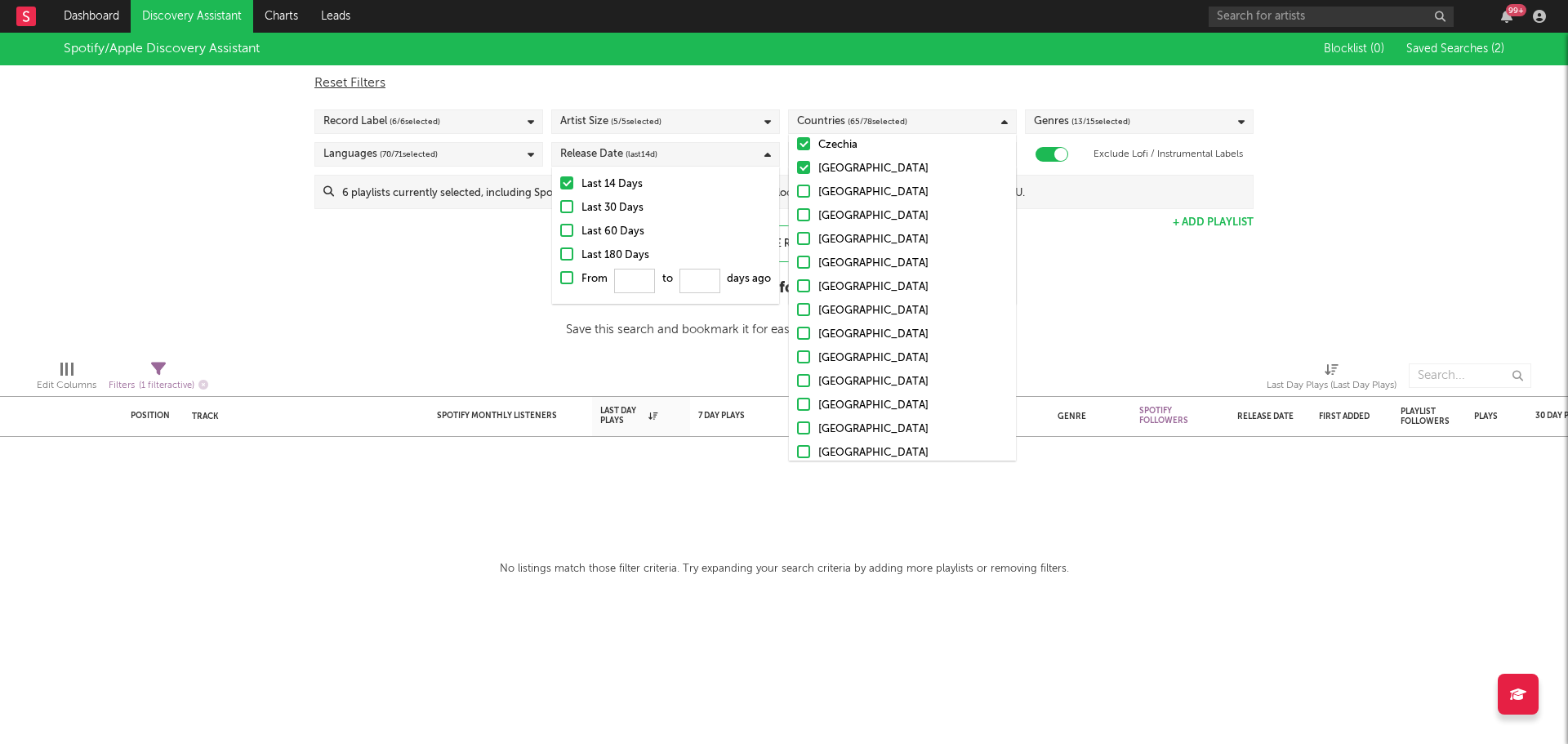
scroll to position [1593, 0]
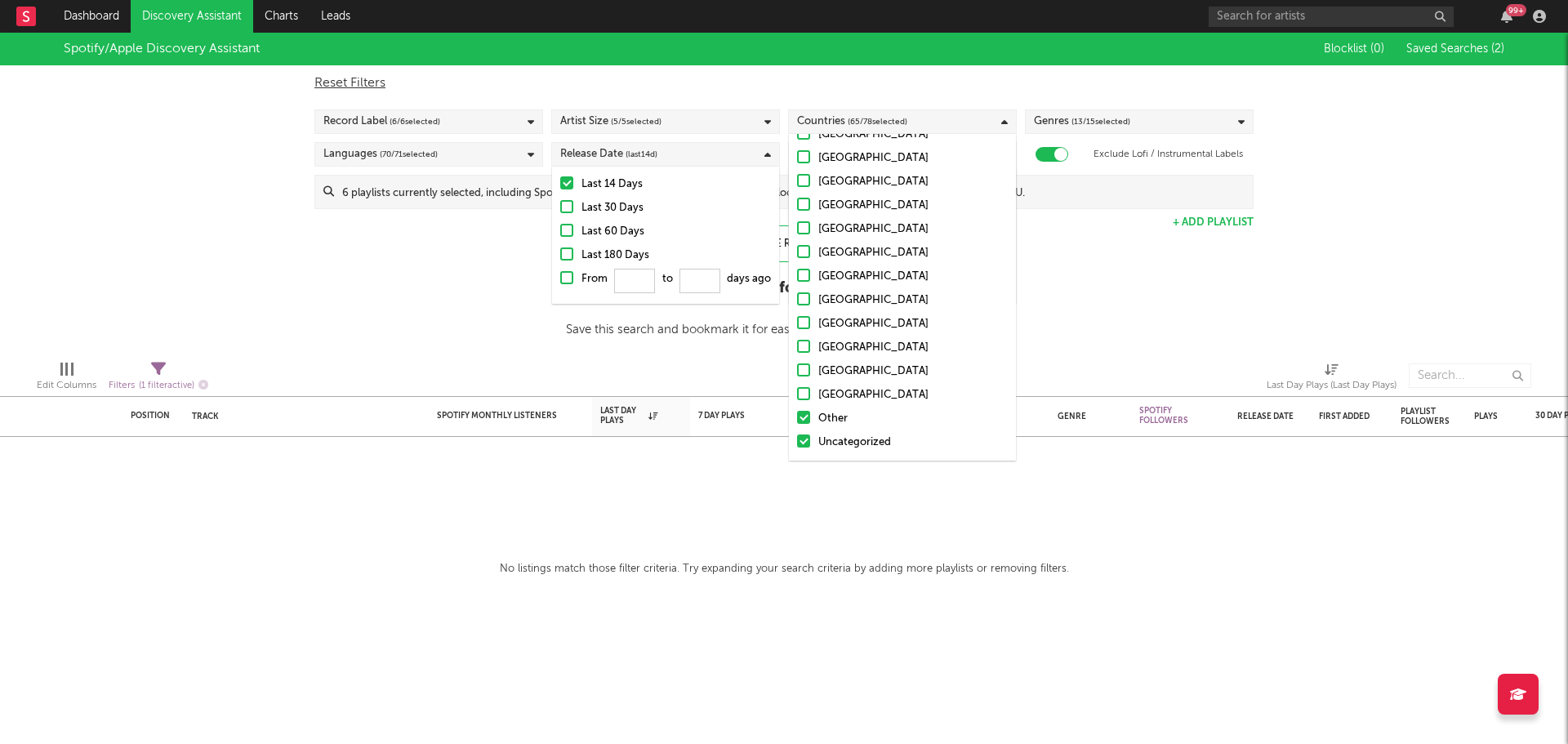
click at [1054, 288] on div "Spotify/Apple Discovery Assistant Blocklist ( 0 ) Saved Searches ( 2 ) Reset Fi…" at bounding box center [784, 190] width 1568 height 315
click at [1054, 101] on div "Reset Filters Record Label ( 6 / 6 selected) Artist Size ( 5 / 5 selected) Coun…" at bounding box center [784, 137] width 955 height 144
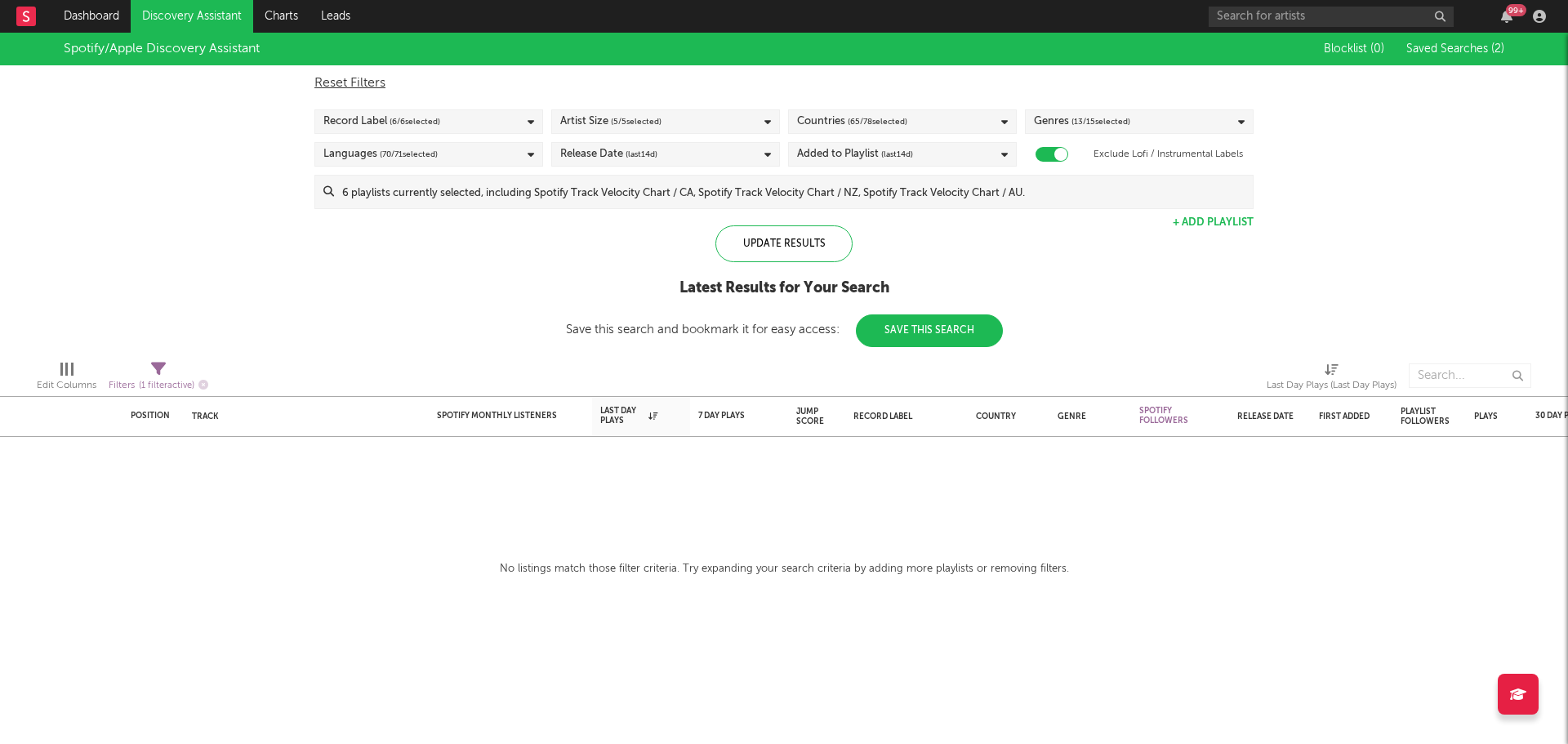
click at [992, 161] on div "Added to Playlist (last 14 d)" at bounding box center [902, 154] width 228 height 25
click at [933, 156] on div "Added to Playlist (last 14 d)" at bounding box center [902, 154] width 228 height 25
click at [475, 160] on div "Languages ( 70 / 71 selected)" at bounding box center [428, 154] width 228 height 25
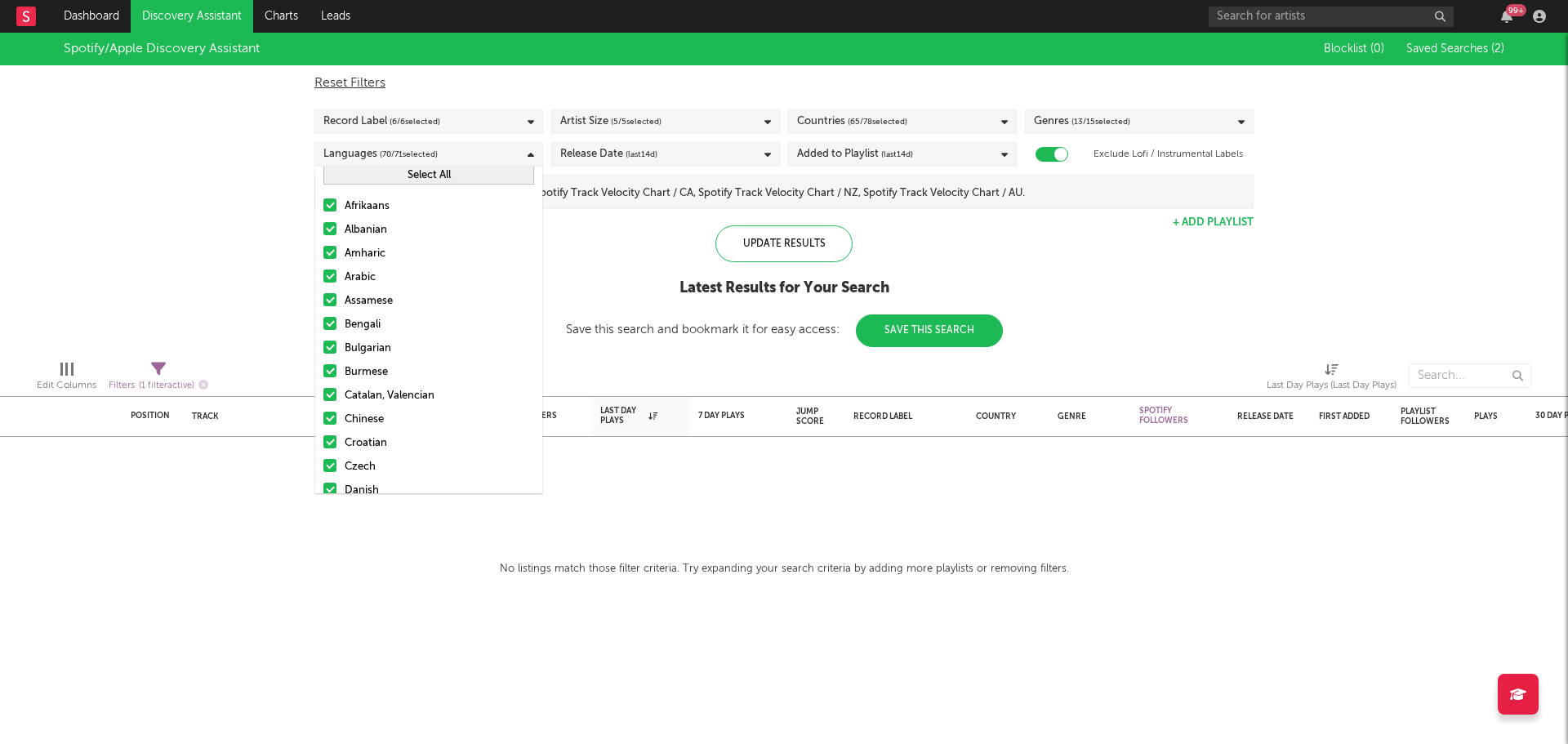
scroll to position [327, 0]
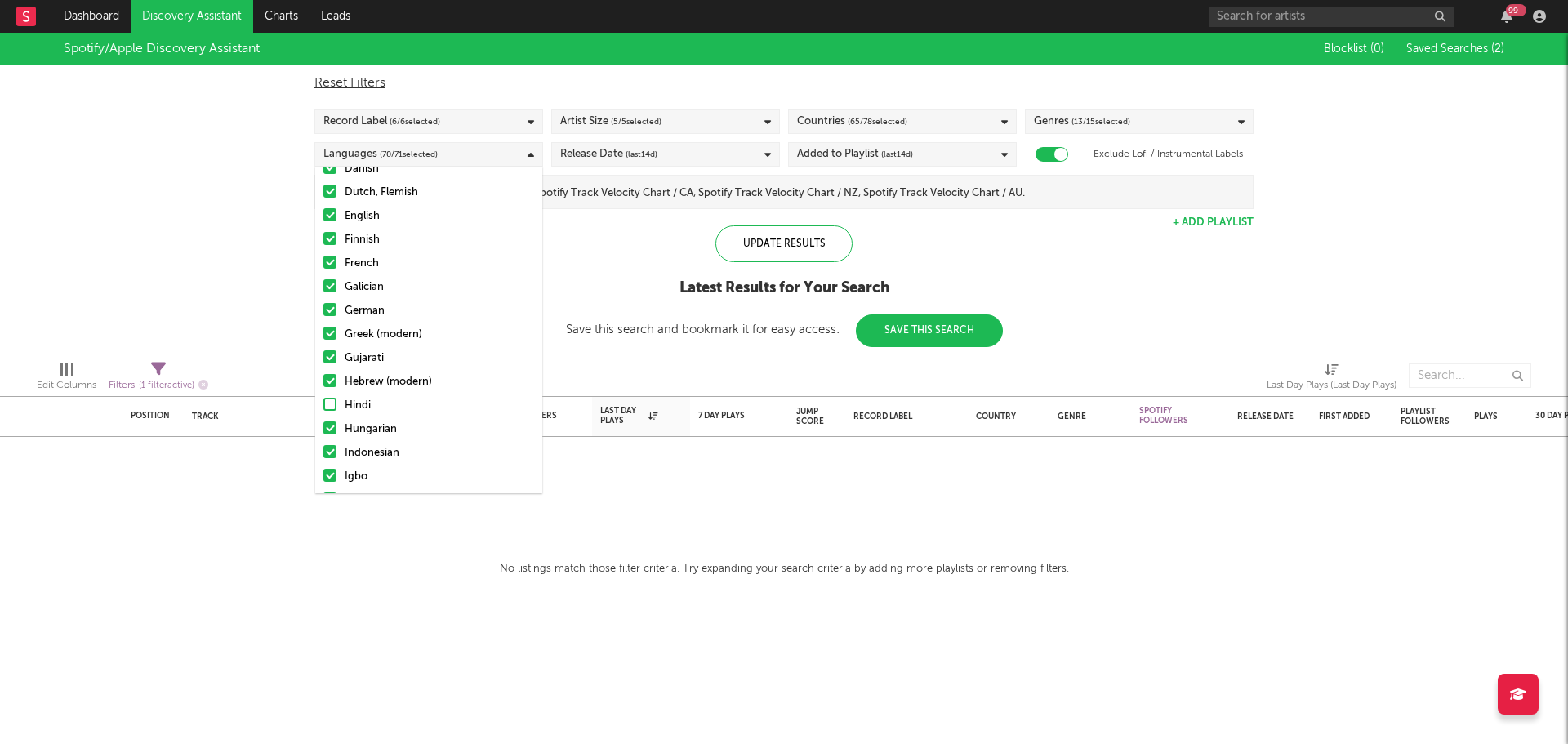
click at [357, 407] on div "Hindi" at bounding box center [439, 405] width 190 height 19
click at [324, 407] on input "Hindi" at bounding box center [324, 405] width 0 height 19
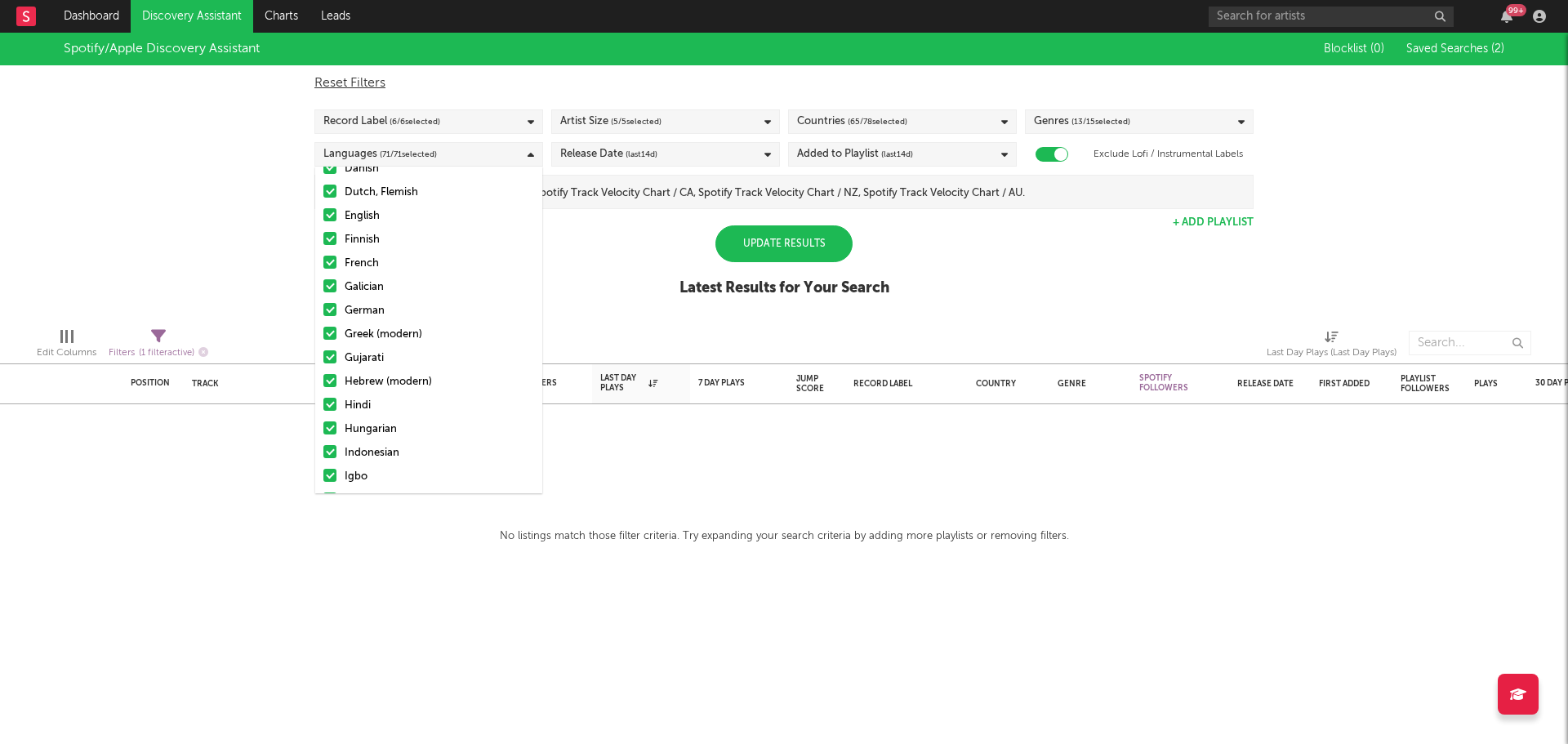
click at [357, 407] on div "Hindi" at bounding box center [439, 405] width 190 height 19
click at [324, 407] on input "Hindi" at bounding box center [324, 405] width 0 height 19
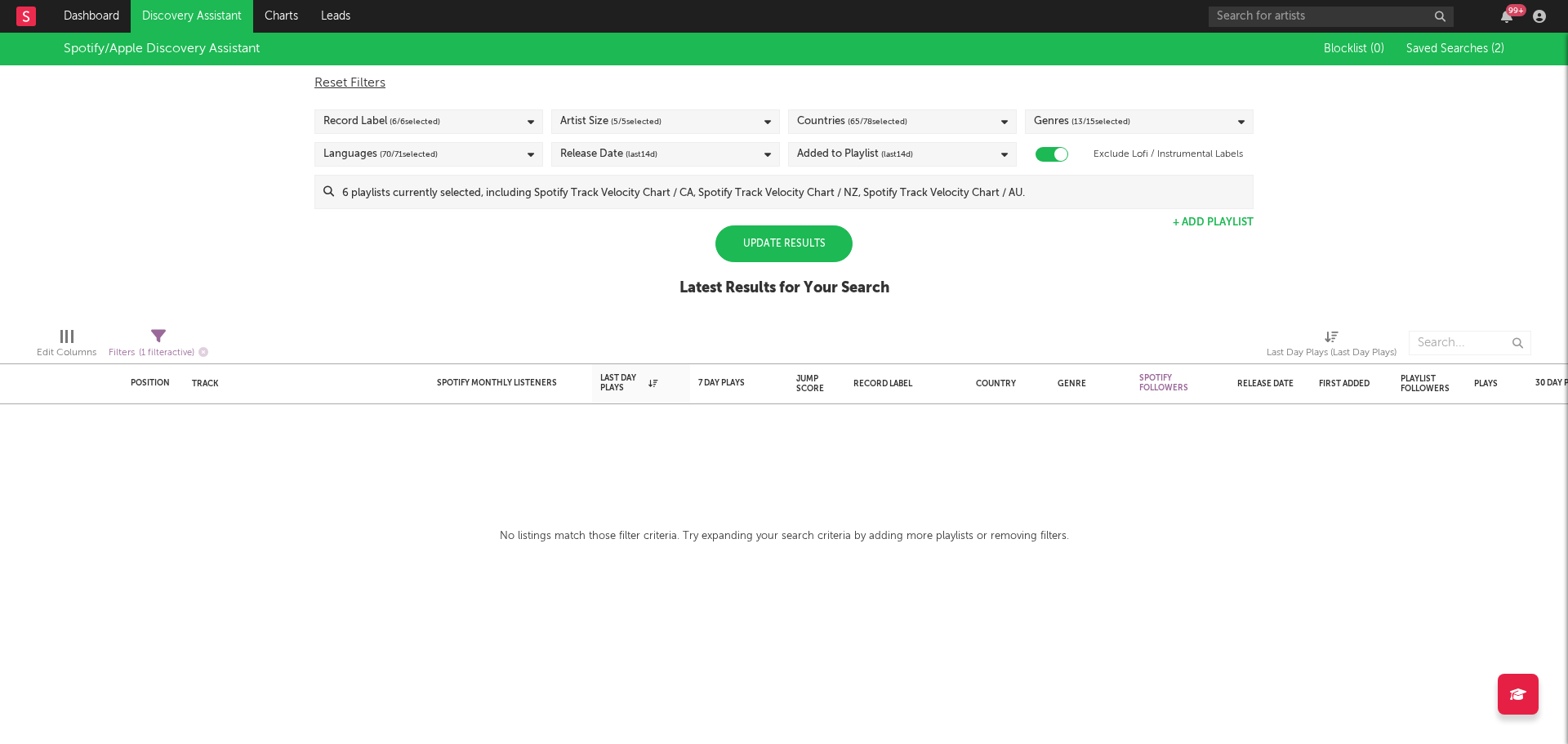
click at [801, 251] on div "Update Results" at bounding box center [784, 244] width 138 height 37
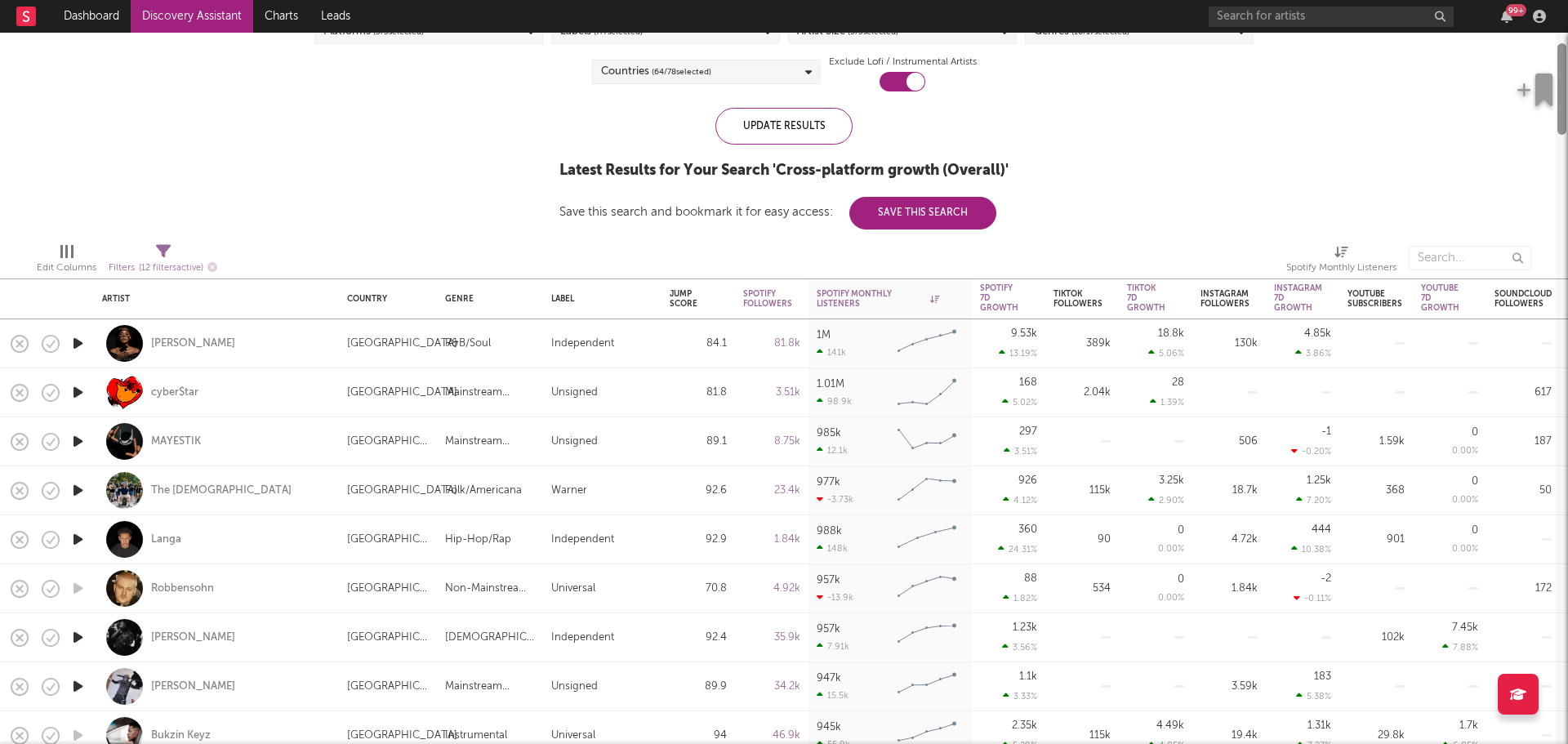
drag, startPoint x: 1422, startPoint y: 314, endPoint x: 1567, endPoint y: 312, distance: 145.0
click at [1567, 312] on div "Artist Country Genre Label Jump Score Spotify Followers Spotify Monthly Listene…" at bounding box center [784, 389] width 1568 height 712
click at [87, 260] on div "Edit Columns" at bounding box center [66, 267] width 60 height 19
click at [498, 213] on div "Follower Growth Discovery Assistant Blocklist ( 0 ) Saved Searches ( 0 ) Reset …" at bounding box center [784, 91] width 1568 height 279
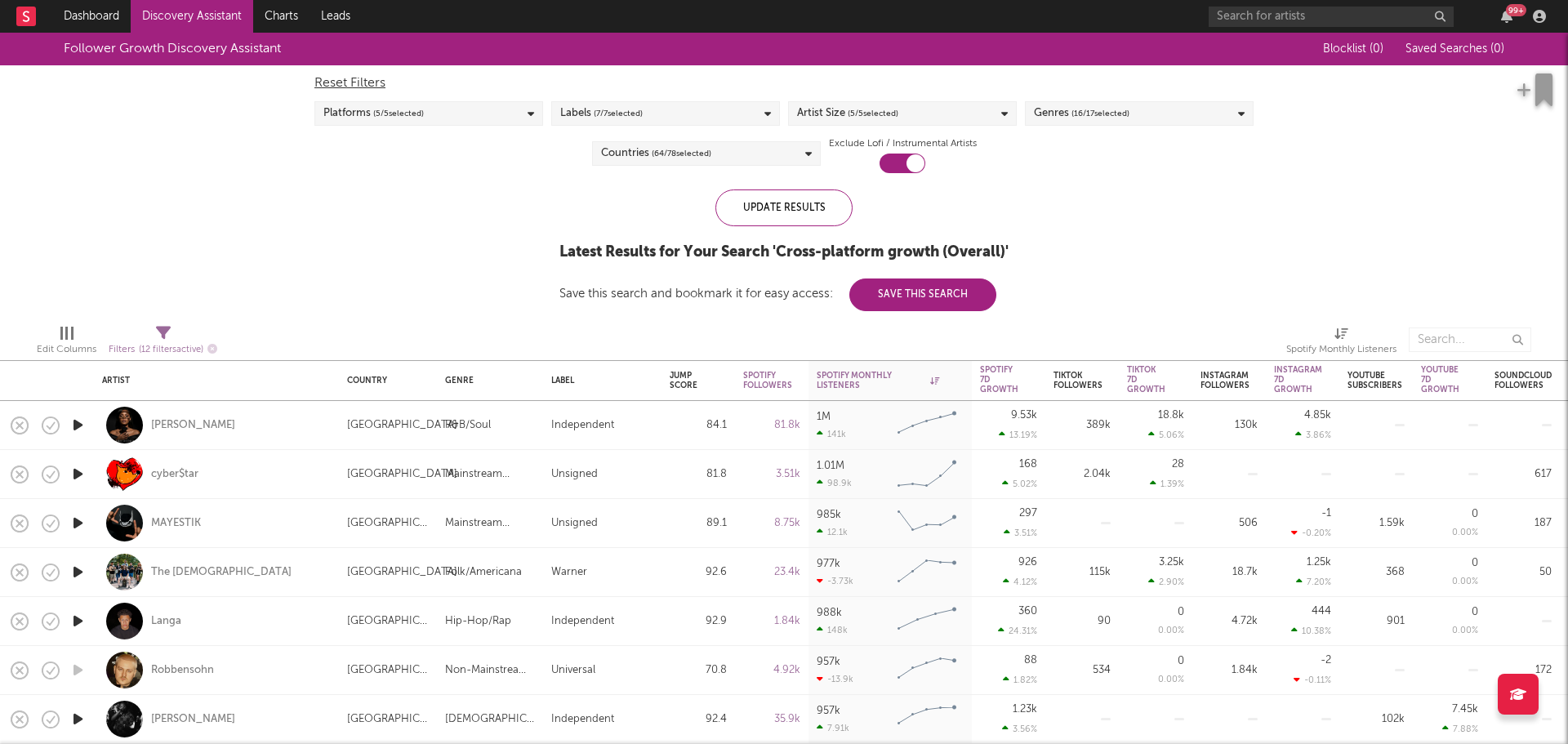
click at [181, 340] on div "Filters ( 12 filters active)" at bounding box center [162, 350] width 108 height 20
select select "or"
select select "between"
select select "max"
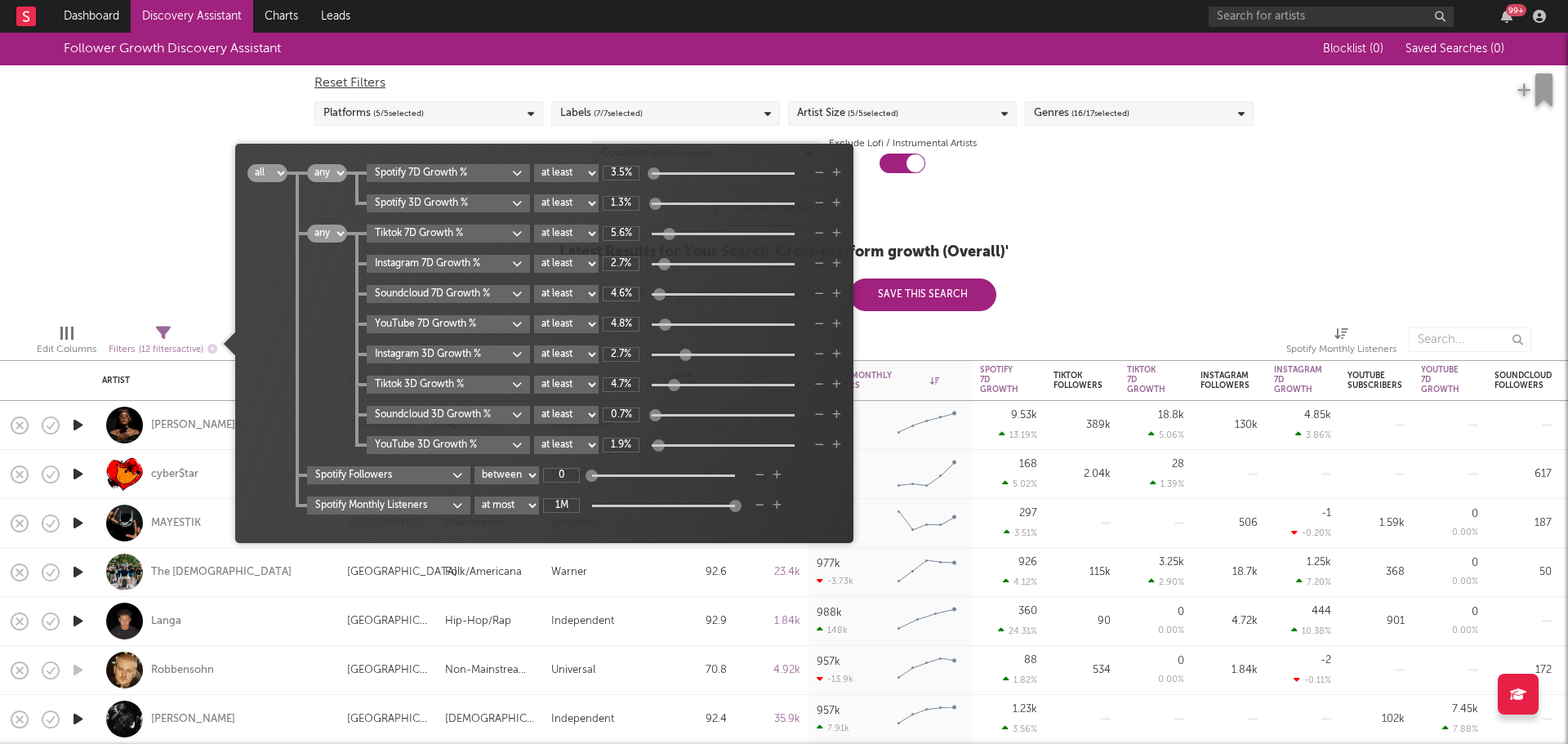
click at [261, 174] on select "all any" at bounding box center [268, 173] width 40 height 18
click at [263, 173] on select "all any" at bounding box center [268, 173] width 40 height 18
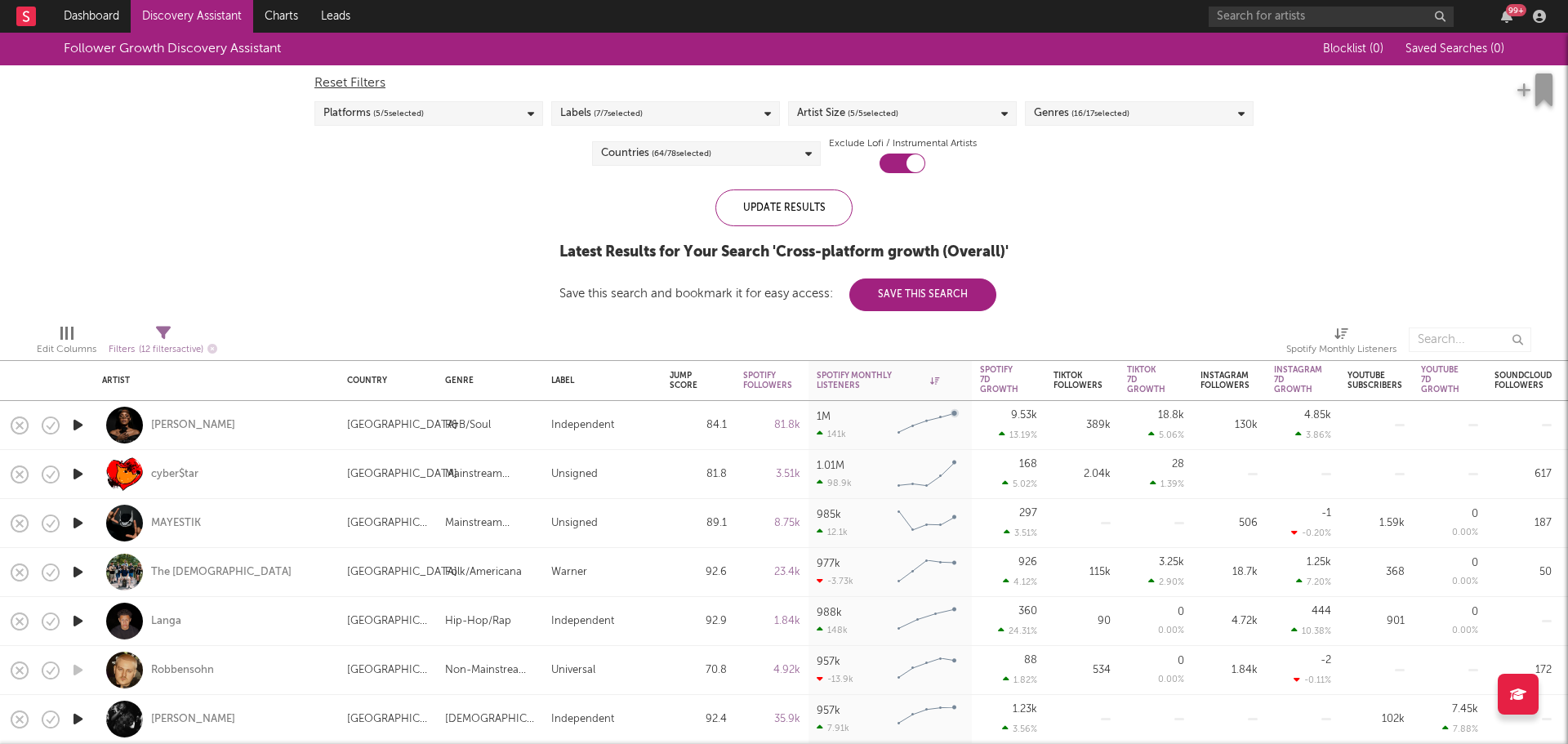
click at [1129, 289] on div "Follower Growth Discovery Assistant Blocklist ( 0 ) Saved Searches ( 0 ) Reset …" at bounding box center [784, 172] width 1568 height 279
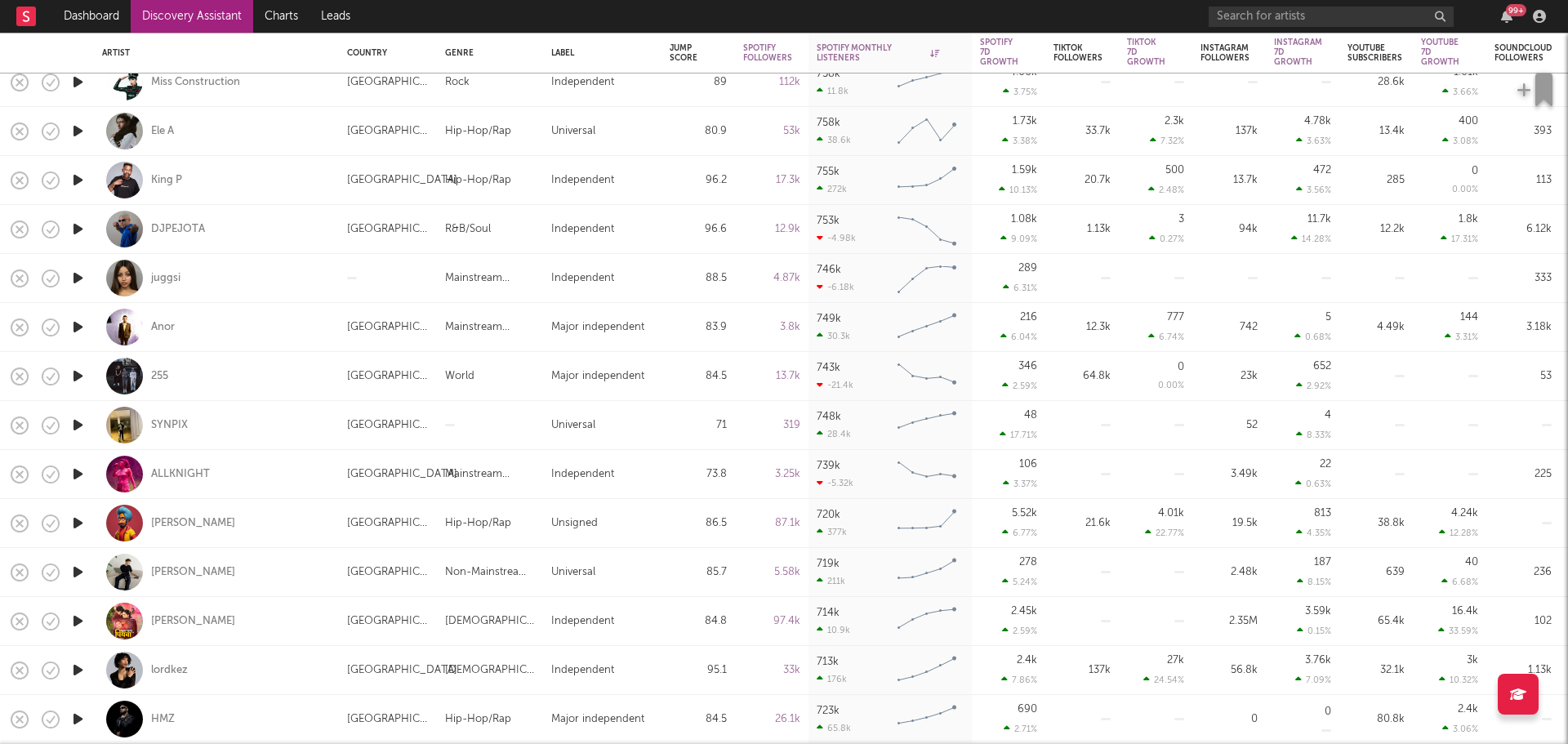
click at [256, 486] on div "ALLKNIGHT" at bounding box center [215, 474] width 228 height 49
select select "1w"
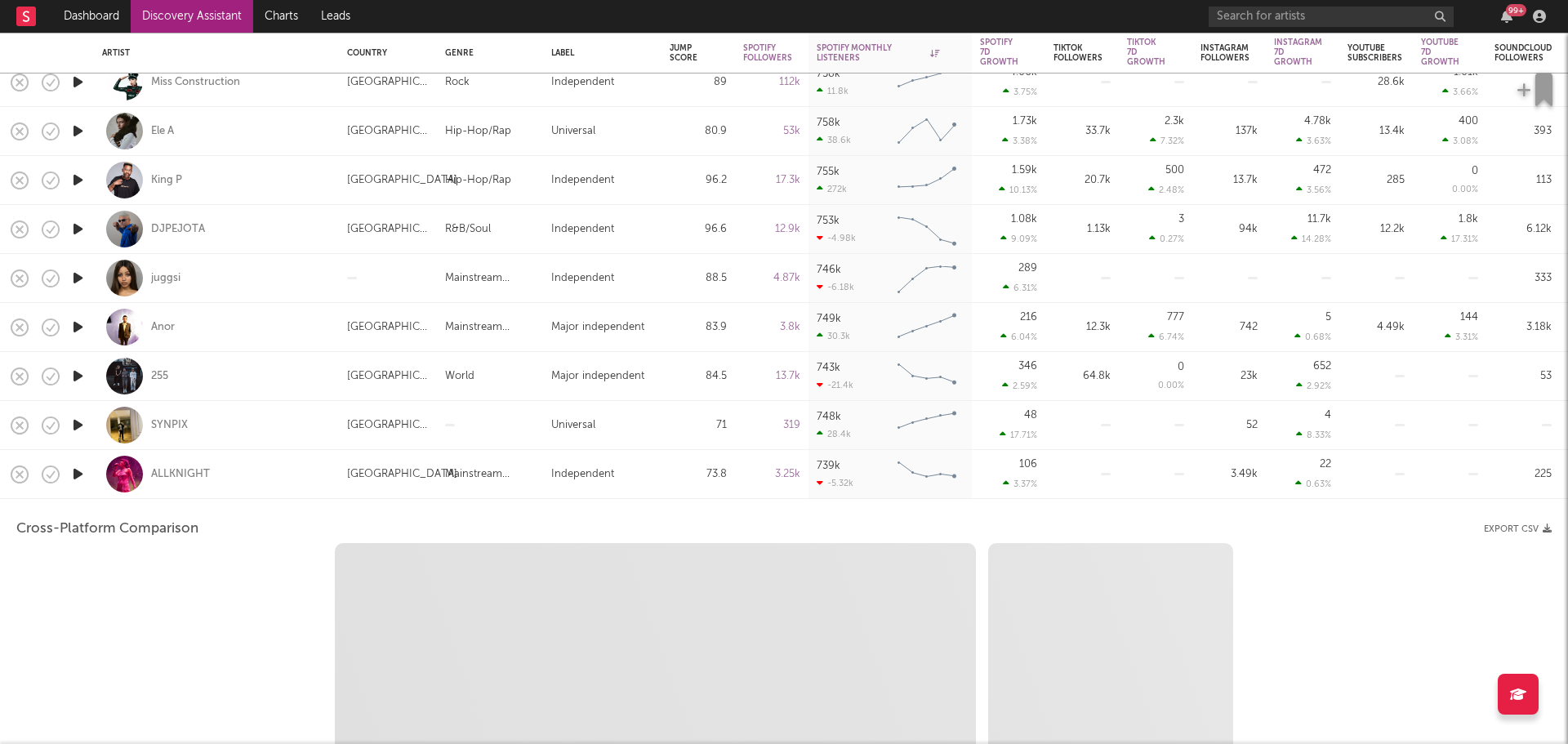
select select "6m"
click at [326, 482] on div "ALLKNIGHT" at bounding box center [215, 474] width 228 height 49
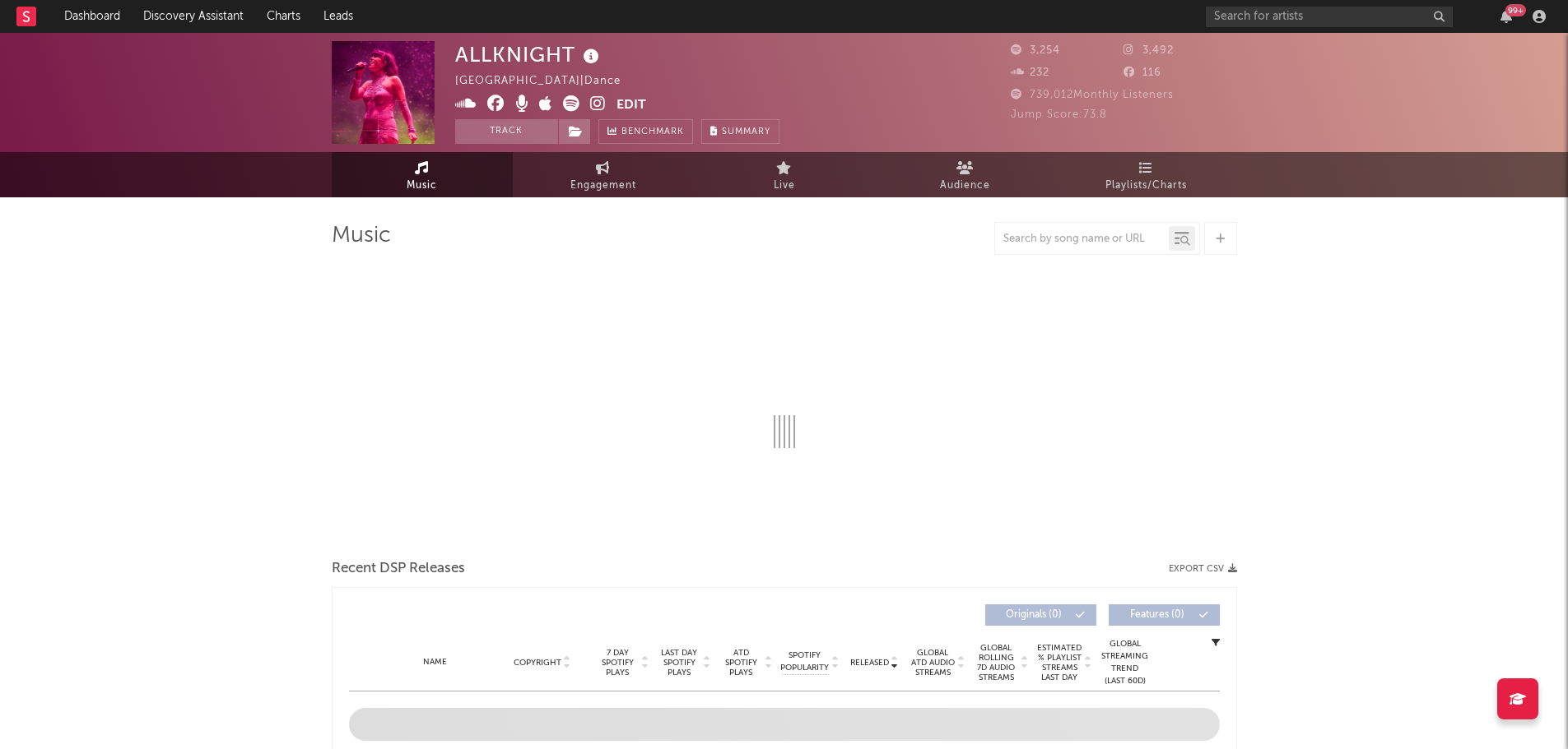
select select "6m"
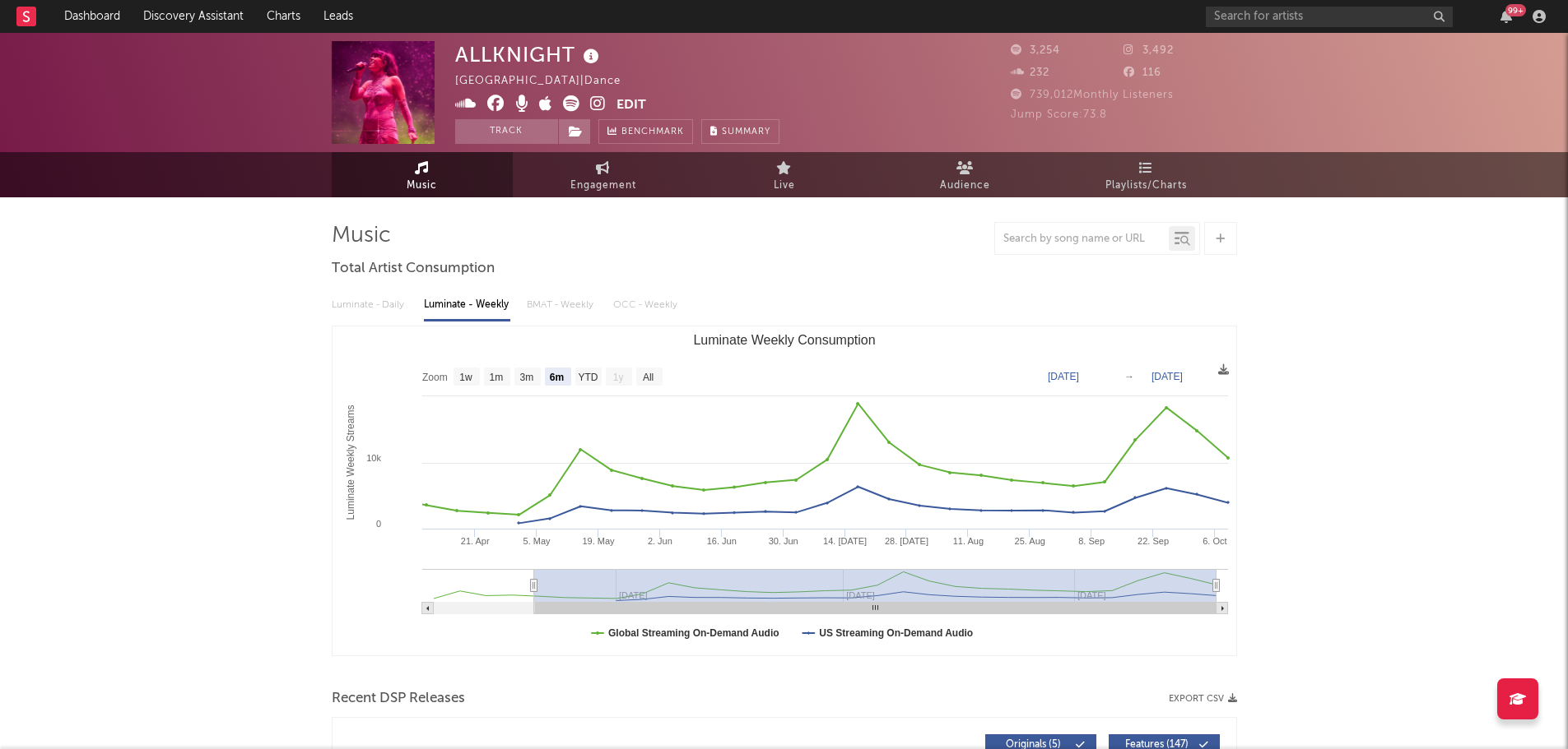
click at [594, 97] on icon at bounding box center [598, 103] width 16 height 17
click at [614, 185] on span "Engagement" at bounding box center [602, 186] width 66 height 19
select select "1w"
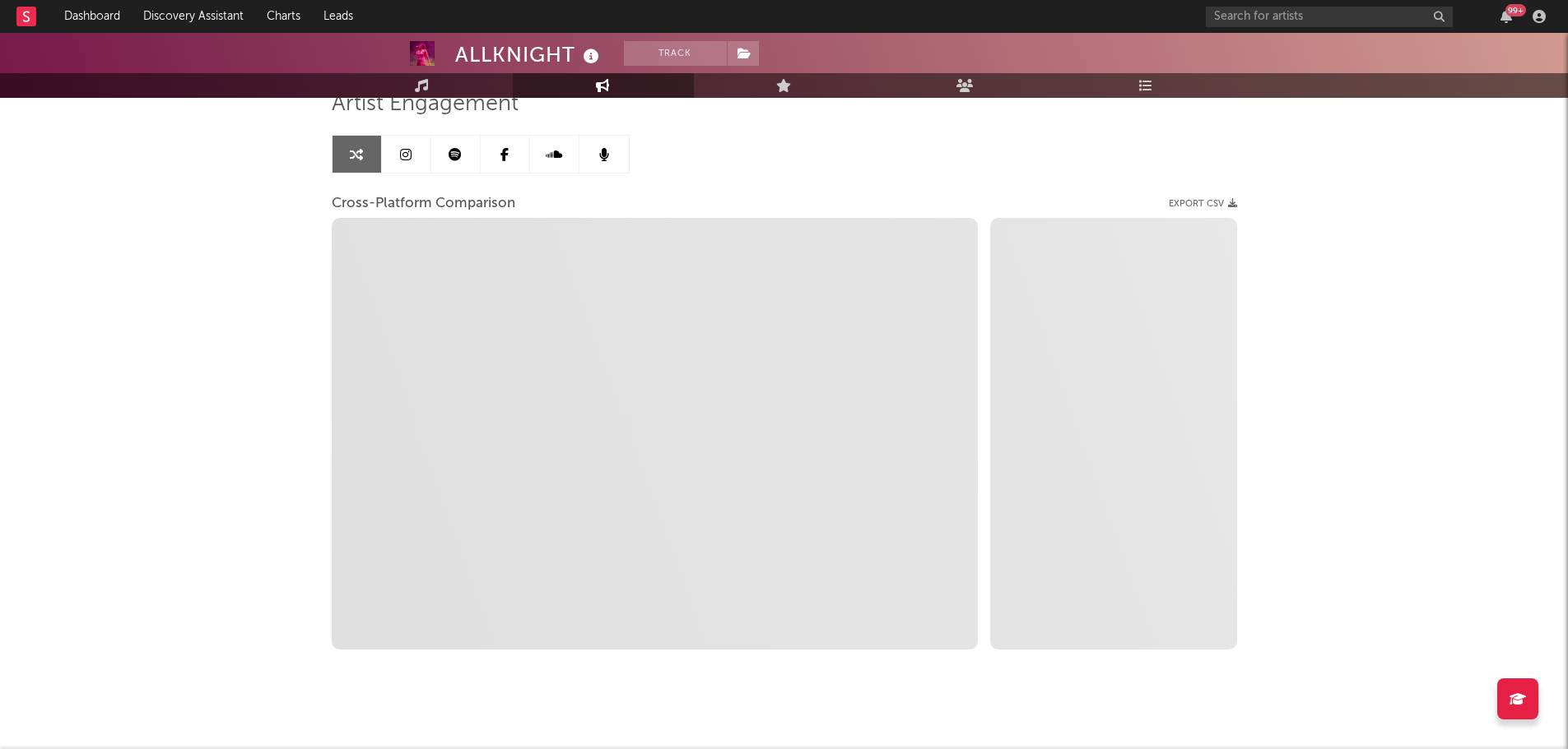
scroll to position [147, 0]
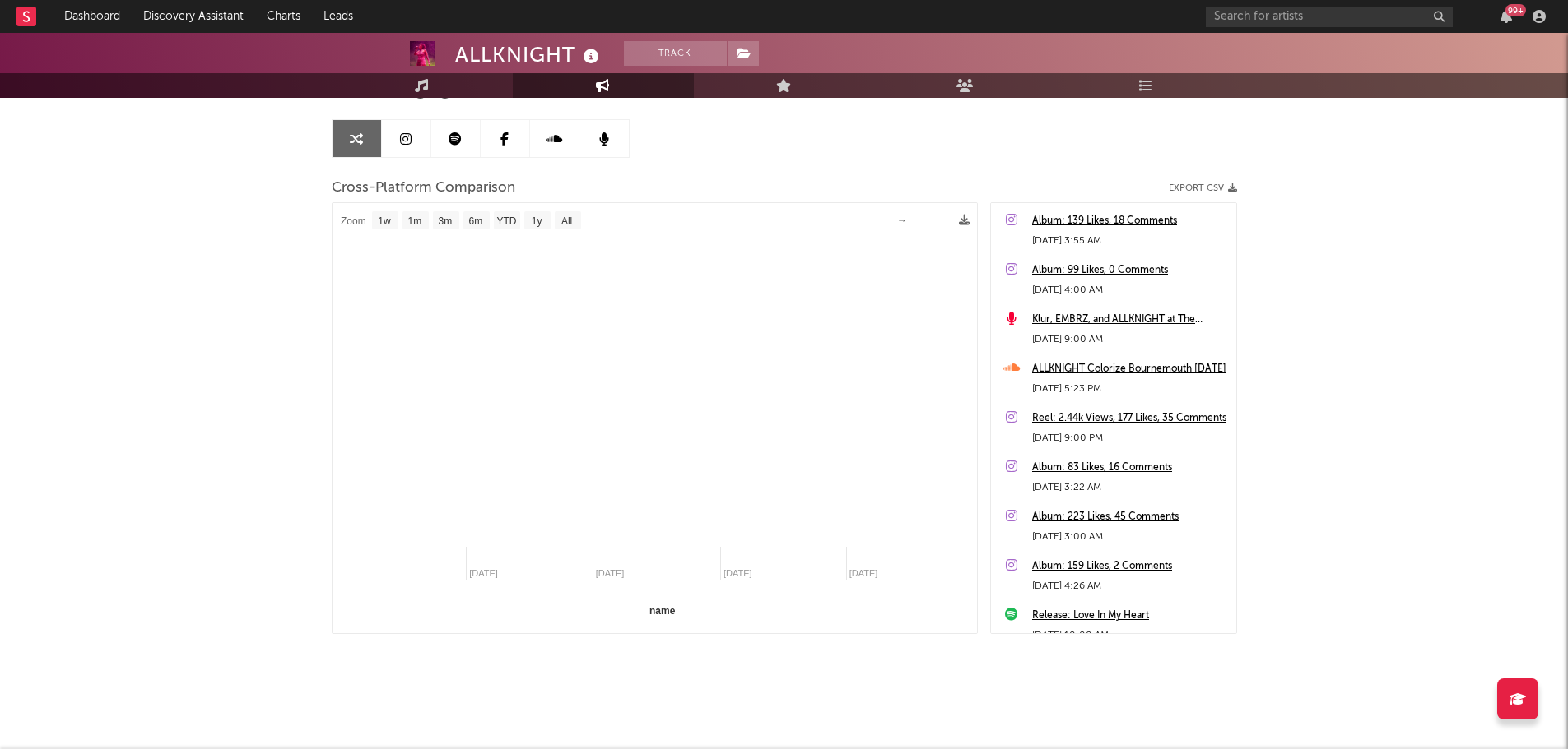
select select "1m"
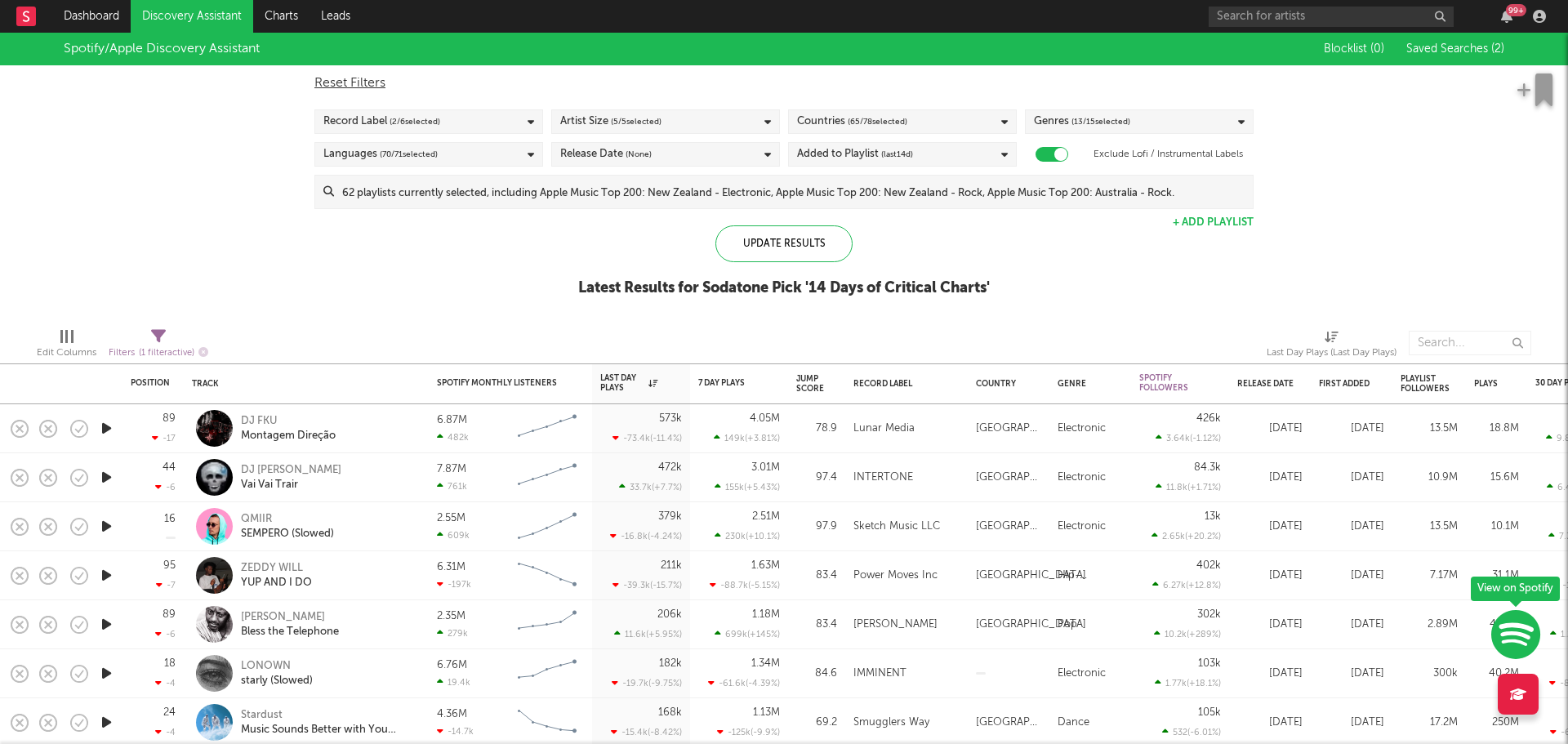
click at [89, 333] on span "Edit Columns" at bounding box center [66, 347] width 60 height 33
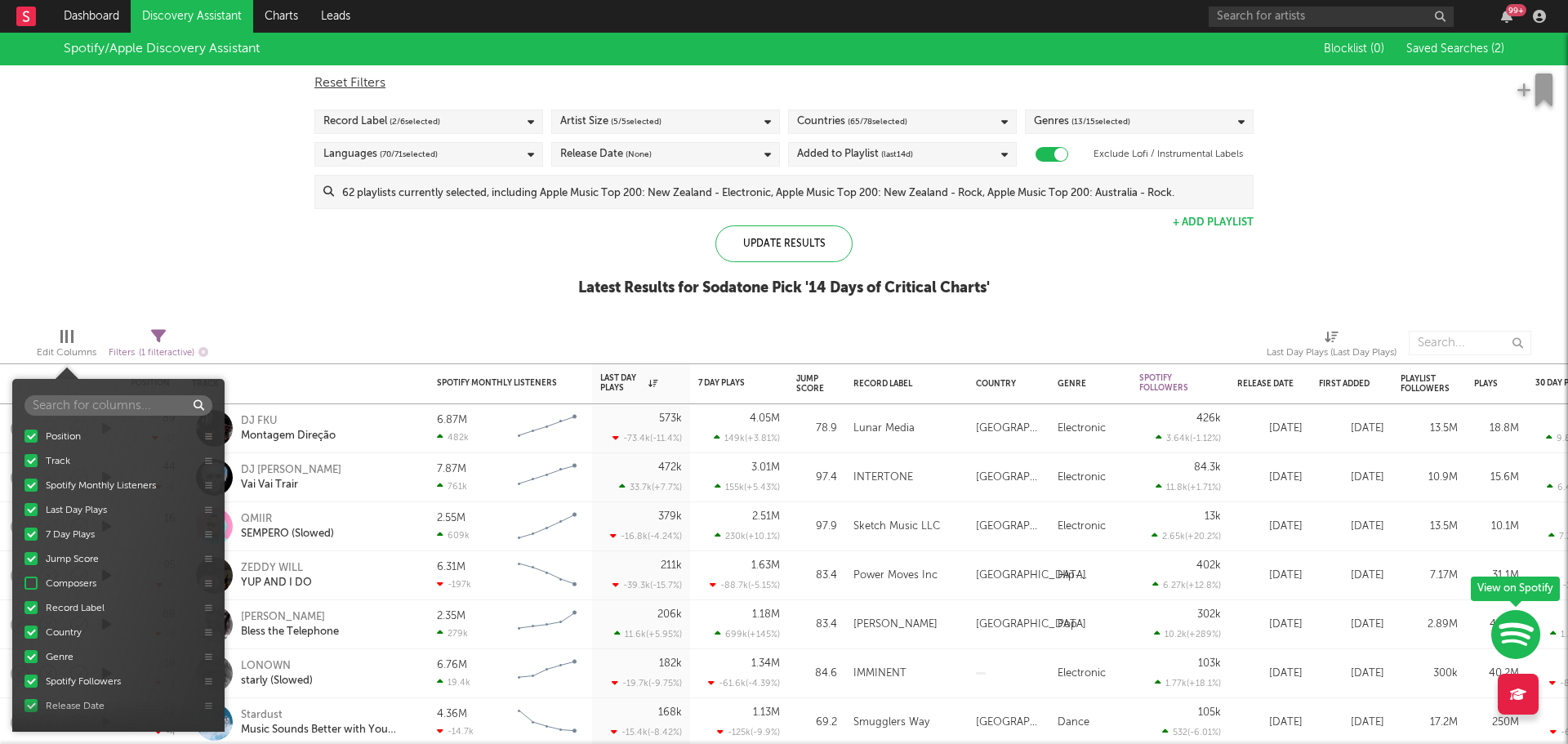
click at [146, 482] on div "Spotify Monthly Listeners" at bounding box center [115, 486] width 147 height 15
click at [25, 482] on input "Spotify Monthly Listeners" at bounding box center [25, 485] width 0 height 17
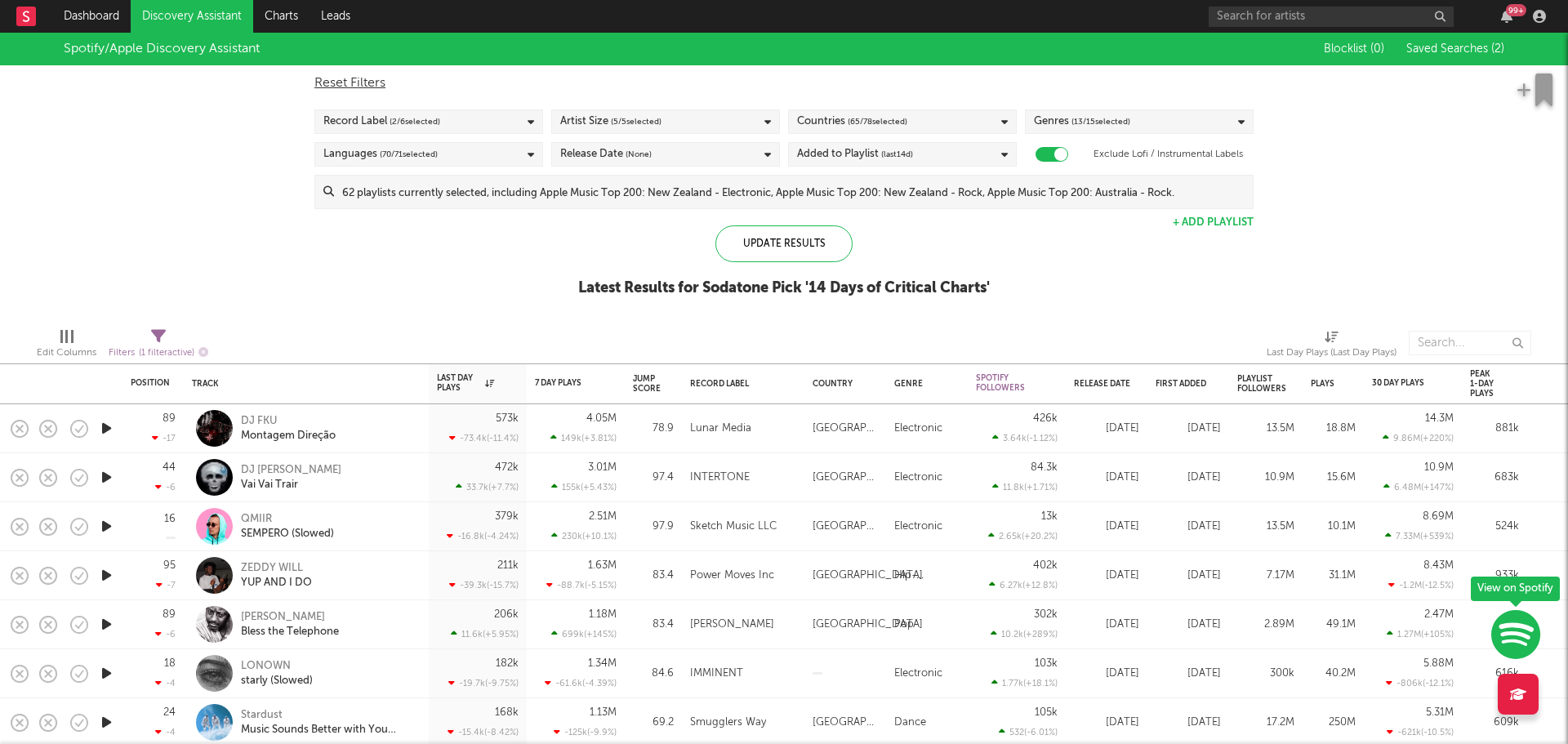
click at [1097, 348] on div at bounding box center [1002, 343] width 504 height 41
click at [81, 352] on div "Edit Columns" at bounding box center [66, 352] width 60 height 19
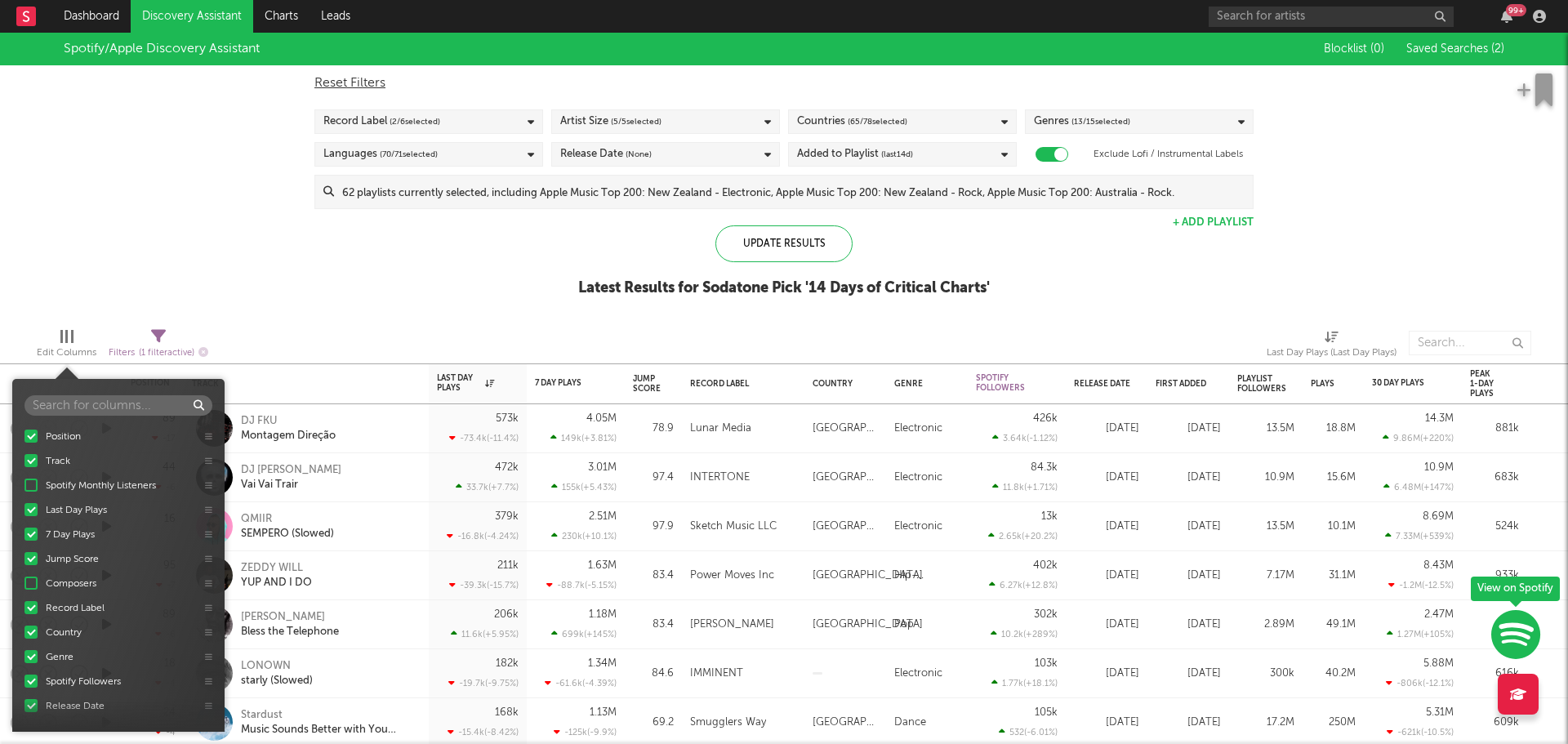
click at [28, 484] on div at bounding box center [31, 485] width 13 height 13
click at [25, 484] on input "Spotify Monthly Listeners" at bounding box center [25, 485] width 0 height 17
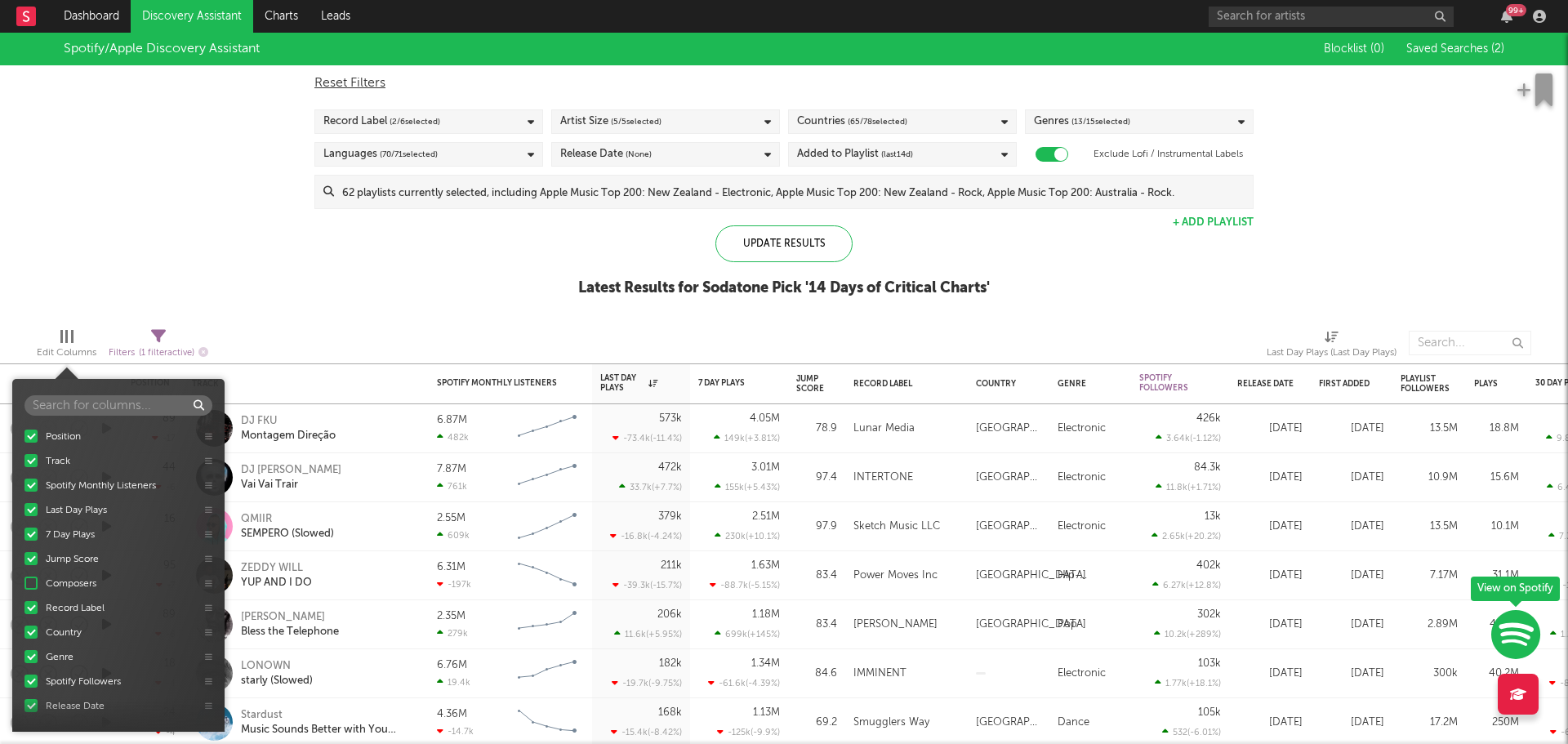
click at [664, 311] on div "Update Results Latest Results for Sodatone Pick ' 14 Days of Critical Charts '" at bounding box center [784, 270] width 412 height 89
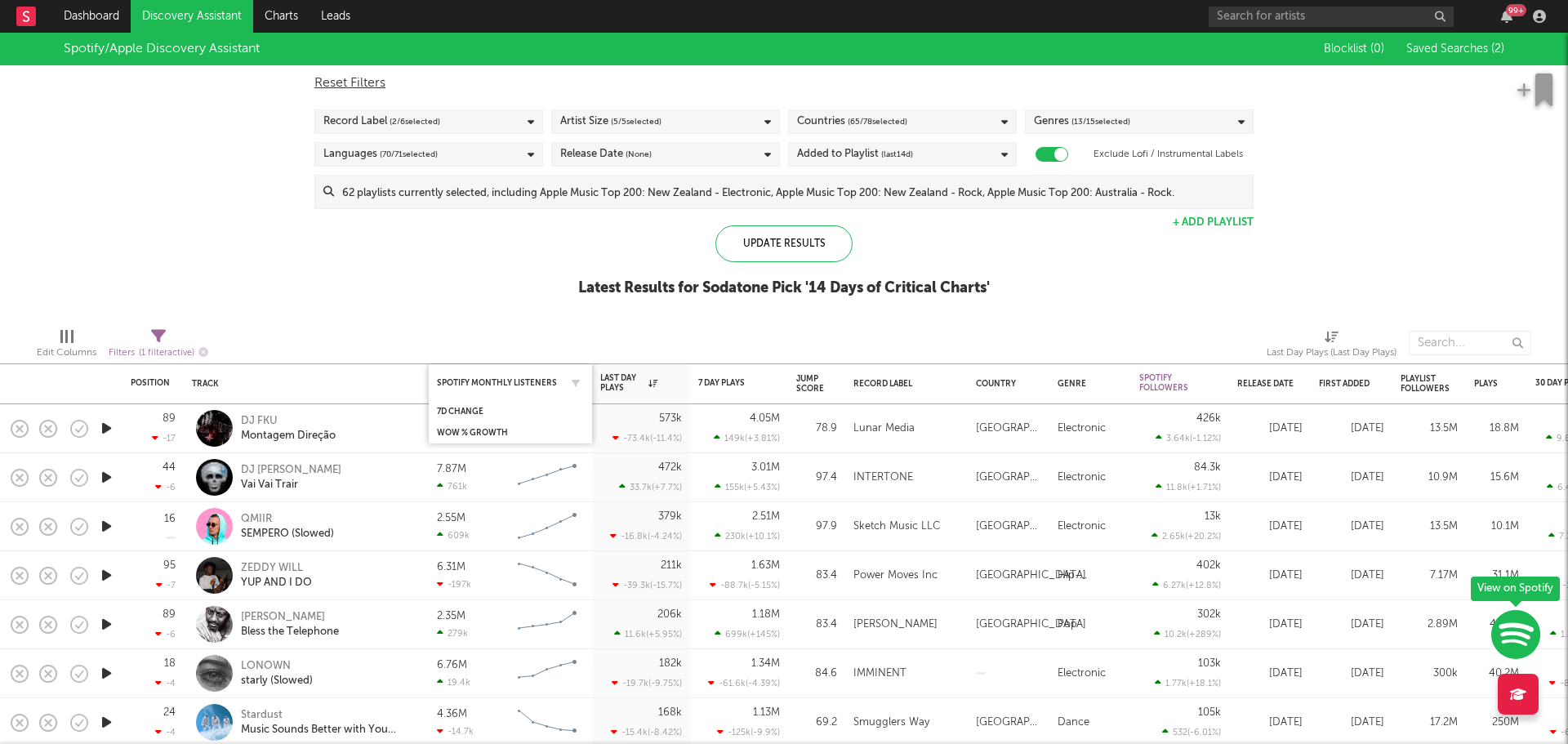
click at [541, 389] on div "Spotify Monthly Listeners" at bounding box center [511, 383] width 147 height 32
click at [565, 385] on div at bounding box center [571, 383] width 25 height 17
click at [576, 383] on icon "button" at bounding box center [576, 383] width 8 height 8
select select "max"
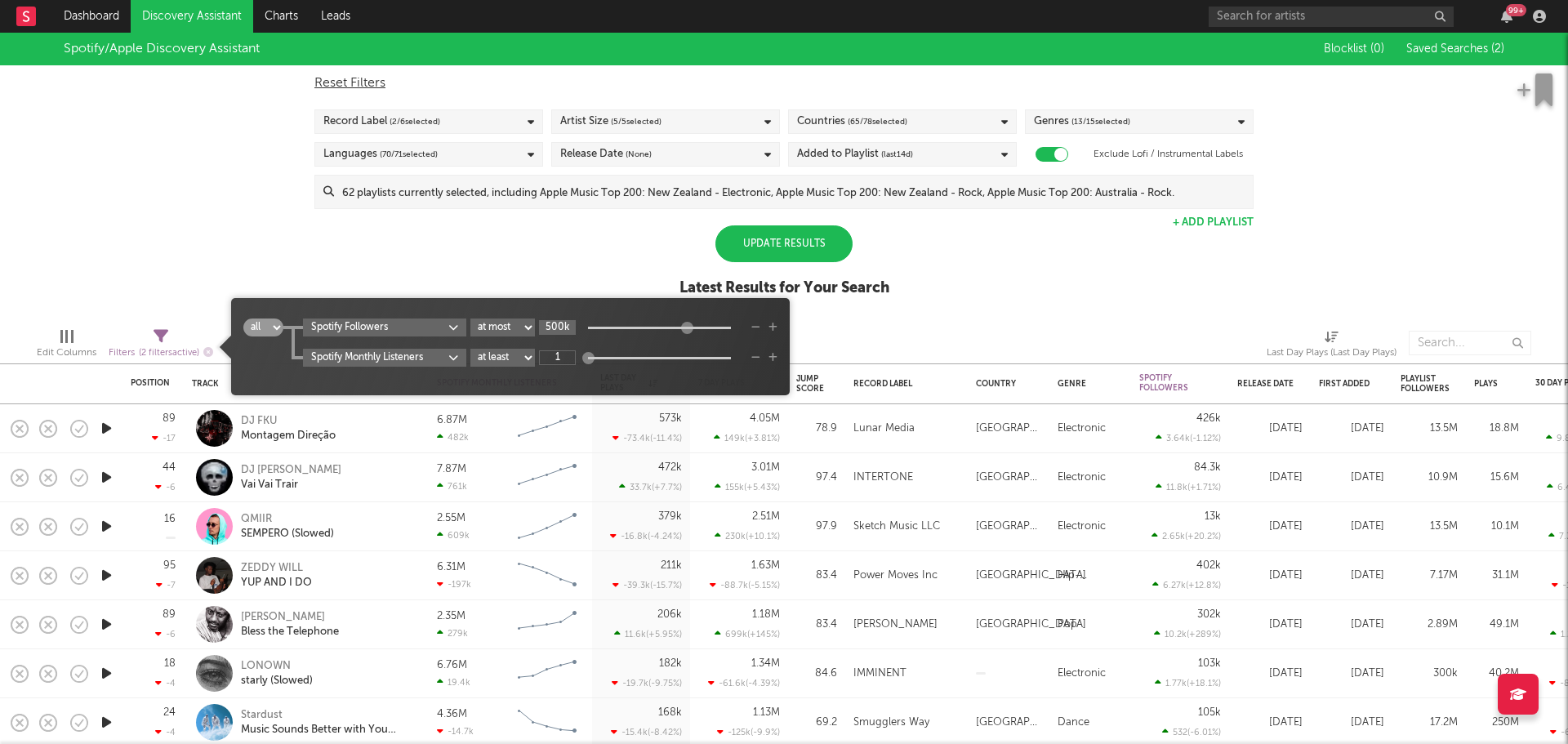
click at [565, 324] on input "500k" at bounding box center [558, 328] width 37 height 15
type input "1M"
click at [567, 367] on div "all any Spotify Followers at least at most between 1M Spotify Monthly Listeners…" at bounding box center [510, 352] width 535 height 69
click at [572, 358] on input "1" at bounding box center [558, 358] width 37 height 15
type input "1m"
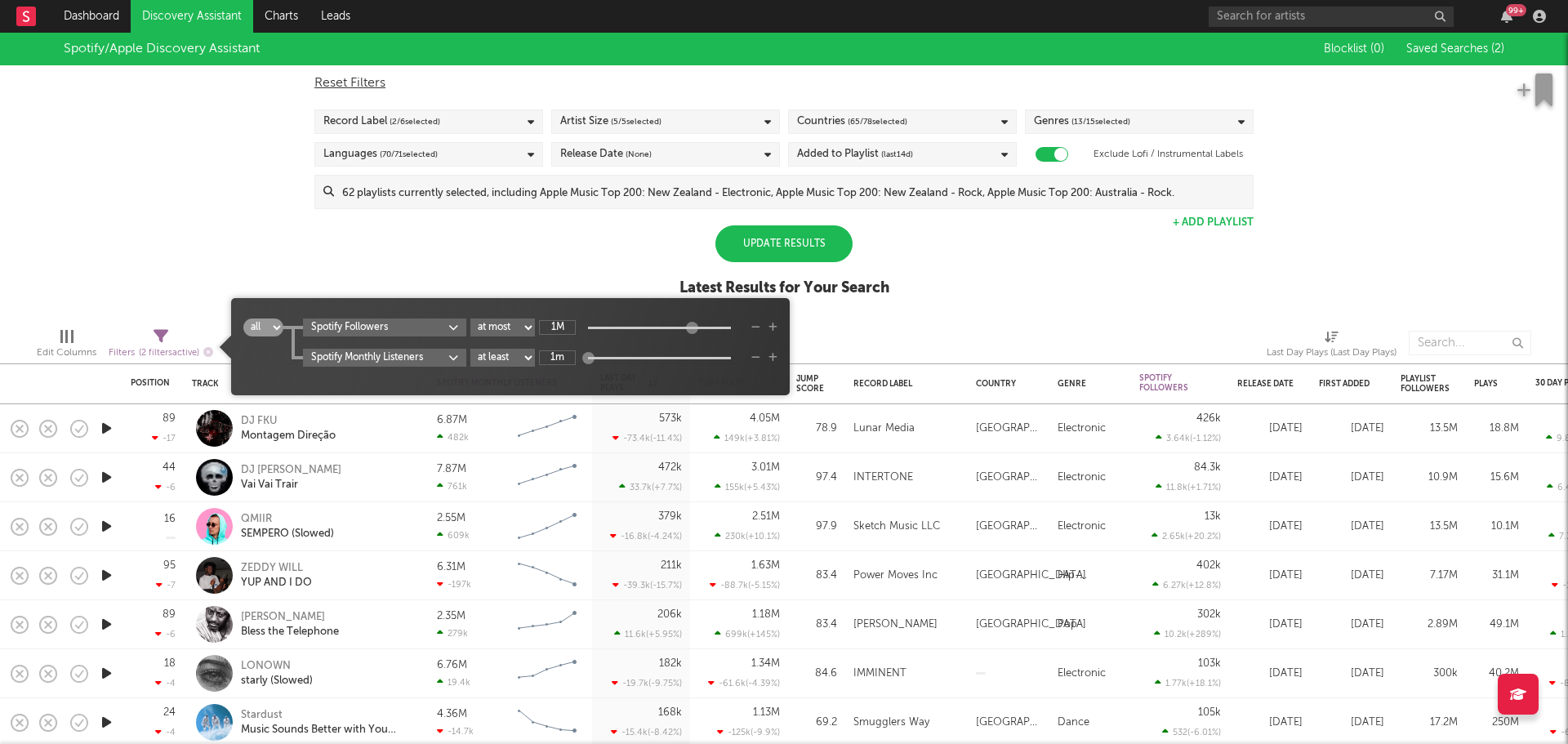
click at [907, 310] on div "Spotify/Apple Discovery Assistant Blocklist ( 0 ) Saved Searches ( 2 ) Reset Fi…" at bounding box center [784, 173] width 1568 height 282
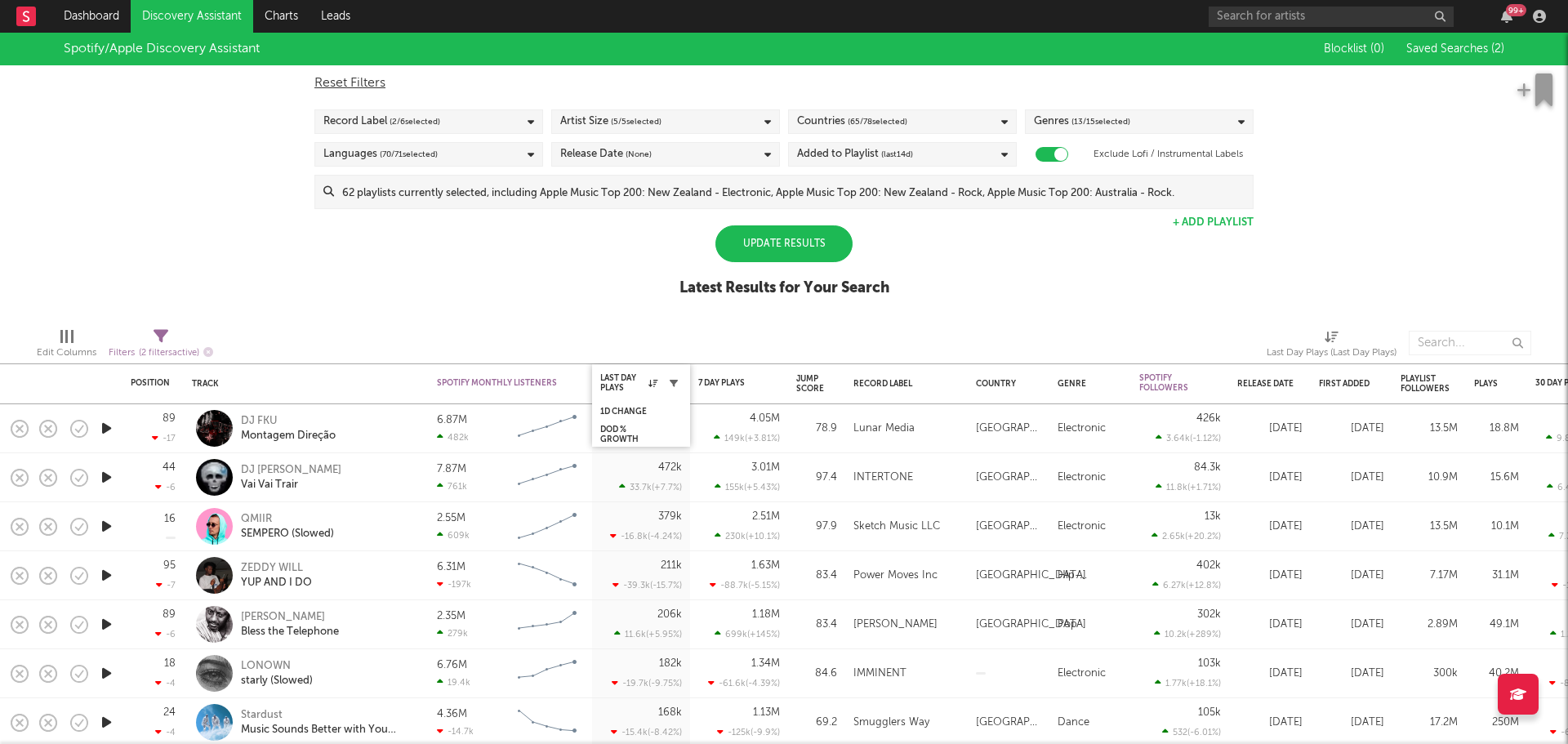
click at [668, 376] on button "button" at bounding box center [674, 383] width 17 height 17
select select "max"
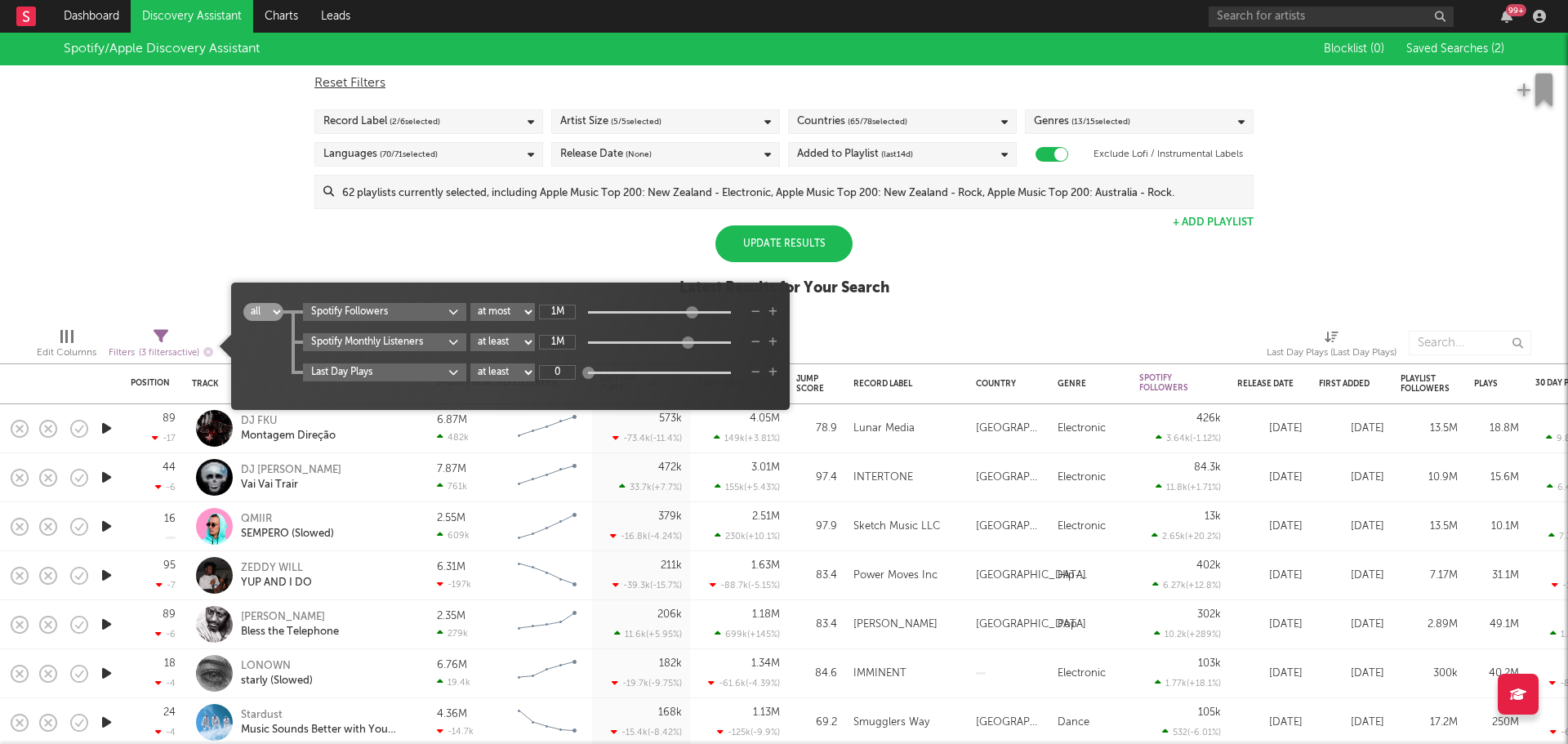
click at [1010, 295] on div "Spotify/Apple Discovery Assistant Blocklist ( 0 ) Saved Searches ( 2 ) Reset Fi…" at bounding box center [784, 173] width 1568 height 282
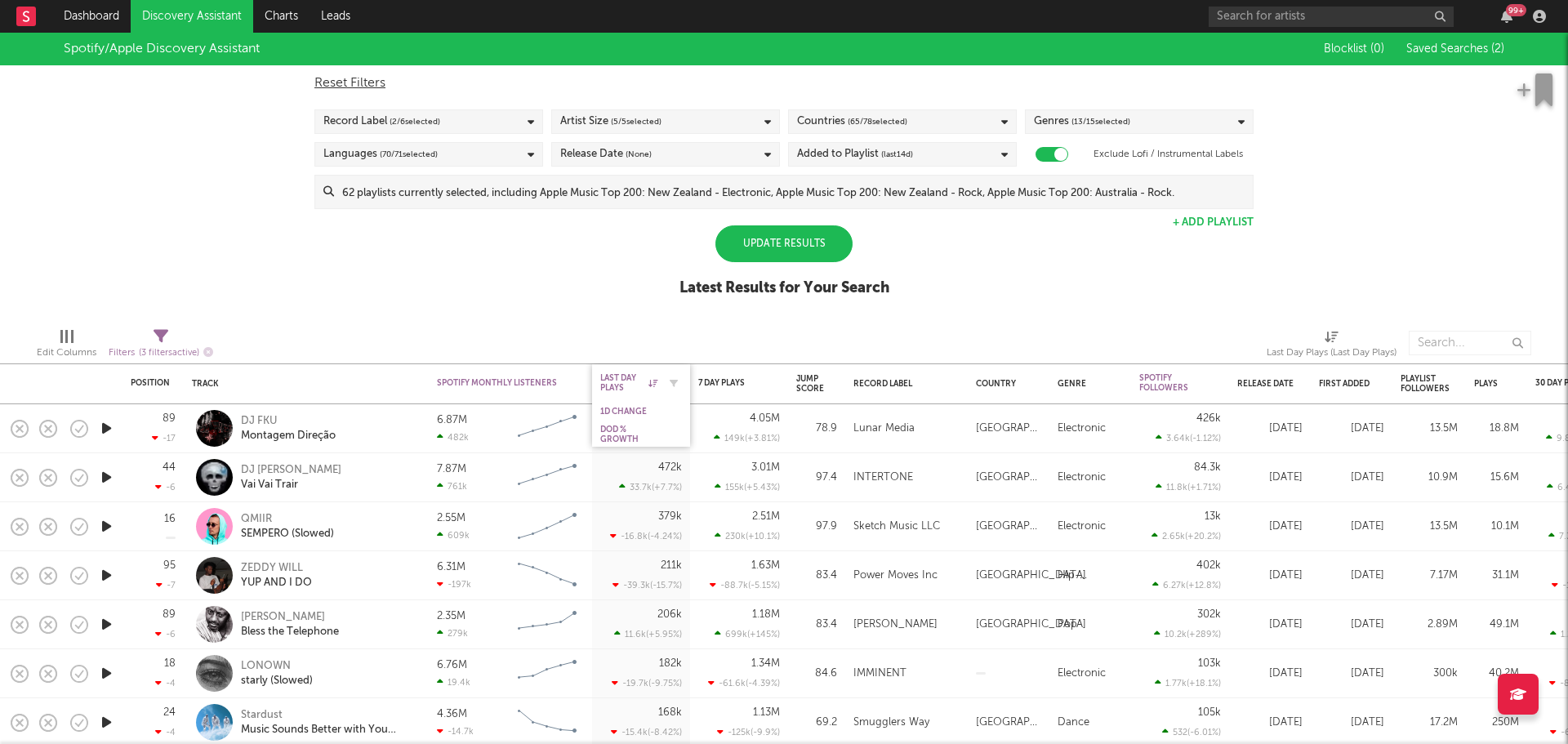
click at [652, 380] on icon at bounding box center [653, 383] width 9 height 8
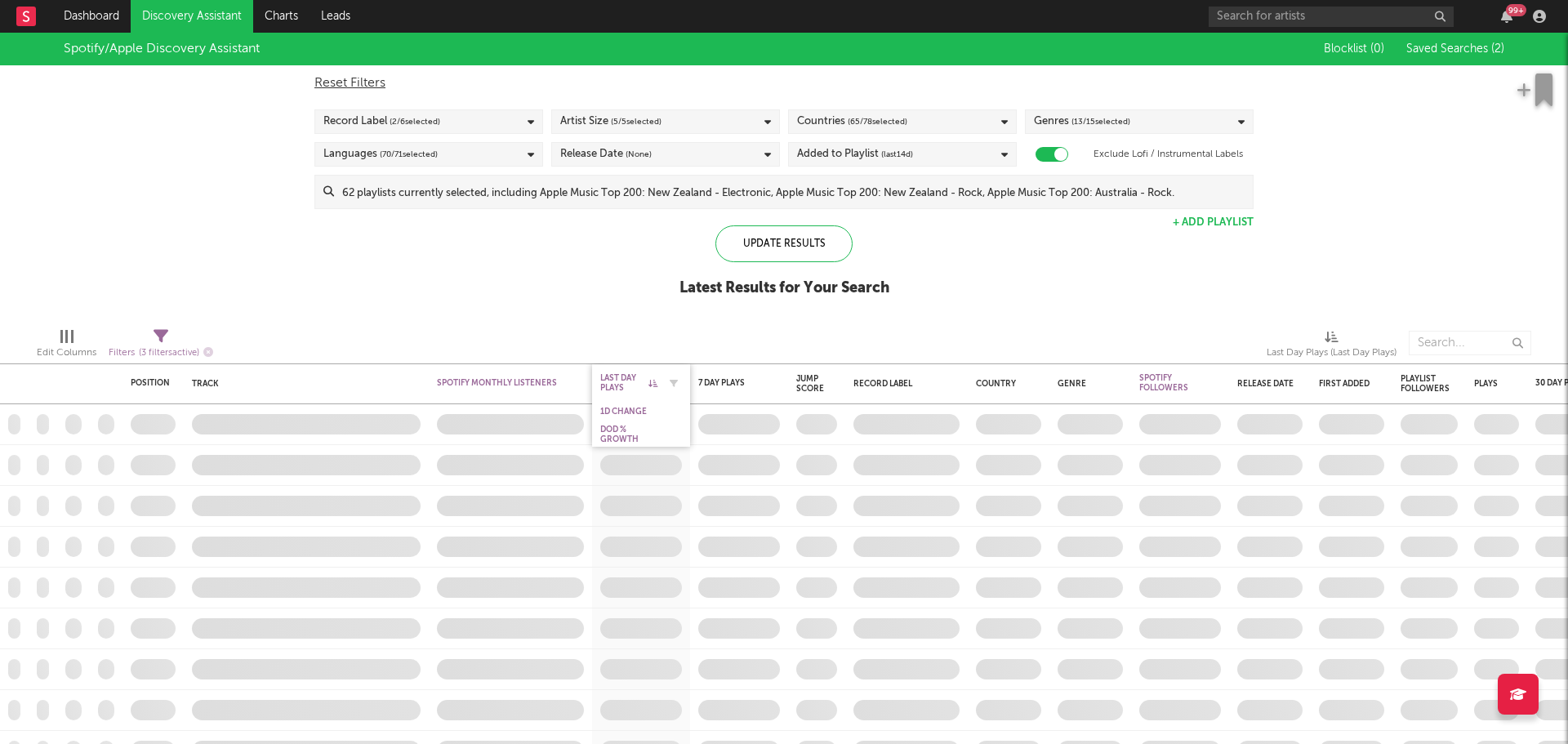
click at [651, 385] on icon at bounding box center [653, 383] width 9 height 8
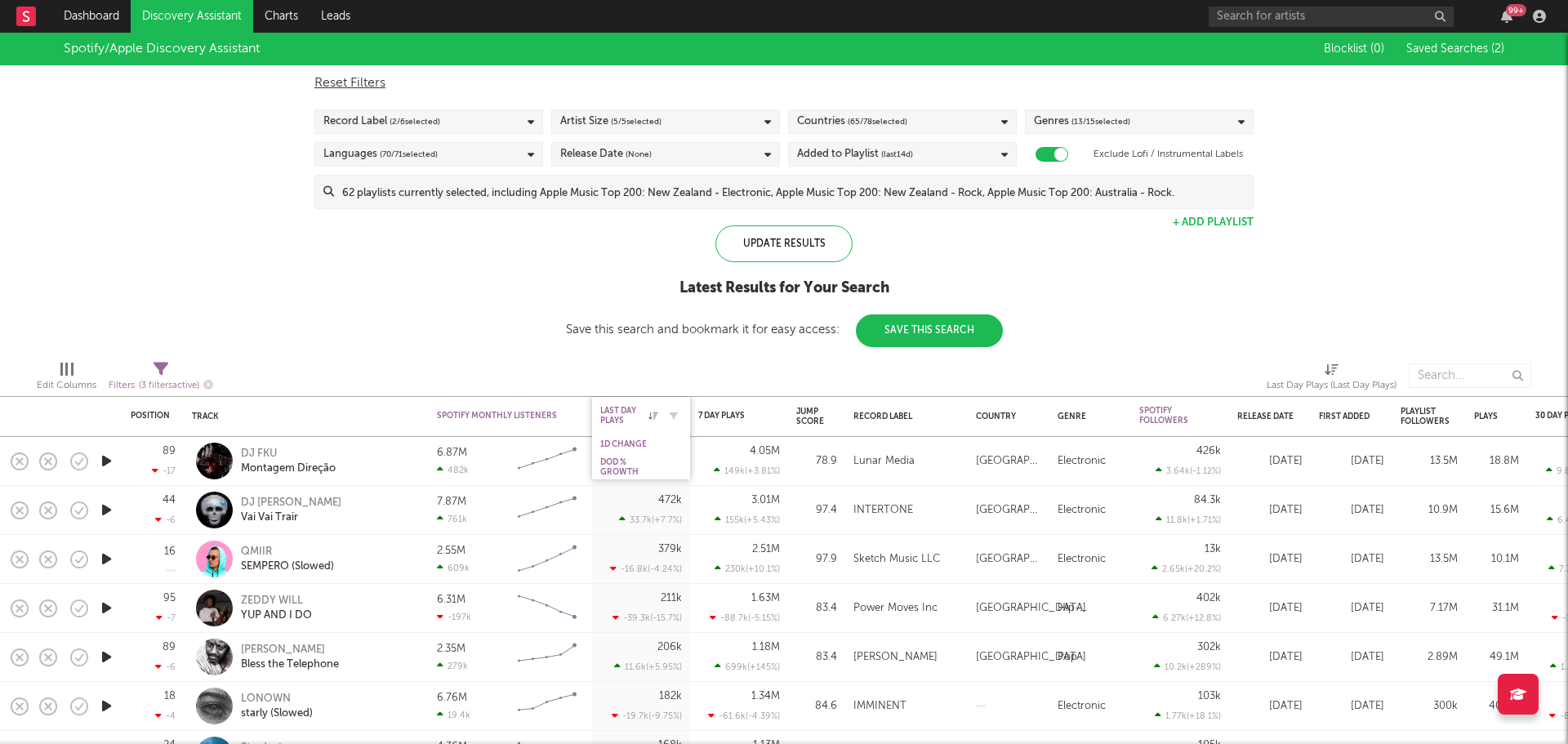
click at [650, 416] on icon at bounding box center [653, 416] width 9 height 8
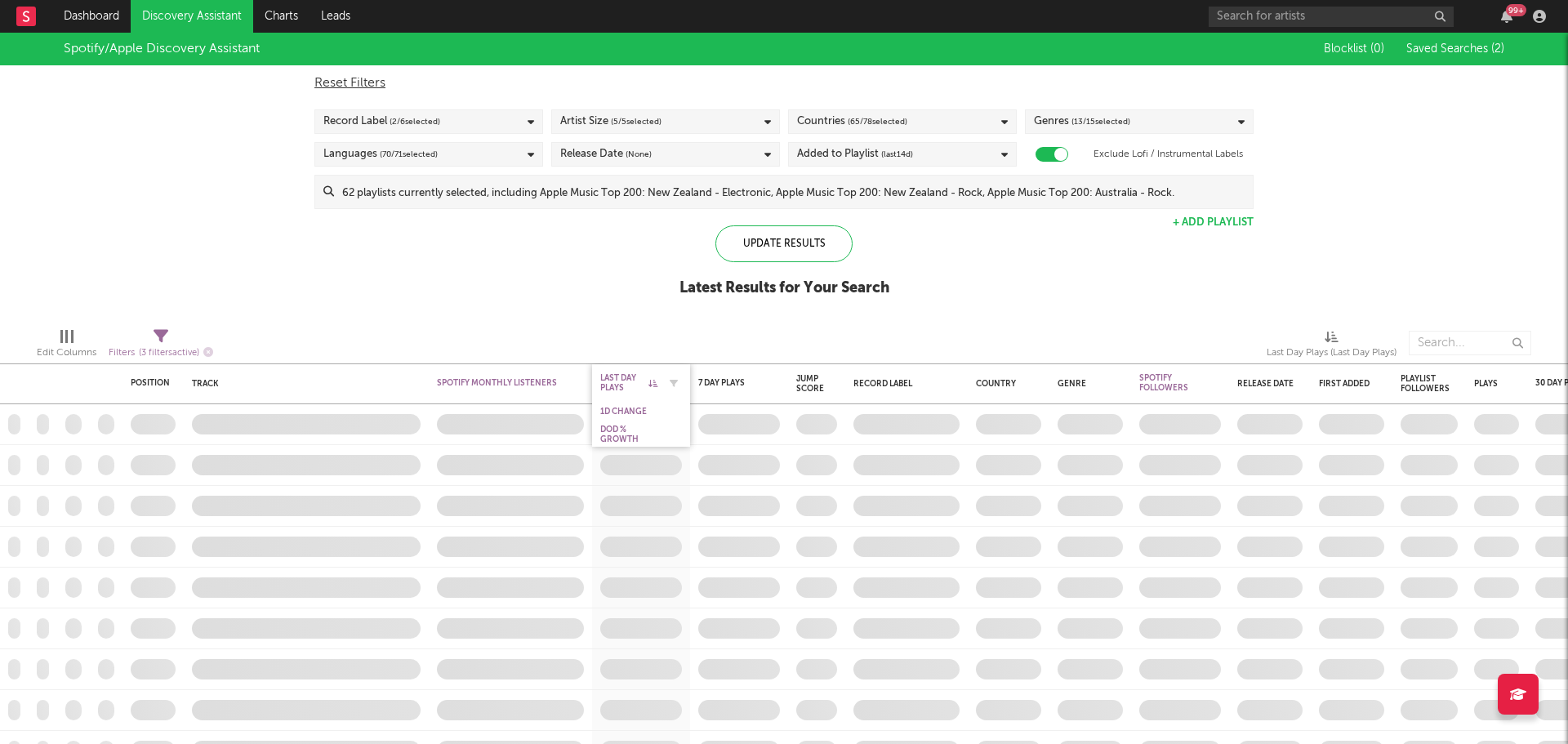
click at [653, 381] on icon at bounding box center [653, 383] width 9 height 8
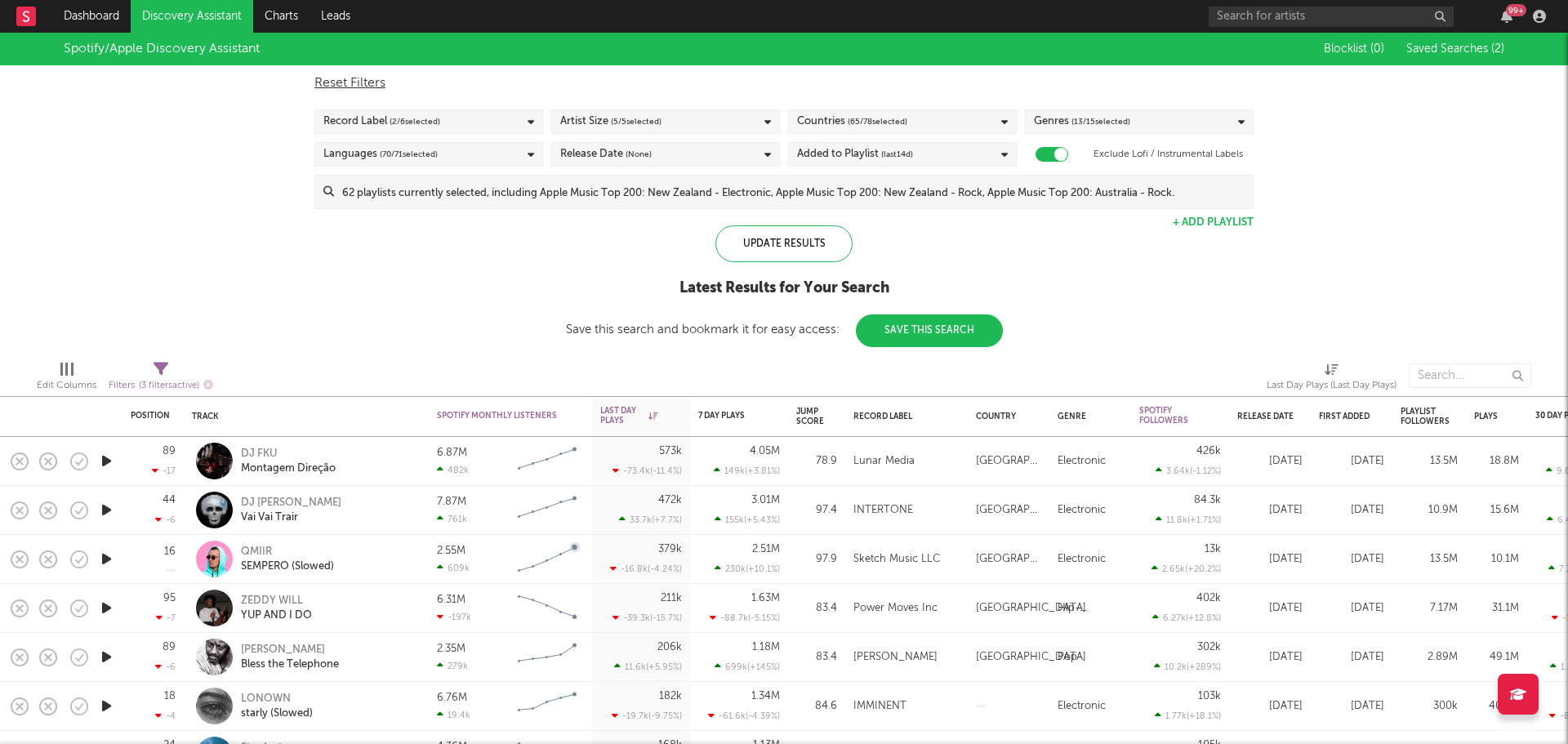
click at [120, 460] on div at bounding box center [106, 461] width 33 height 49
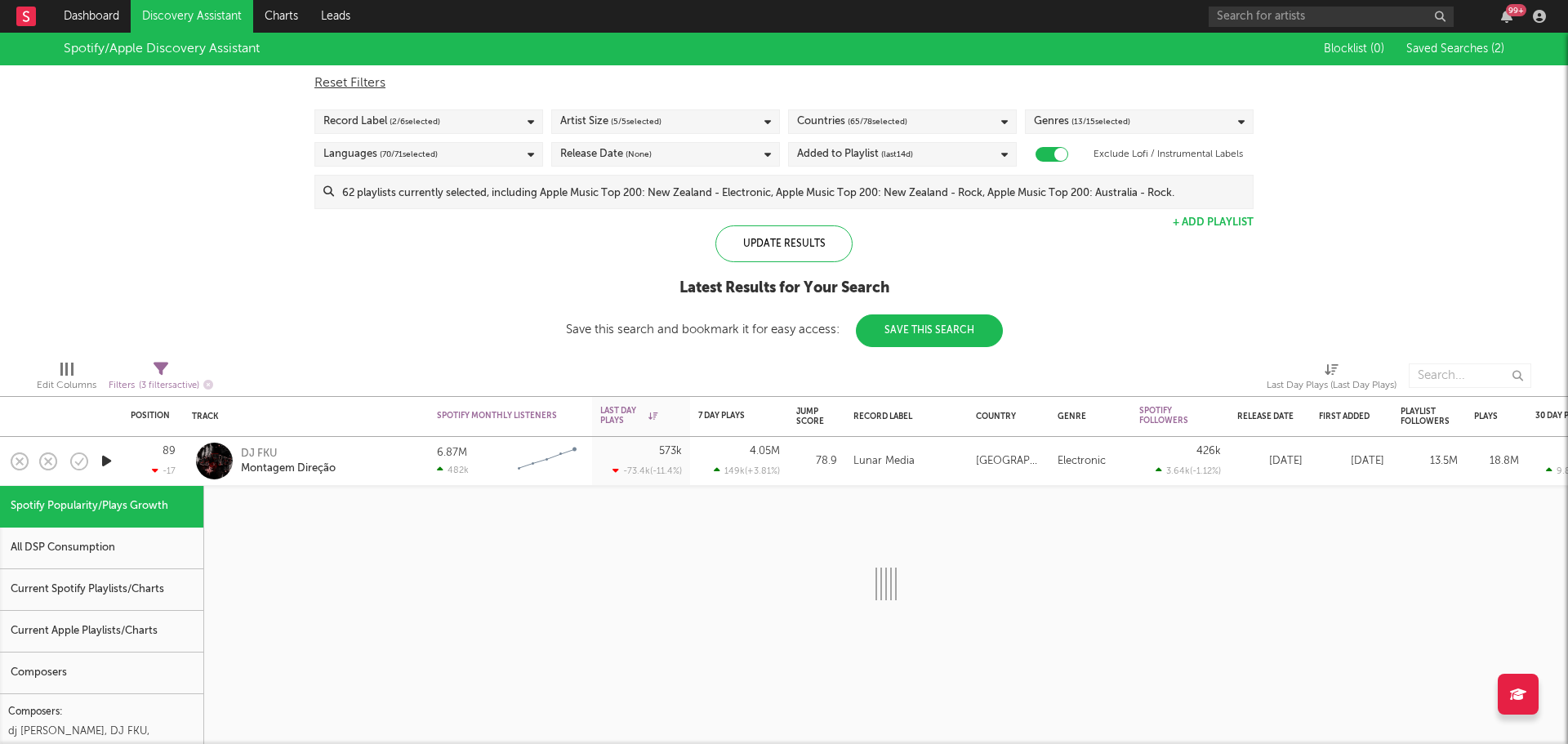
click at [104, 463] on icon "button" at bounding box center [106, 461] width 17 height 20
drag, startPoint x: 129, startPoint y: 461, endPoint x: 173, endPoint y: 460, distance: 44.0
click at [130, 461] on div "89 -17" at bounding box center [153, 461] width 61 height 49
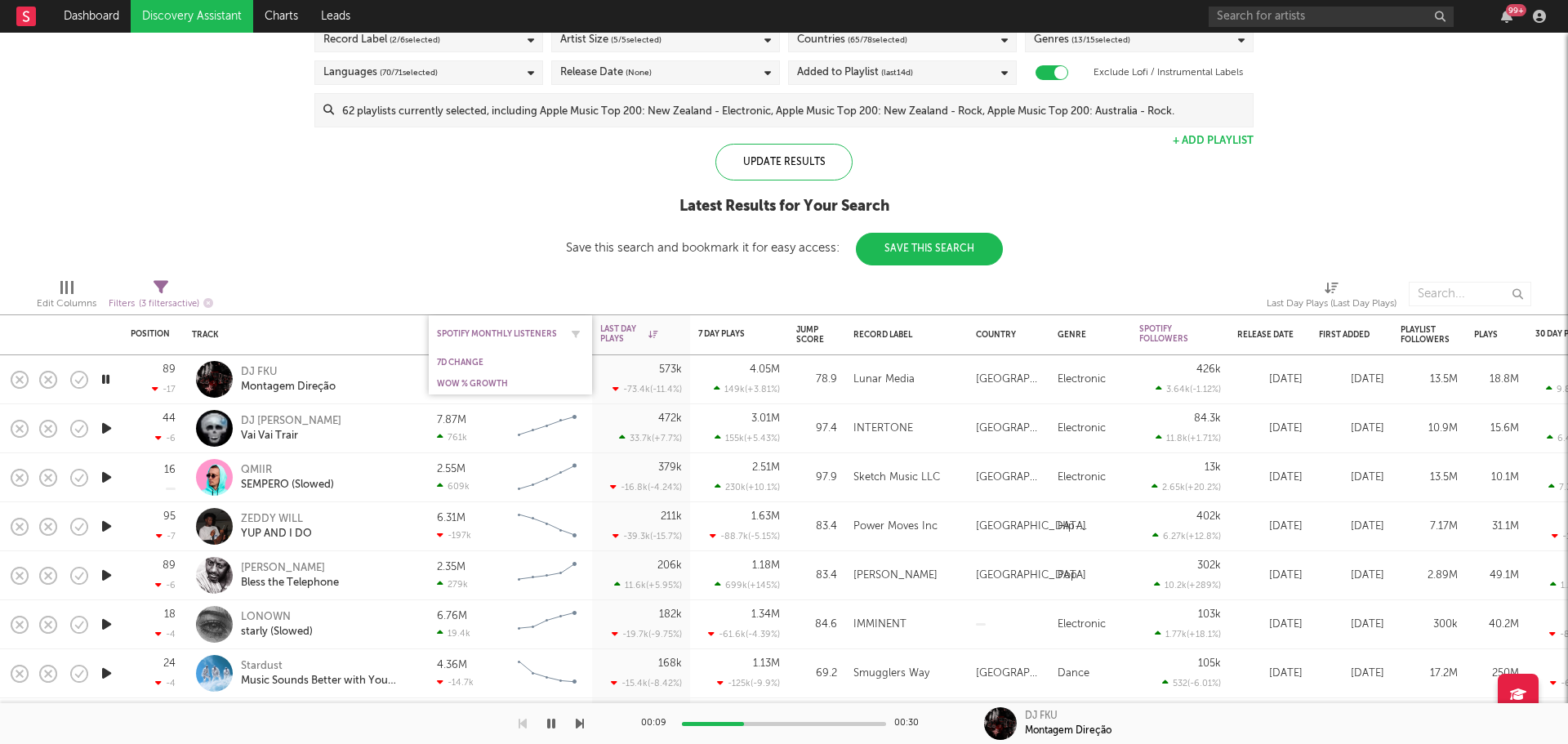
click at [547, 332] on div "Spotify Monthly Listeners" at bounding box center [499, 334] width 123 height 10
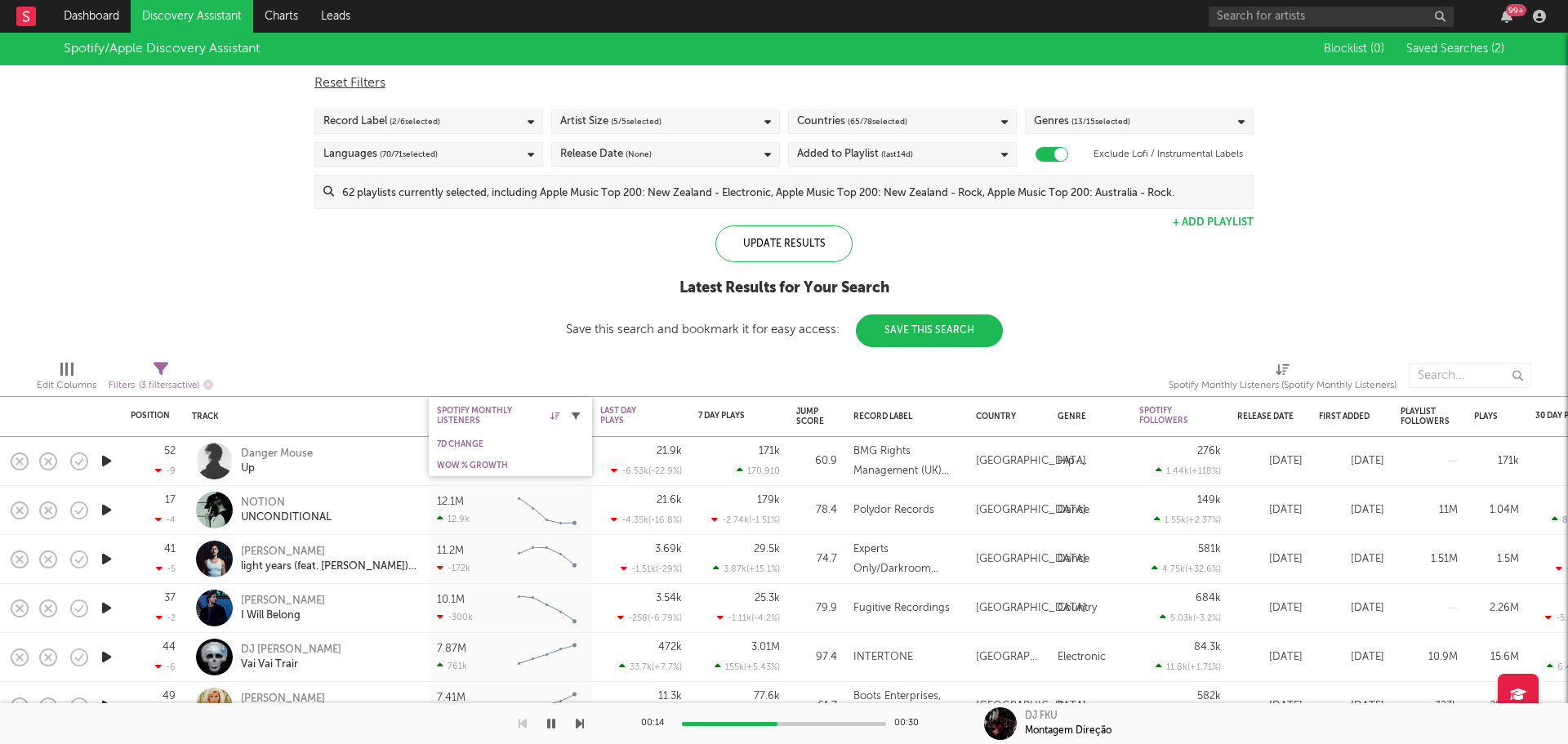
click at [579, 419] on icon "button" at bounding box center [576, 416] width 8 height 8
select select "max"
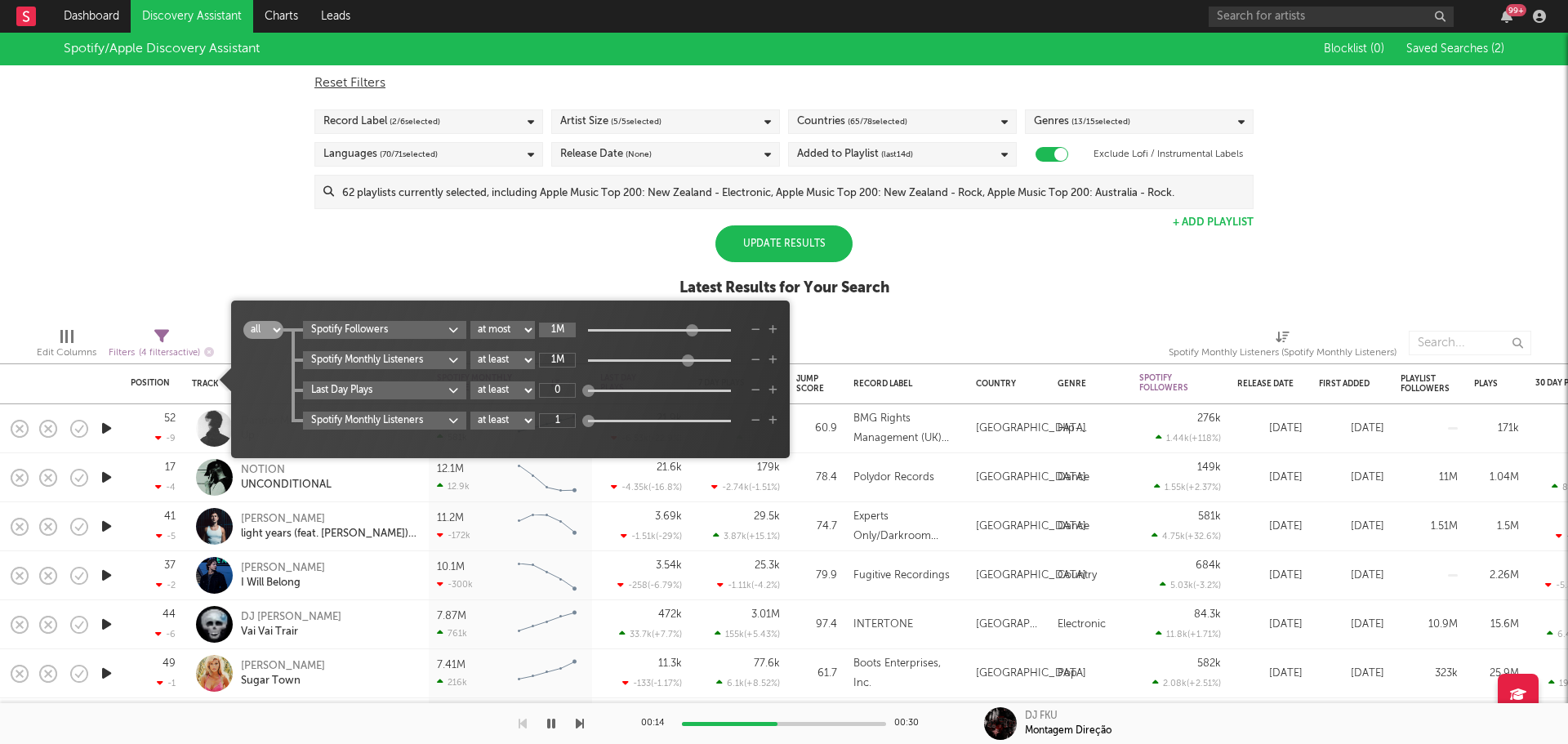
click at [569, 334] on input "1M" at bounding box center [558, 330] width 37 height 15
click at [452, 286] on div "Spotify/Apple Discovery Assistant Blocklist ( 0 ) Saved Searches ( 2 ) Reset Fi…" at bounding box center [784, 173] width 1568 height 282
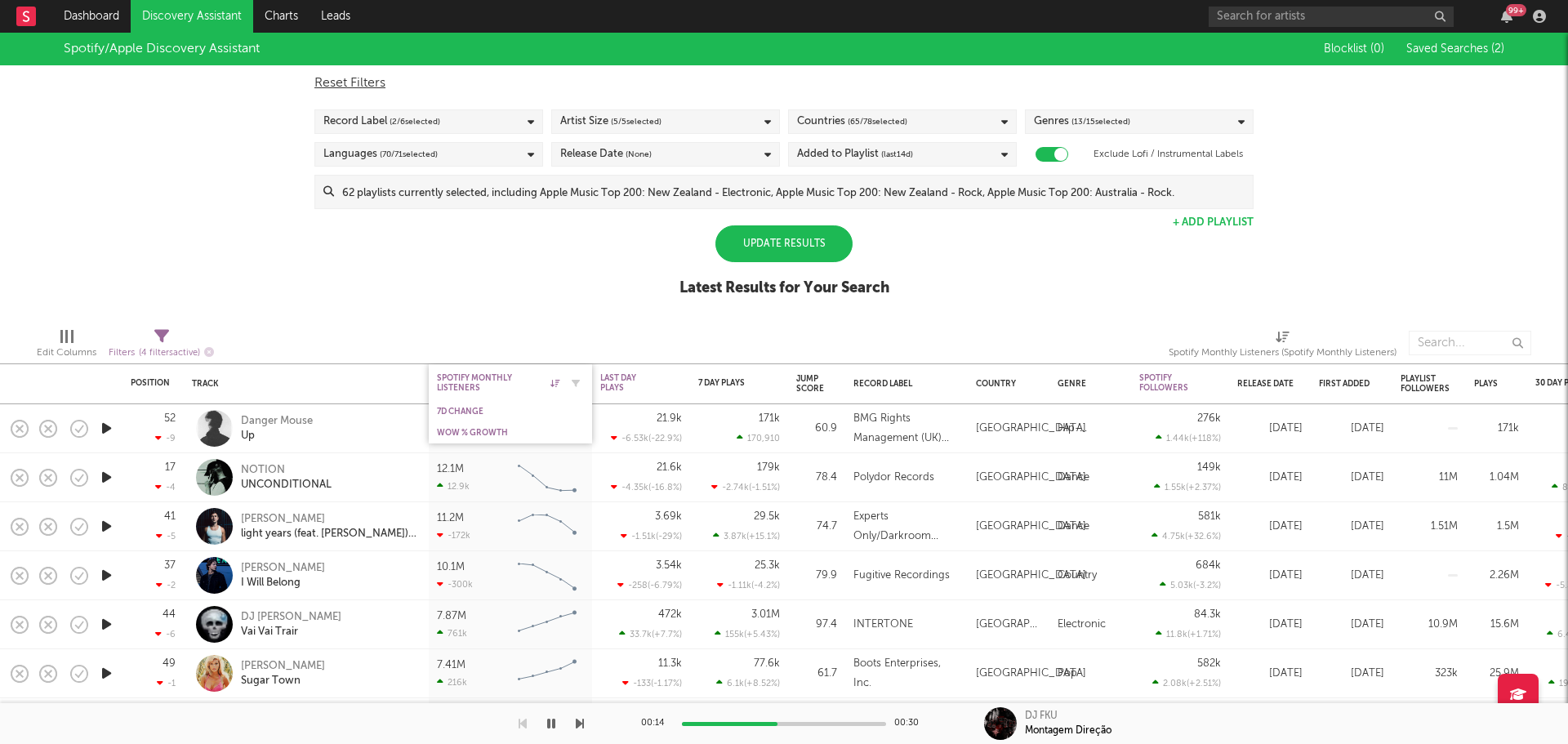
click at [530, 390] on div "Spotify Monthly Listeners" at bounding box center [499, 383] width 123 height 19
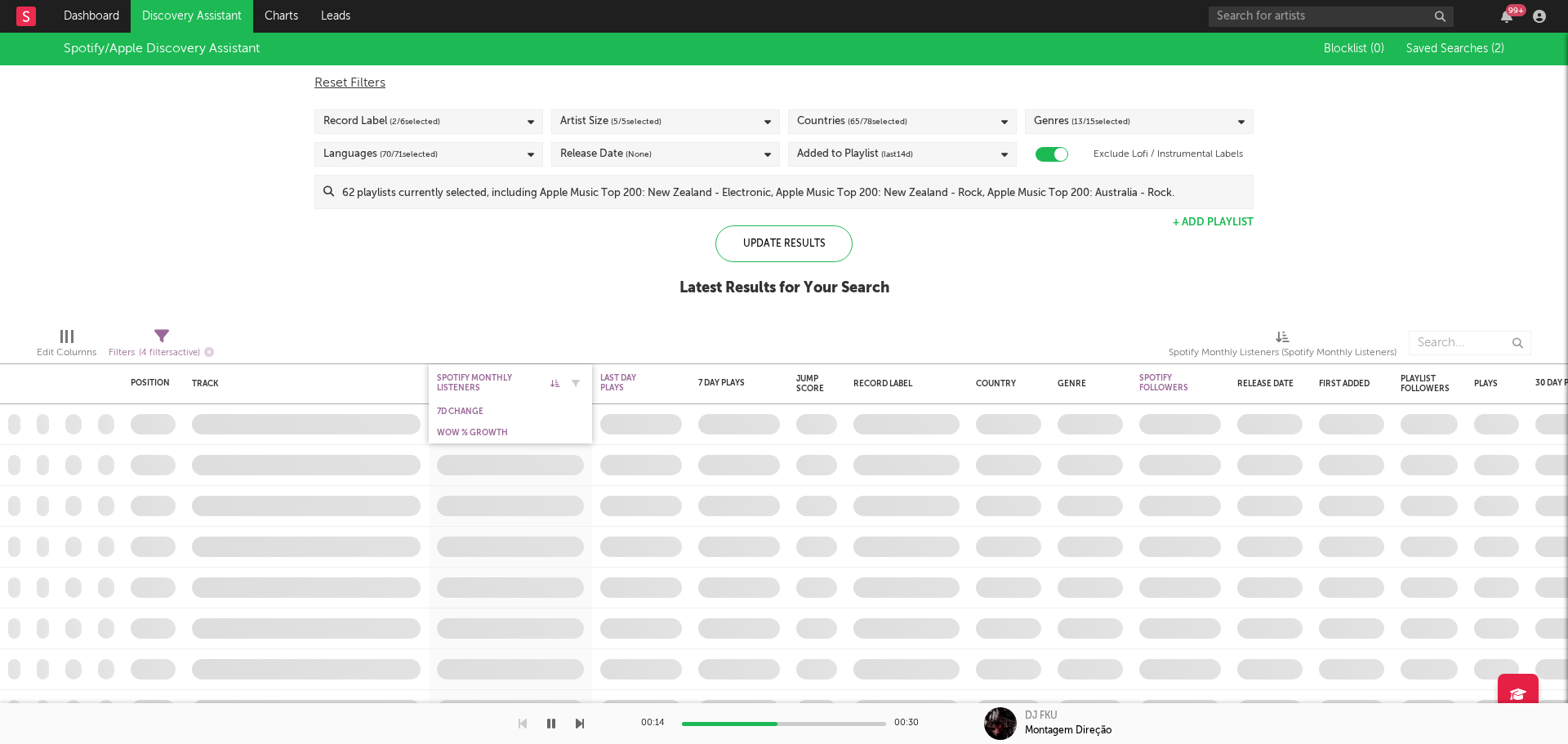
click at [555, 385] on icon at bounding box center [555, 383] width 9 height 8
click at [572, 385] on icon "button" at bounding box center [576, 383] width 8 height 8
select select "max"
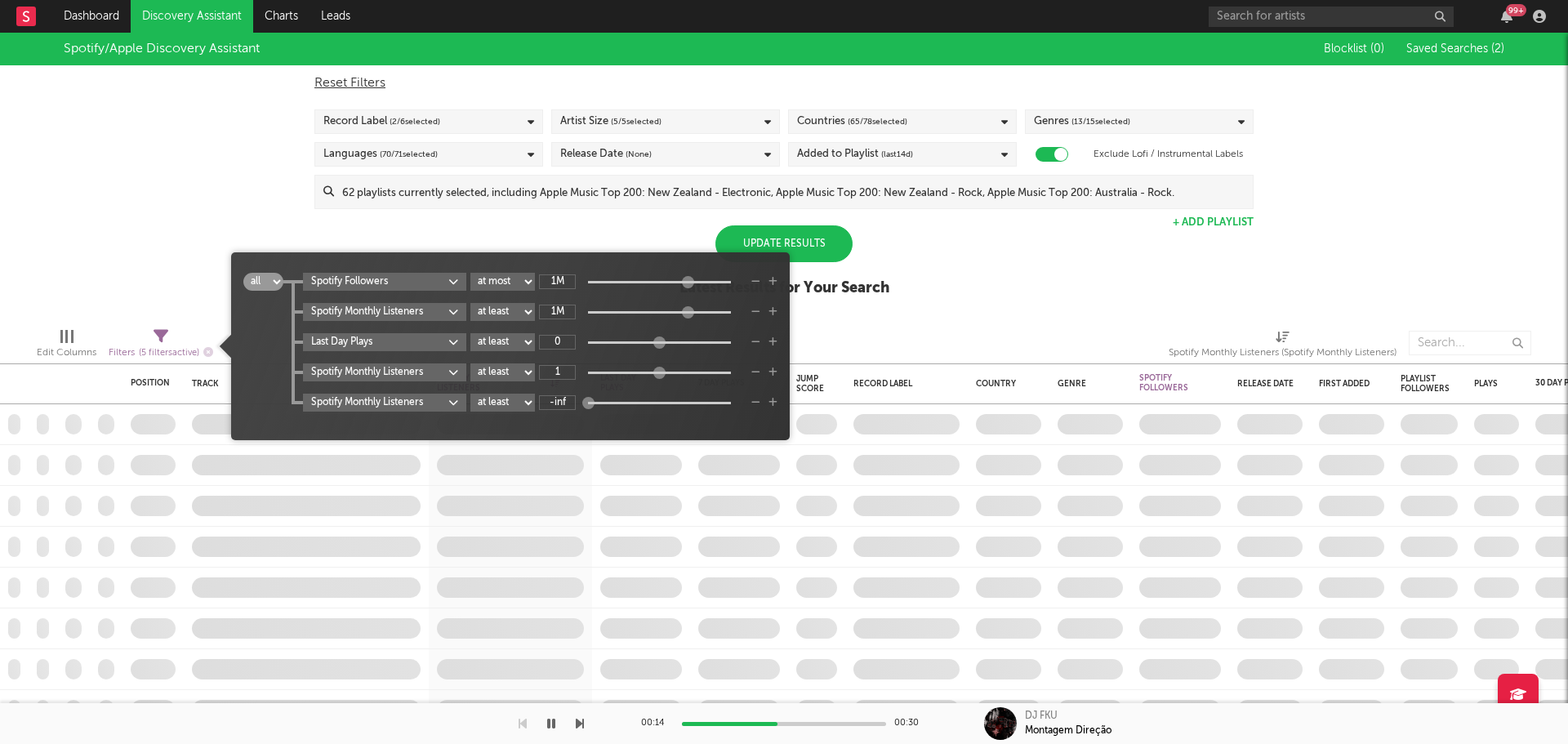
click at [580, 305] on div "1M" at bounding box center [641, 312] width 204 height 15
click at [504, 319] on select "at least at most between" at bounding box center [502, 312] width 64 height 18
click at [471, 303] on select "at least at most between" at bounding box center [502, 312] width 64 height 18
select select "max"
type input "-inf"
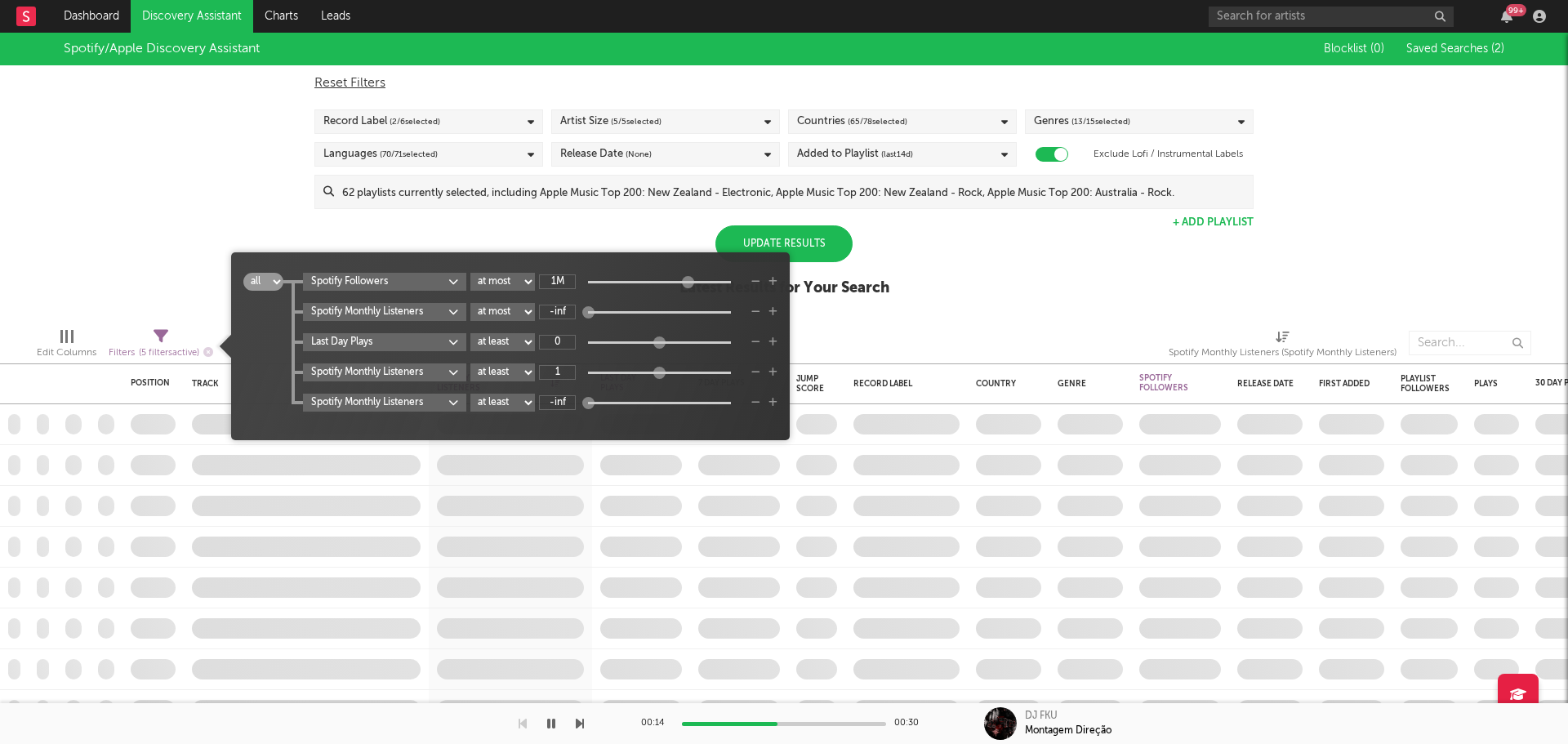
click at [565, 206] on input at bounding box center [793, 193] width 919 height 33
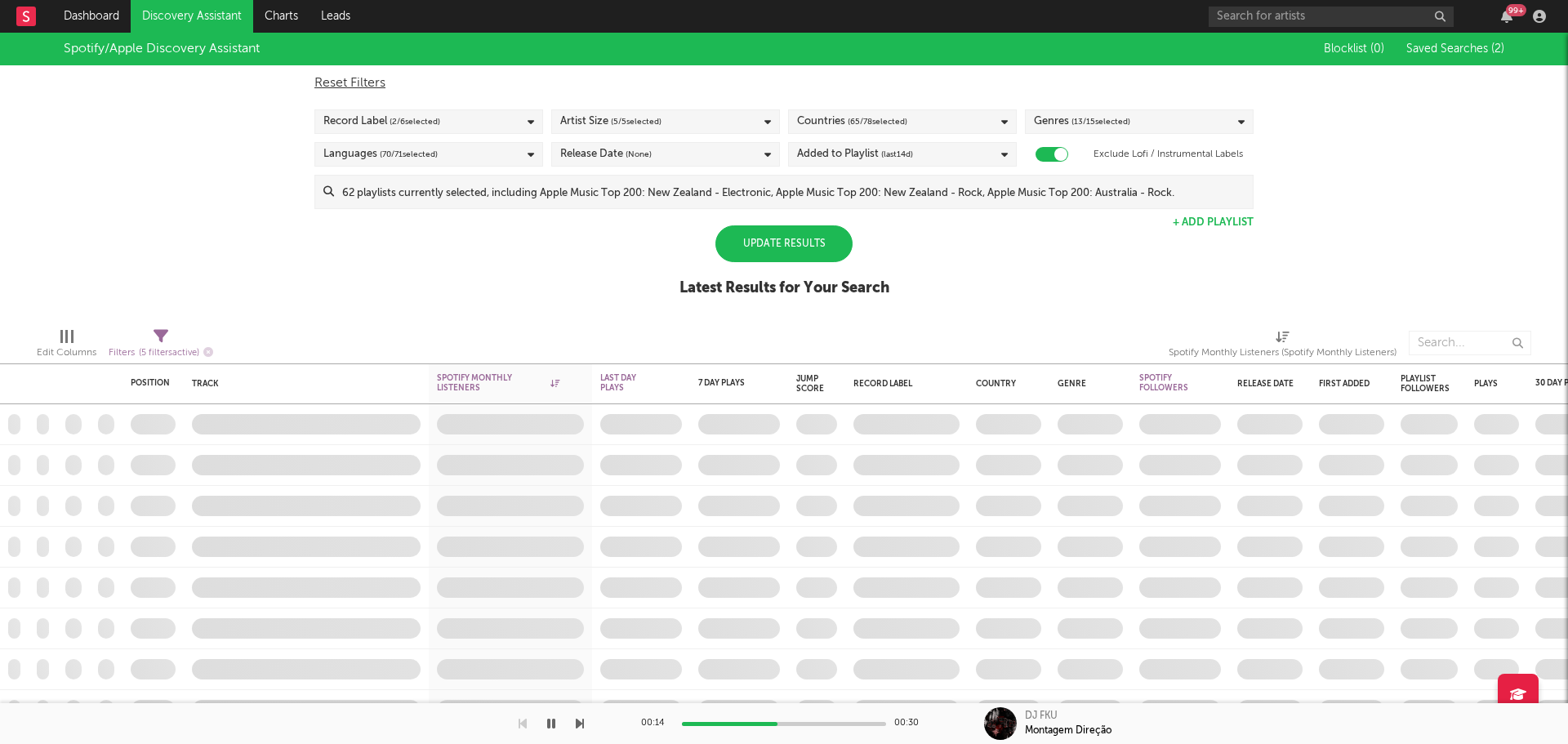
click at [236, 303] on div "Spotify/Apple Discovery Assistant Blocklist ( 0 ) Saved Searches ( 2 ) Reset Fi…" at bounding box center [784, 173] width 1568 height 282
click at [536, 376] on div "Spotify Monthly Listeners" at bounding box center [499, 383] width 123 height 19
click at [547, 377] on div "Spotify Monthly Listeners" at bounding box center [499, 383] width 123 height 19
click at [539, 318] on div "Edit Columns Filters ( 5 filters active) Spotify Monthly Listeners (Spotify Mon…" at bounding box center [784, 339] width 1568 height 49
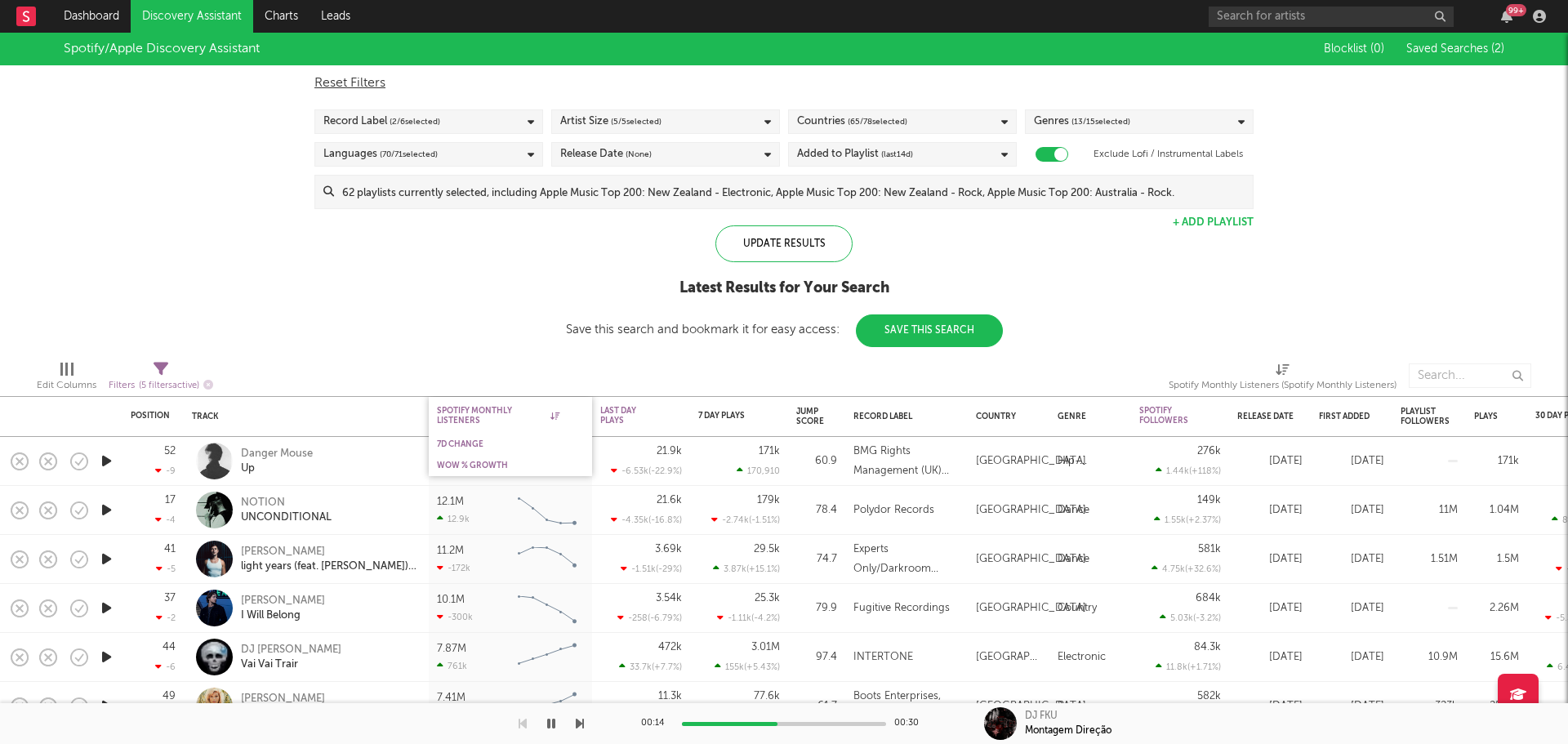
drag, startPoint x: 502, startPoint y: 412, endPoint x: 558, endPoint y: 423, distance: 57.1
click at [482, 412] on div "Spotify Monthly Listeners" at bounding box center [499, 416] width 123 height 19
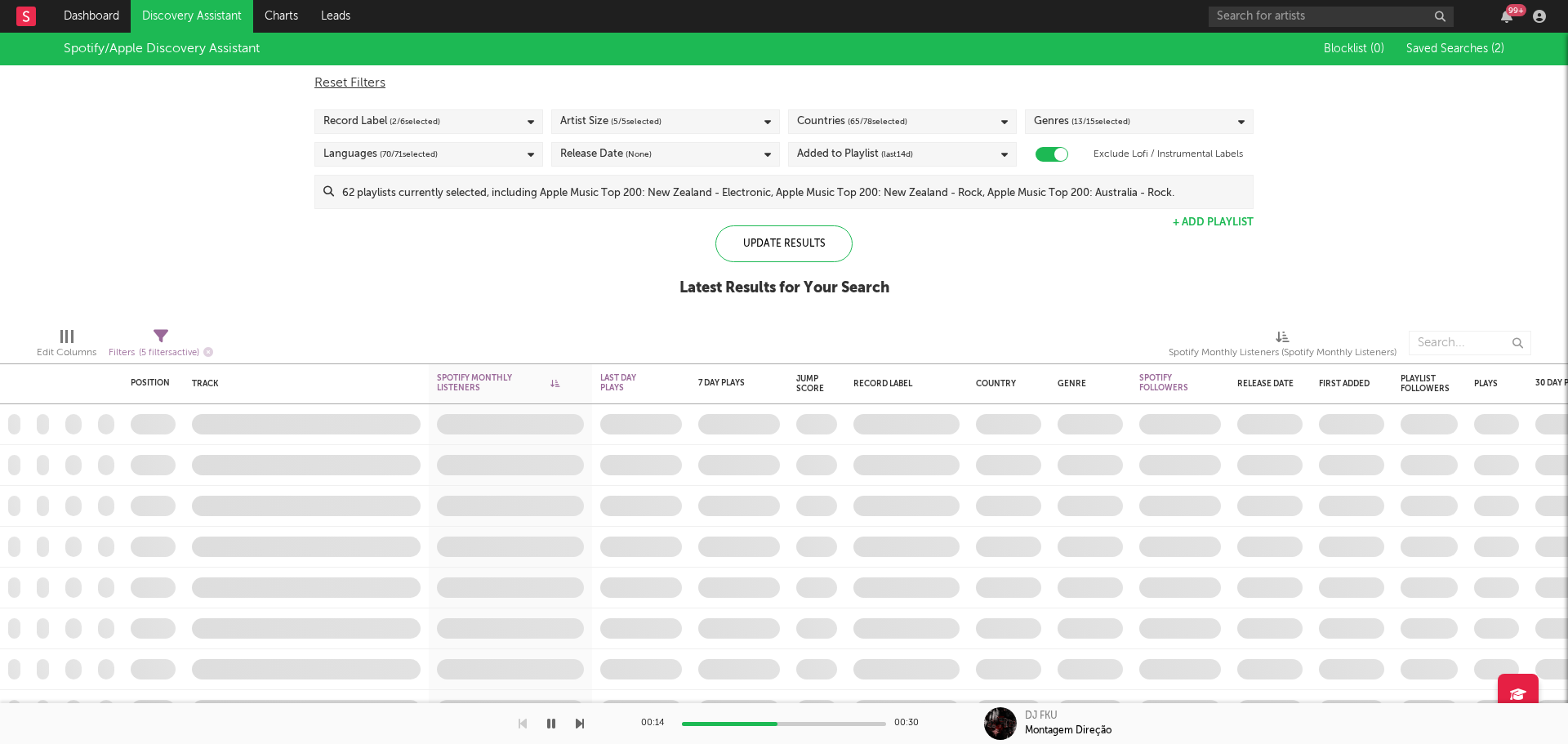
click at [558, 385] on icon at bounding box center [555, 383] width 9 height 8
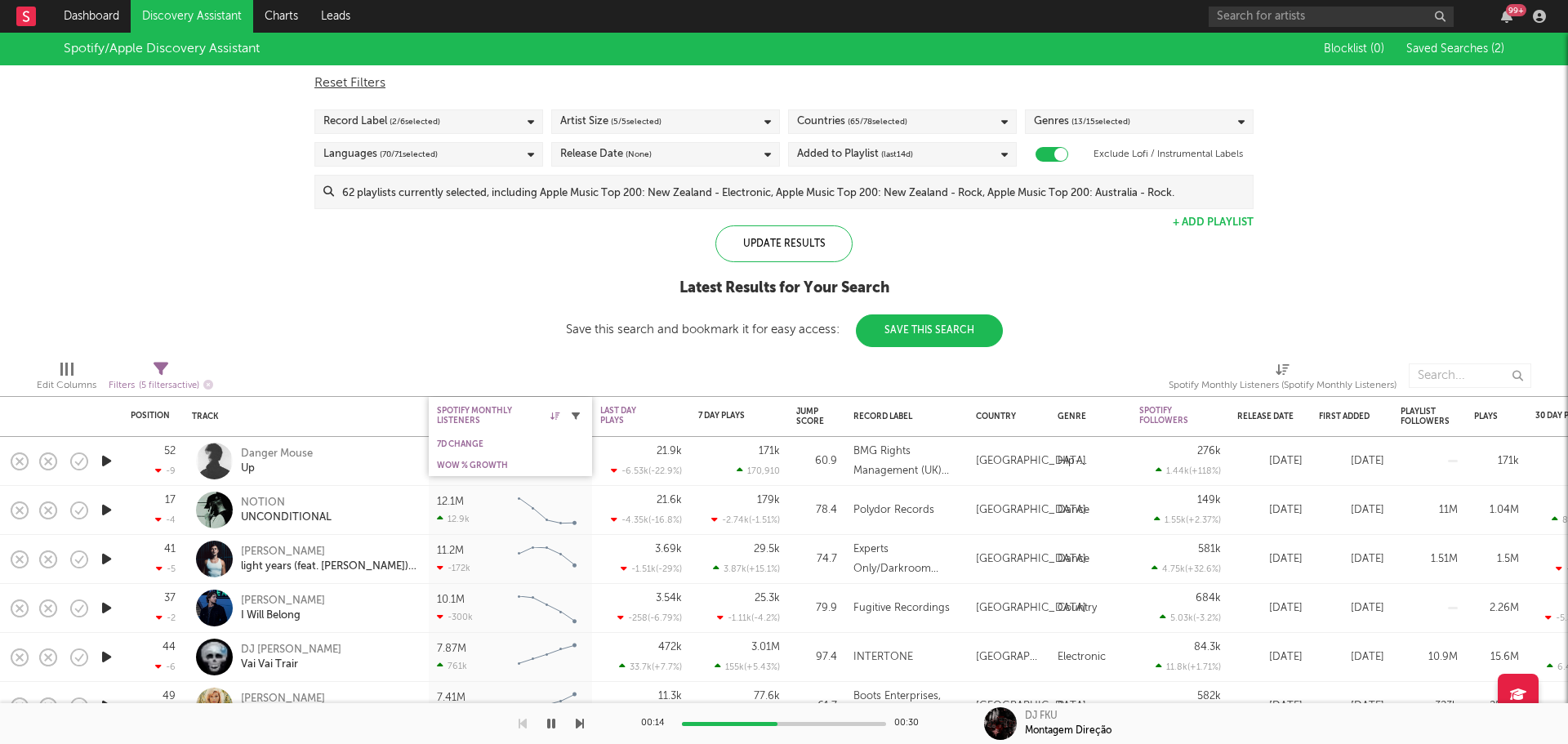
click at [578, 416] on icon "button" at bounding box center [576, 416] width 8 height 8
select select "max"
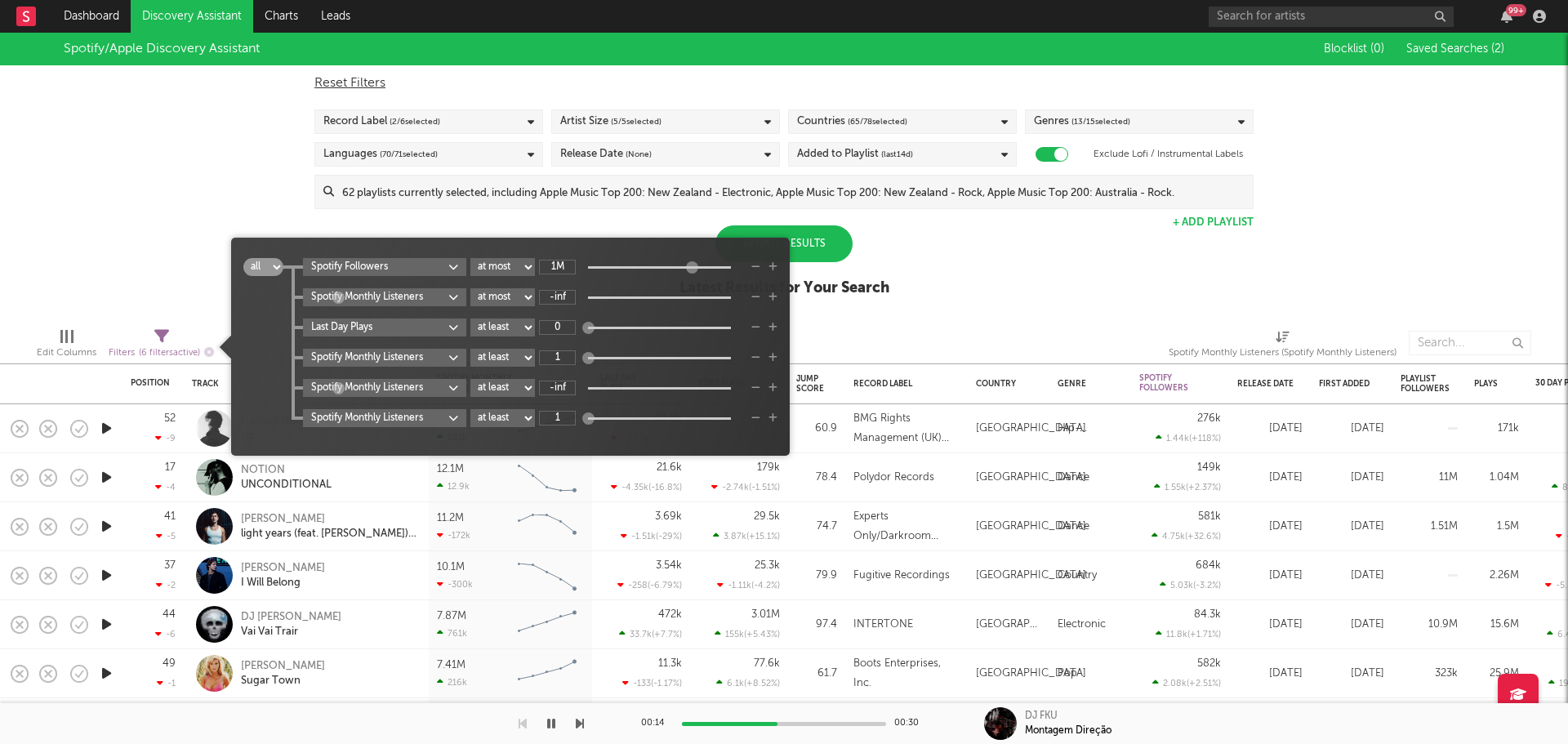
click at [569, 289] on div "Spotify Monthly Listeners at least at most between -inf" at bounding box center [540, 297] width 475 height 18
click at [564, 297] on input "-inf" at bounding box center [558, 297] width 37 height 15
type input "1M"
click at [903, 295] on div "Spotify/Apple Discovery Assistant Blocklist ( 0 ) Saved Searches ( 2 ) Reset Fi…" at bounding box center [784, 173] width 1568 height 282
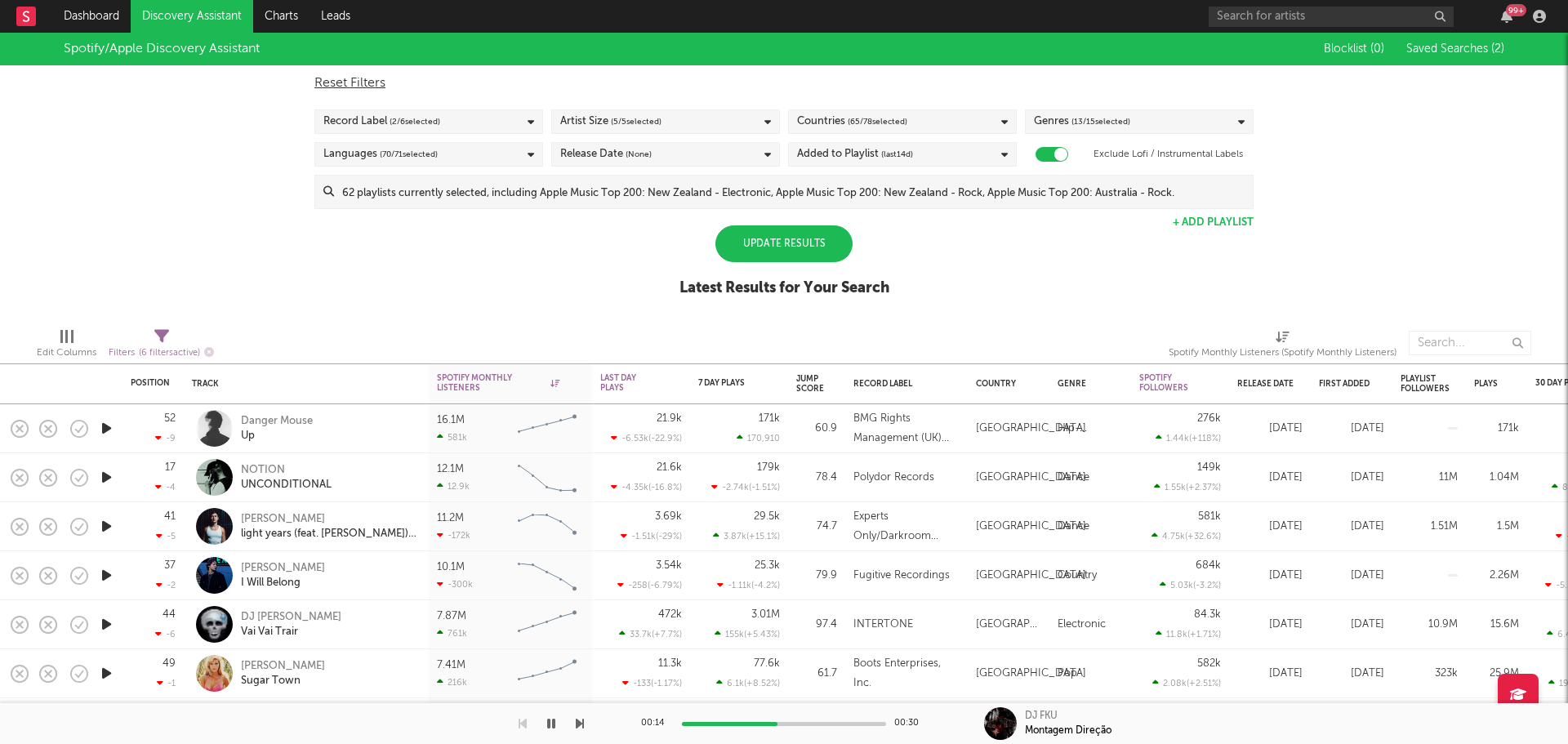
click at [812, 242] on div "Update Results" at bounding box center [784, 244] width 138 height 37
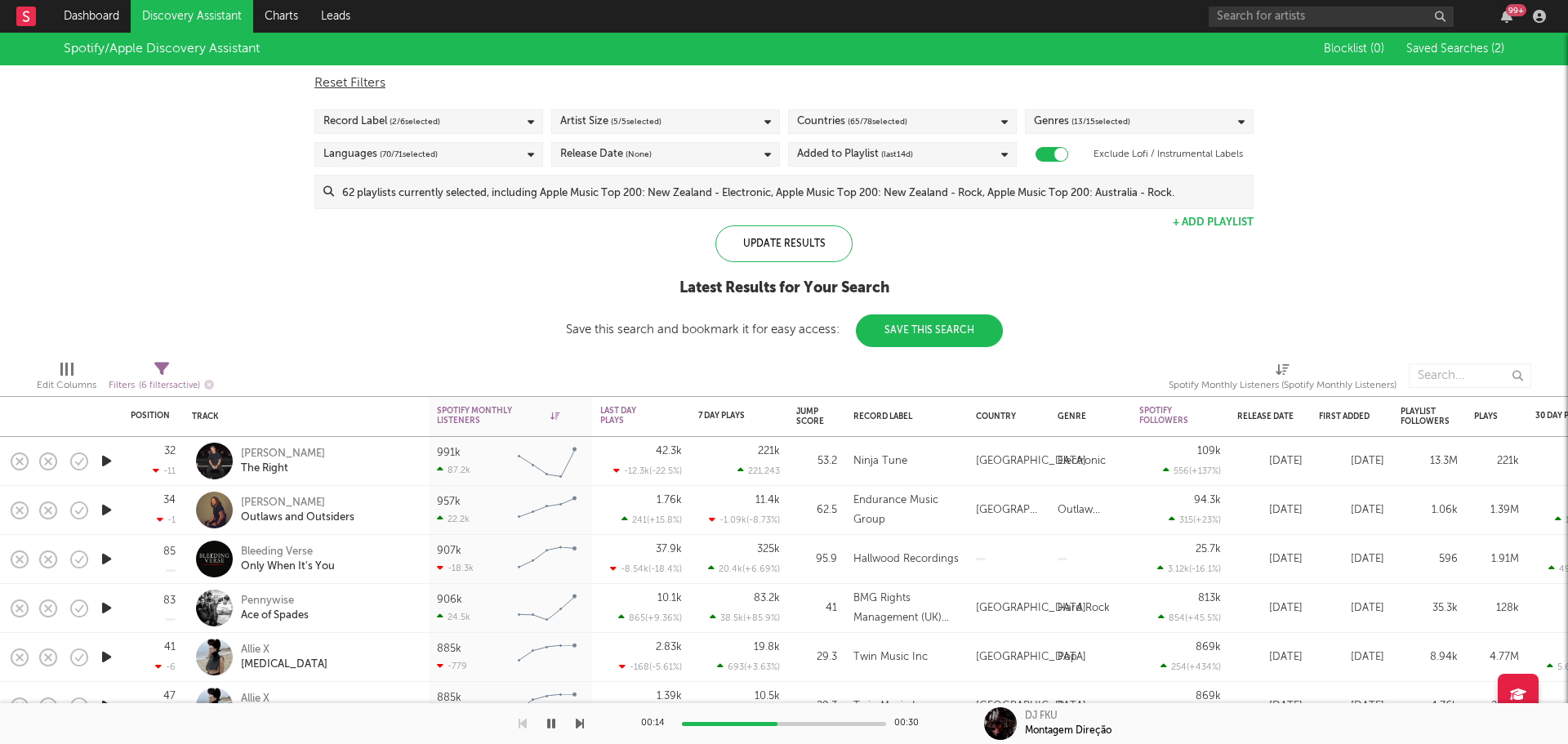
click at [105, 554] on icon "button" at bounding box center [106, 560] width 17 height 20
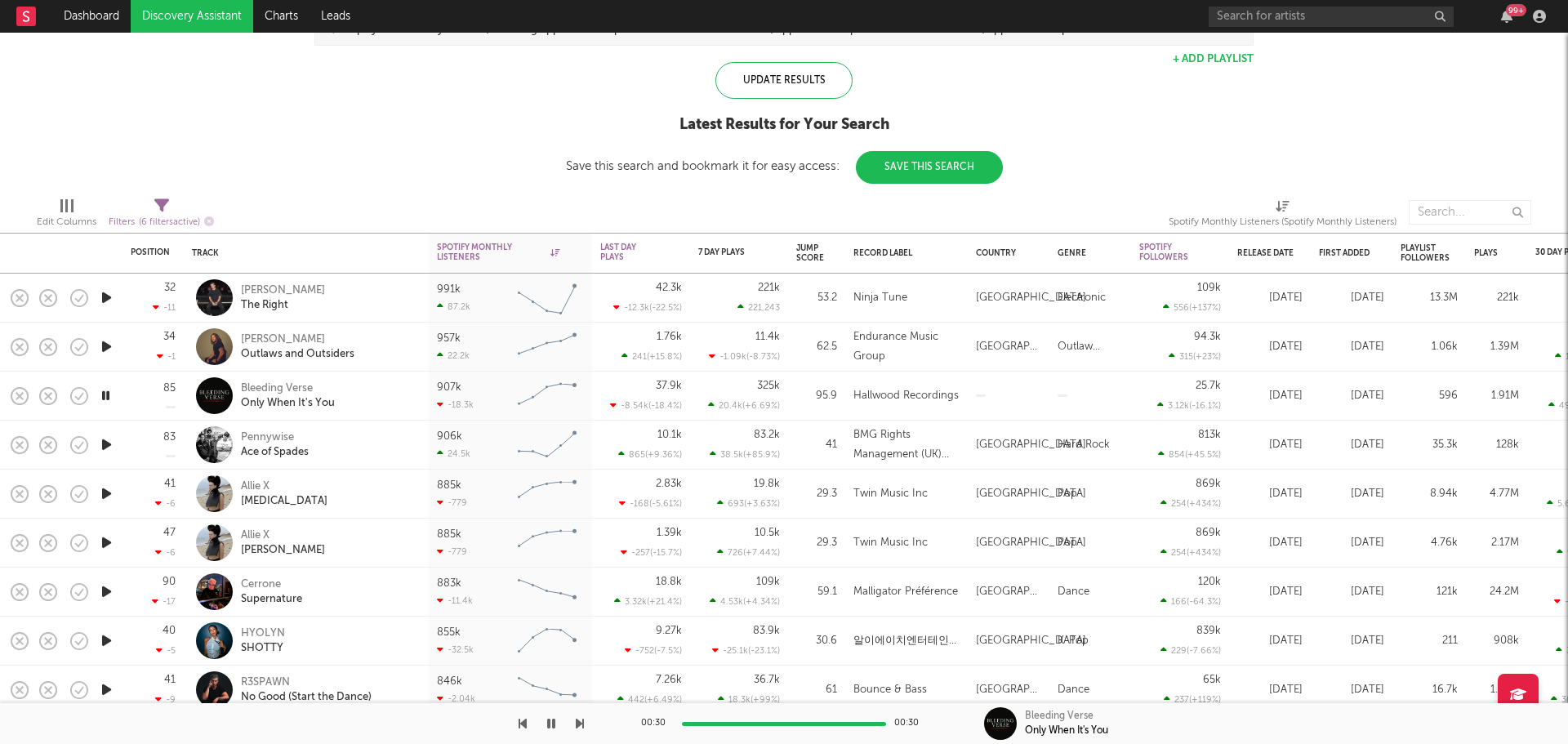
click at [105, 344] on icon "button" at bounding box center [106, 347] width 17 height 20
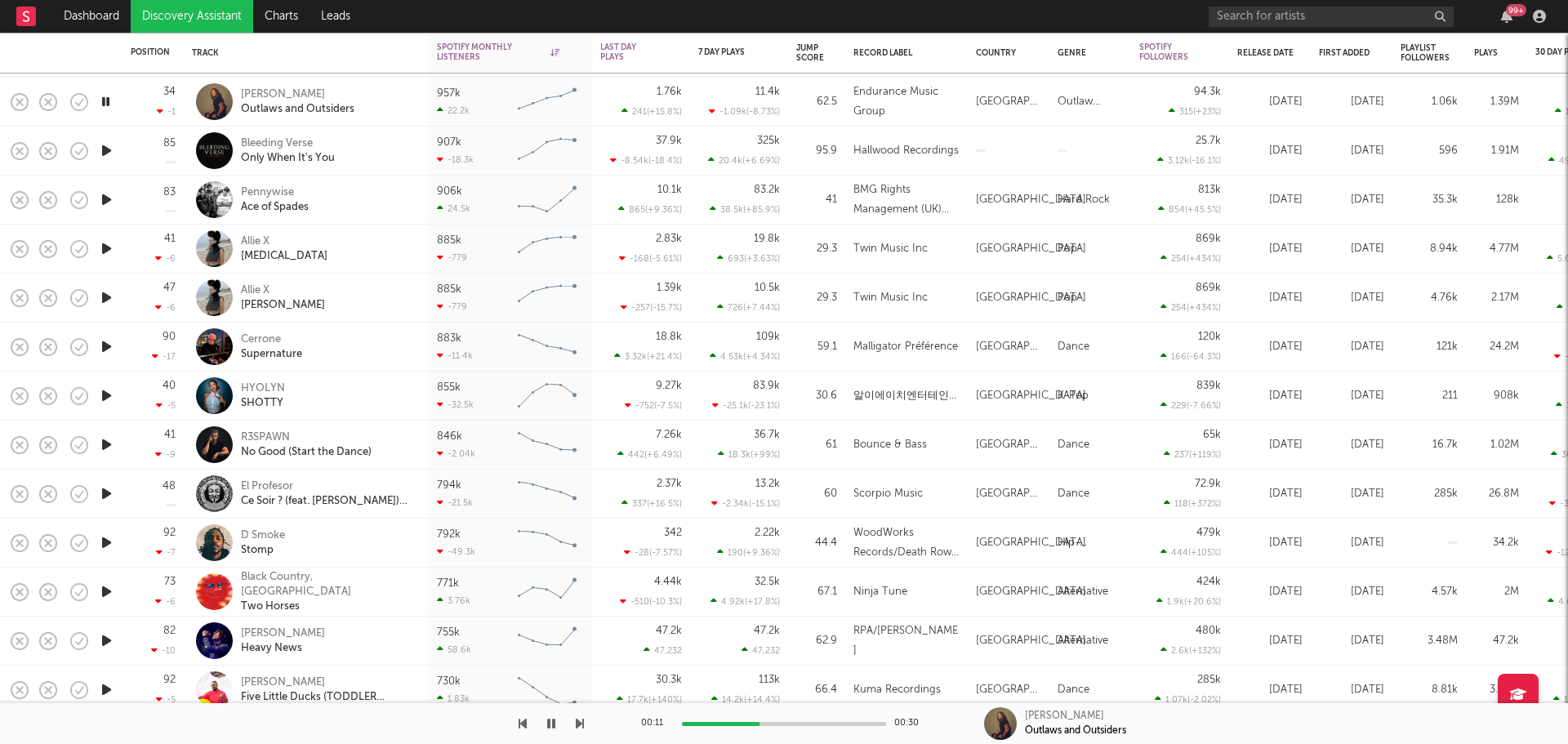
click at [107, 588] on icon "button" at bounding box center [106, 592] width 17 height 20
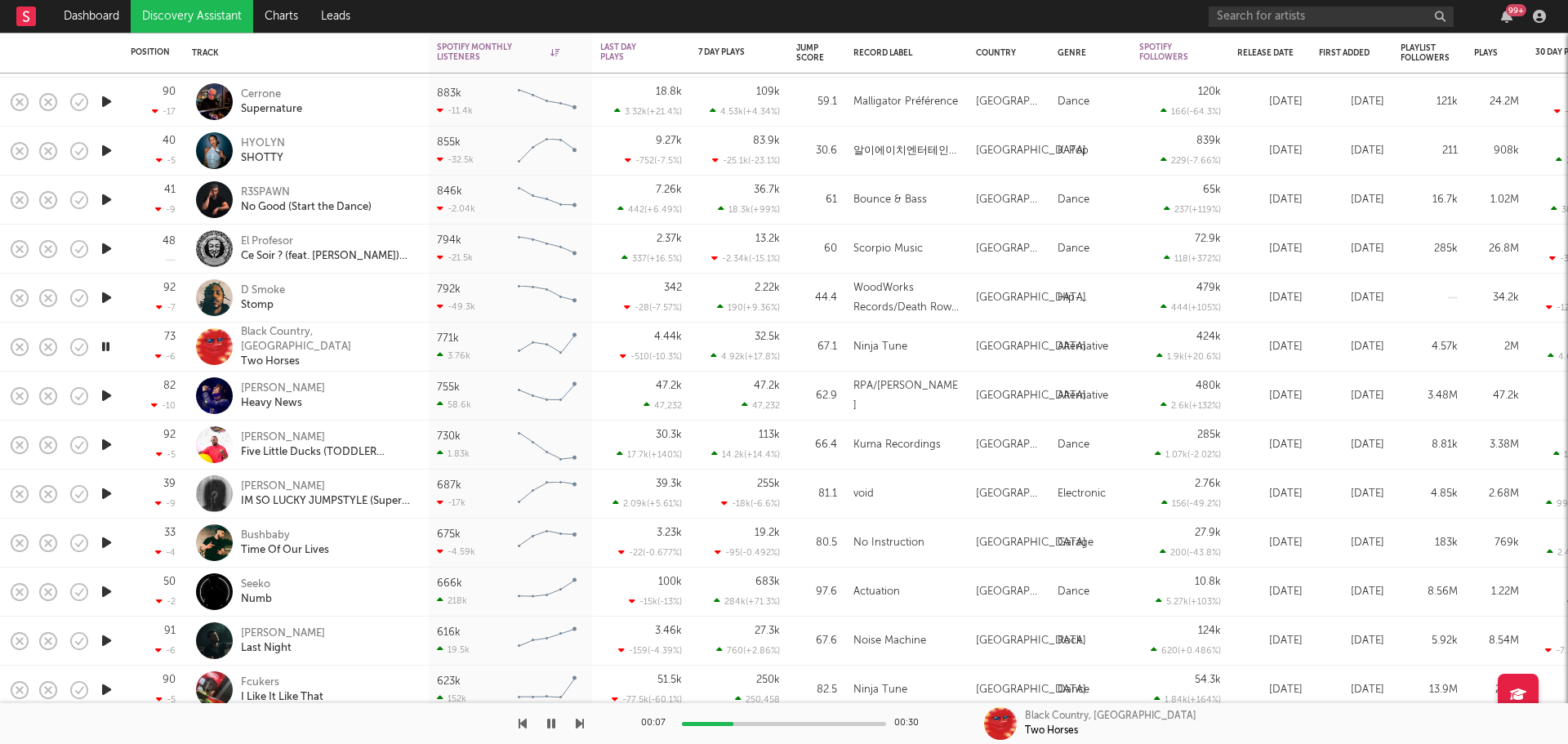
click at [106, 583] on icon "button" at bounding box center [106, 592] width 17 height 20
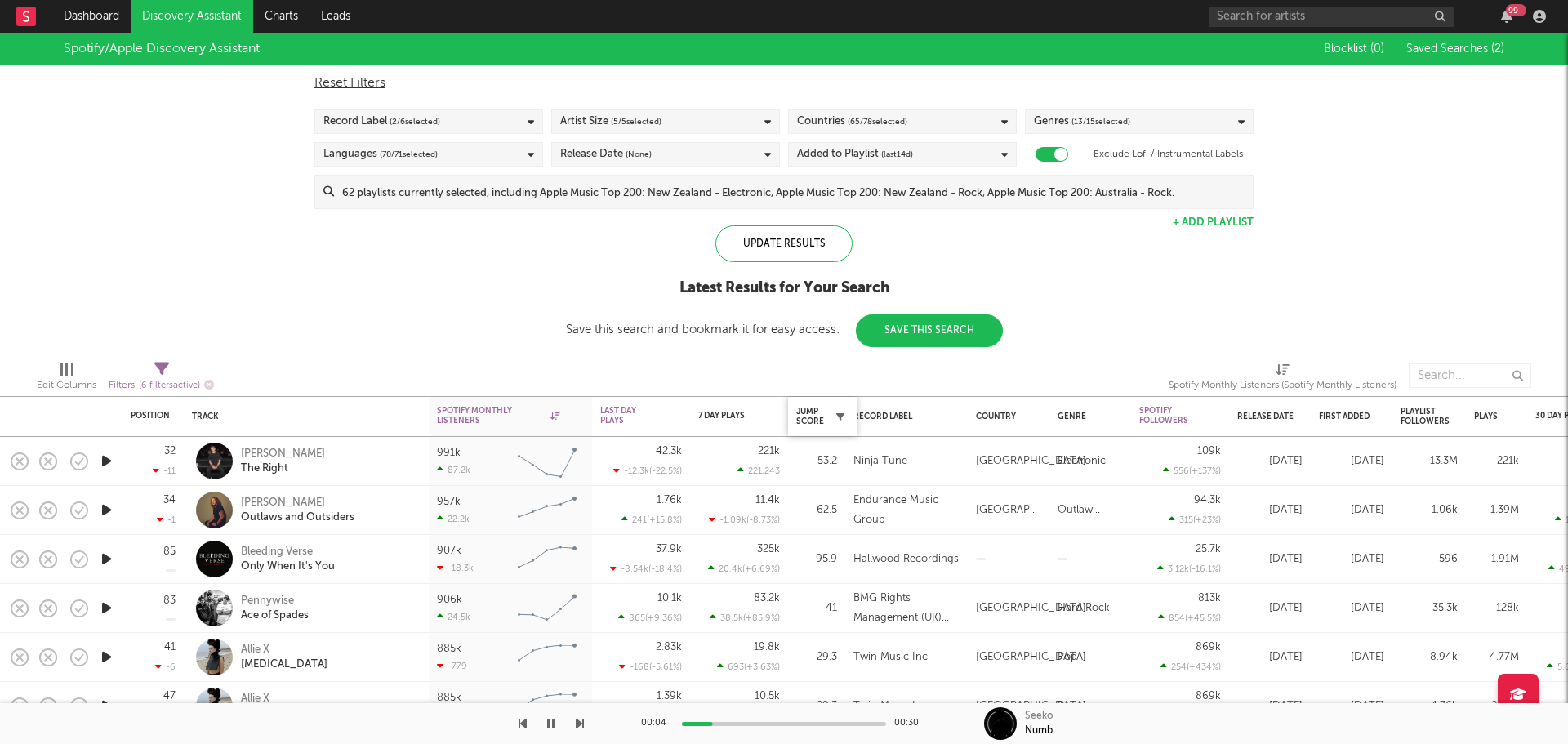
click at [835, 416] on button "button" at bounding box center [841, 416] width 17 height 17
select select "max"
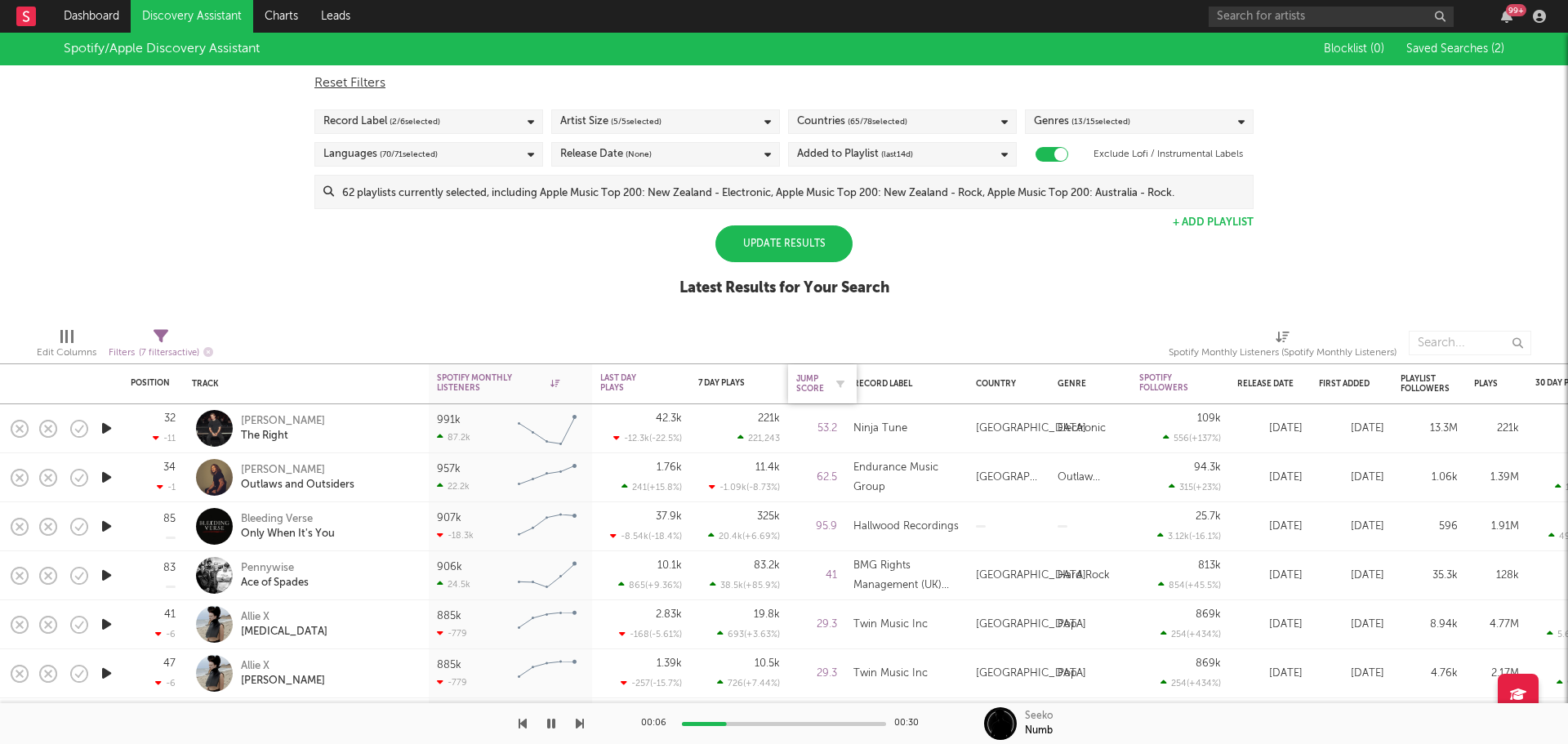
click at [821, 383] on div "Jump Score" at bounding box center [810, 383] width 28 height 19
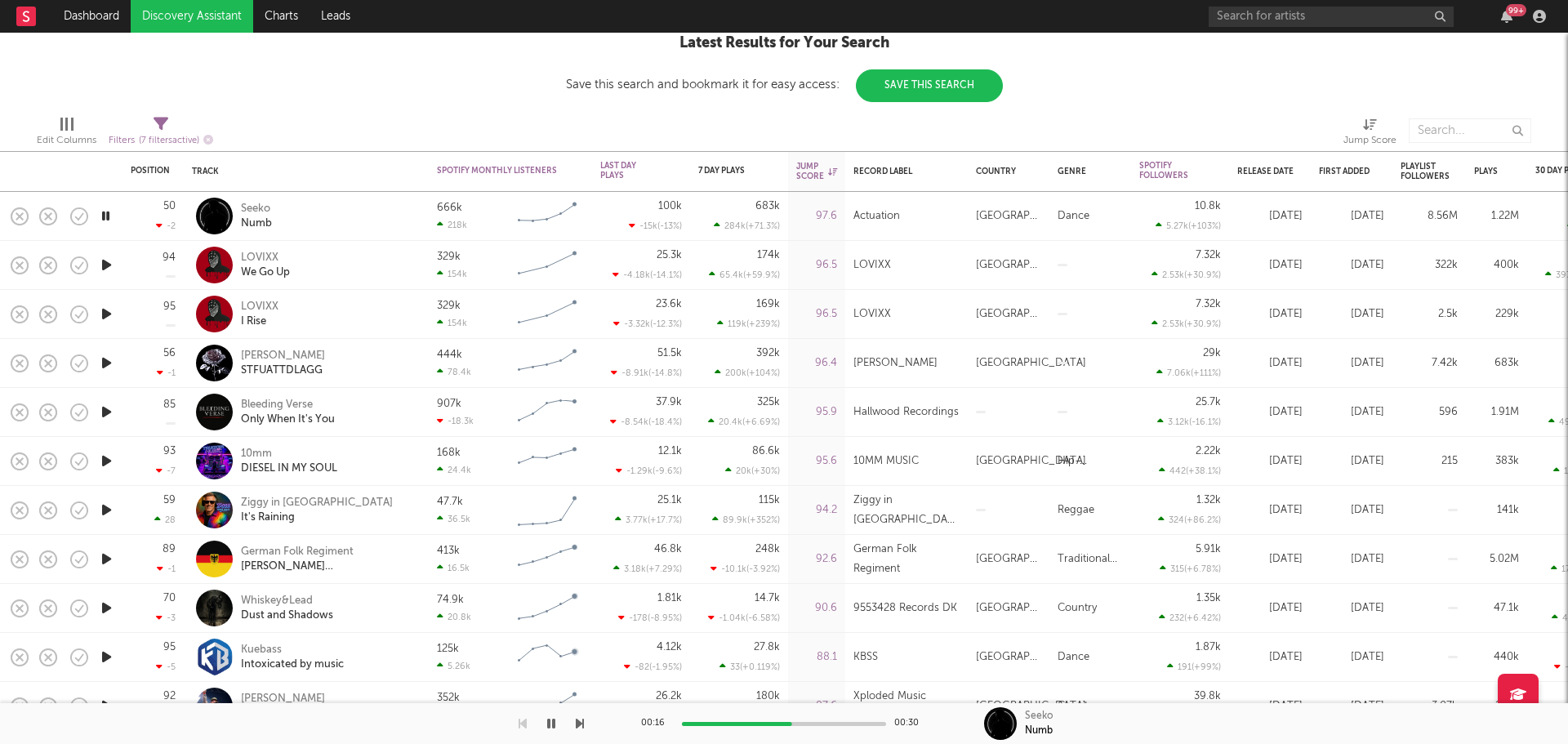
click at [549, 731] on button "button" at bounding box center [551, 724] width 17 height 41
click at [107, 416] on icon "button" at bounding box center [106, 412] width 17 height 20
drag, startPoint x: 365, startPoint y: 412, endPoint x: 284, endPoint y: 405, distance: 81.3
click at [293, 395] on div "Bleeding Verse Only When It's You" at bounding box center [305, 412] width 228 height 49
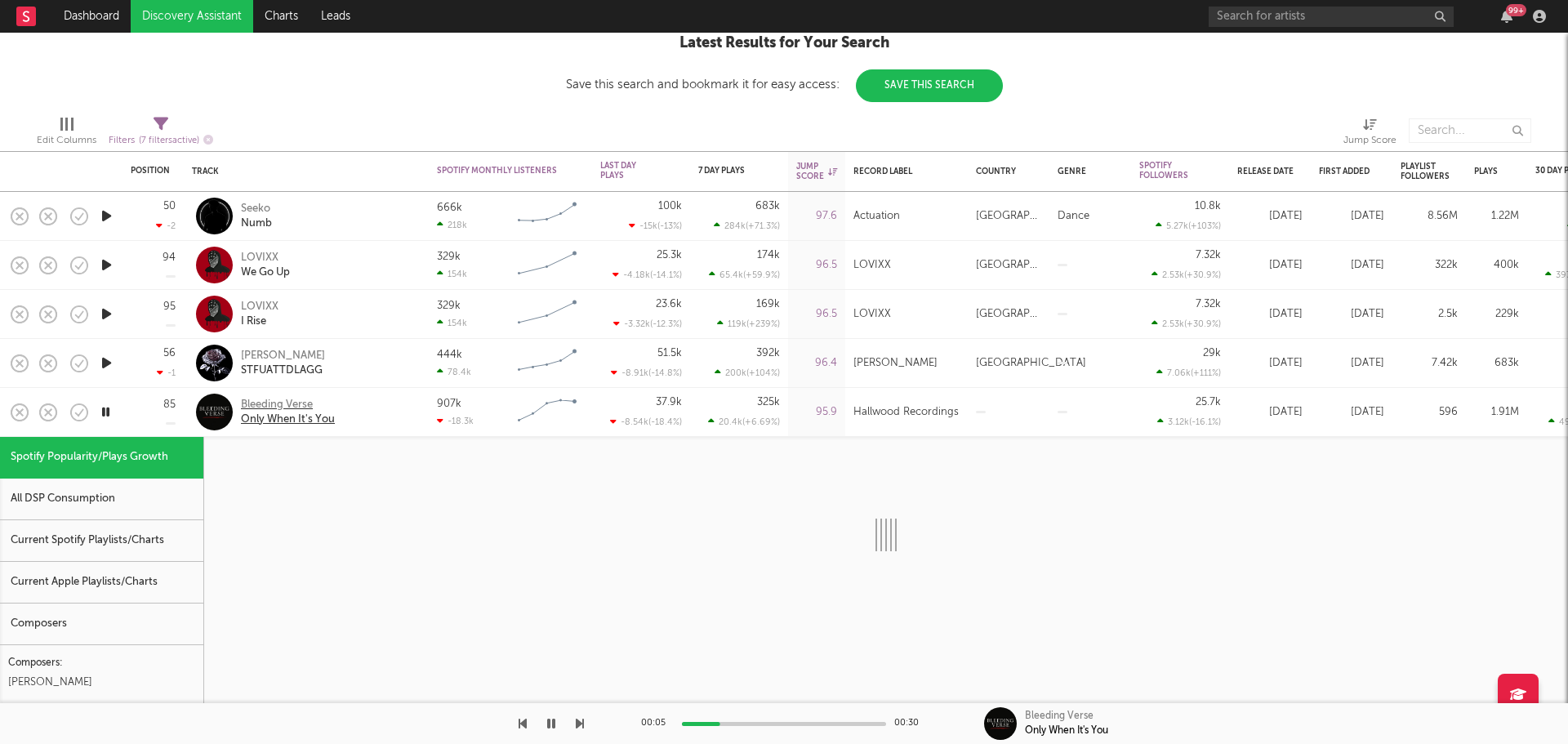
drag, startPoint x: 283, startPoint y: 406, endPoint x: 330, endPoint y: 417, distance: 48.3
click at [330, 417] on div "Only When It's You" at bounding box center [288, 420] width 94 height 15
select select "1w"
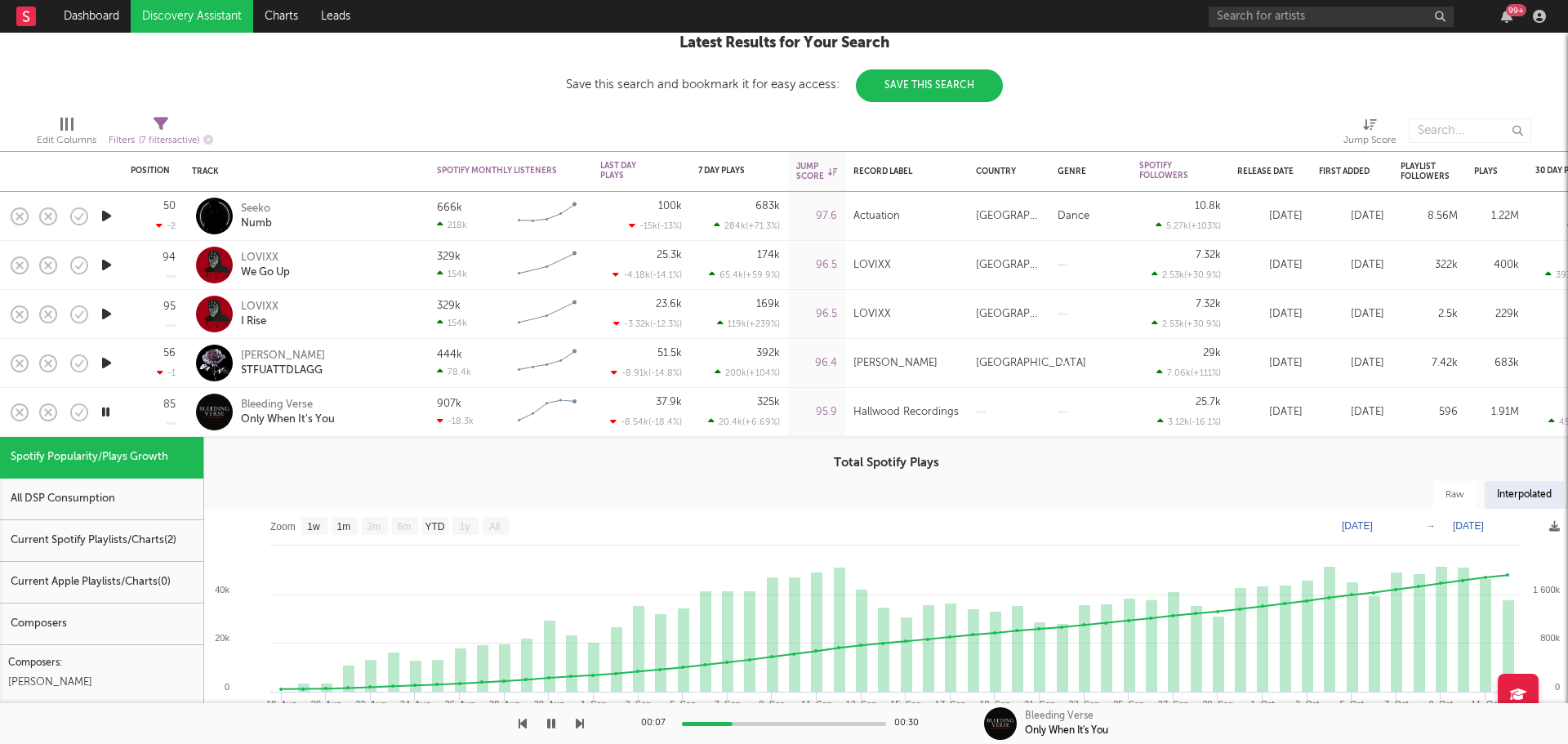
click at [401, 430] on div "Bleeding Verse Only When It's You" at bounding box center [305, 412] width 228 height 49
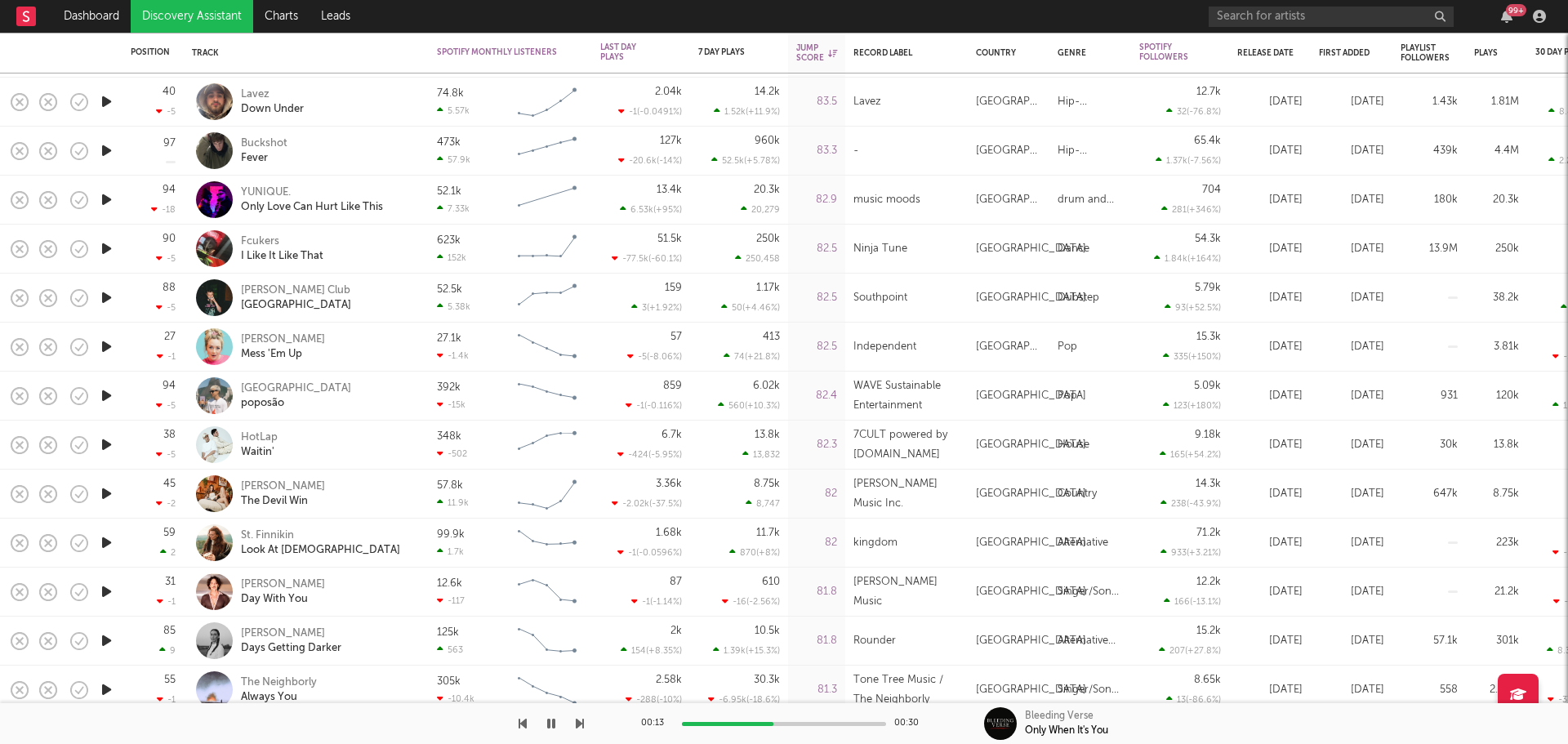
click at [106, 548] on icon "button" at bounding box center [106, 543] width 17 height 20
click at [99, 497] on icon "button" at bounding box center [106, 494] width 17 height 20
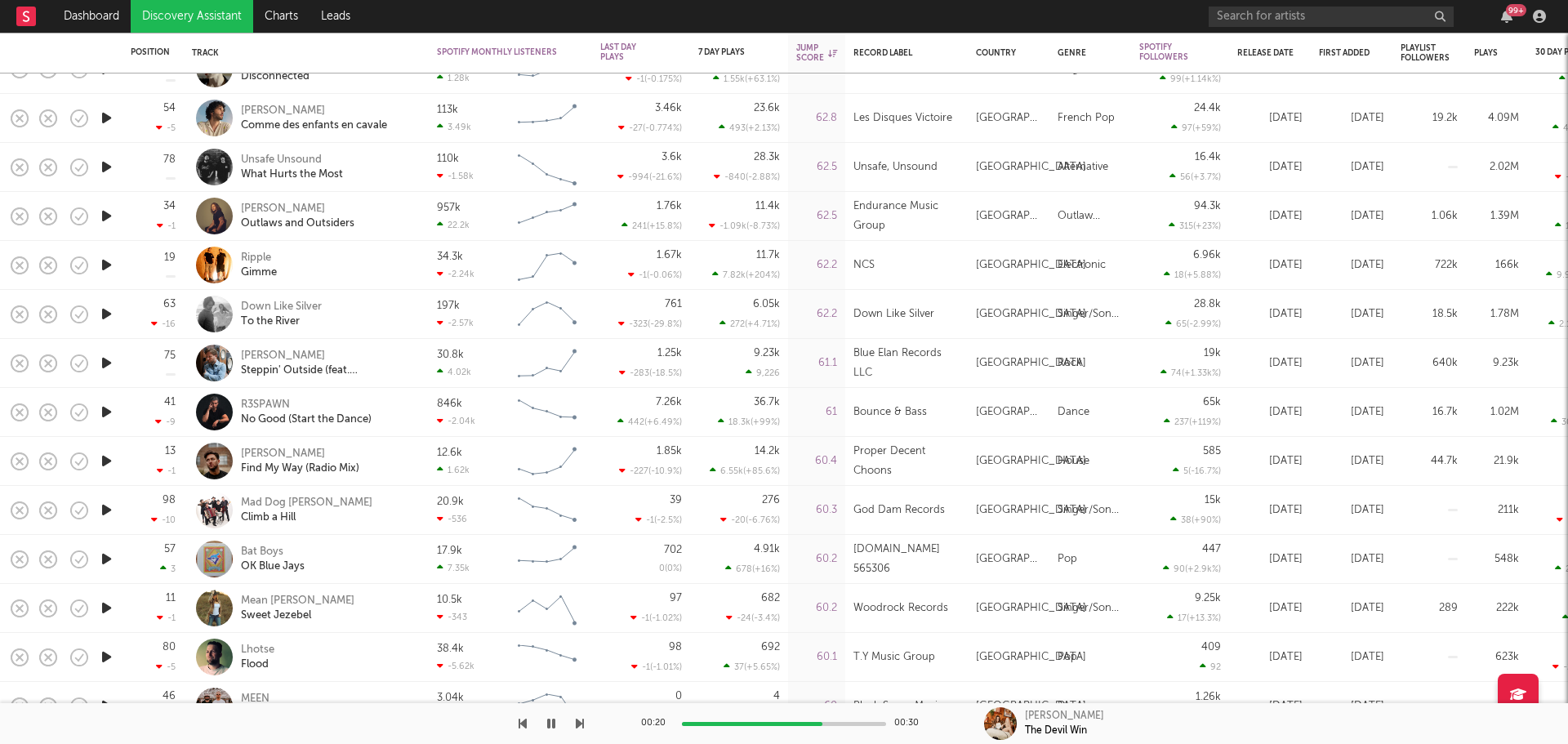
click at [108, 413] on icon "button" at bounding box center [106, 412] width 17 height 20
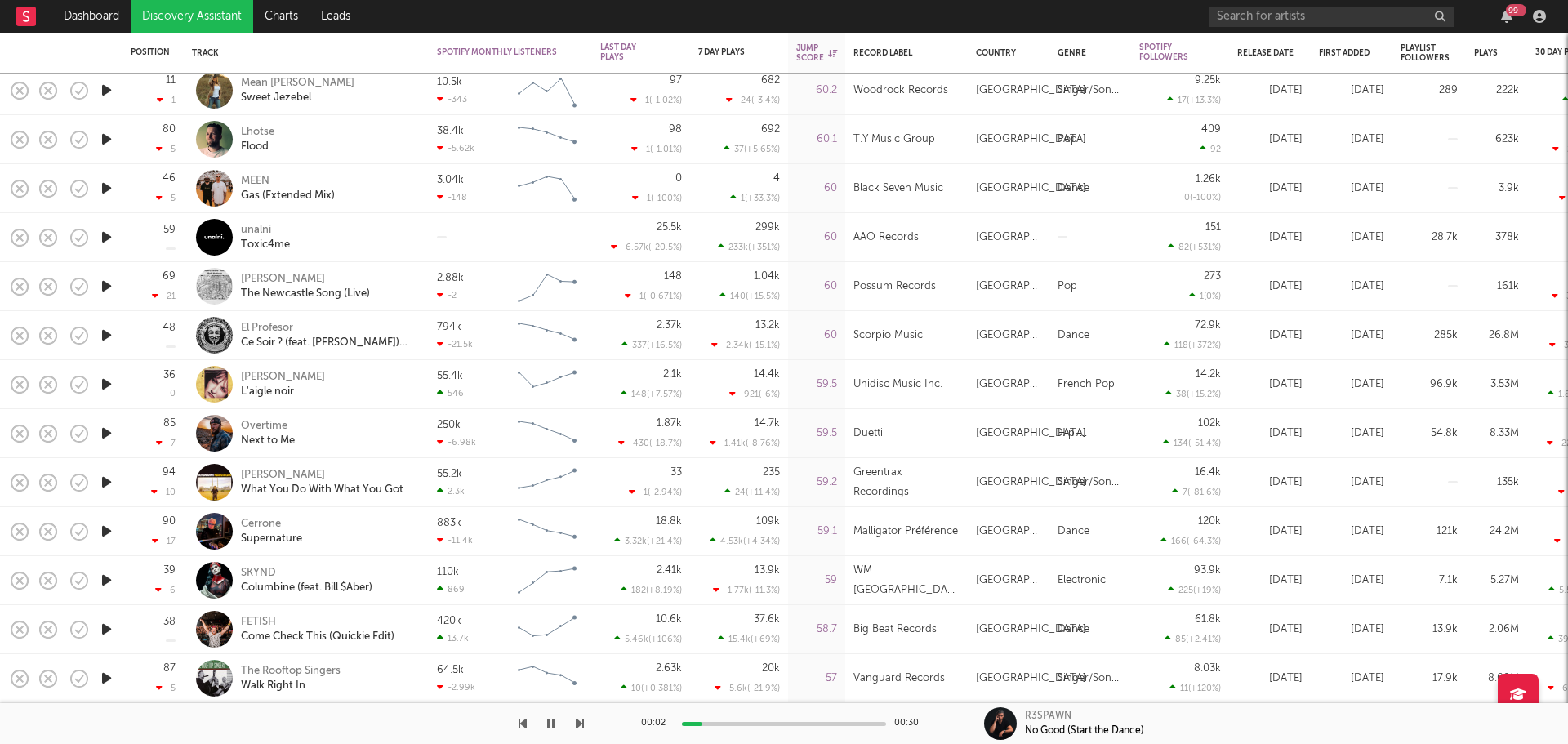
click at [102, 627] on icon "button" at bounding box center [106, 629] width 17 height 20
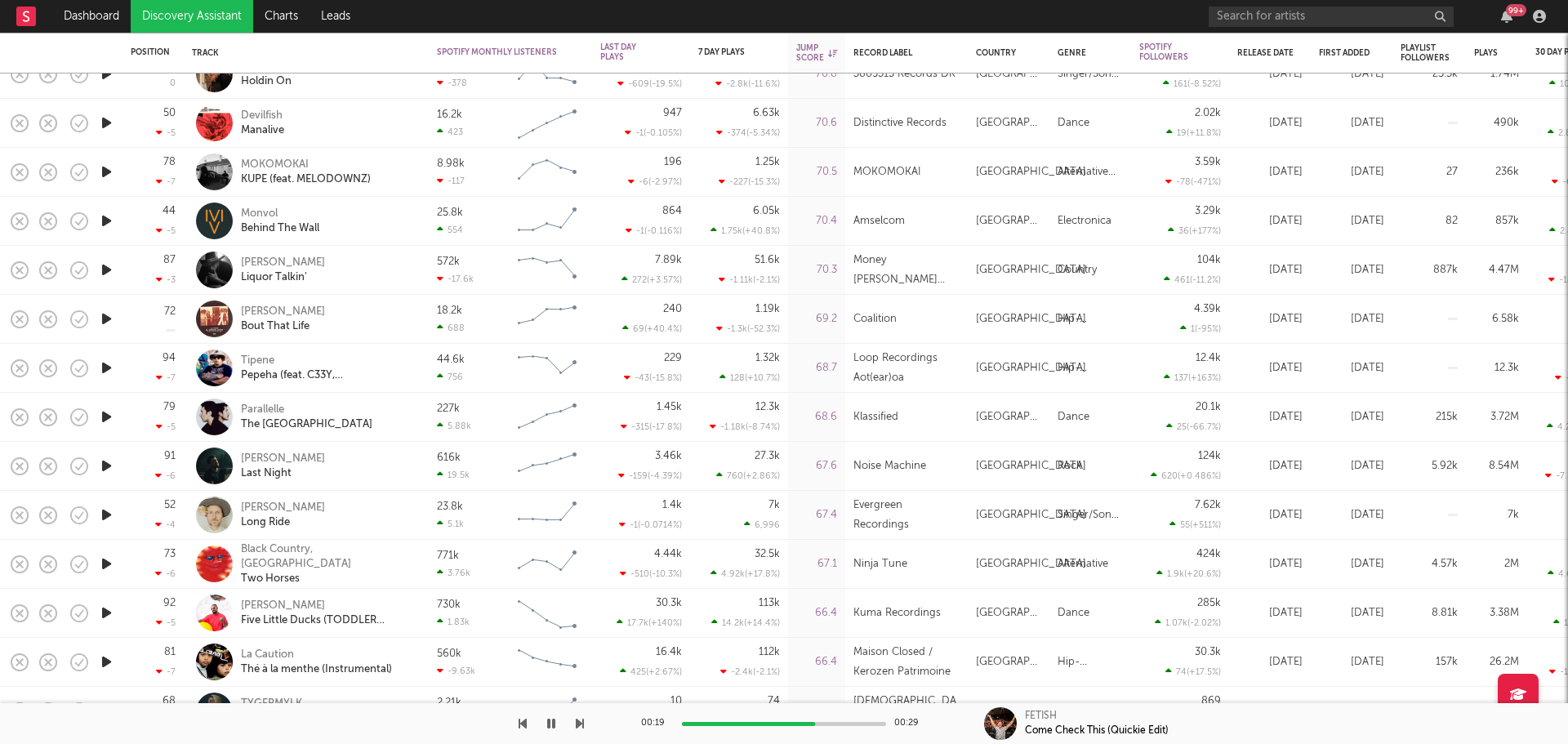
drag, startPoint x: 549, startPoint y: 722, endPoint x: 613, endPoint y: 502, distance: 229.1
click at [549, 722] on icon "button" at bounding box center [551, 724] width 8 height 13
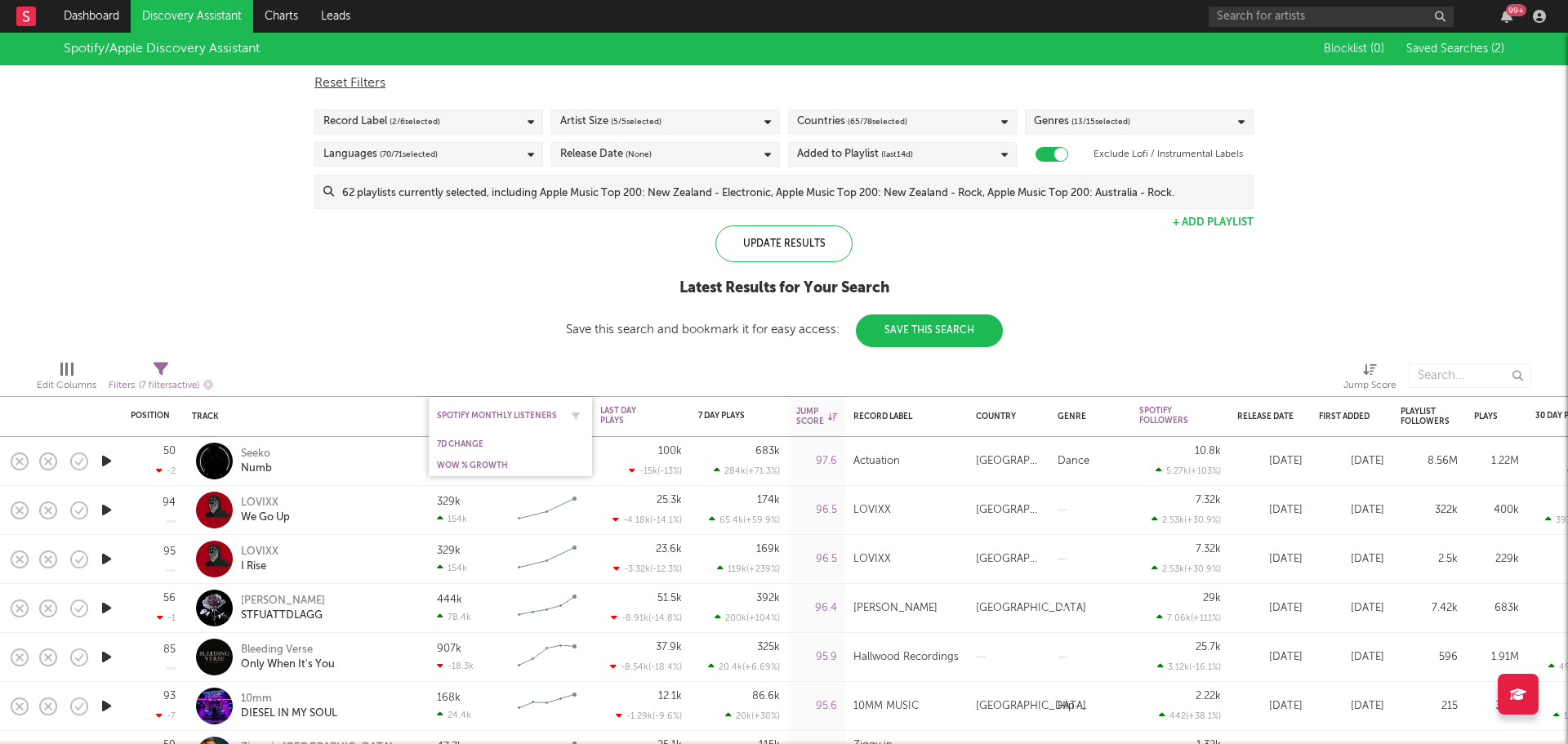
click at [500, 414] on div "Spotify Monthly Listeners" at bounding box center [499, 416] width 123 height 10
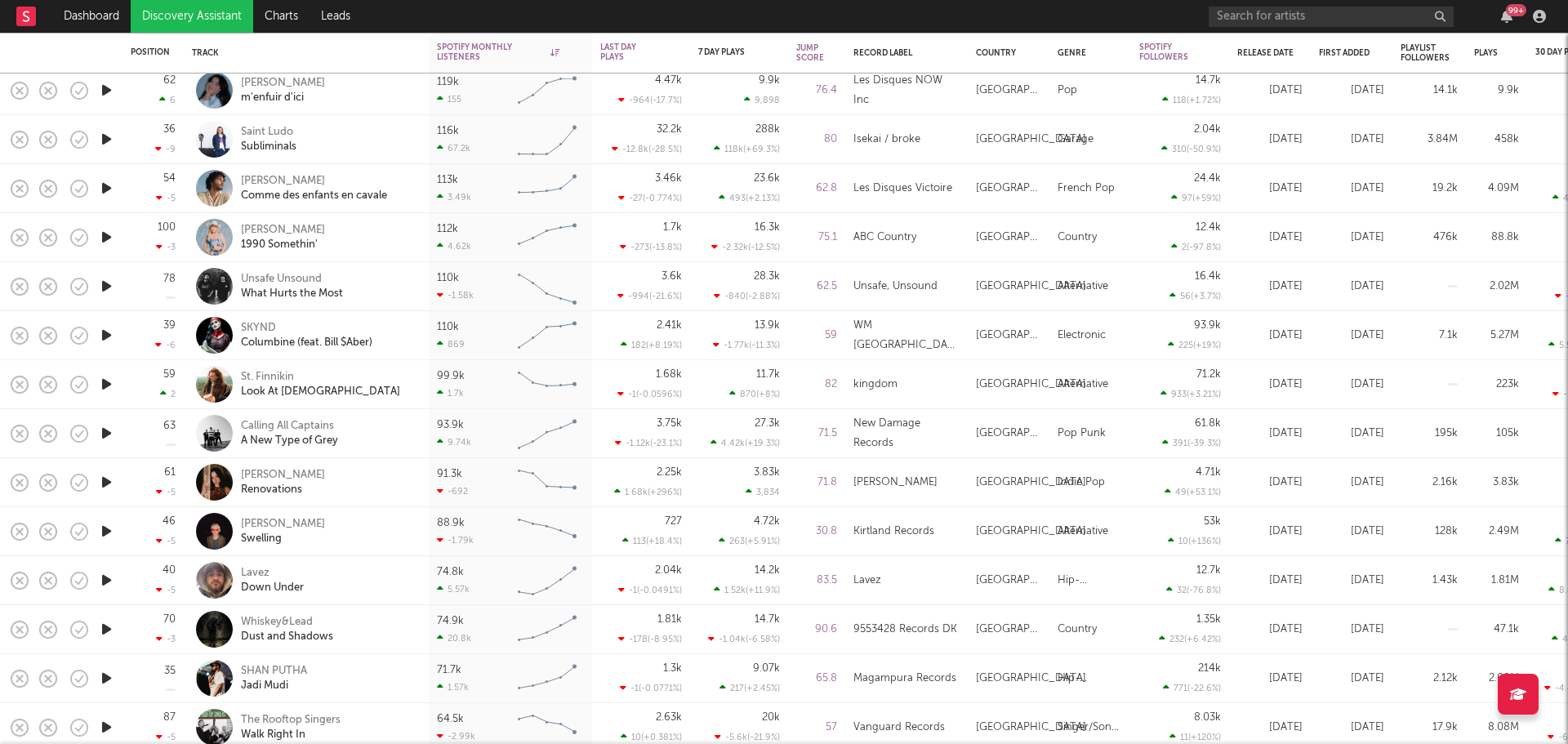
click at [100, 437] on icon "button" at bounding box center [106, 433] width 17 height 20
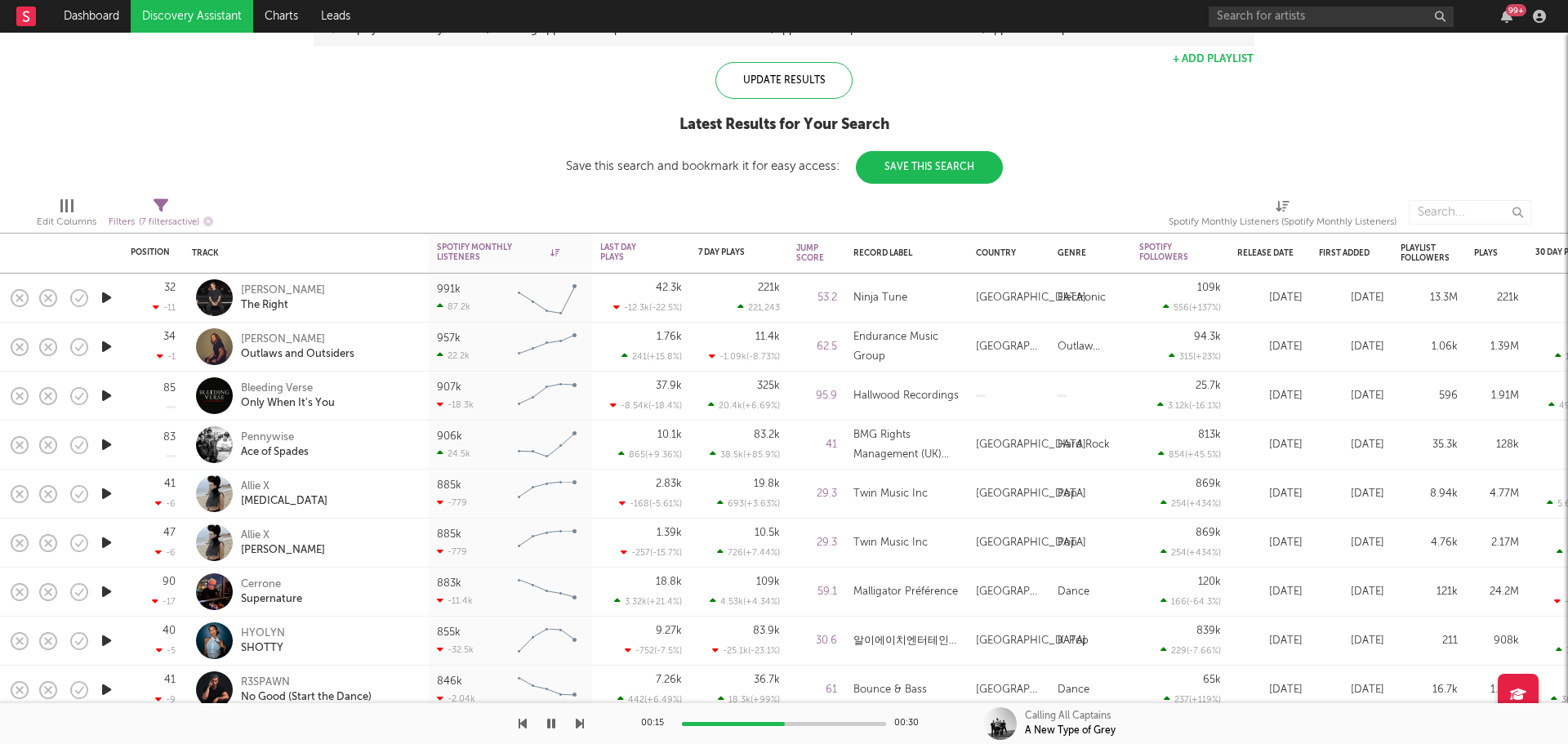
click at [103, 348] on icon "button" at bounding box center [106, 347] width 17 height 20
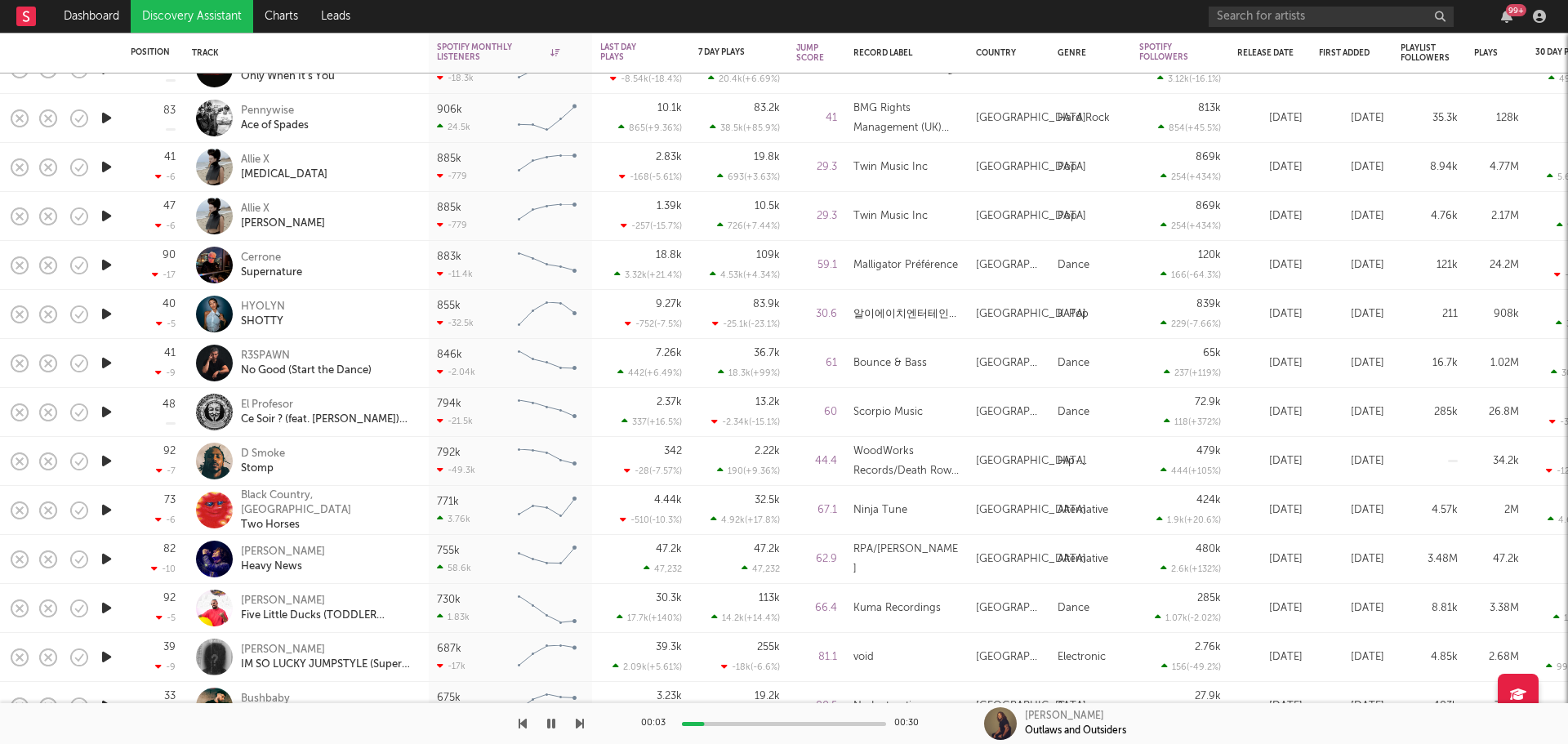
click at [101, 662] on icon "button" at bounding box center [106, 657] width 17 height 20
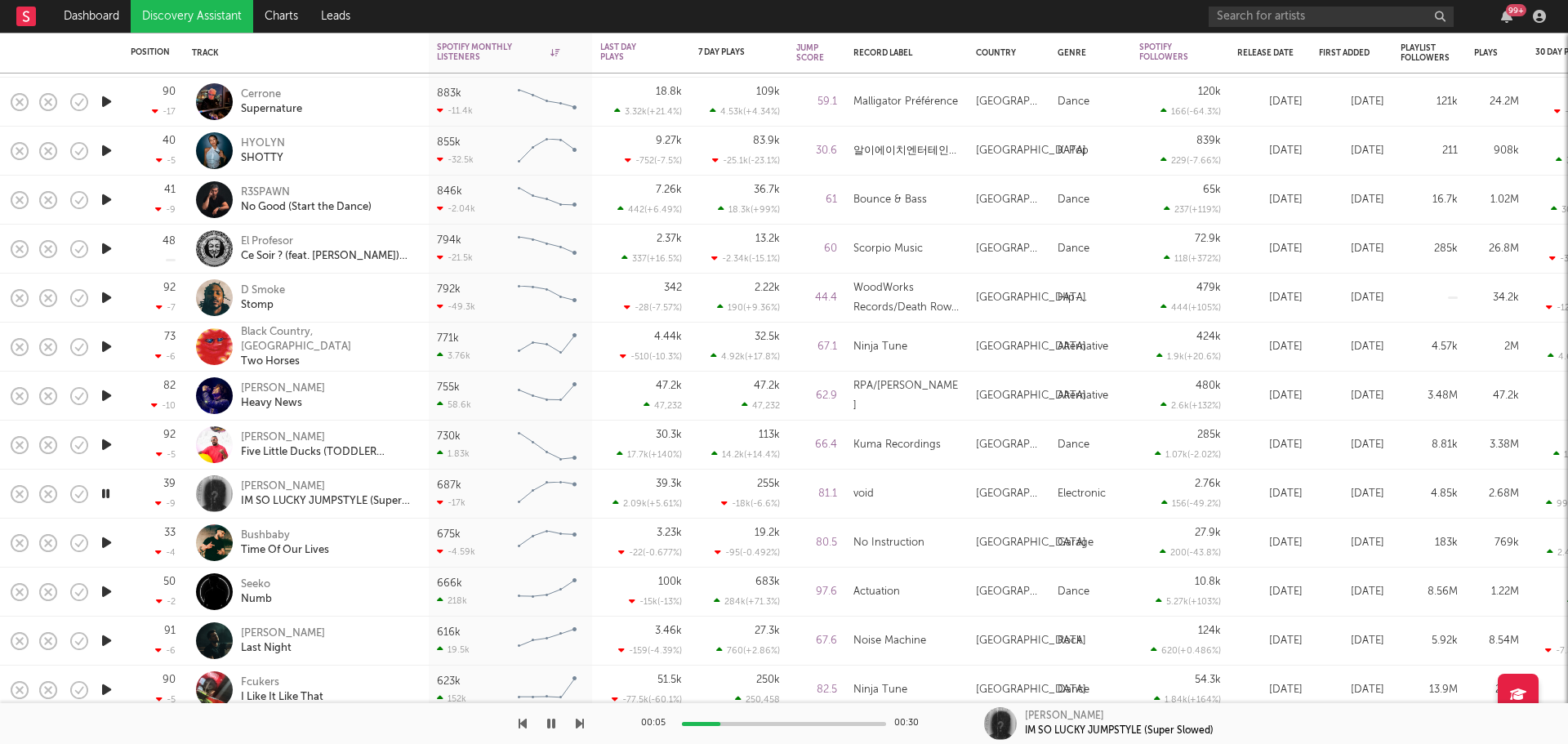
click at [116, 550] on div at bounding box center [106, 543] width 33 height 49
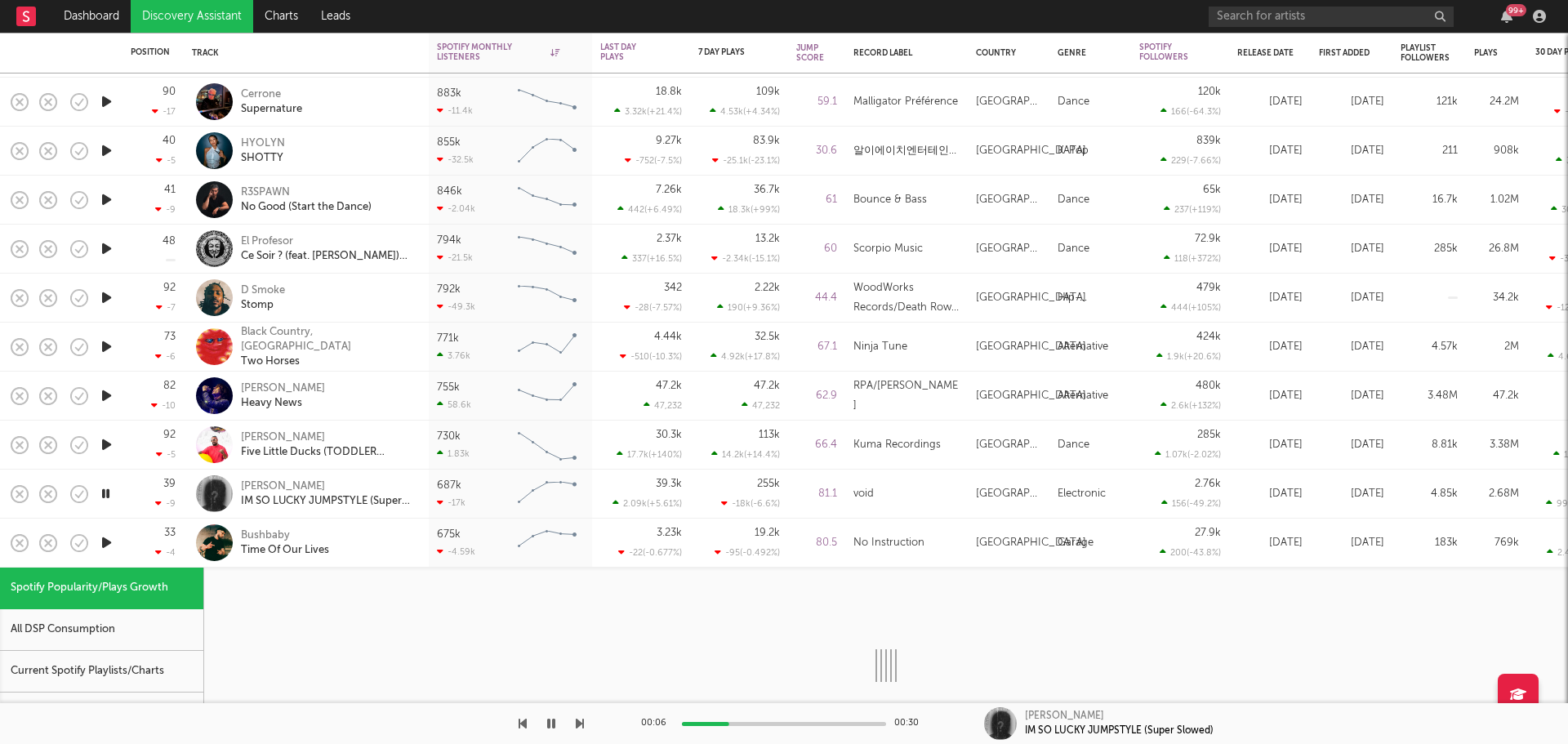
click at [103, 540] on icon "button" at bounding box center [106, 543] width 17 height 20
click at [137, 545] on div "33 -4" at bounding box center [153, 543] width 45 height 49
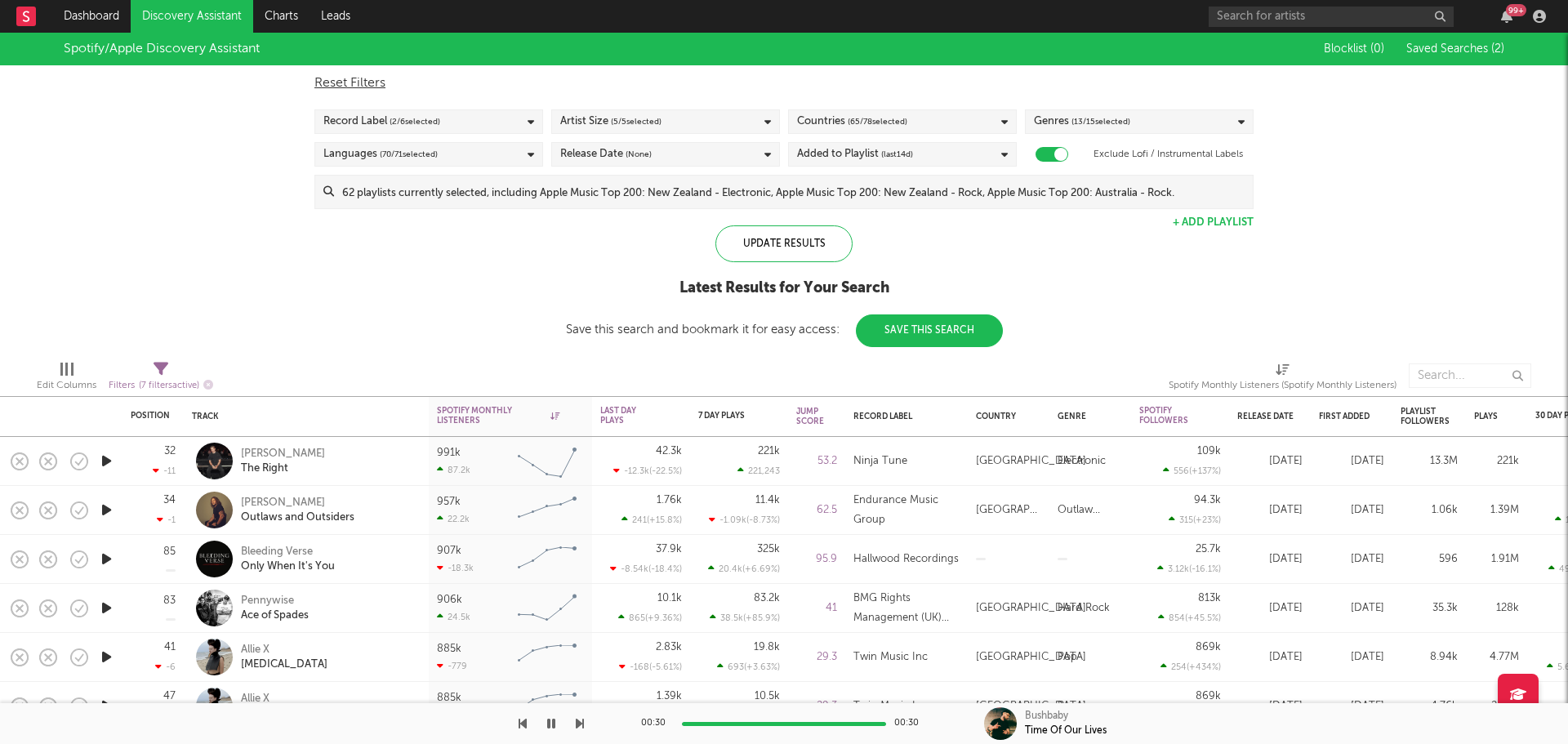
click at [659, 149] on div "Release Date (None)" at bounding box center [665, 154] width 228 height 25
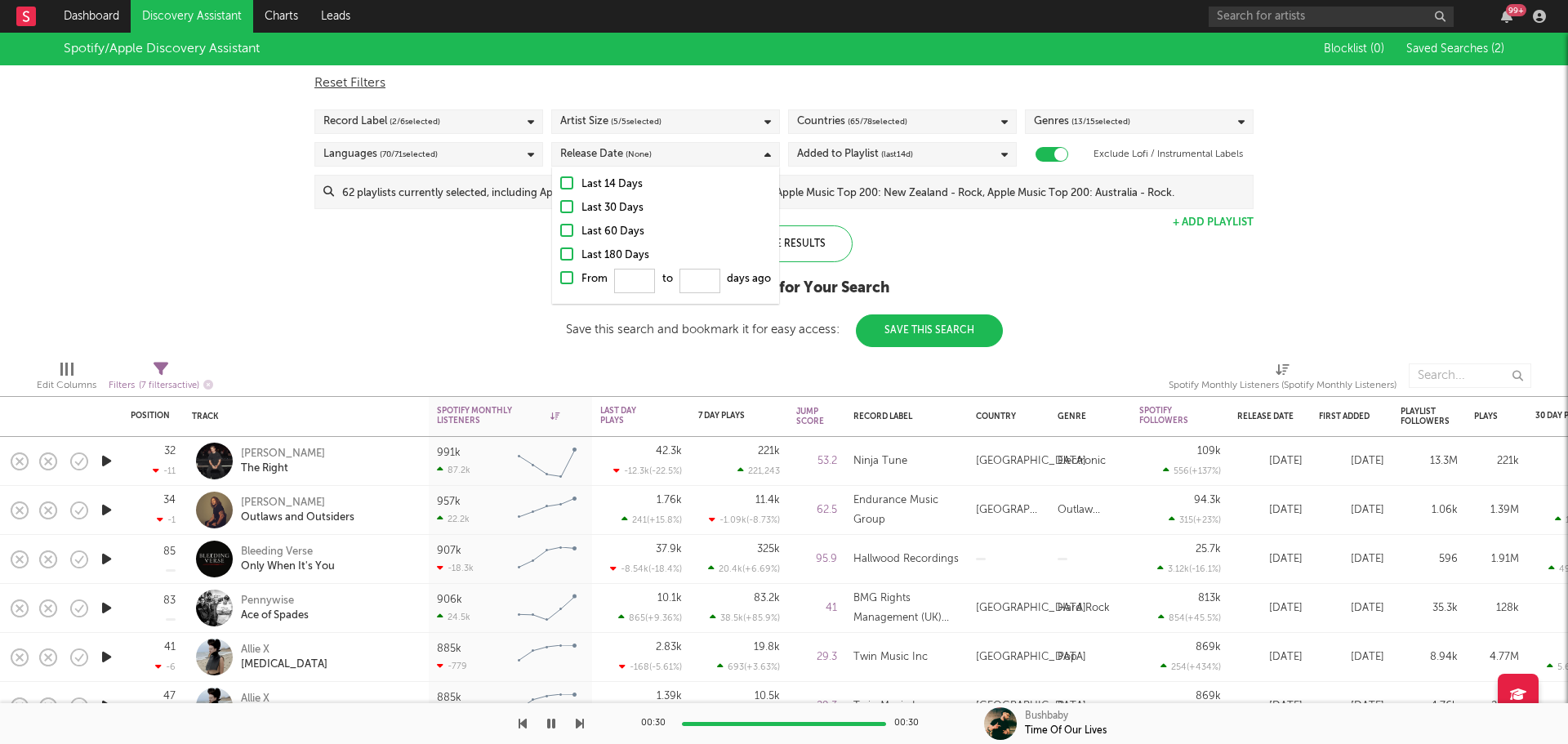
click at [629, 178] on div "Last 14 Days" at bounding box center [676, 184] width 190 height 19
click at [560, 178] on input "Last 14 Days" at bounding box center [560, 184] width 0 height 19
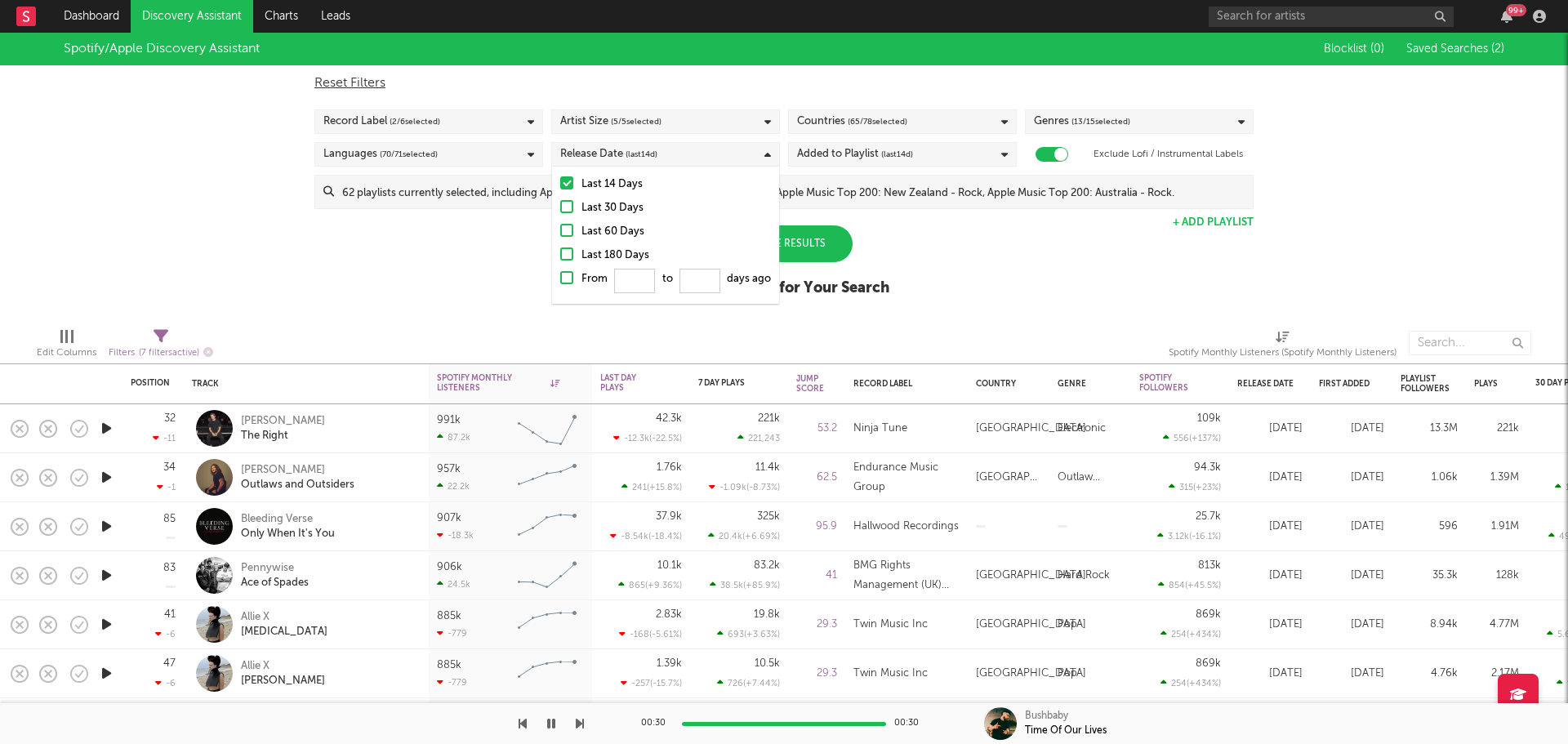
drag, startPoint x: 903, startPoint y: 269, endPoint x: 854, endPoint y: 264, distance: 49.3
click at [900, 269] on div "Spotify/Apple Discovery Assistant Blocklist ( 0 ) Saved Searches ( 2 ) Reset Fi…" at bounding box center [784, 173] width 1568 height 282
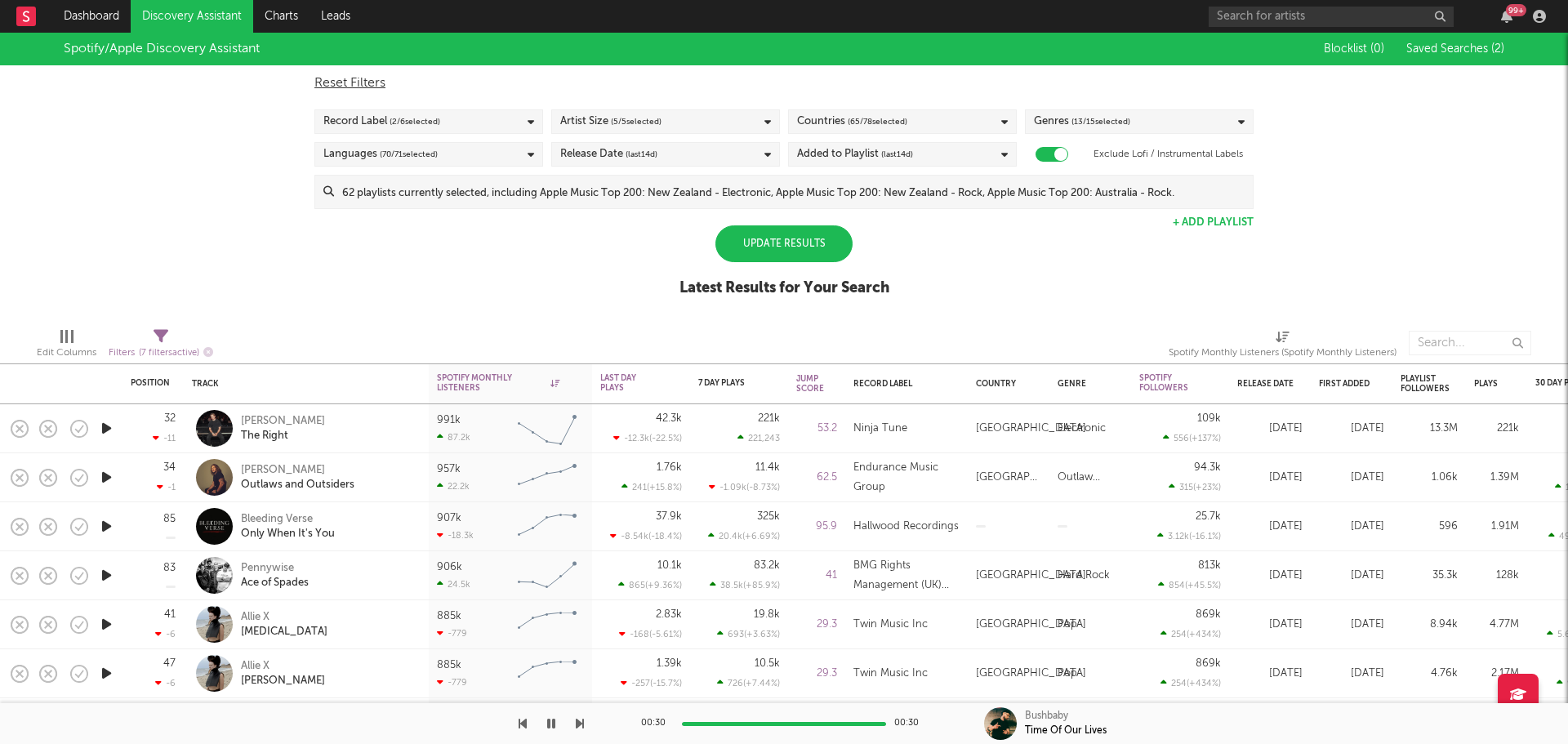
click at [810, 256] on div "Update Results" at bounding box center [784, 244] width 138 height 37
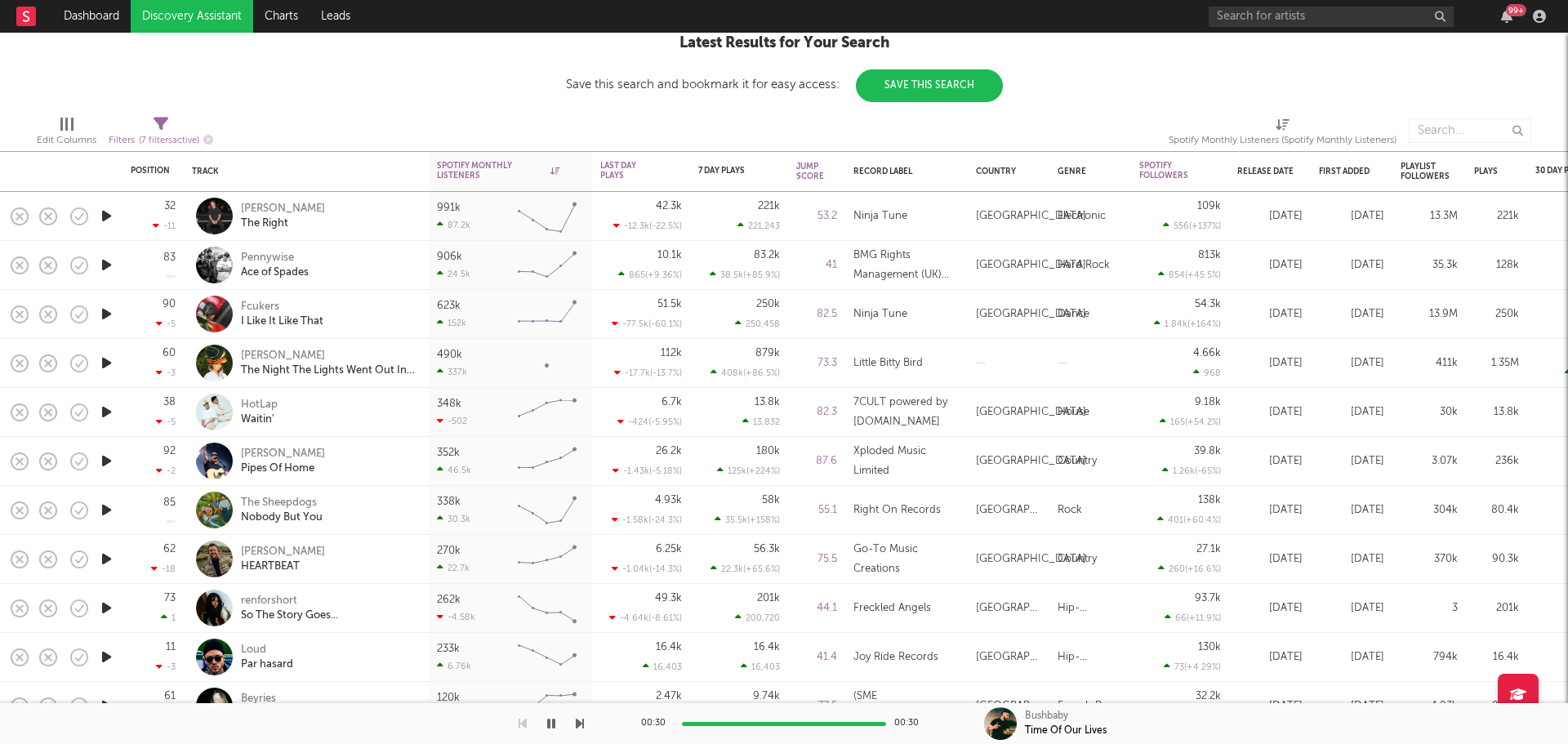
click at [106, 262] on icon "button" at bounding box center [106, 265] width 17 height 20
click at [102, 309] on icon "button" at bounding box center [106, 314] width 17 height 20
click at [100, 362] on icon "button" at bounding box center [106, 363] width 17 height 20
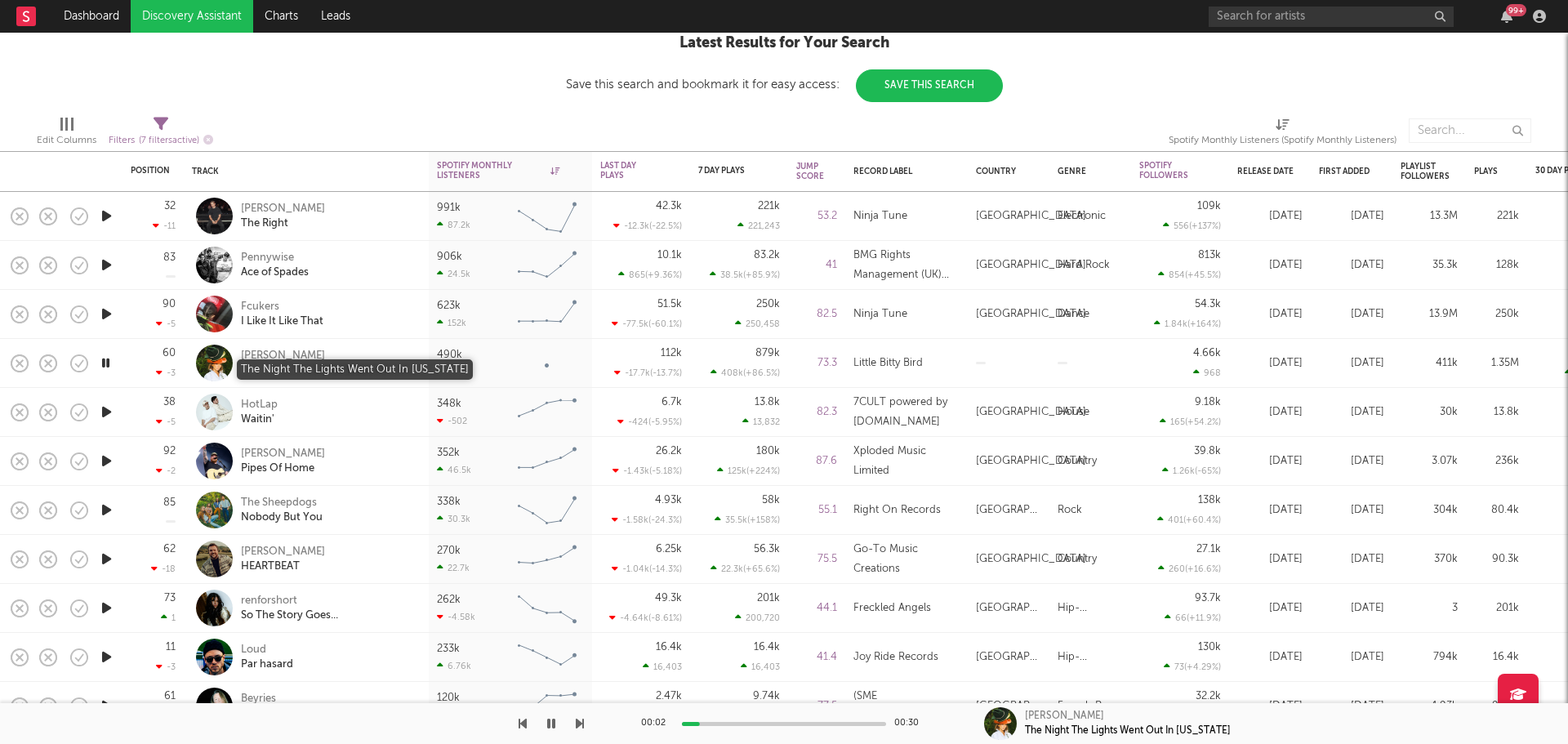
drag, startPoint x: 353, startPoint y: 372, endPoint x: 516, endPoint y: 359, distance: 163.5
click at [516, 359] on rect "Chart title" at bounding box center [547, 363] width 73 height 41
click at [108, 406] on icon "button" at bounding box center [106, 412] width 17 height 20
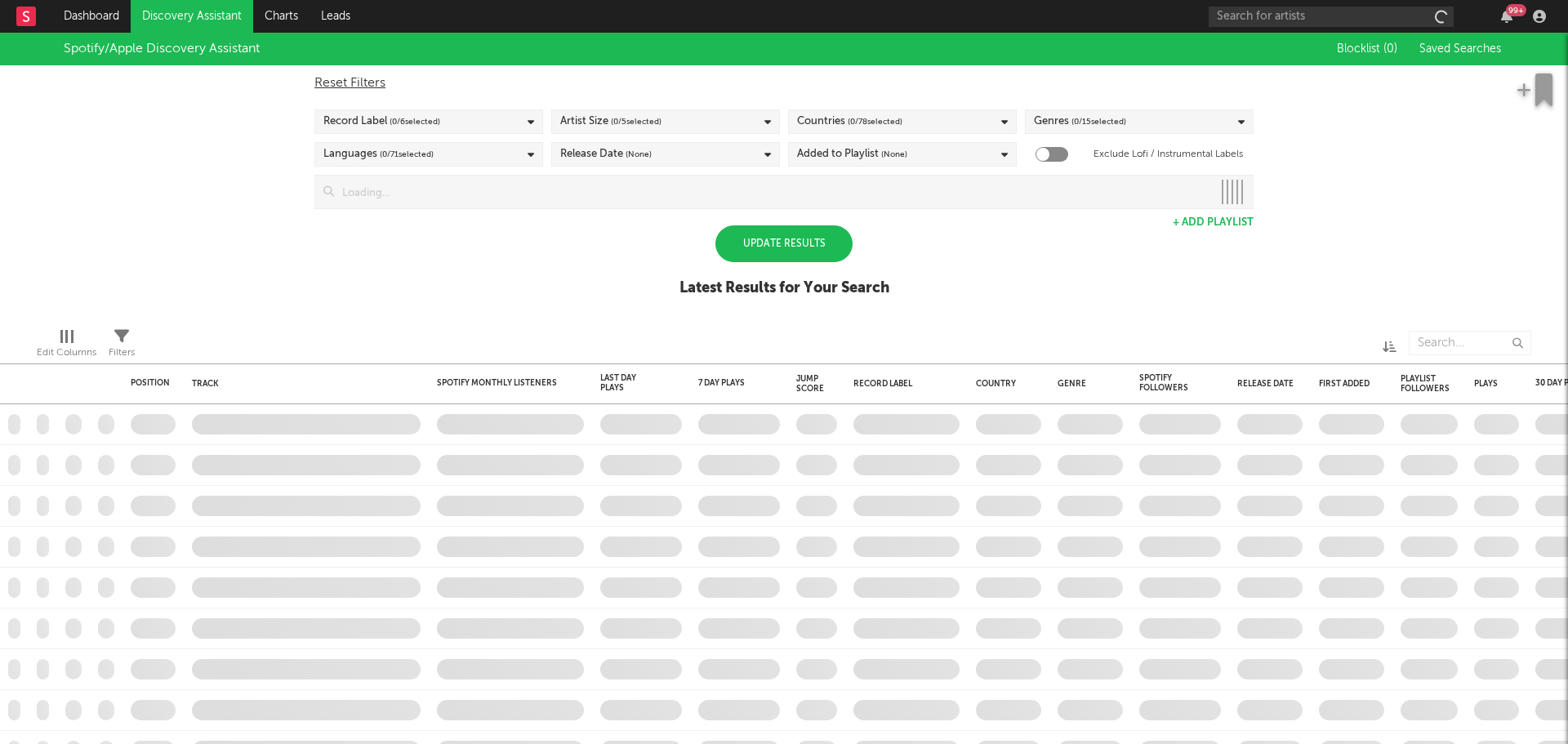
checkbox input "true"
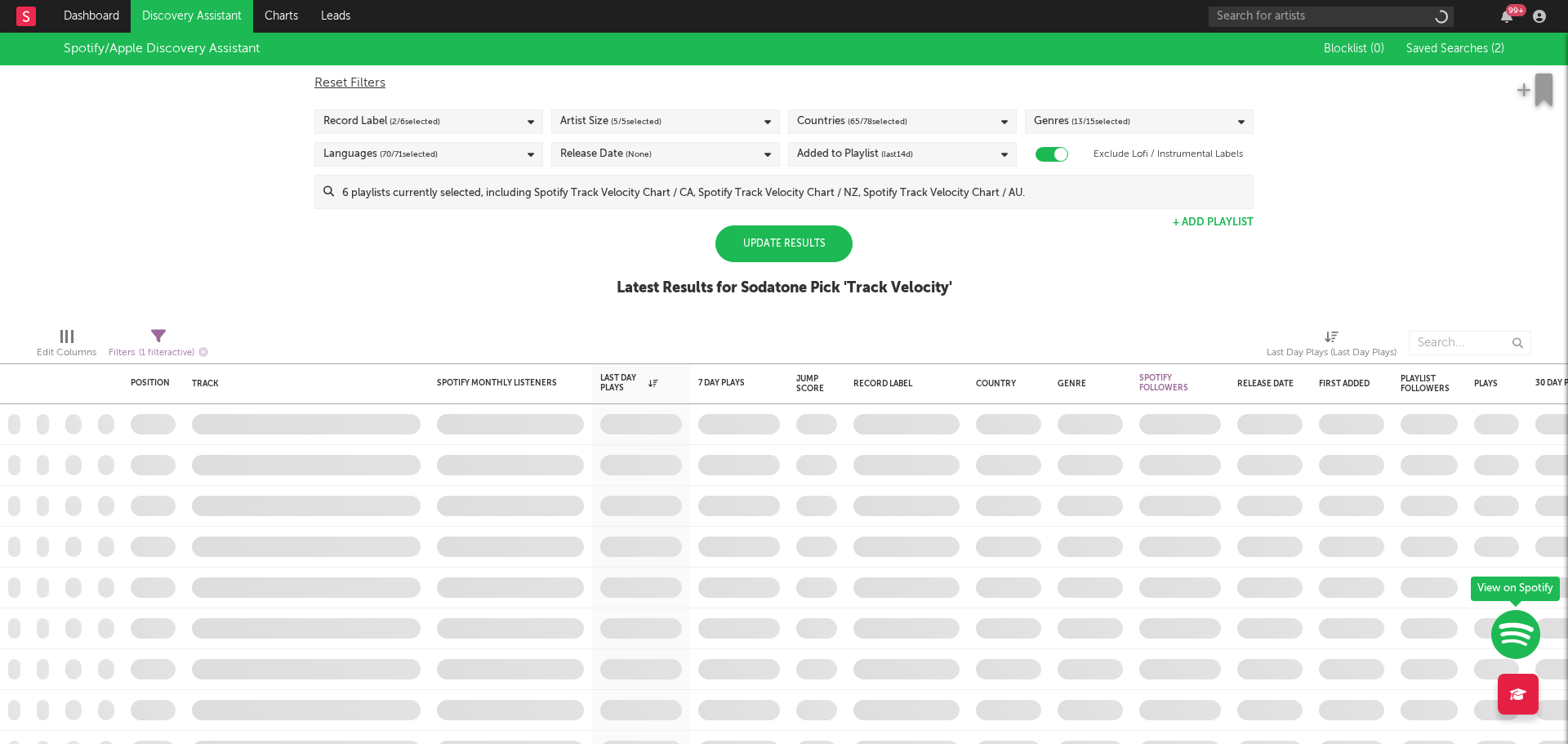
click at [792, 256] on div "Update Results" at bounding box center [784, 244] width 138 height 37
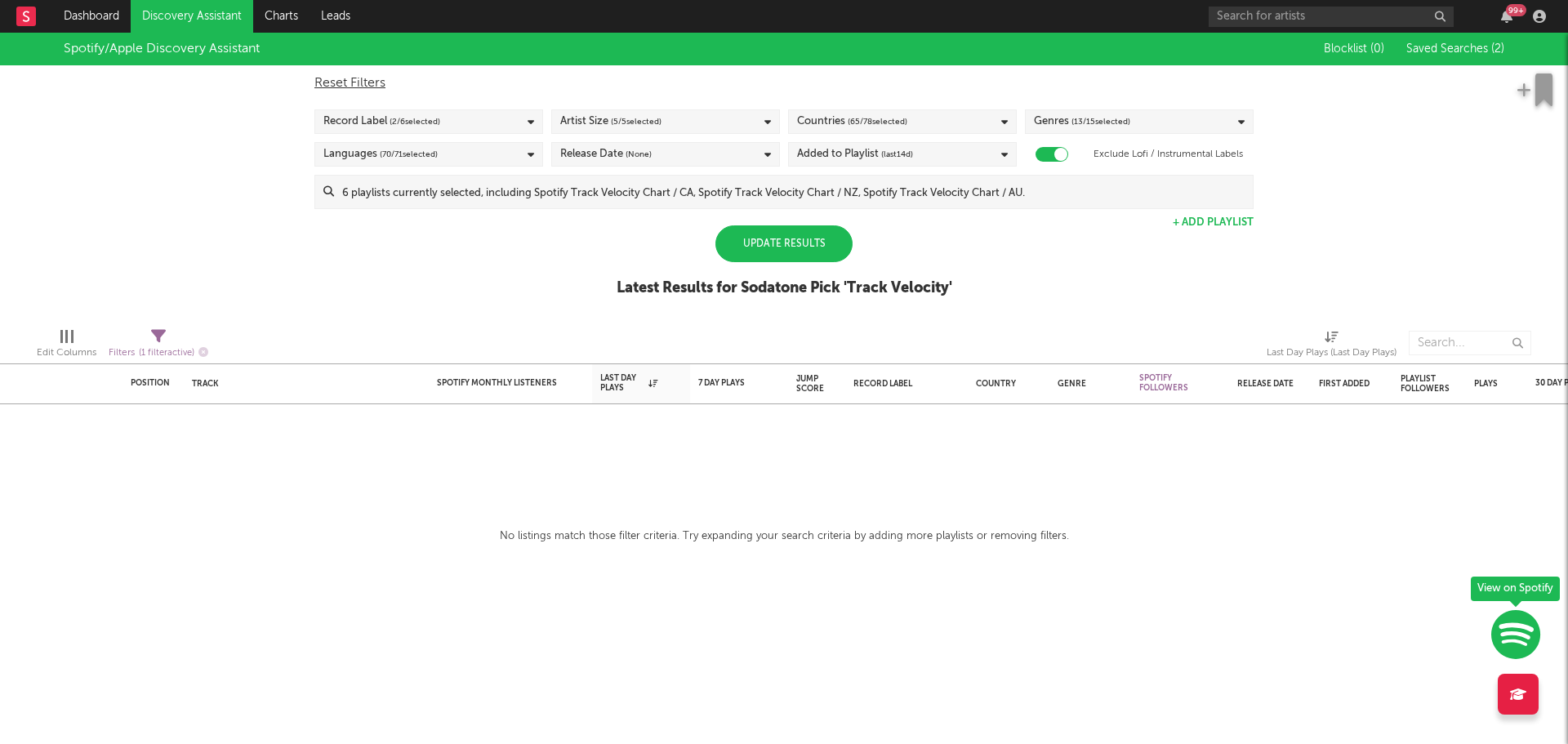
click at [792, 256] on div "Update Results" at bounding box center [784, 244] width 138 height 37
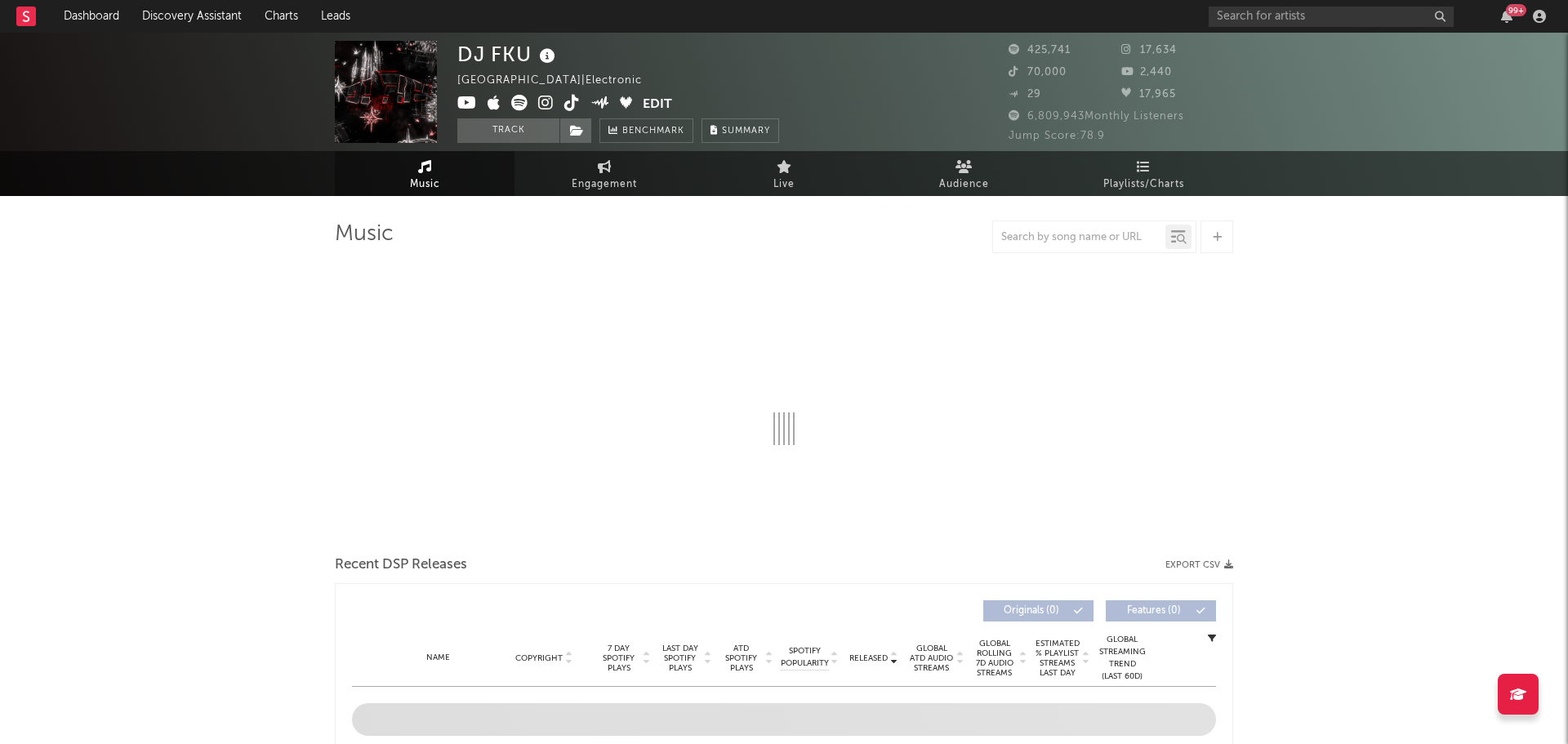
select select "6m"
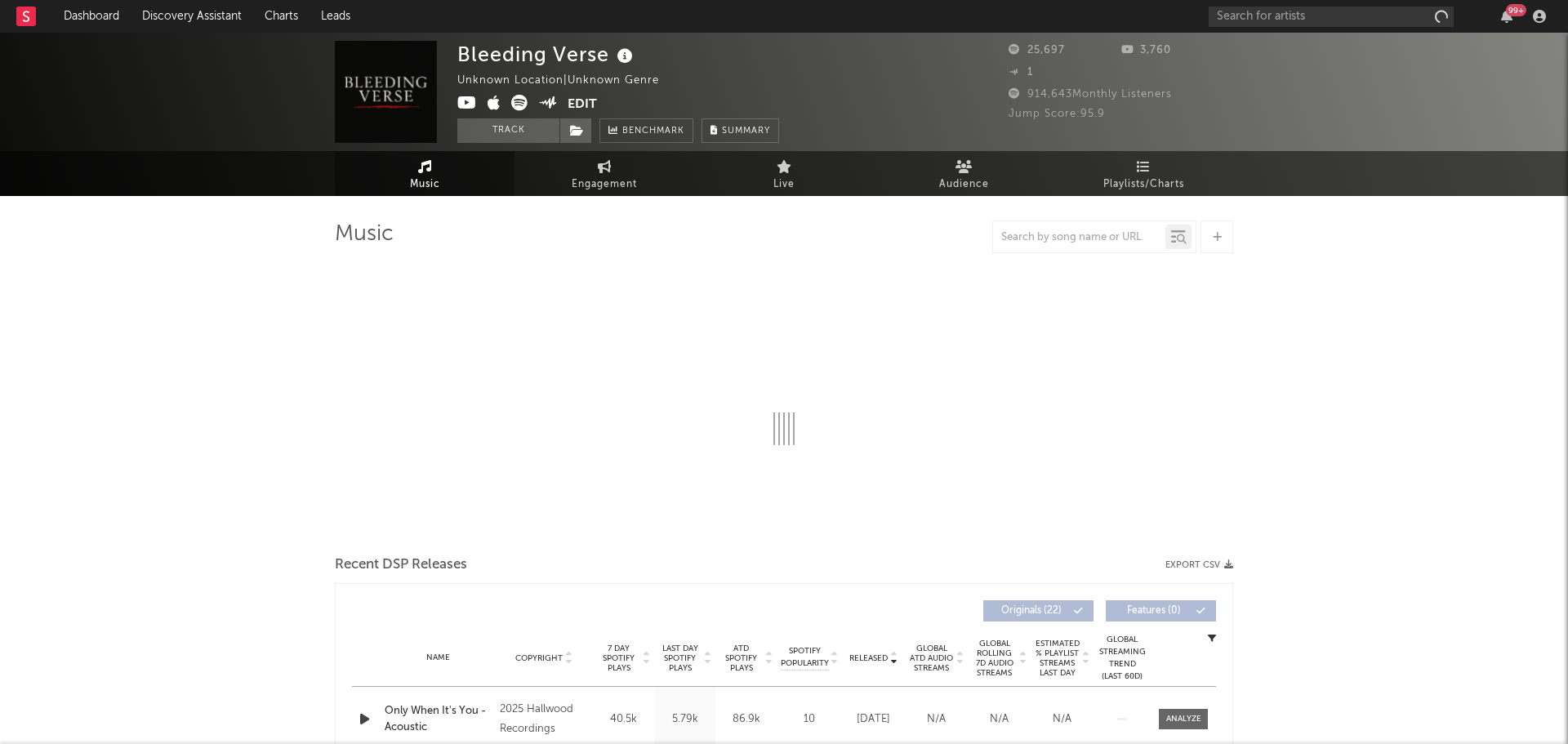
select select "1w"
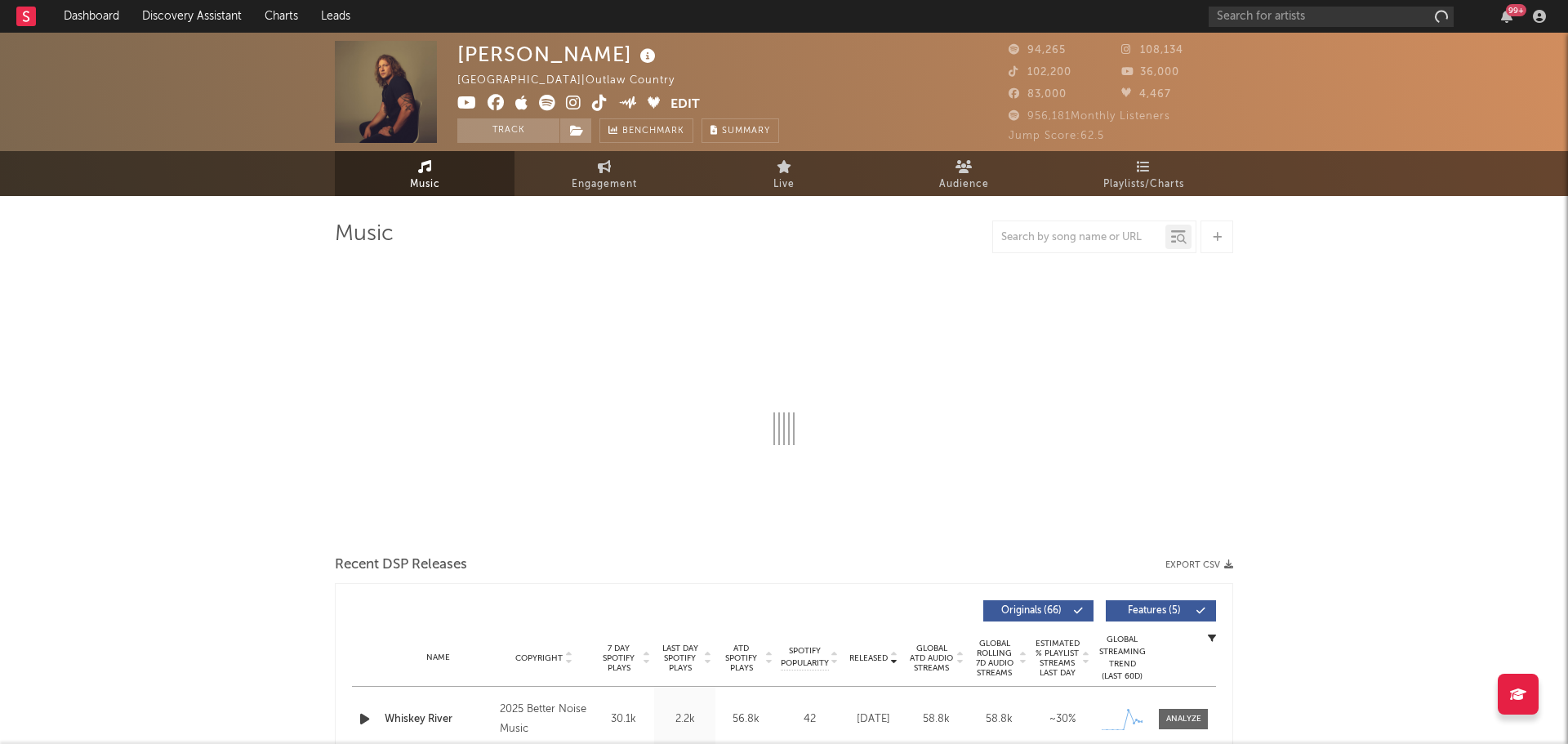
select select "6m"
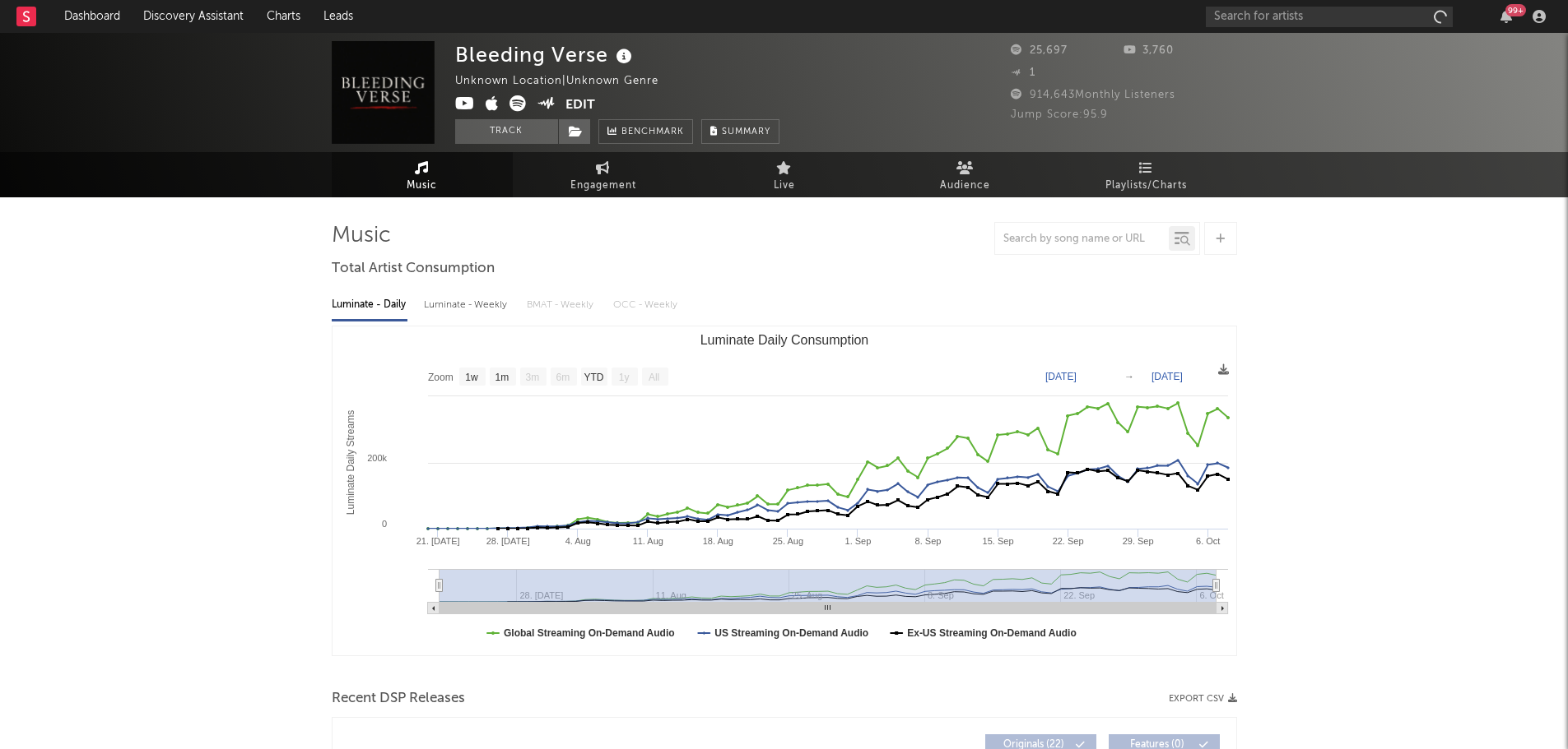
select select "1w"
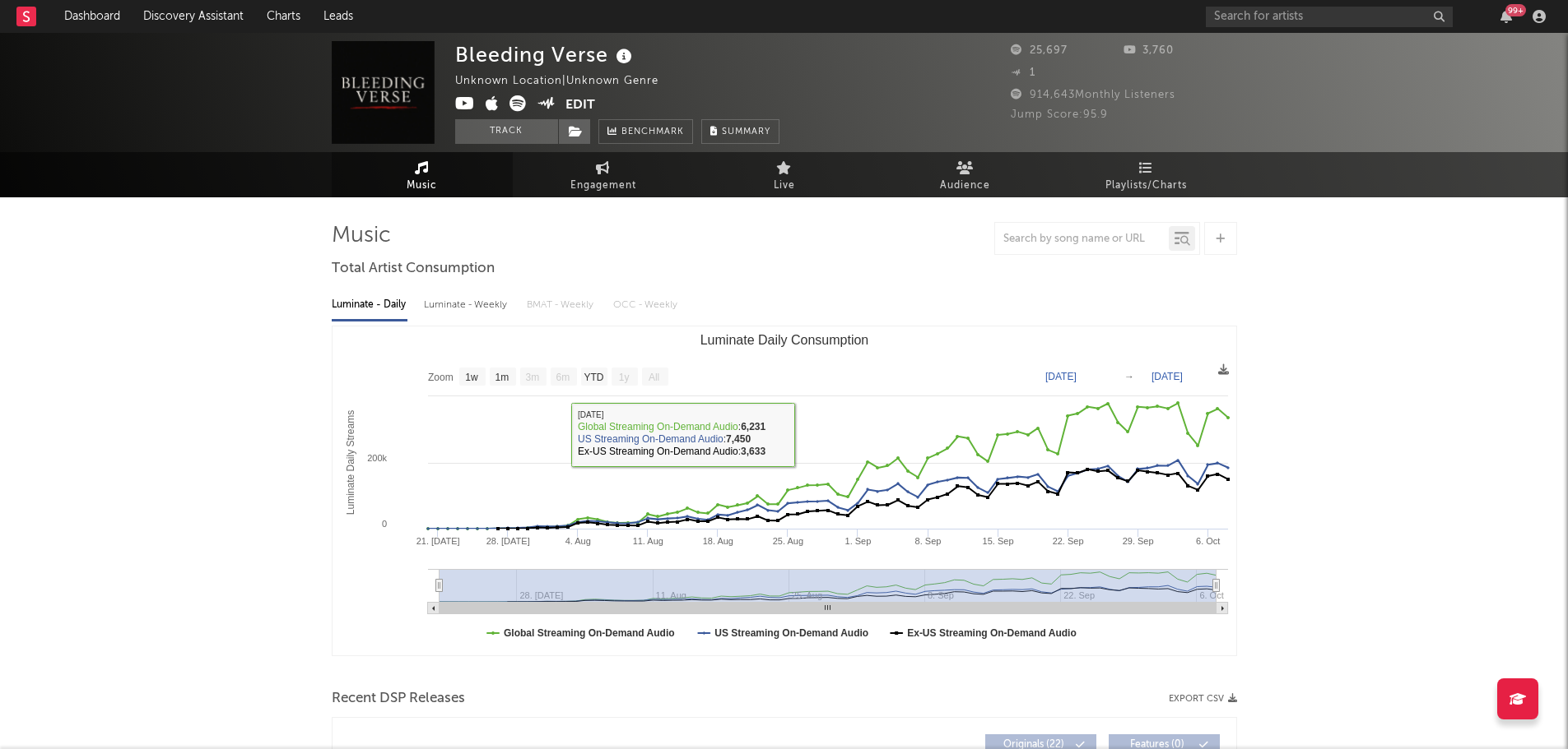
click at [602, 162] on icon at bounding box center [602, 168] width 14 height 13
select select "1w"
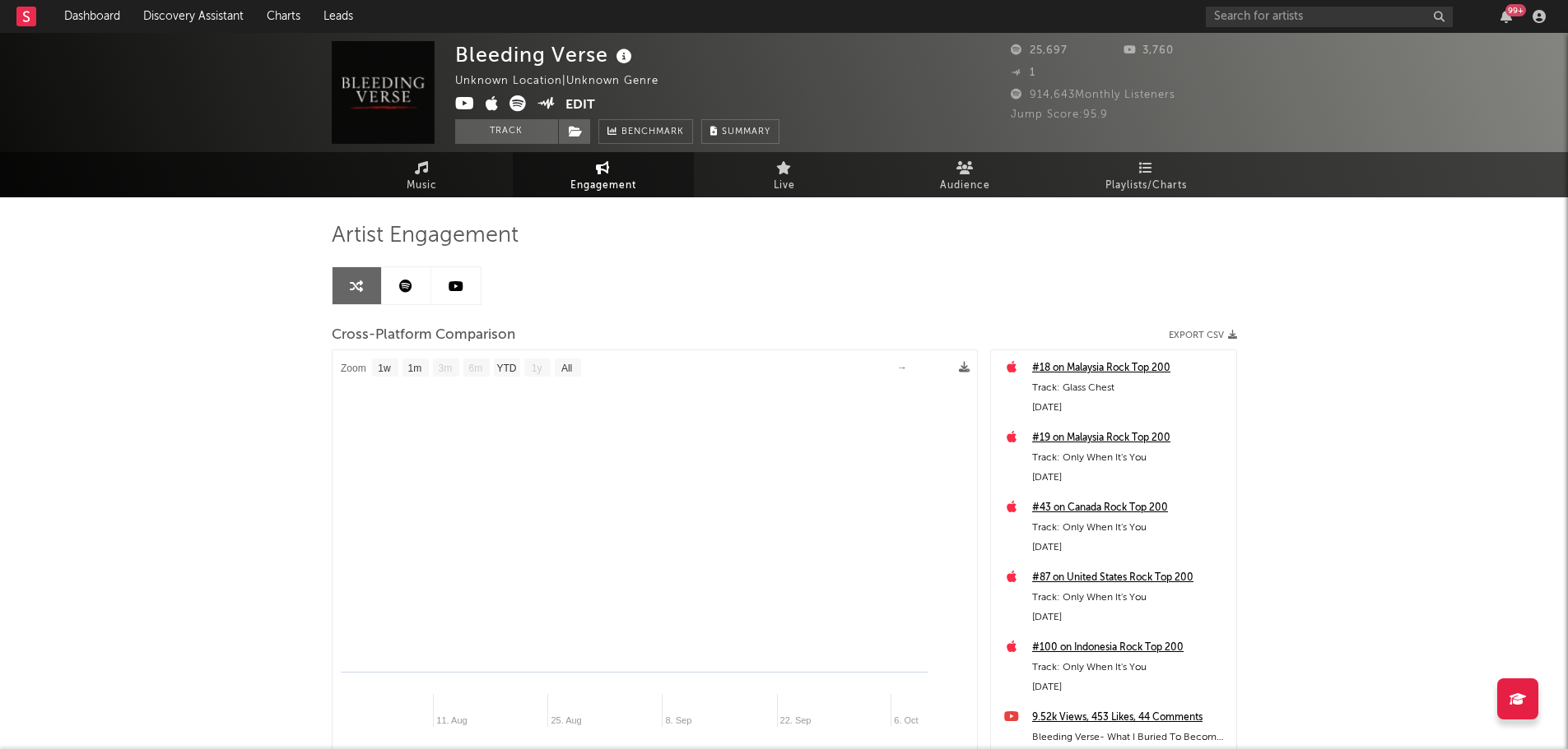
select select "1m"
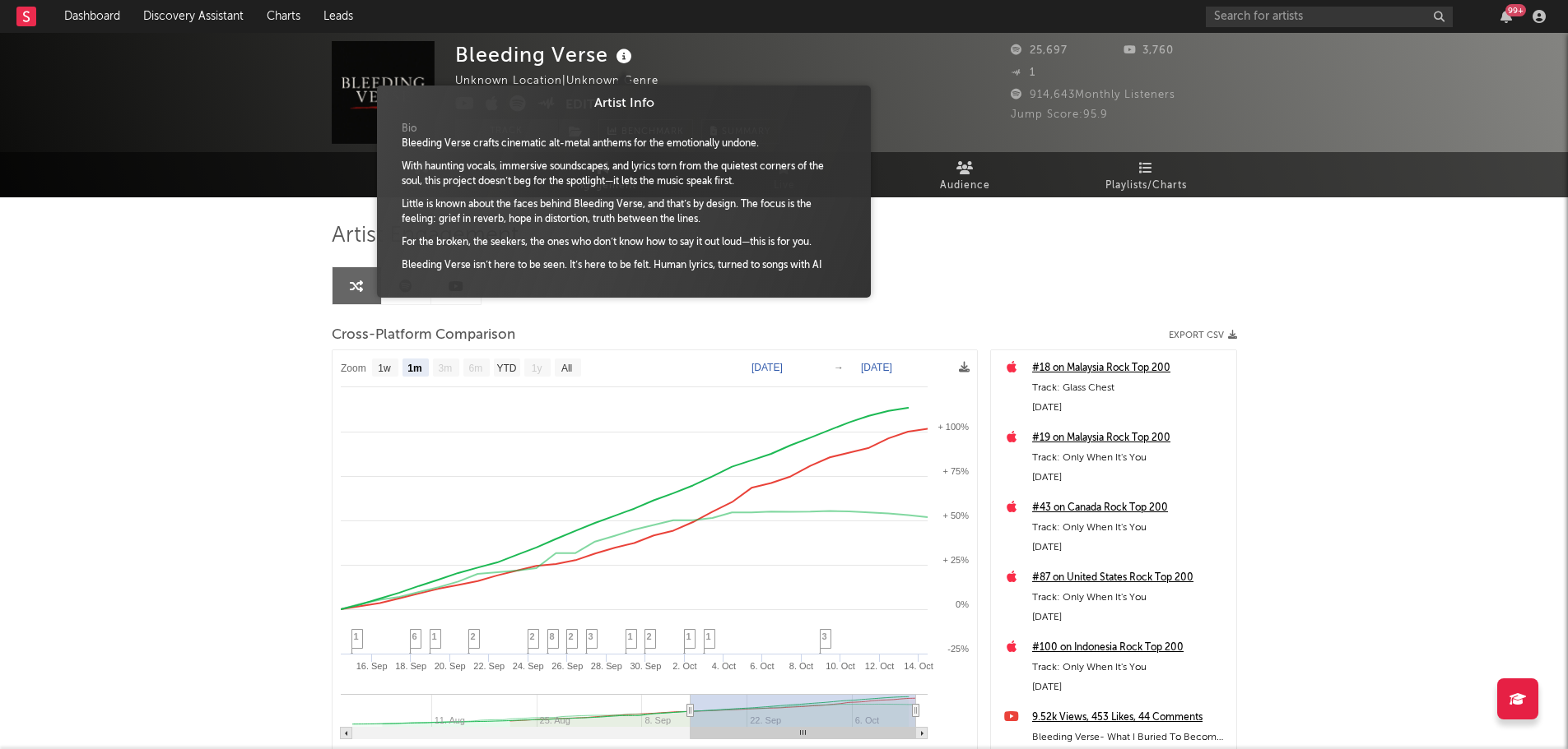
click at [623, 60] on icon at bounding box center [625, 56] width 24 height 23
click at [788, 94] on div "Artist Info" at bounding box center [624, 103] width 469 height 19
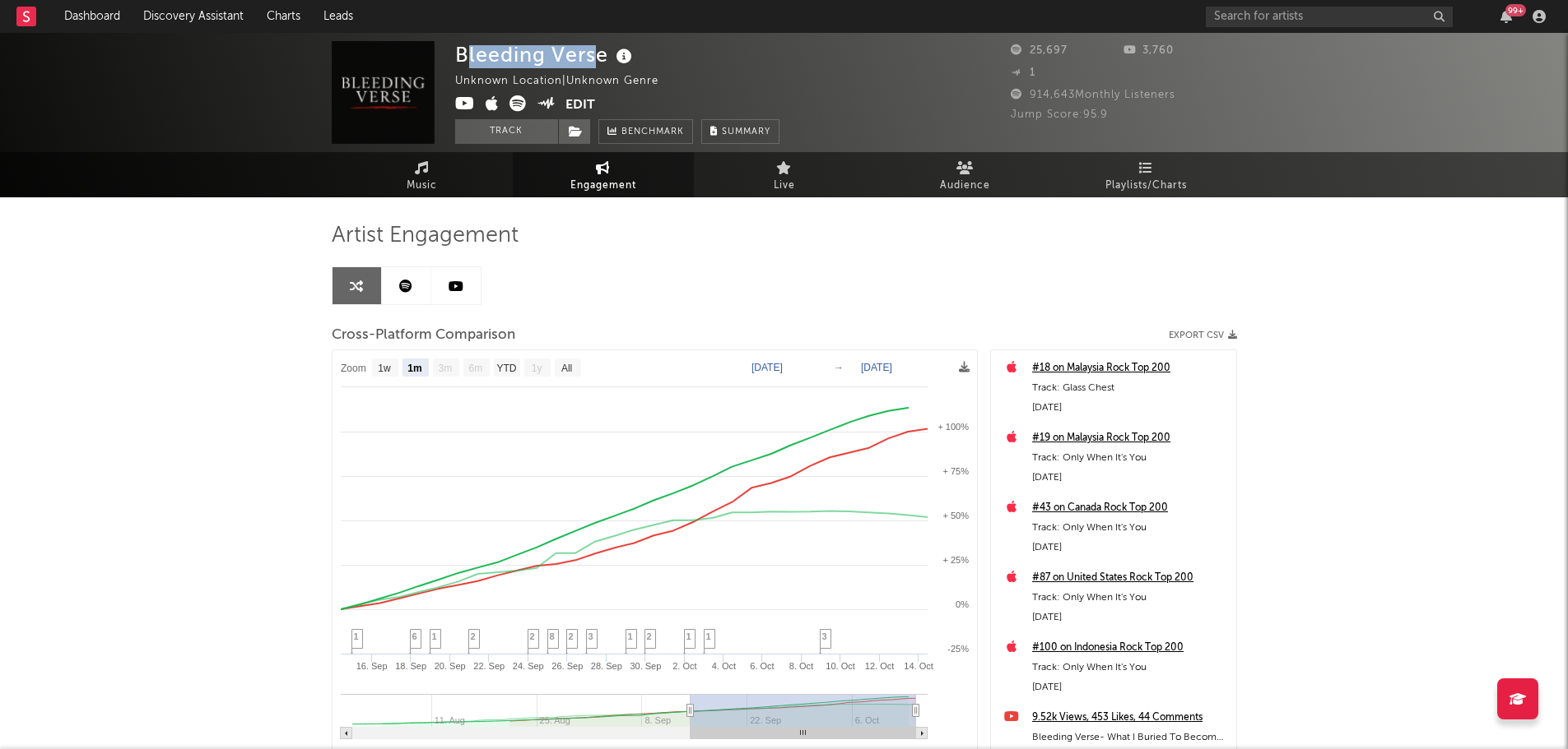
drag, startPoint x: 462, startPoint y: 56, endPoint x: 595, endPoint y: 54, distance: 133.0
click at [595, 54] on div "Bleeding Verse" at bounding box center [546, 54] width 181 height 27
drag, startPoint x: 605, startPoint y: 55, endPoint x: 456, endPoint y: 62, distance: 149.2
click at [456, 62] on div "Bleeding Verse" at bounding box center [546, 54] width 181 height 27
copy div "Bleeding Verse"
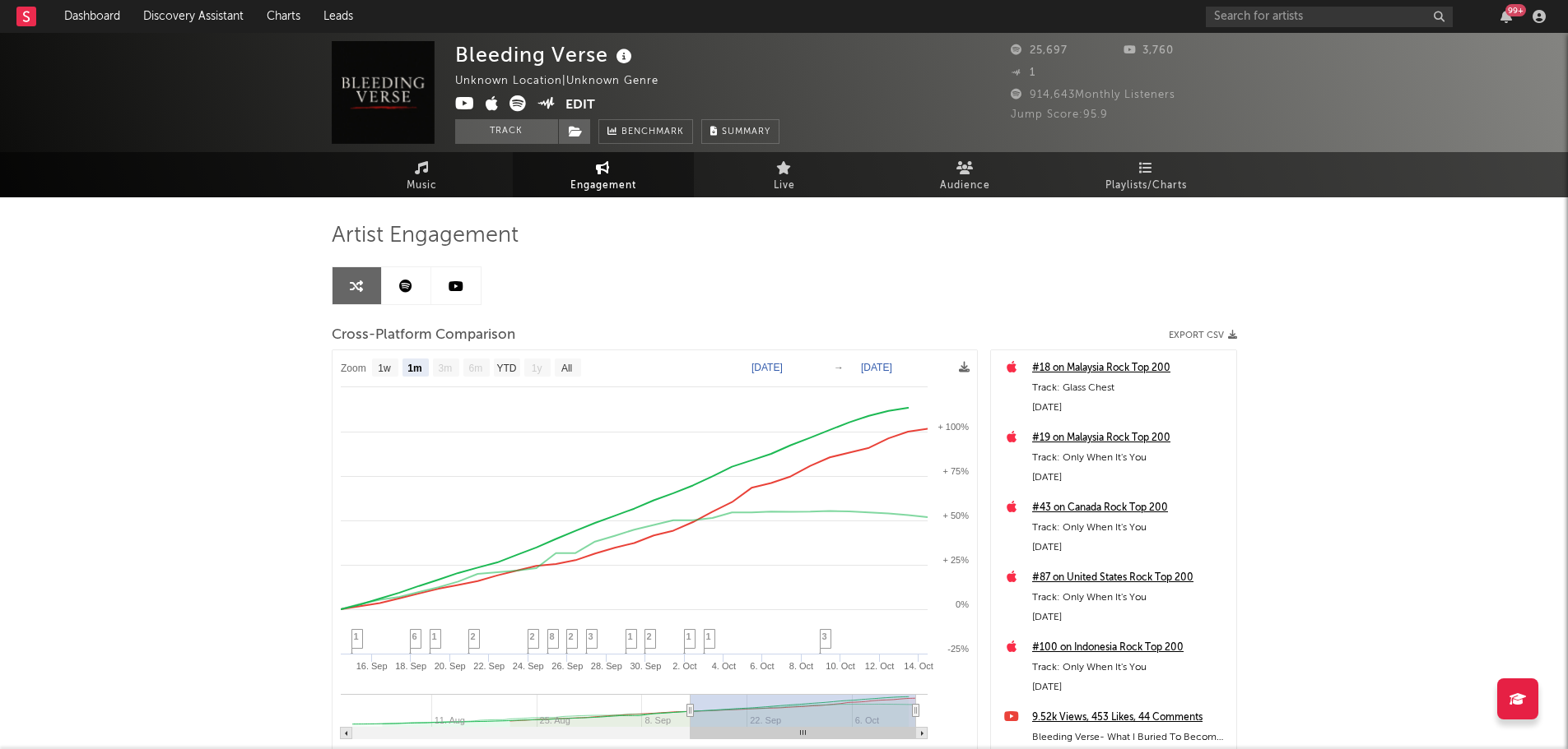
drag, startPoint x: 713, startPoint y: 56, endPoint x: 674, endPoint y: 58, distance: 39.1
click at [707, 56] on div "Bleeding Verse Unknown Location | Unknown Genre Edit Track Benchmark Summary" at bounding box center [617, 92] width 324 height 103
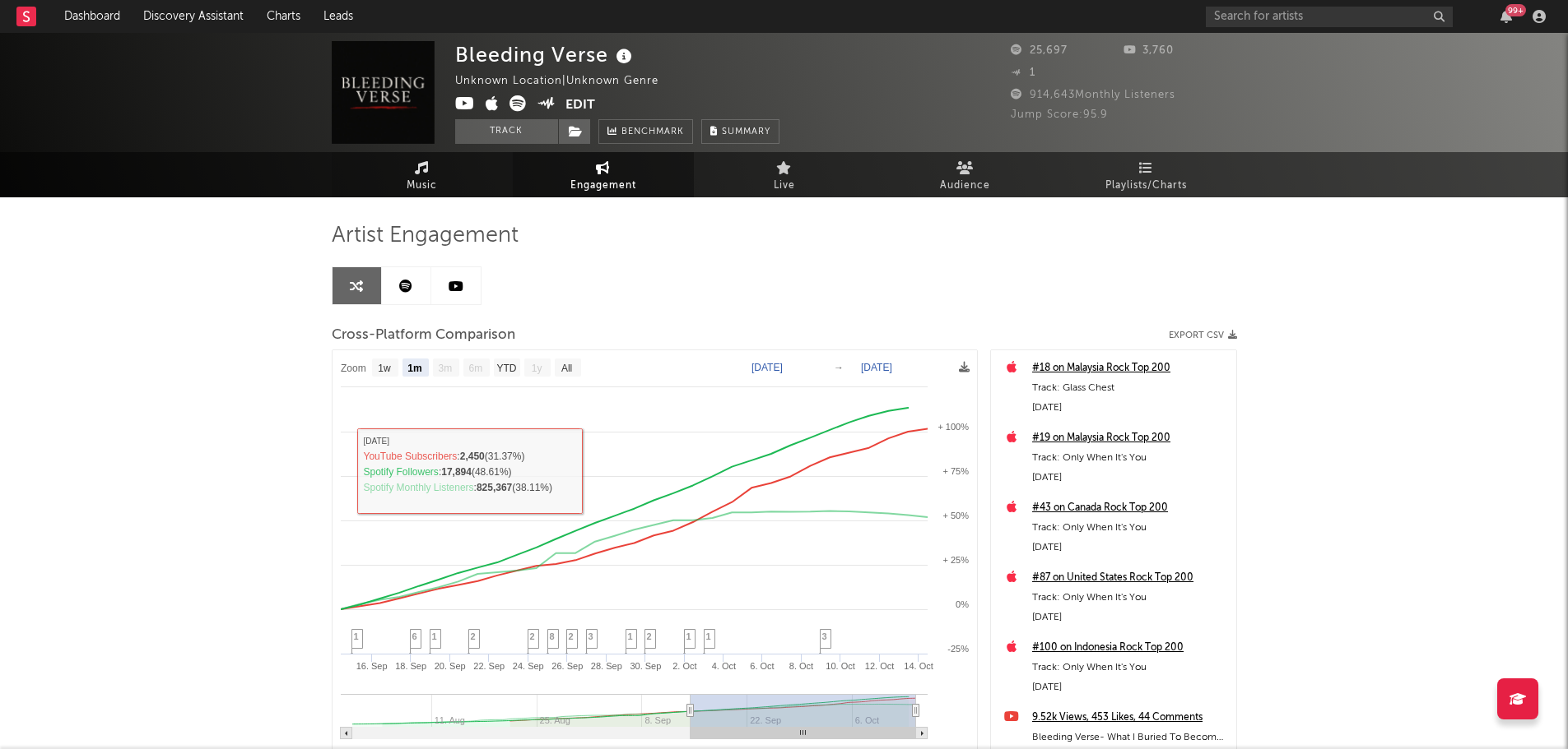
click at [411, 173] on link "Music" at bounding box center [422, 175] width 181 height 45
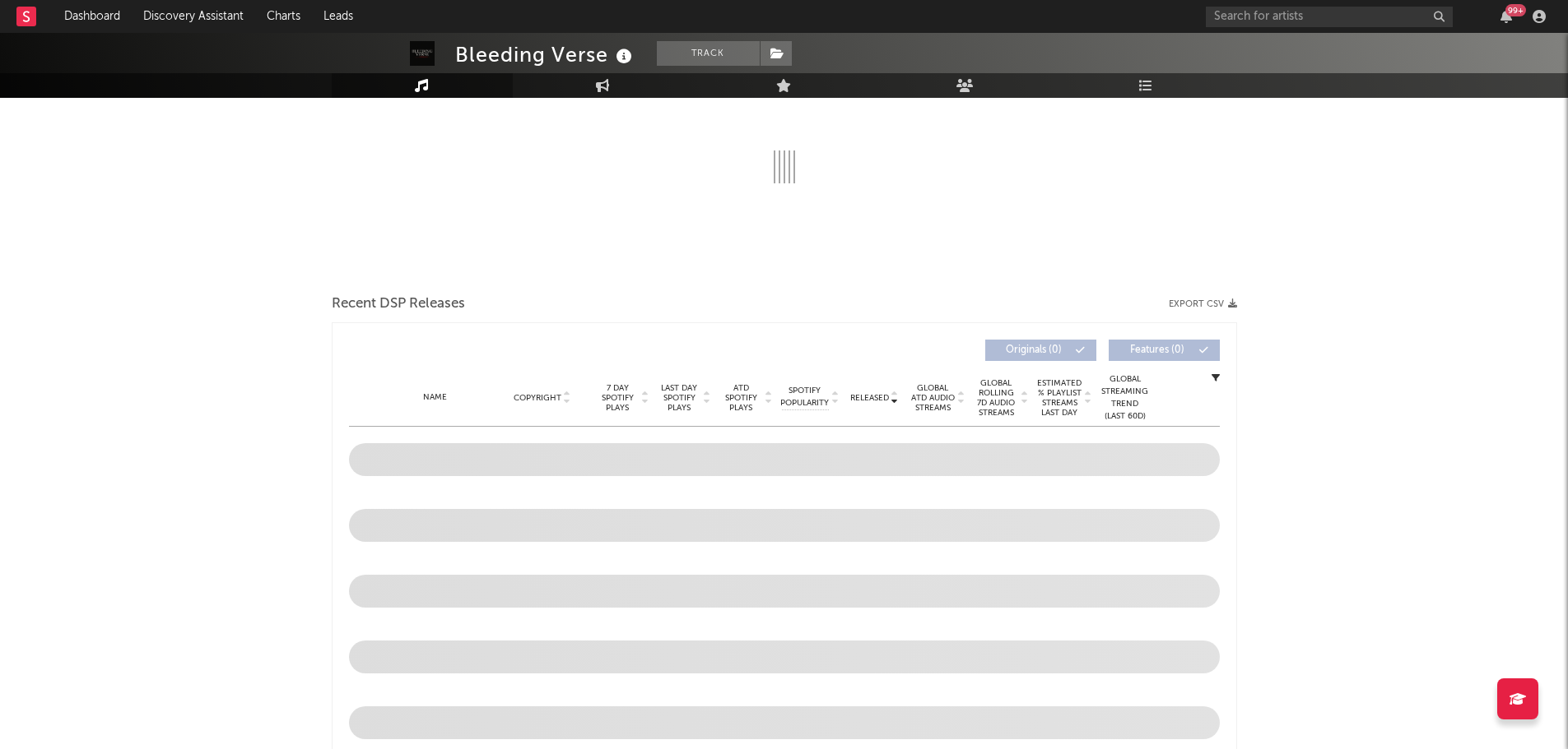
scroll to position [493, 0]
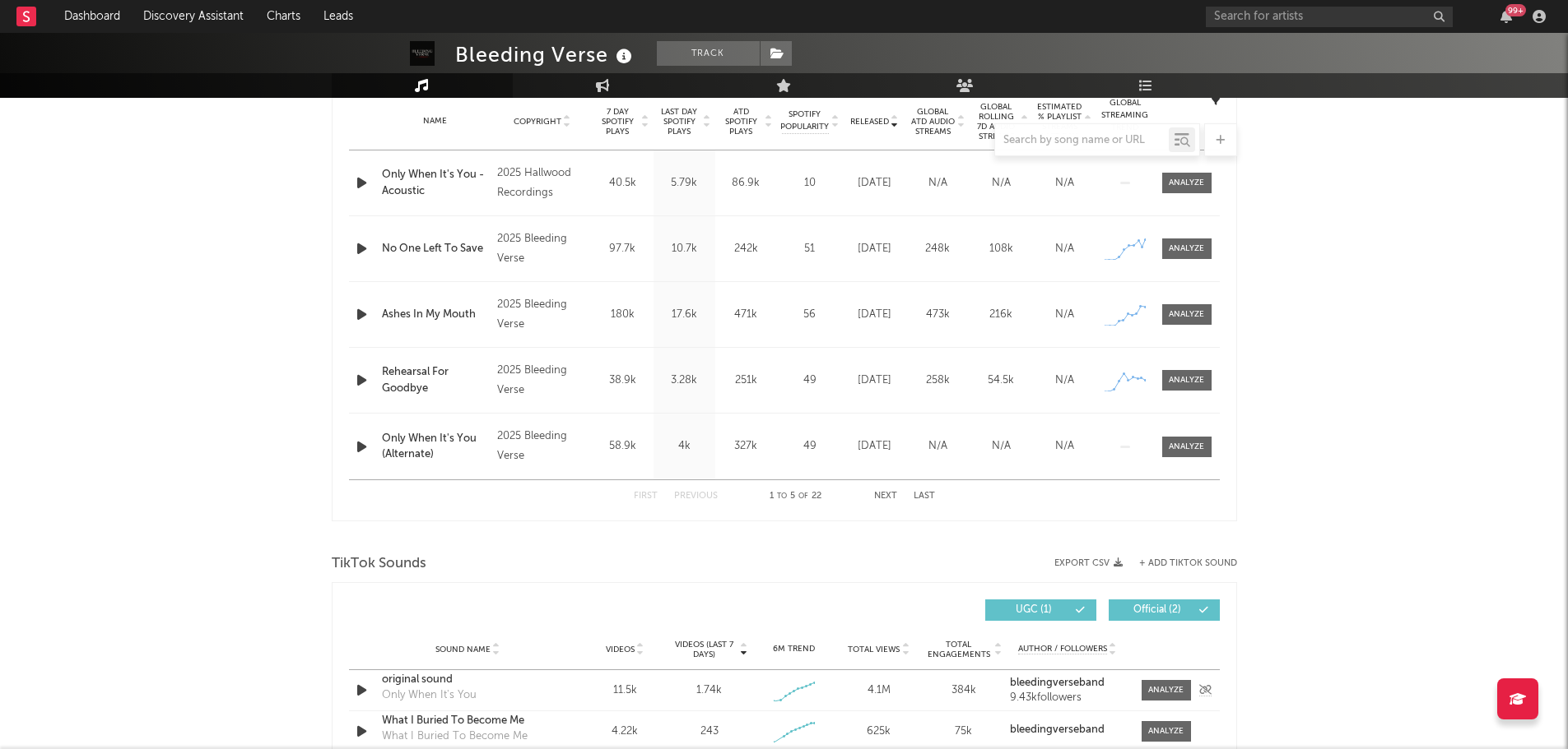
select select "1w"
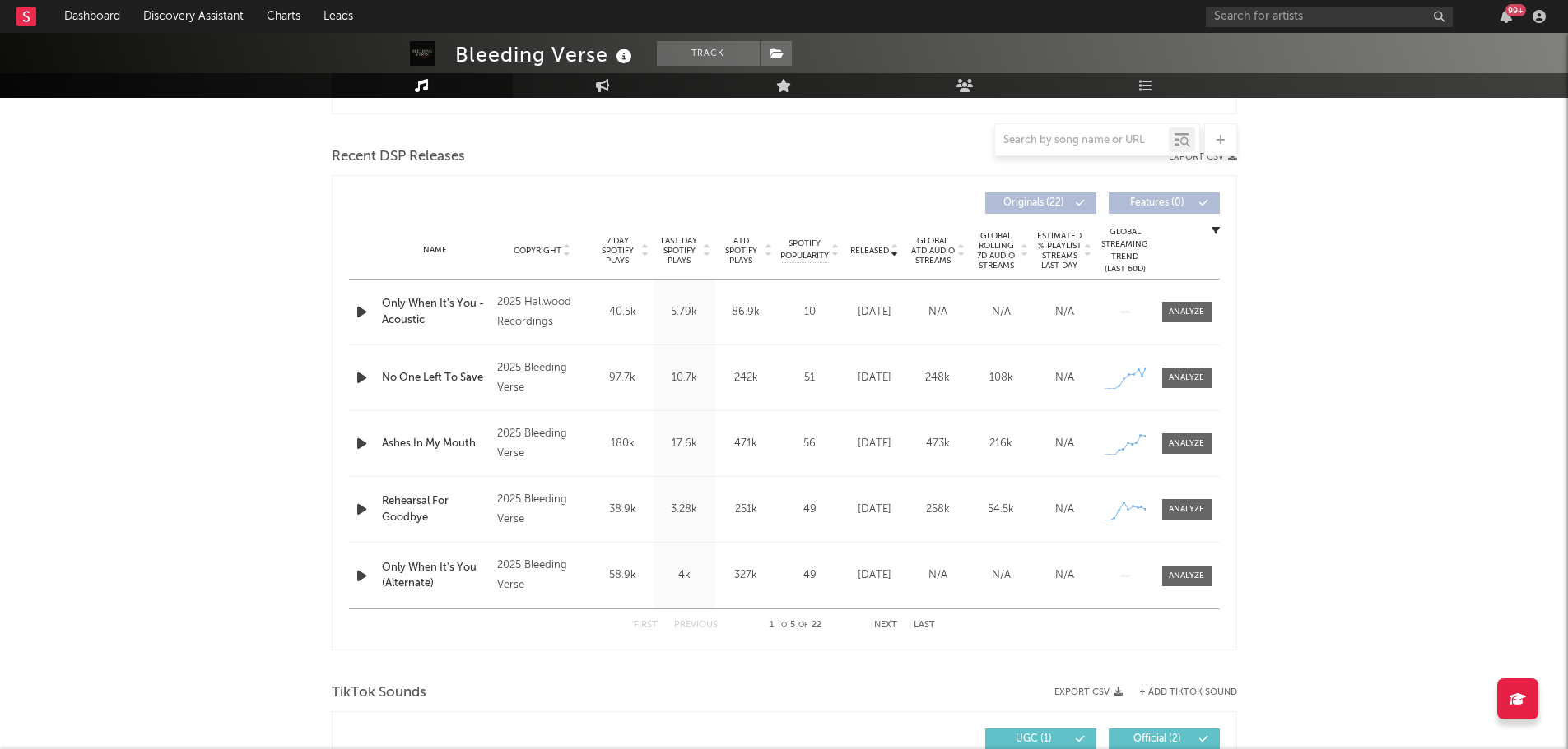
scroll to position [541, 0]
click at [884, 261] on div "Name Copyright Label Album Names Composer Names 7 Day Spotify Plays Last Day Sp…" at bounding box center [784, 251] width 870 height 57
click at [884, 250] on span "Released" at bounding box center [869, 251] width 39 height 10
click at [878, 248] on span "Released" at bounding box center [869, 251] width 39 height 10
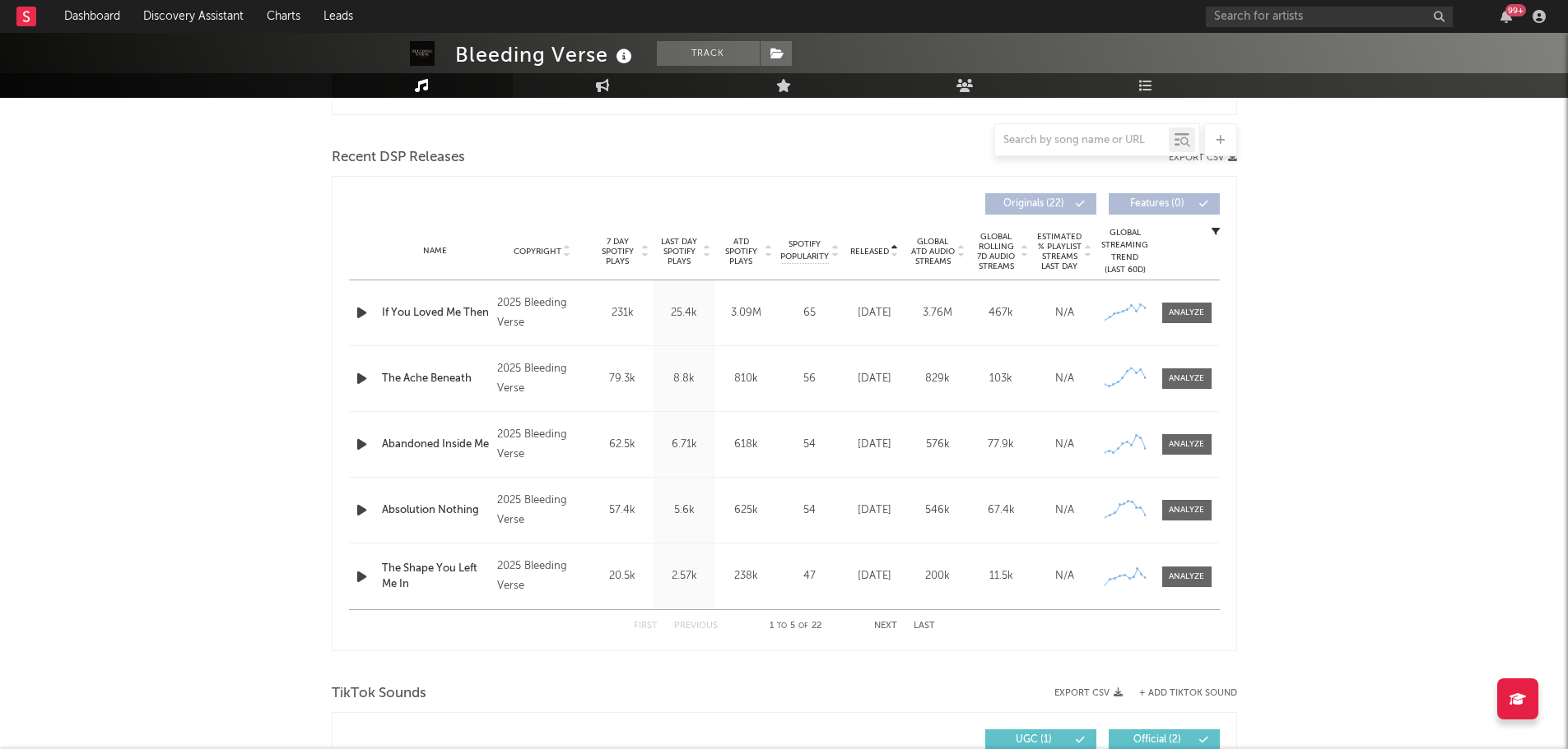
click at [346, 310] on div "Released Copyright 7 Day Spotify Plays Last Day Spotify Plays ATD Spotify Plays…" at bounding box center [784, 414] width 906 height 476
click at [358, 310] on icon "button" at bounding box center [361, 313] width 18 height 20
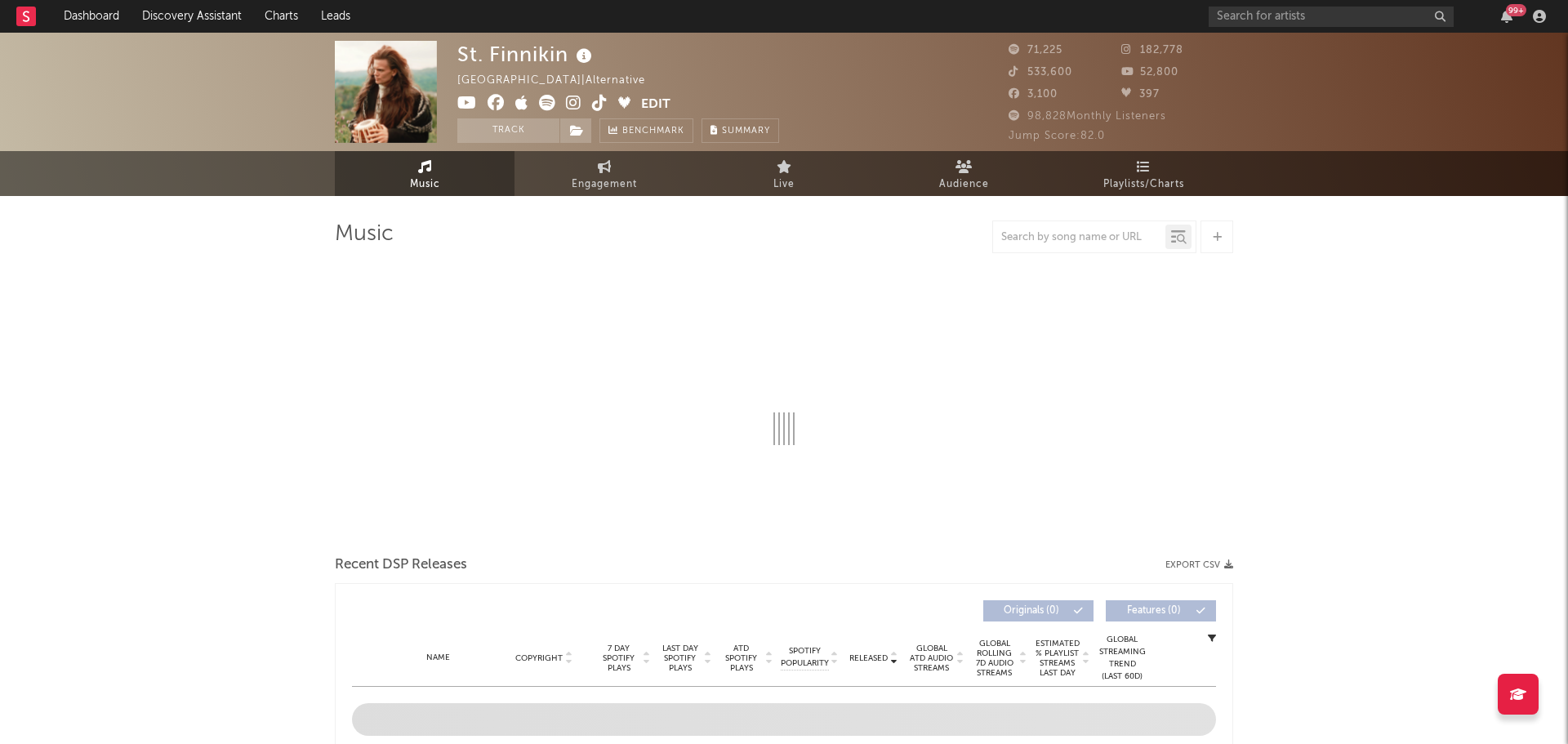
select select "6m"
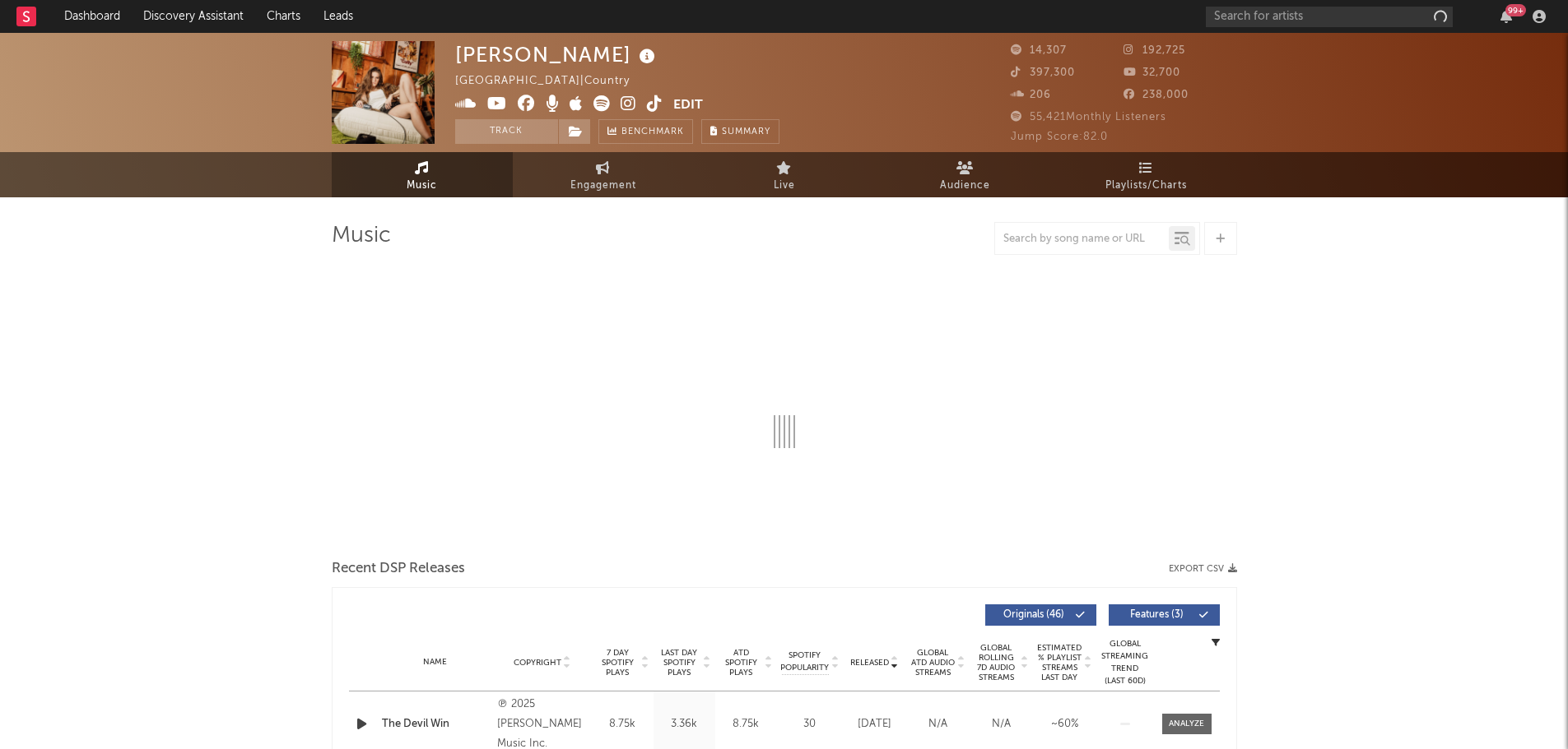
select select "6m"
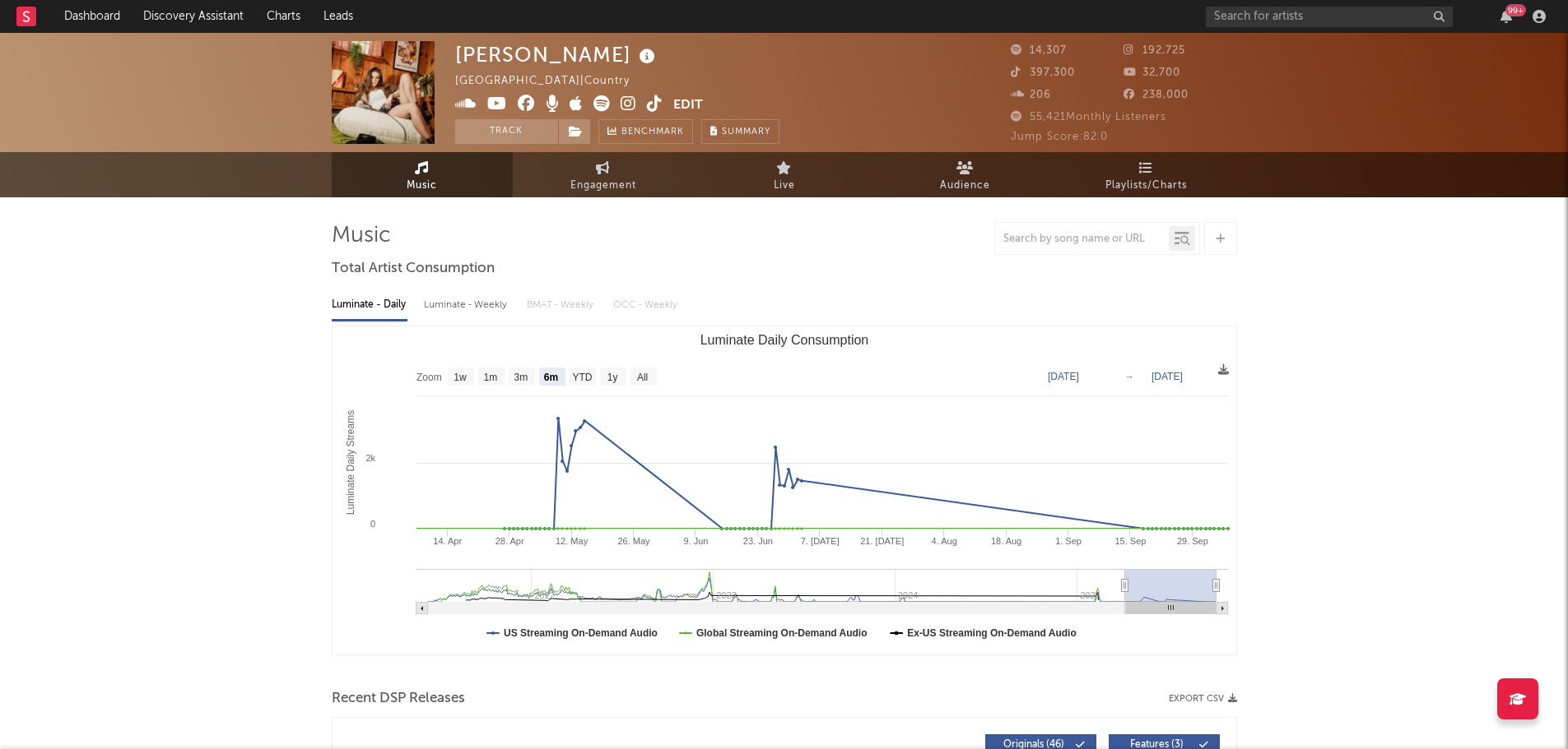
click at [384, 76] on img at bounding box center [383, 92] width 103 height 103
drag, startPoint x: 600, startPoint y: 185, endPoint x: 593, endPoint y: 192, distance: 9.9
click at [601, 185] on span "Engagement" at bounding box center [602, 186] width 66 height 19
select select "1w"
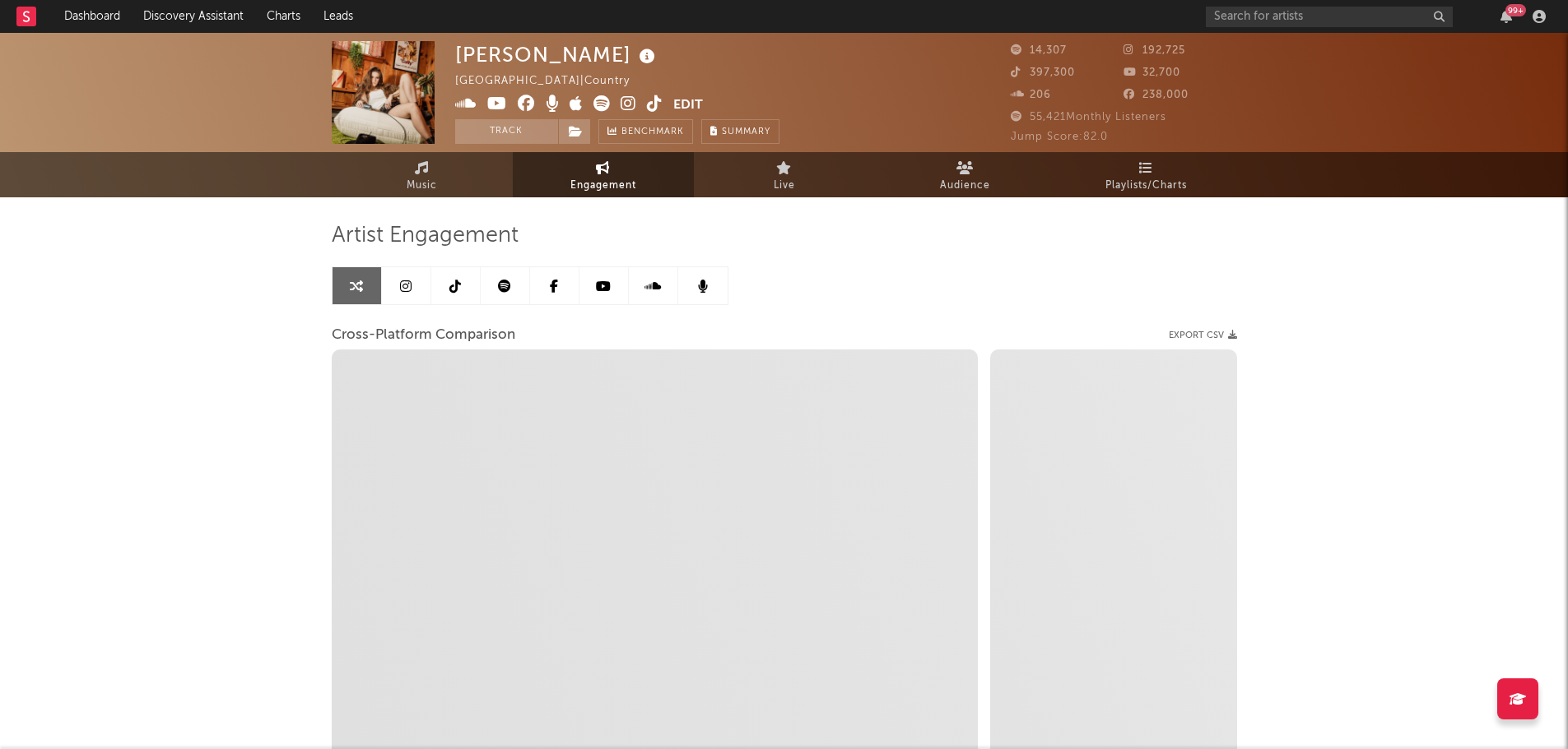
select select "1m"
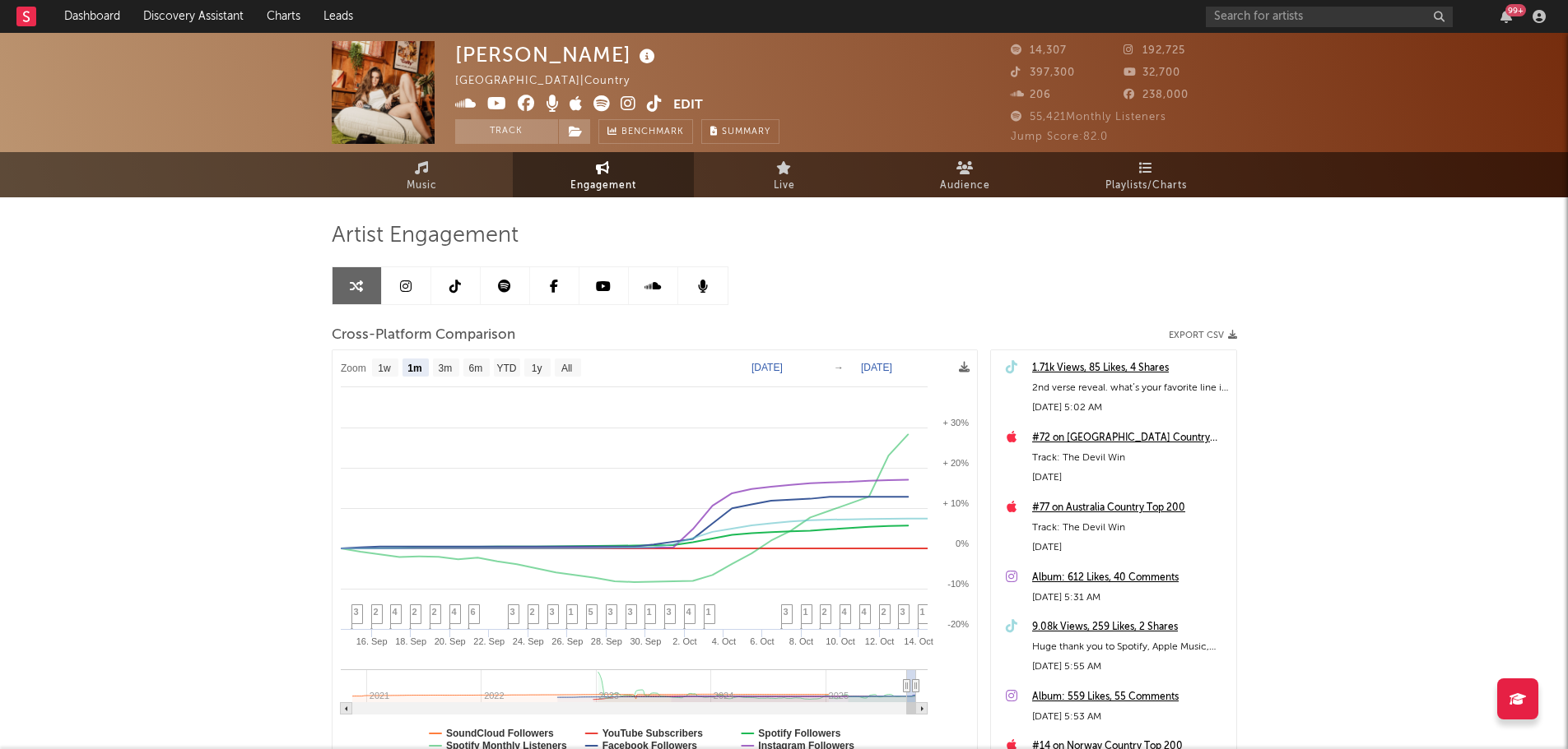
click at [592, 102] on span at bounding box center [565, 105] width 218 height 20
click at [625, 102] on icon at bounding box center [628, 103] width 16 height 17
drag, startPoint x: 601, startPoint y: 63, endPoint x: 455, endPoint y: 54, distance: 146.3
click at [456, 54] on div "[PERSON_NAME]" at bounding box center [557, 54] width 204 height 27
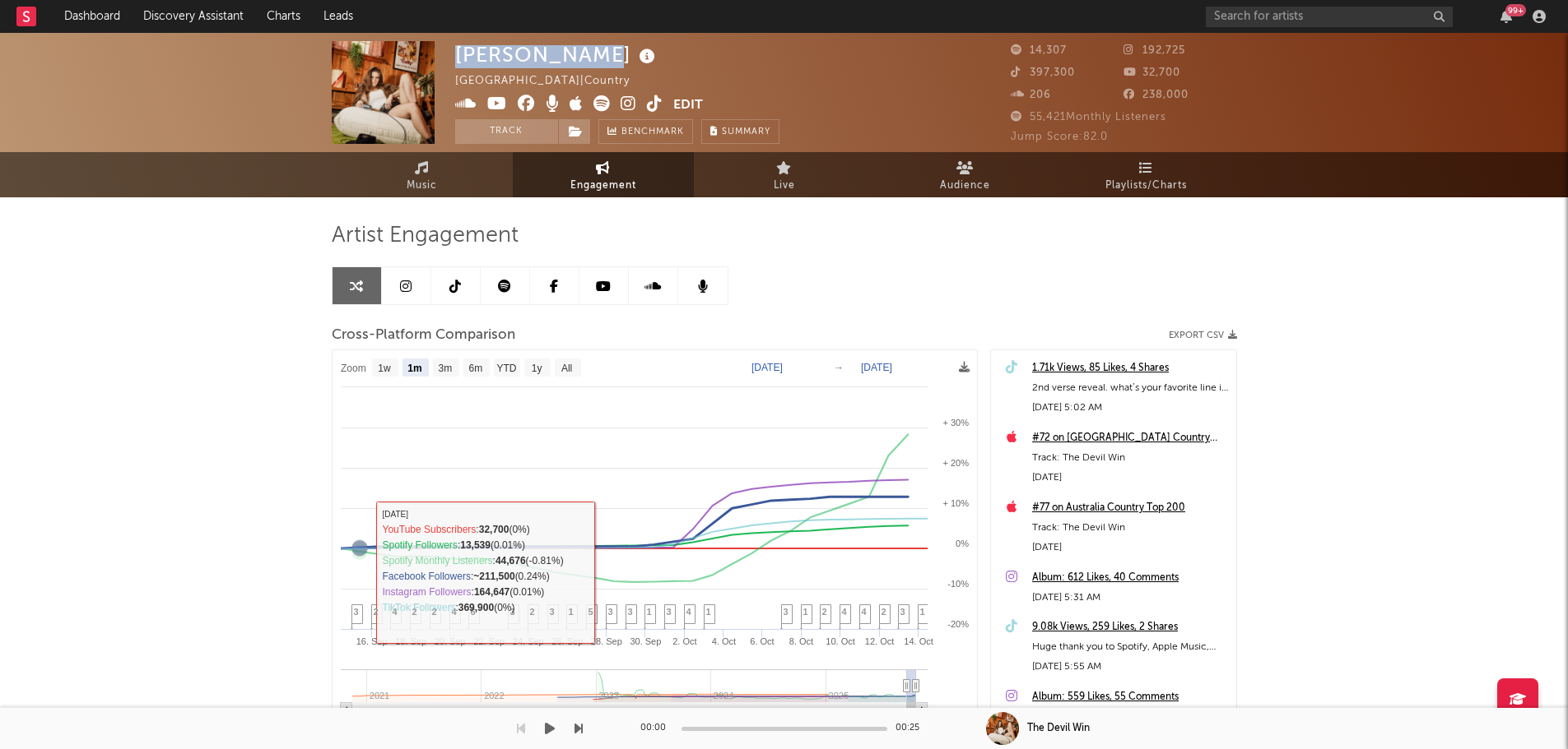
copy div "[PERSON_NAME]"
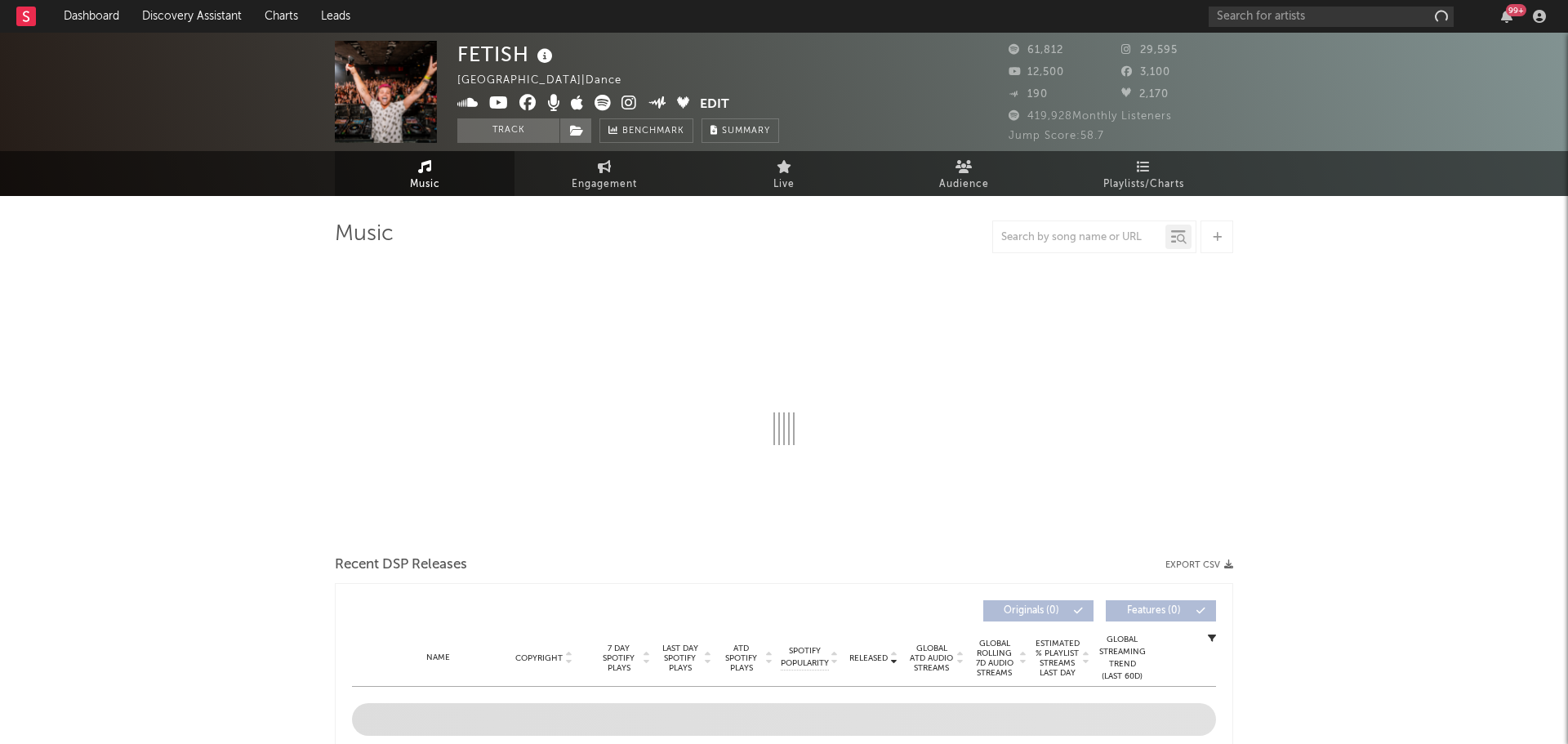
select select "6m"
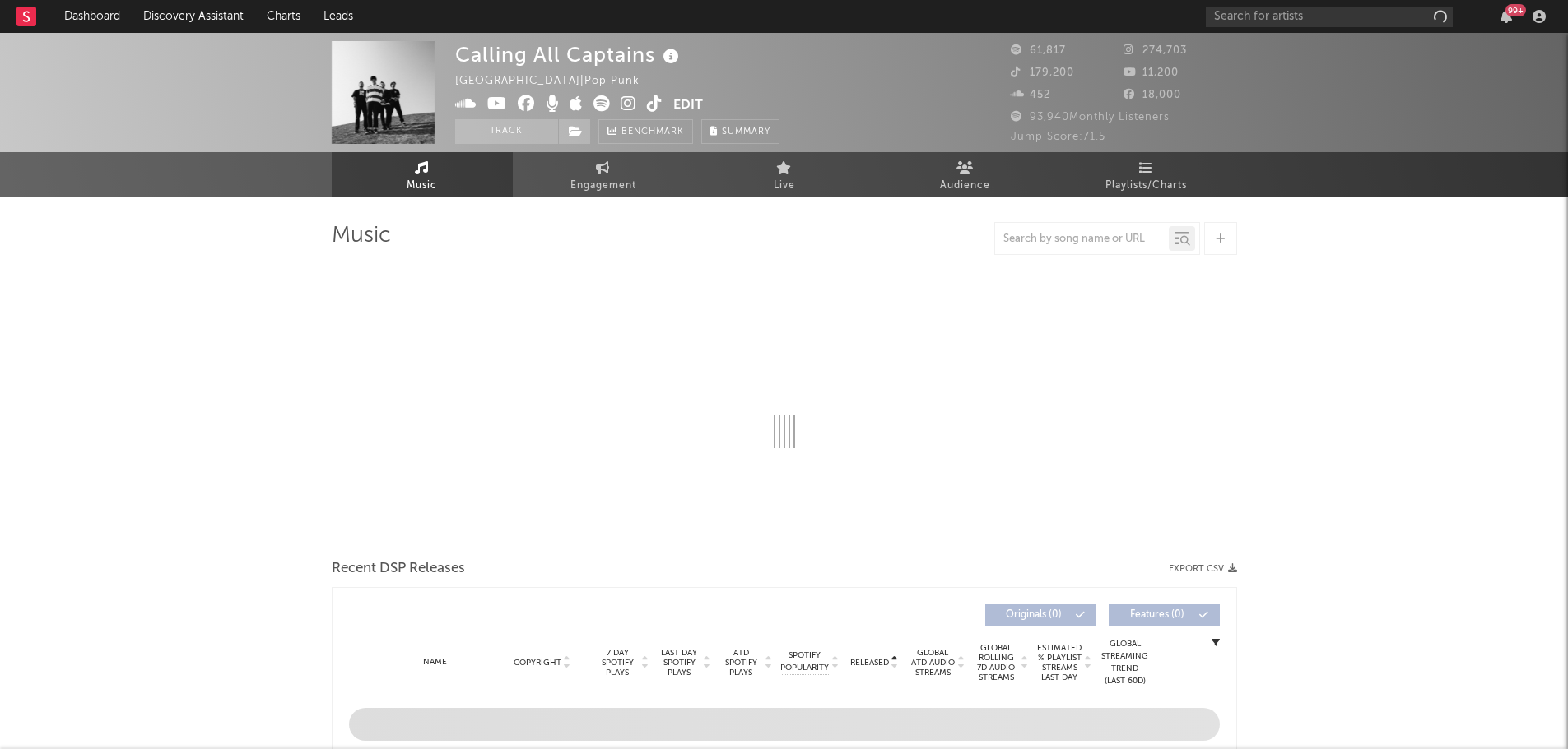
select select "6m"
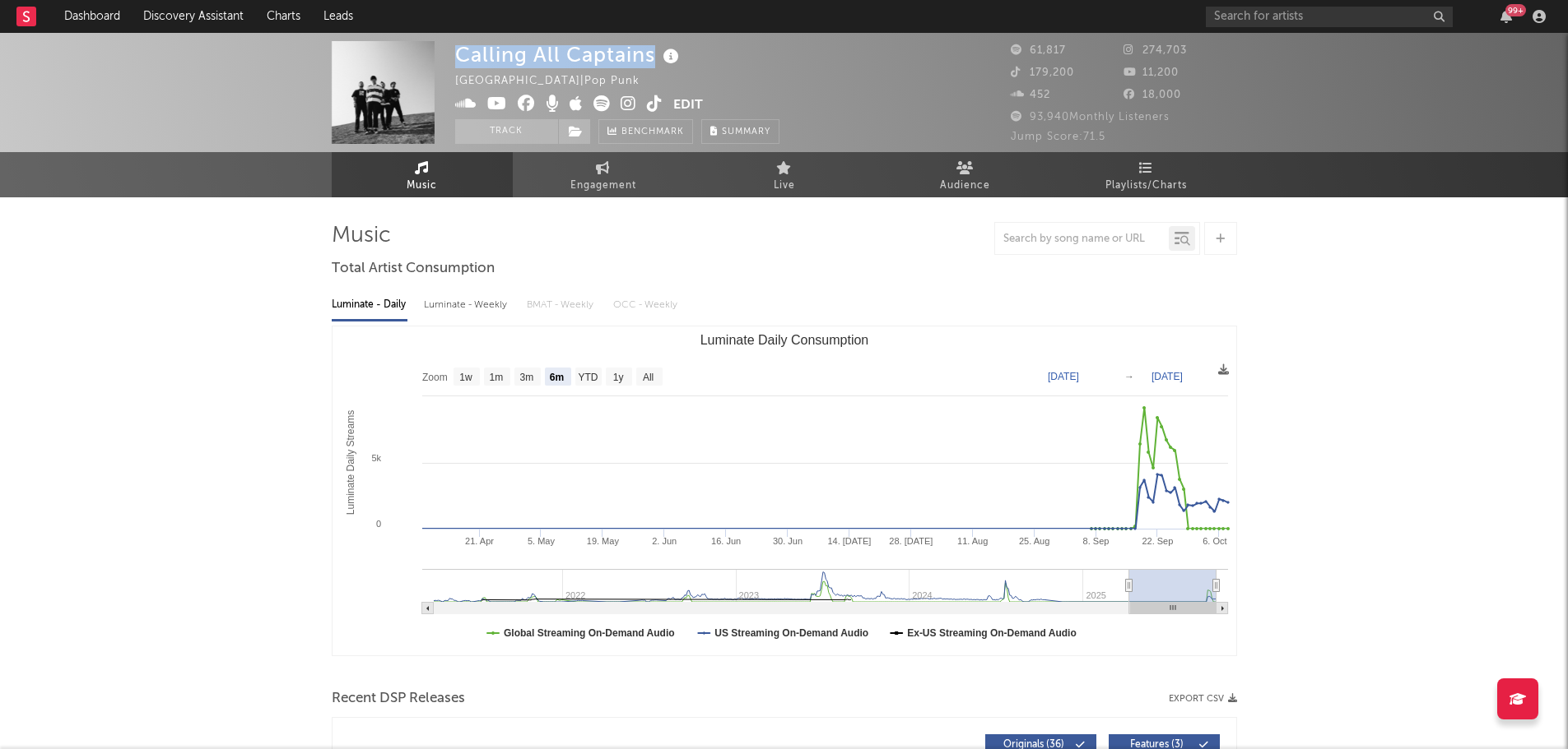
drag, startPoint x: 452, startPoint y: 59, endPoint x: 656, endPoint y: 51, distance: 204.2
click at [656, 51] on div "Calling All Captains Canada | Pop Punk Edit Track Benchmark Summary 61,817 274,…" at bounding box center [784, 92] width 1568 height 119
copy div "Calling All Captains"
click at [585, 191] on span "Engagement" at bounding box center [602, 186] width 66 height 19
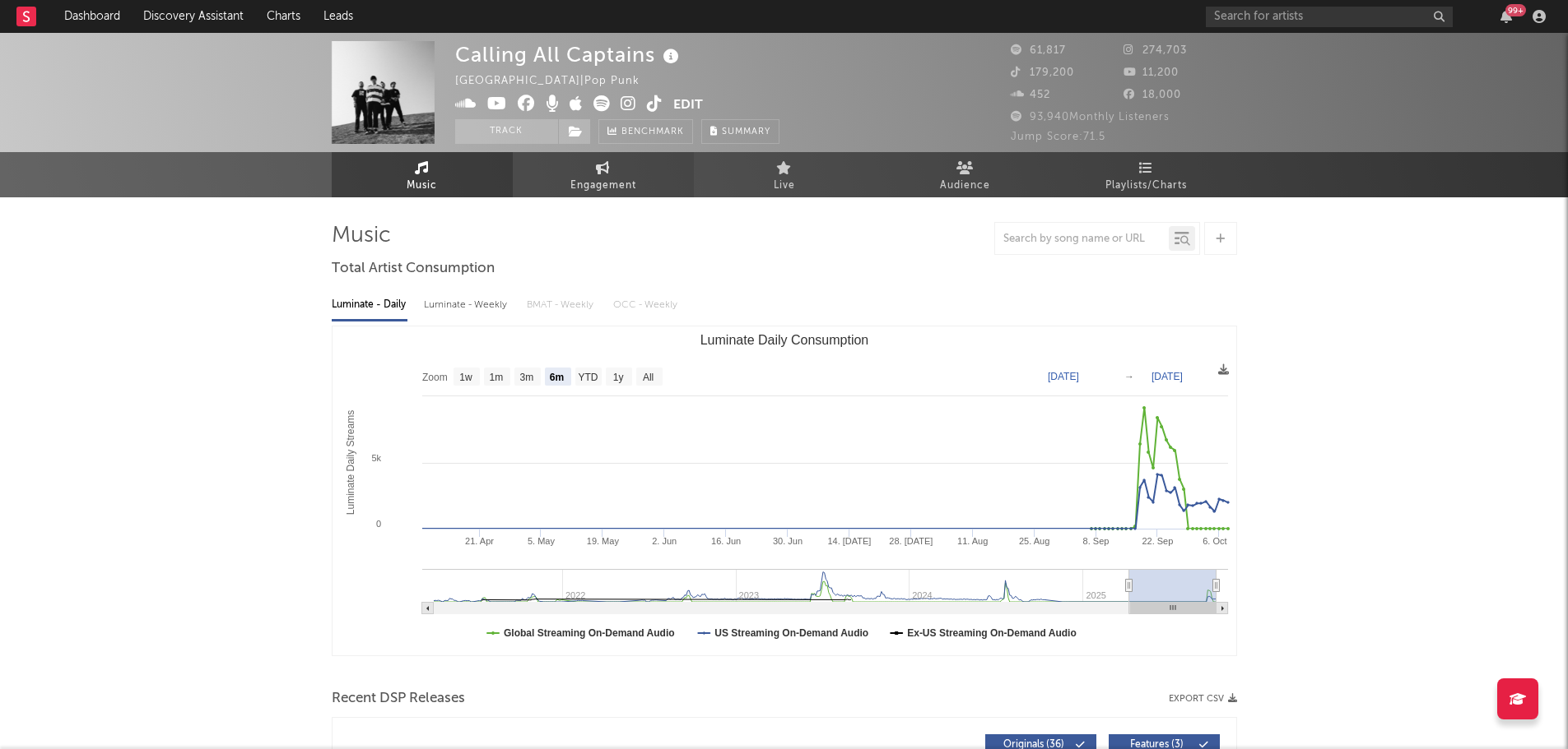
select select "1w"
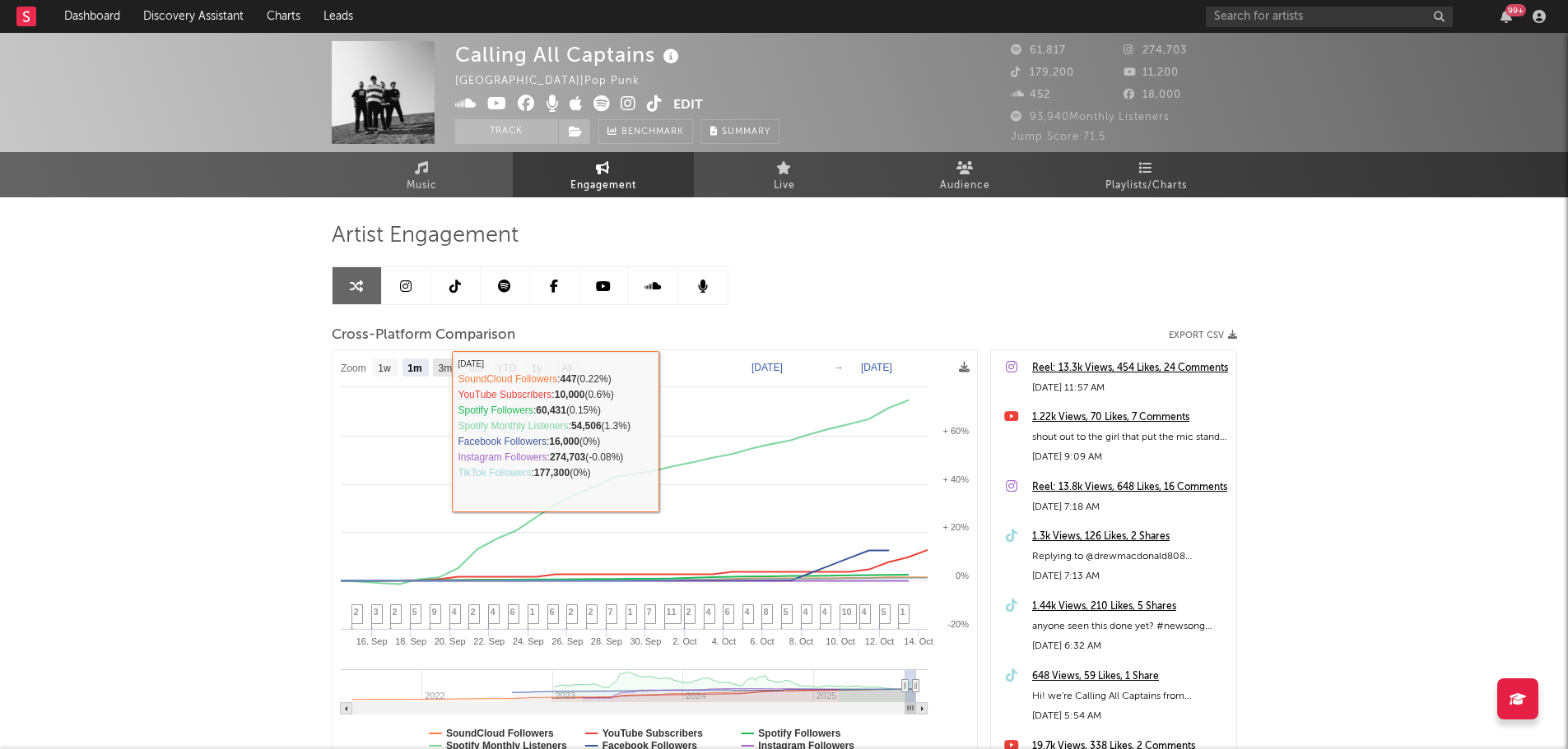
click at [441, 371] on text "3m" at bounding box center [444, 368] width 14 height 11
select select "3m"
type input "2025-07-14"
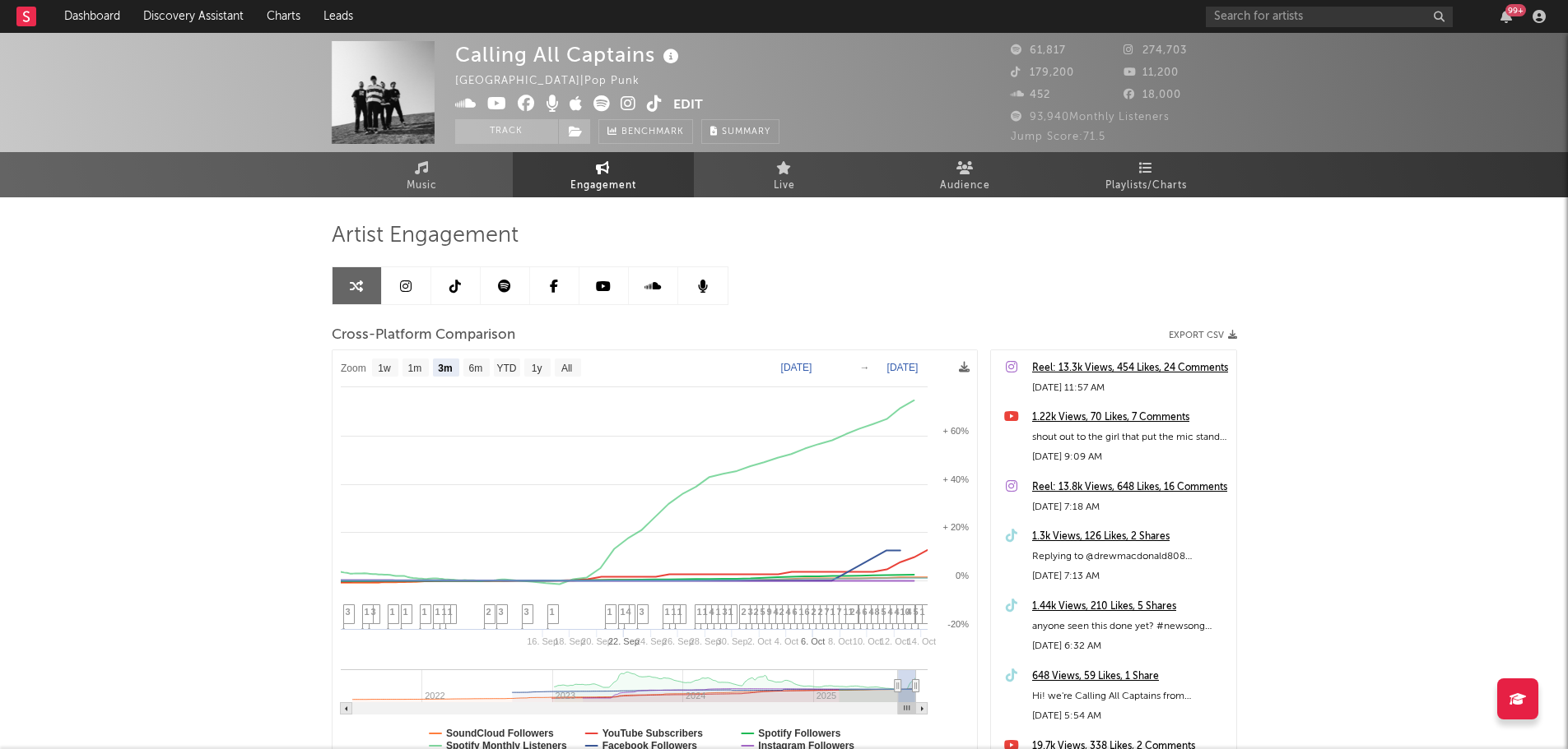
select select "3m"
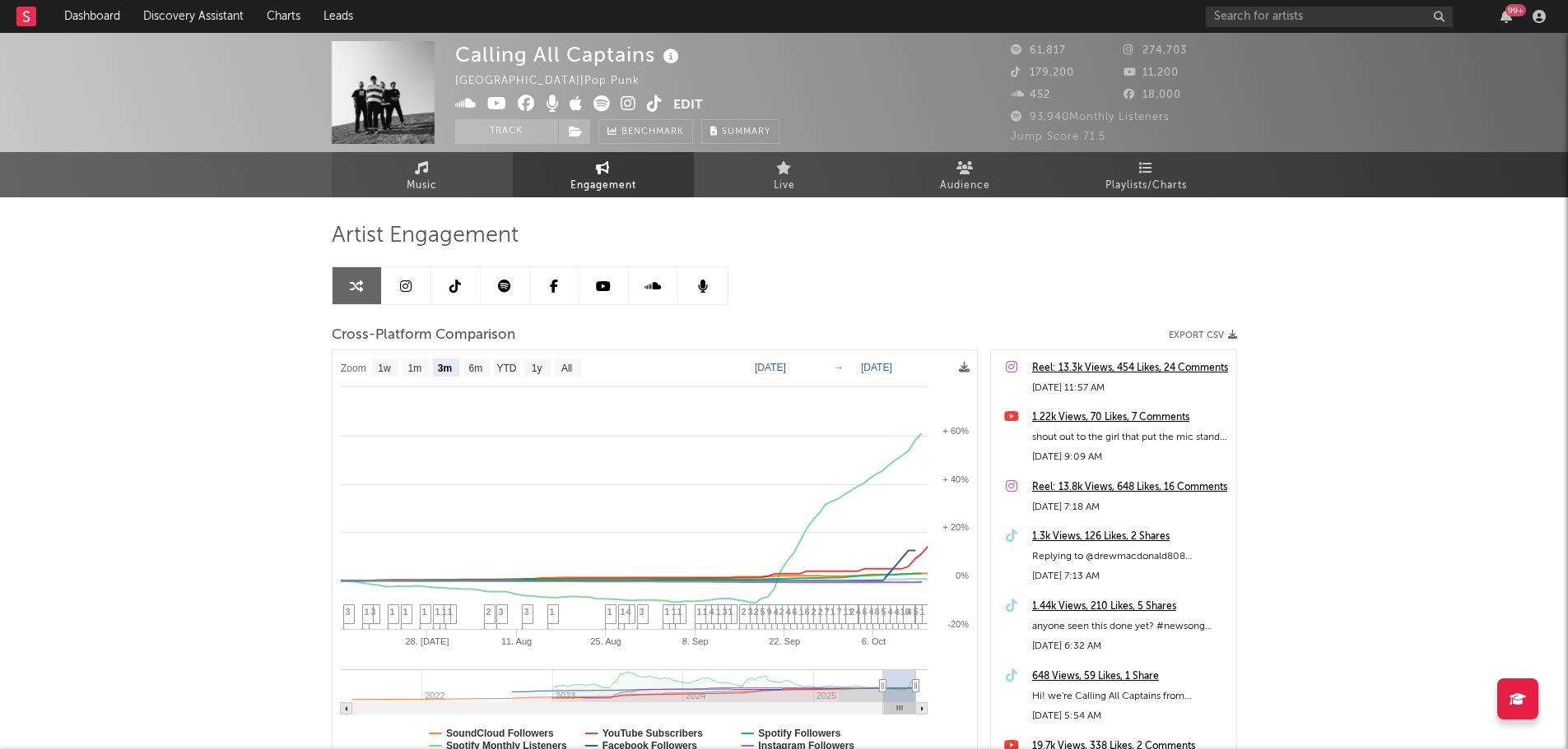
click at [471, 185] on link "Music" at bounding box center [422, 175] width 181 height 45
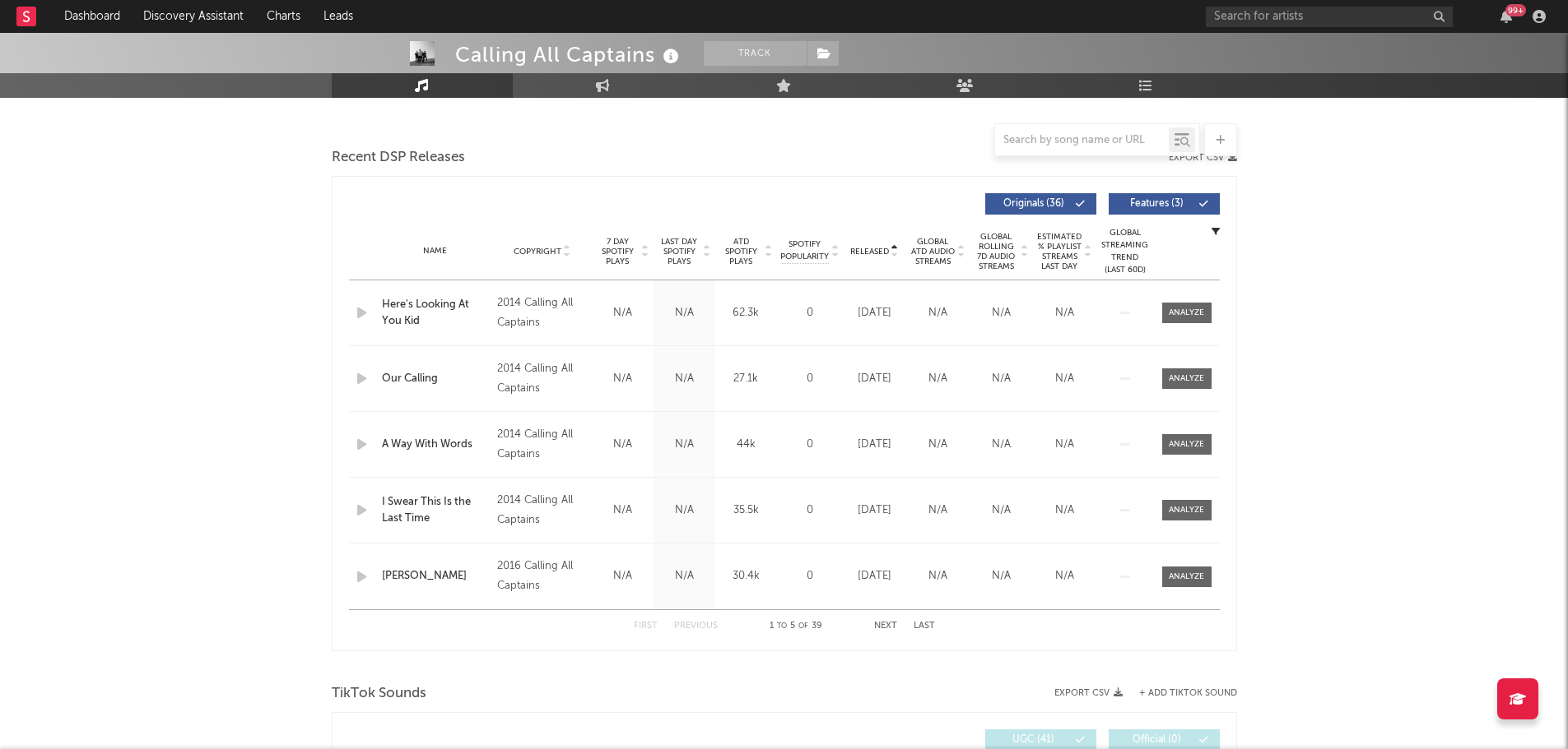
scroll to position [541, 0]
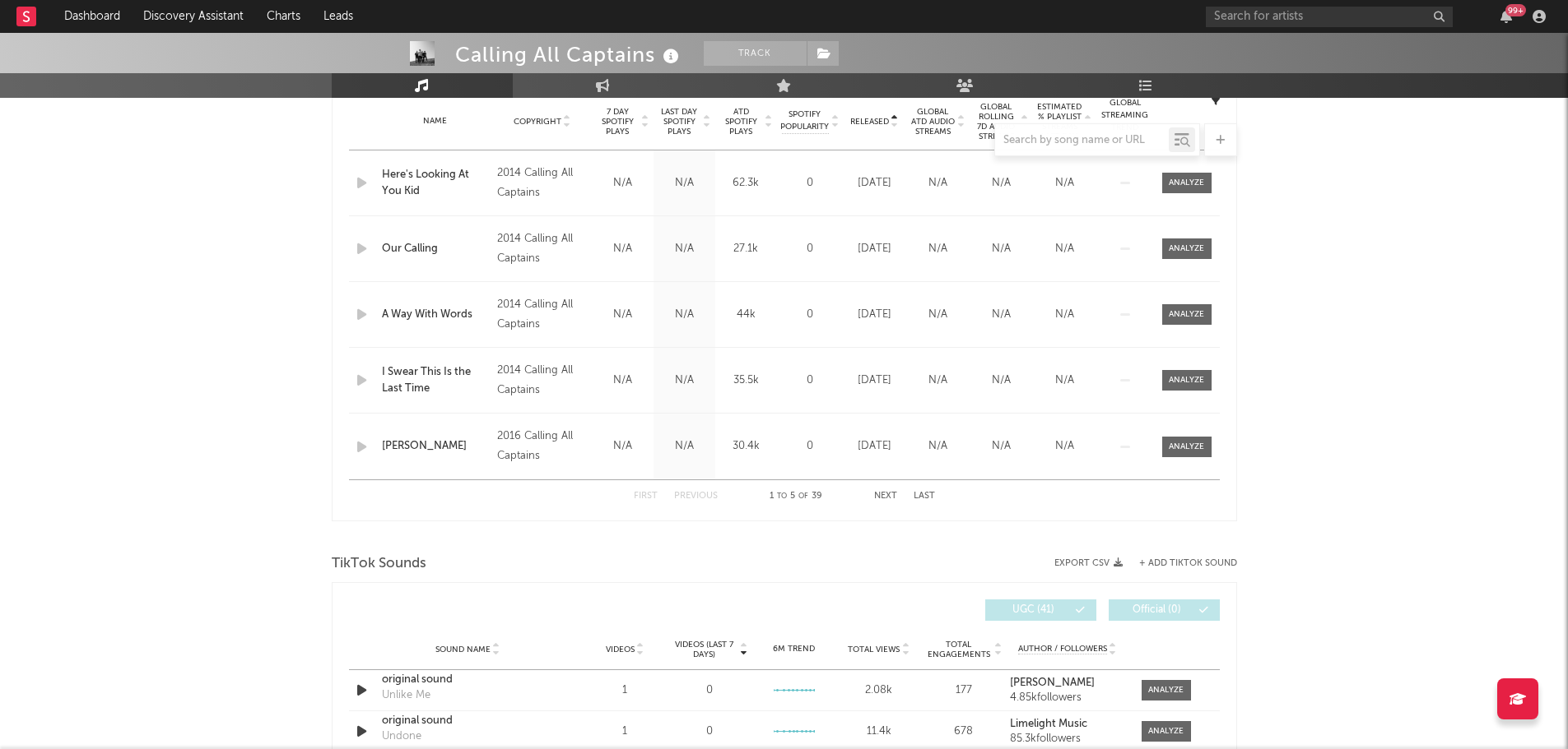
select select "6m"
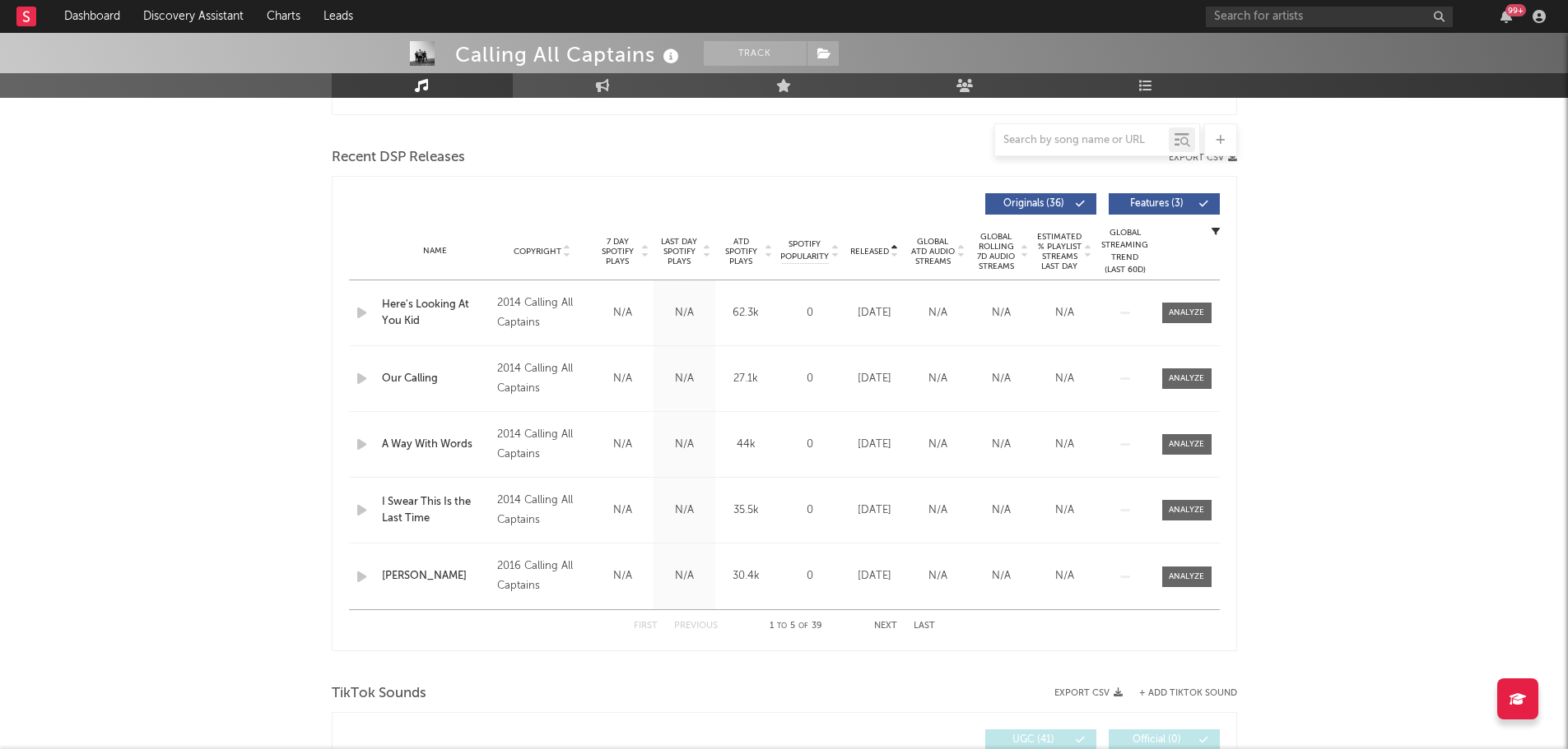
click at [871, 252] on span "Released" at bounding box center [869, 251] width 39 height 10
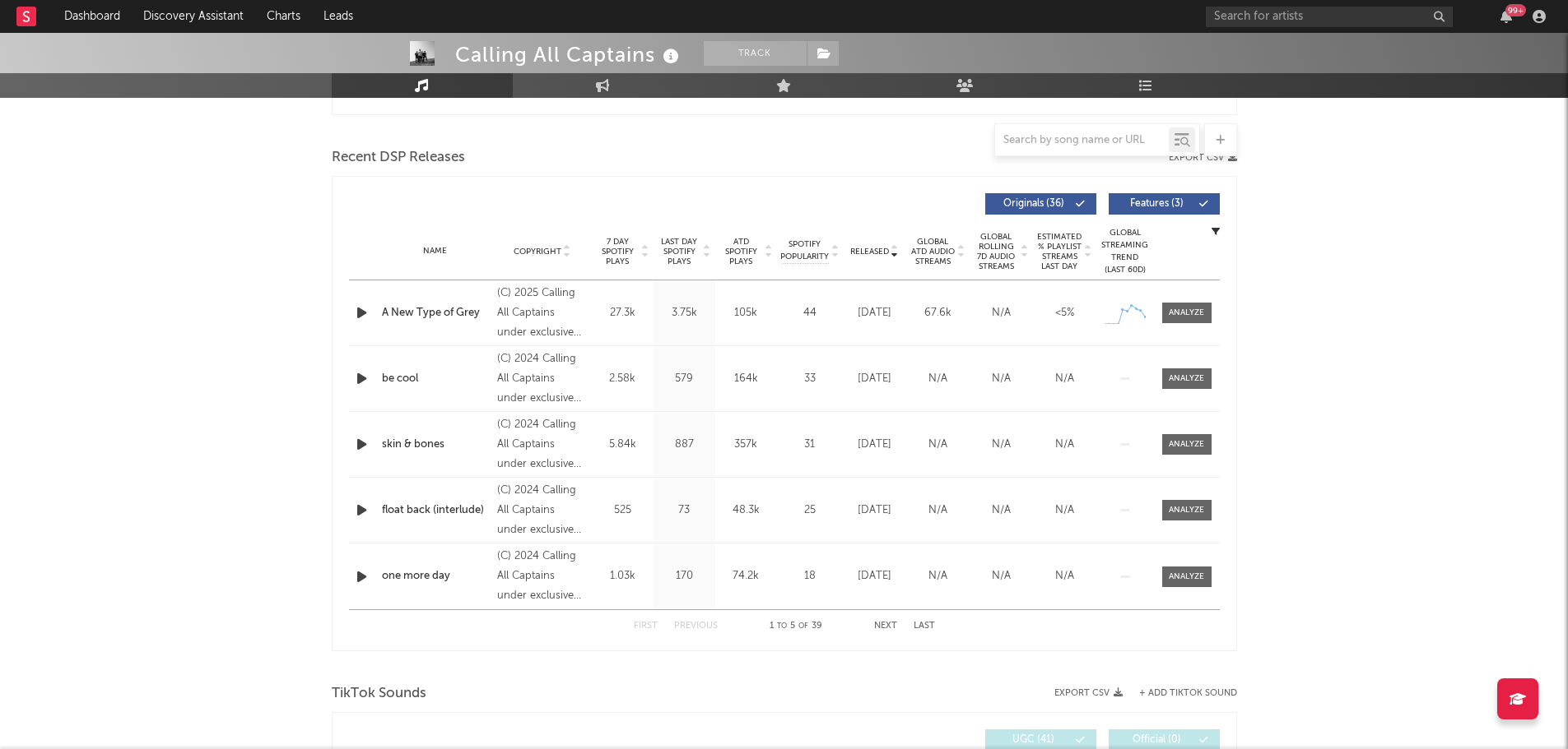
click at [869, 254] on span "Released" at bounding box center [869, 251] width 39 height 10
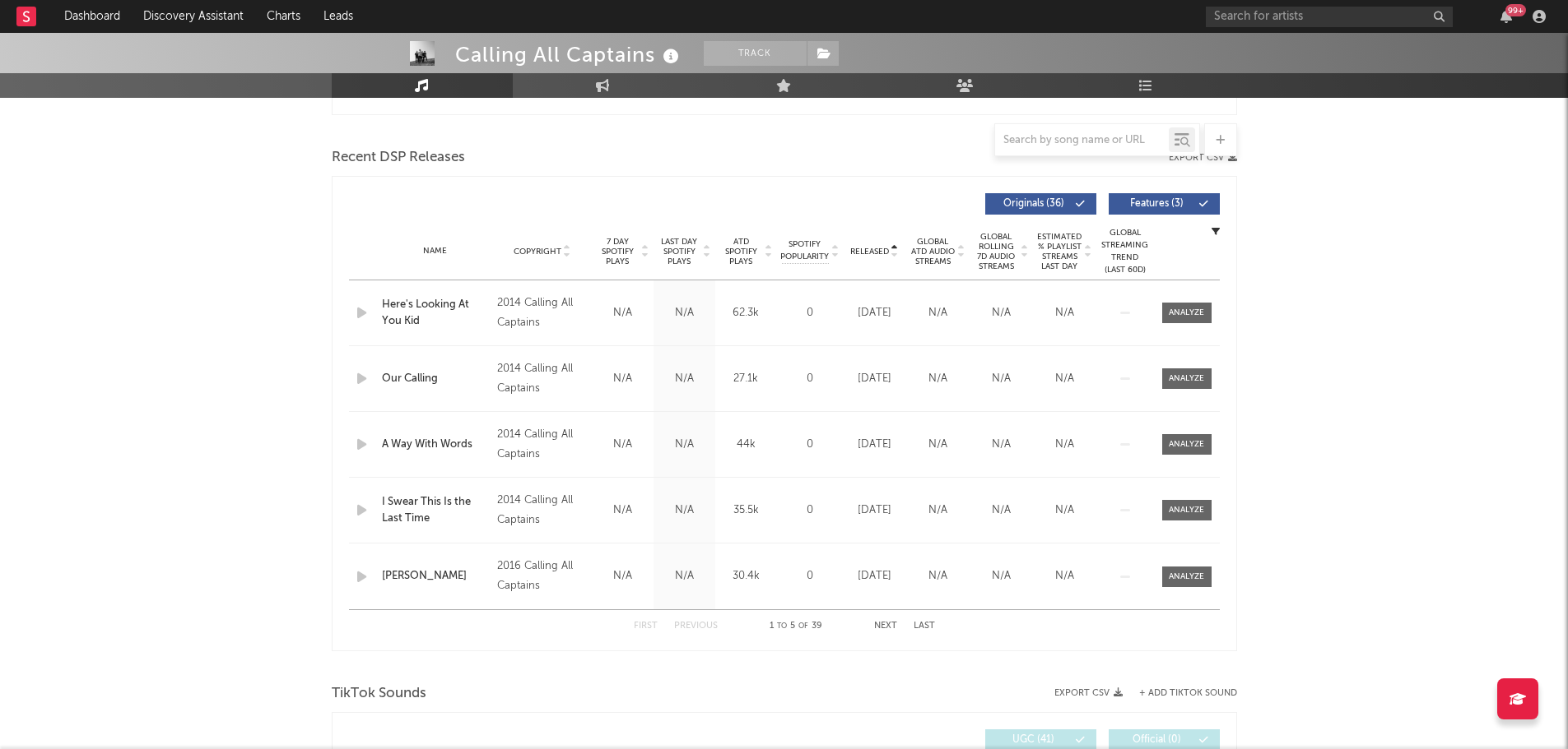
click at [869, 254] on span "Released" at bounding box center [869, 251] width 39 height 10
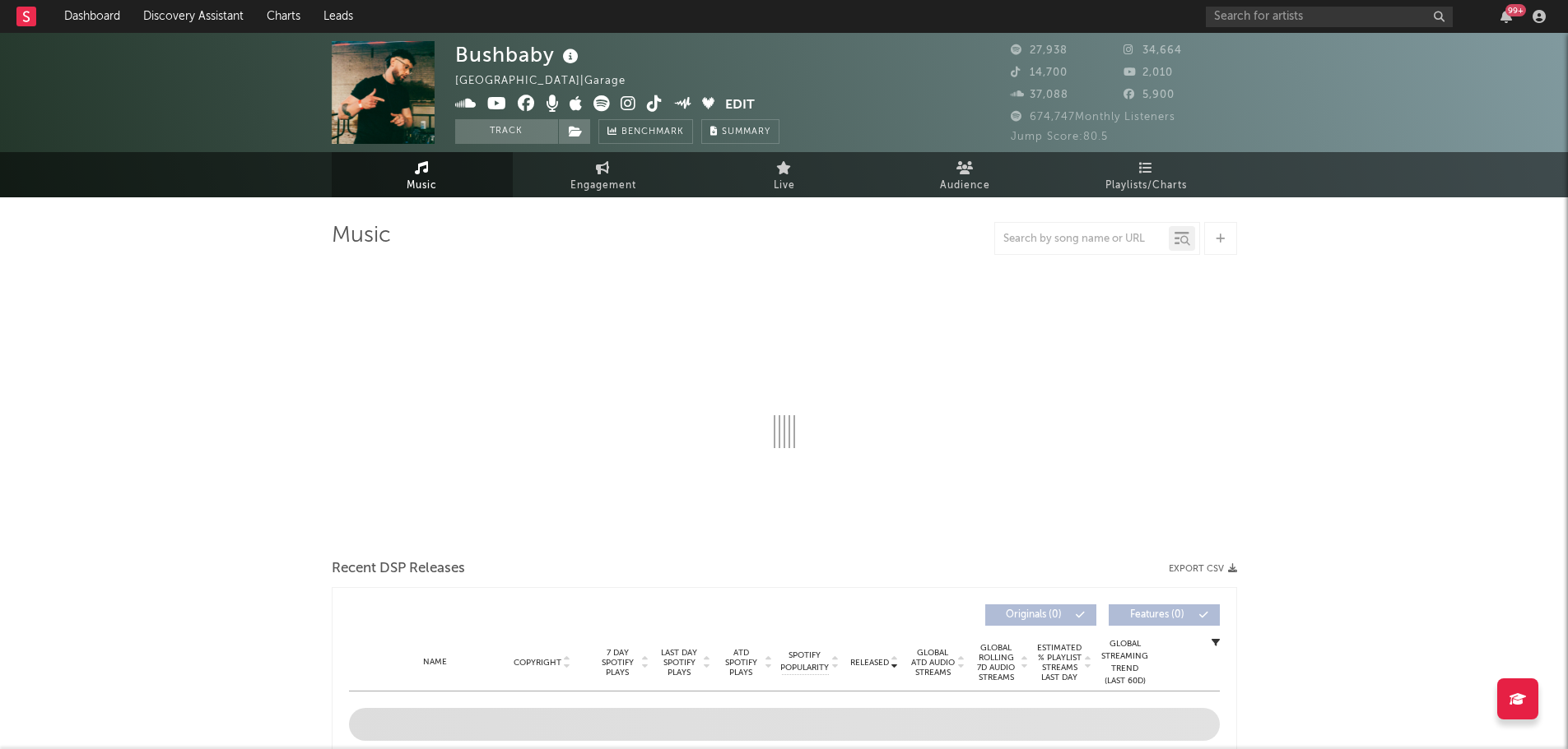
select select "6m"
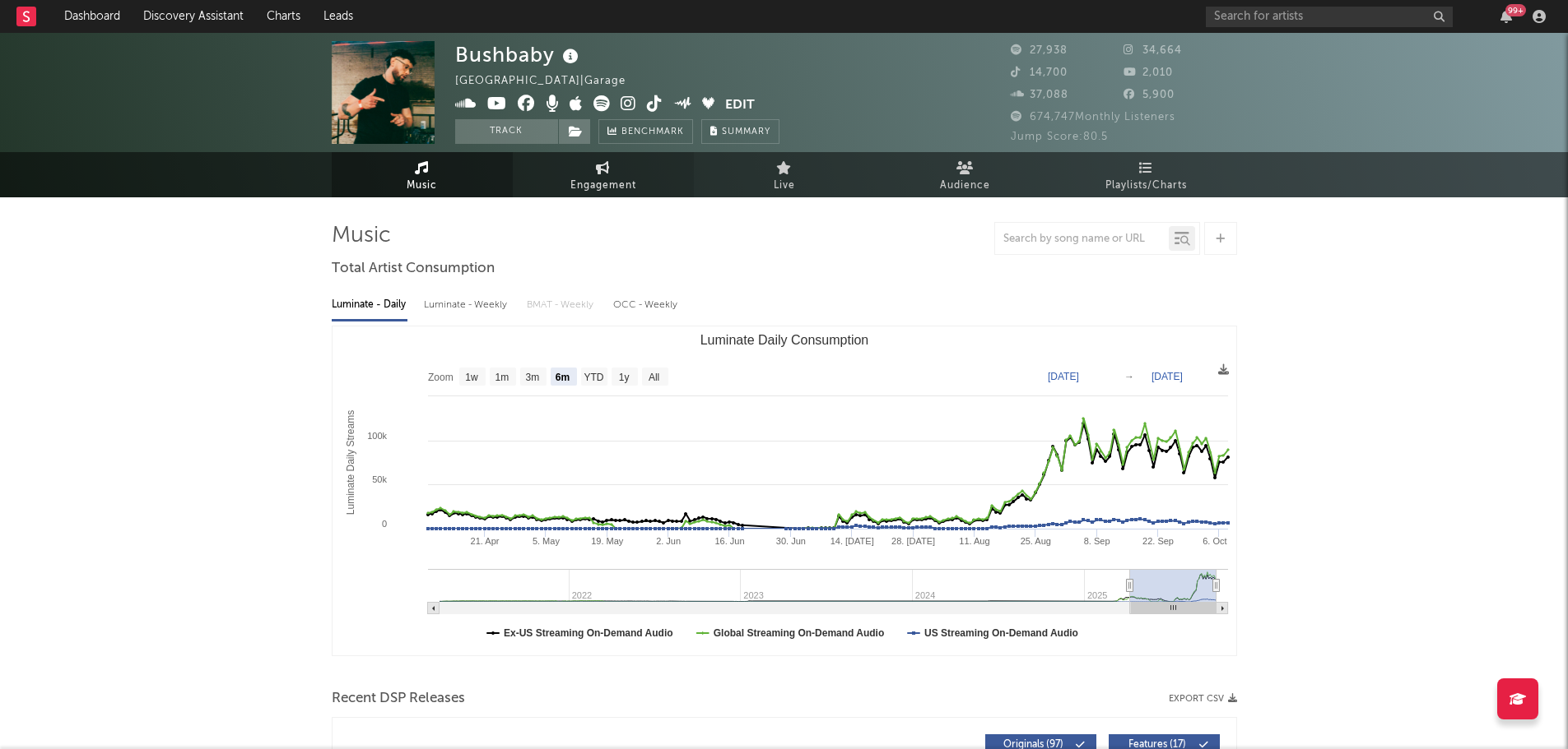
click at [650, 171] on link "Engagement" at bounding box center [603, 175] width 181 height 45
select select "1w"
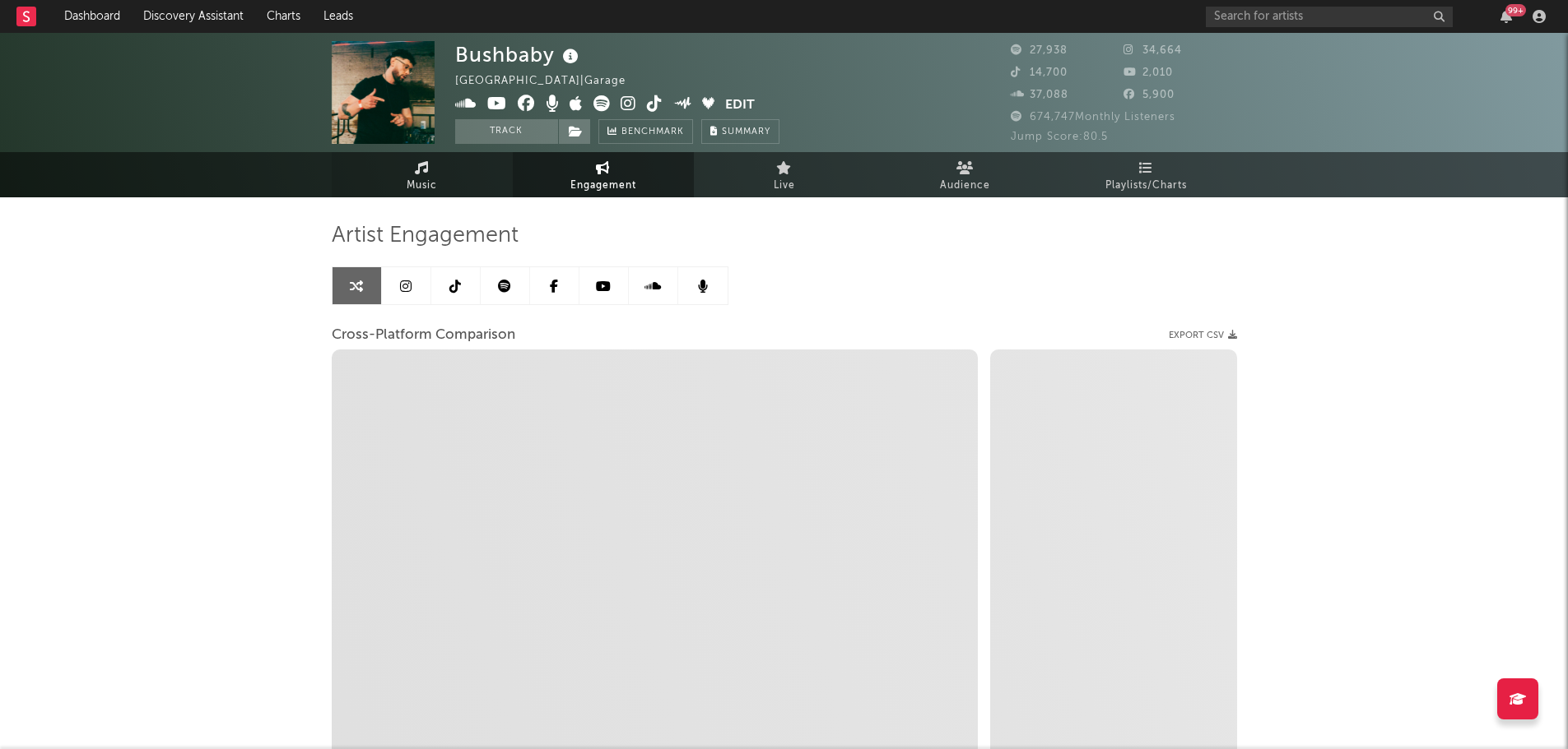
click at [486, 182] on link "Music" at bounding box center [422, 175] width 181 height 45
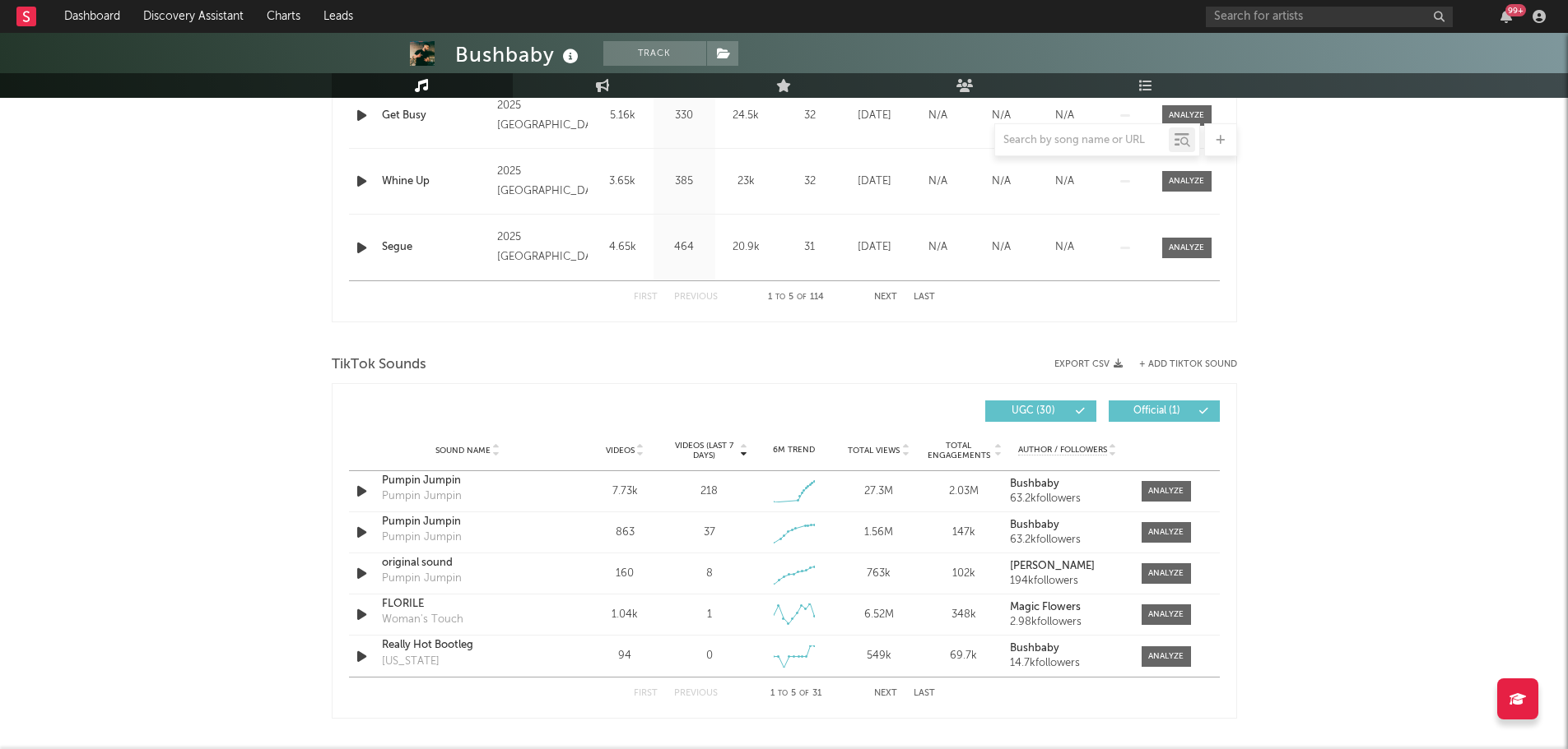
scroll to position [952, 0]
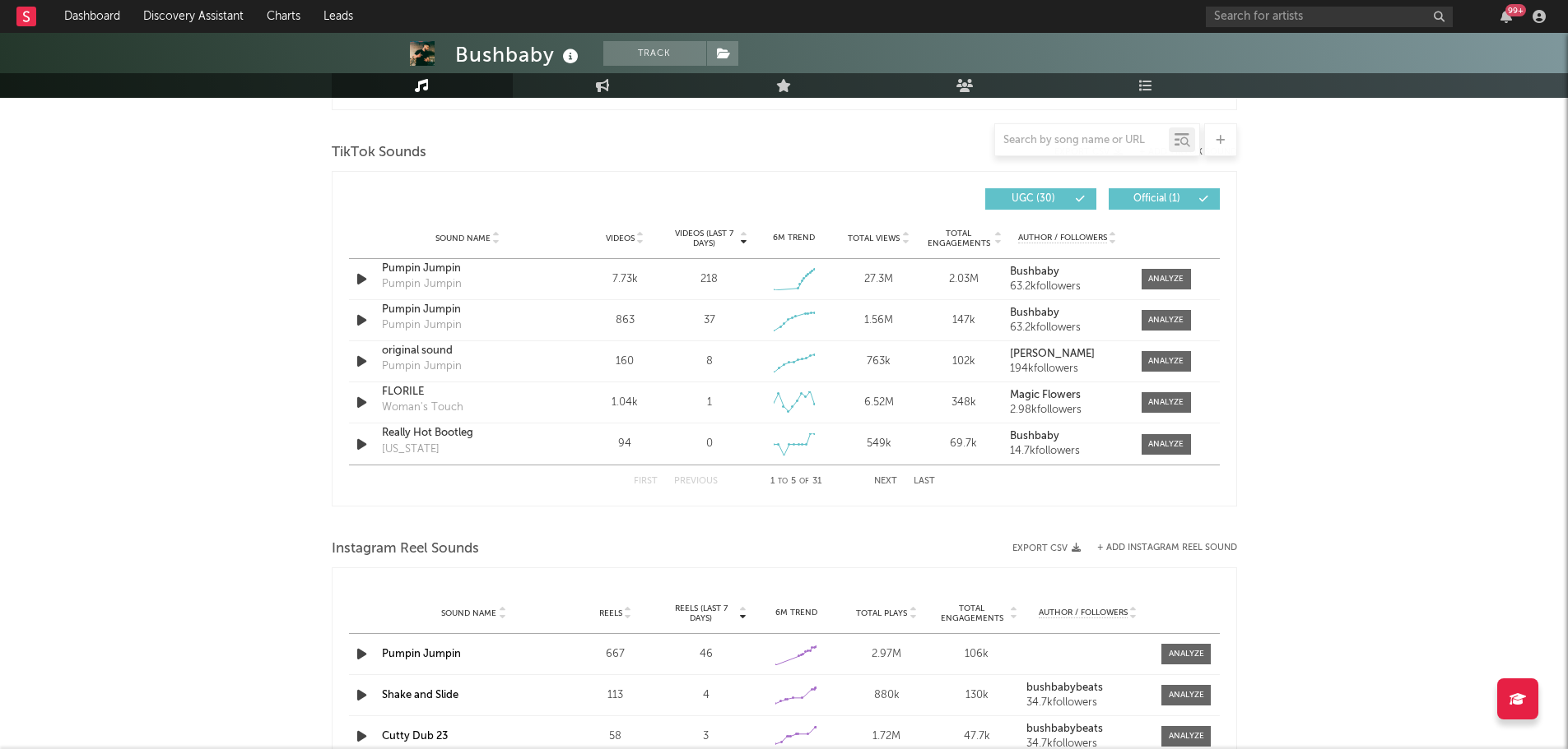
select select "6m"
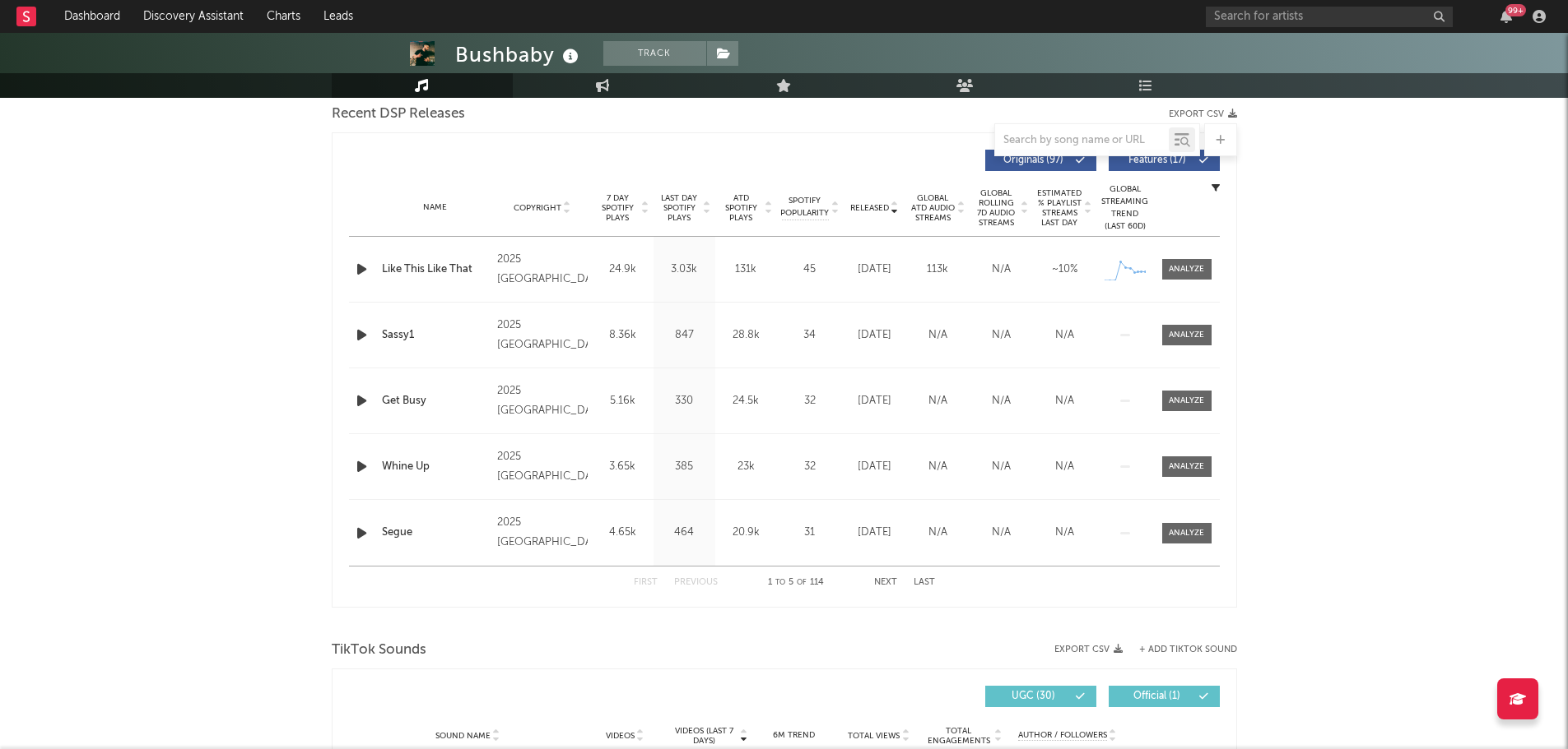
scroll to position [459, 0]
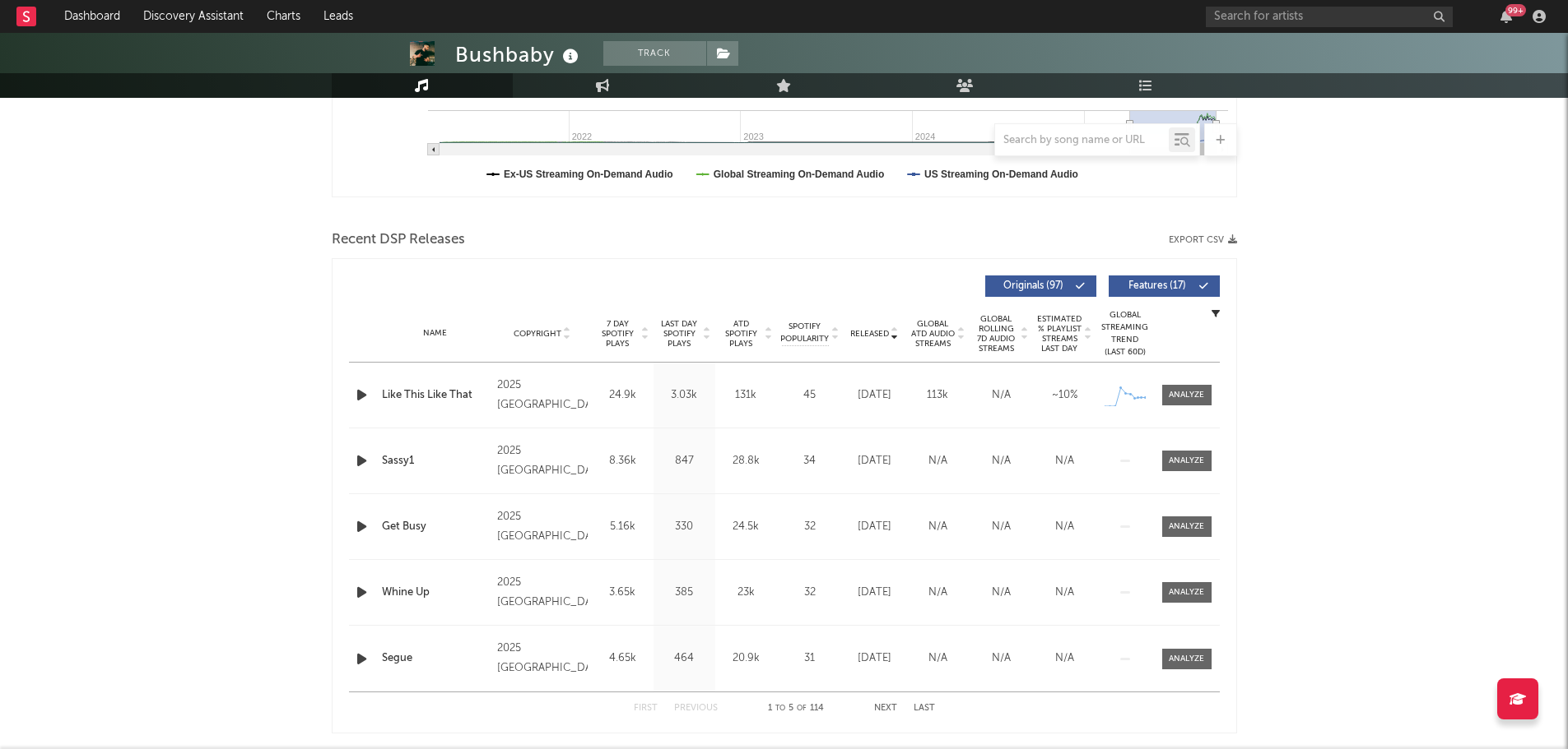
click at [877, 335] on span "Released" at bounding box center [869, 333] width 39 height 10
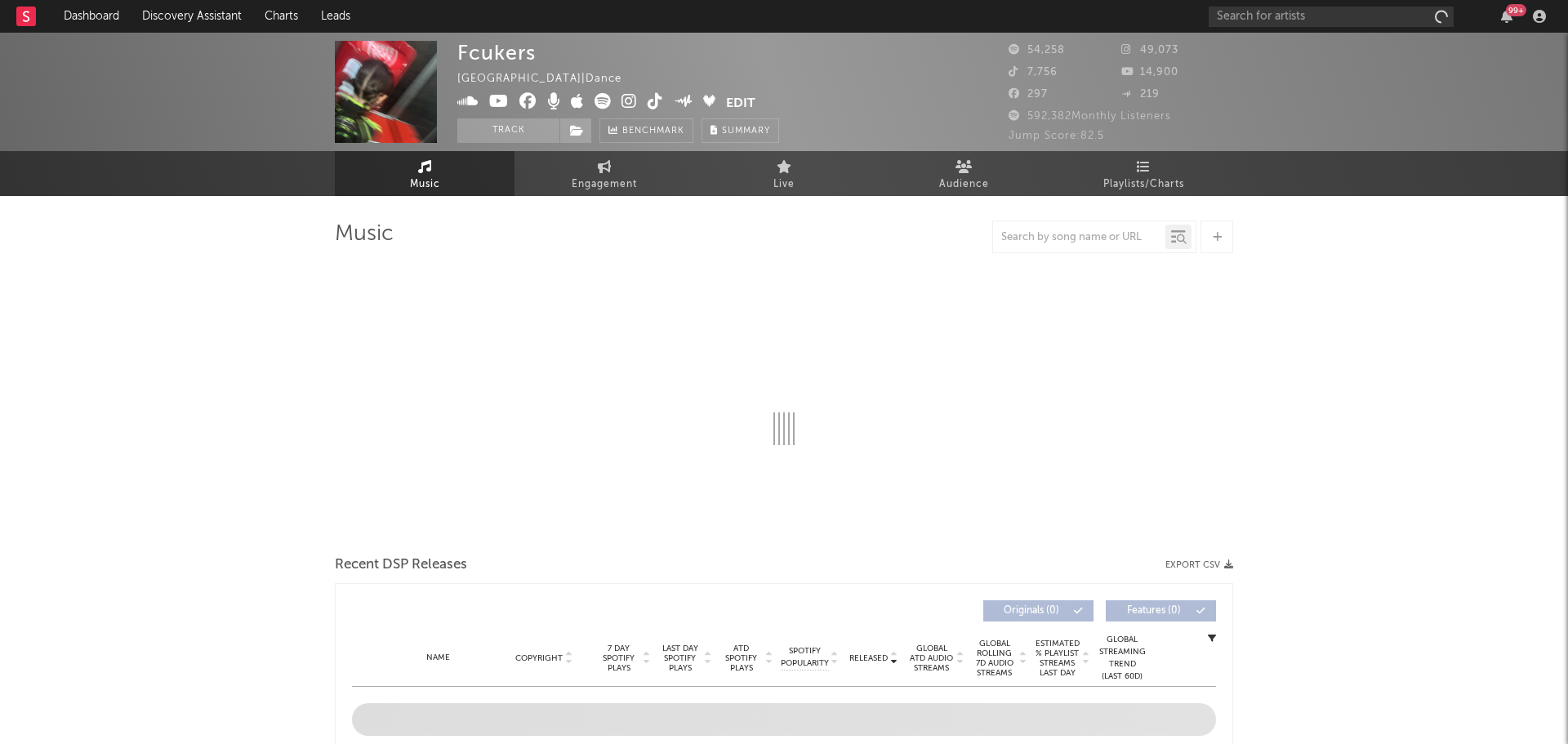
select select "6m"
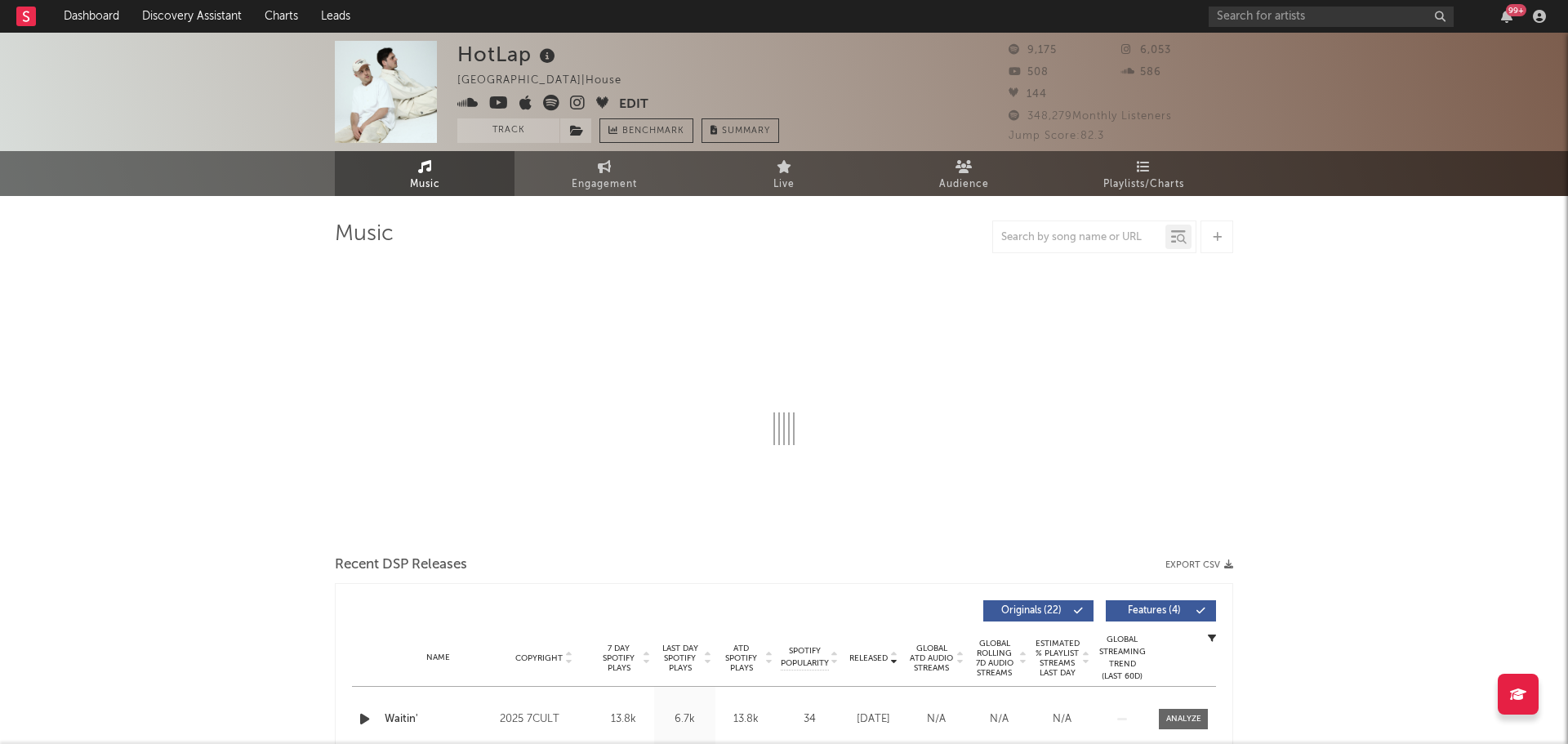
select select "6m"
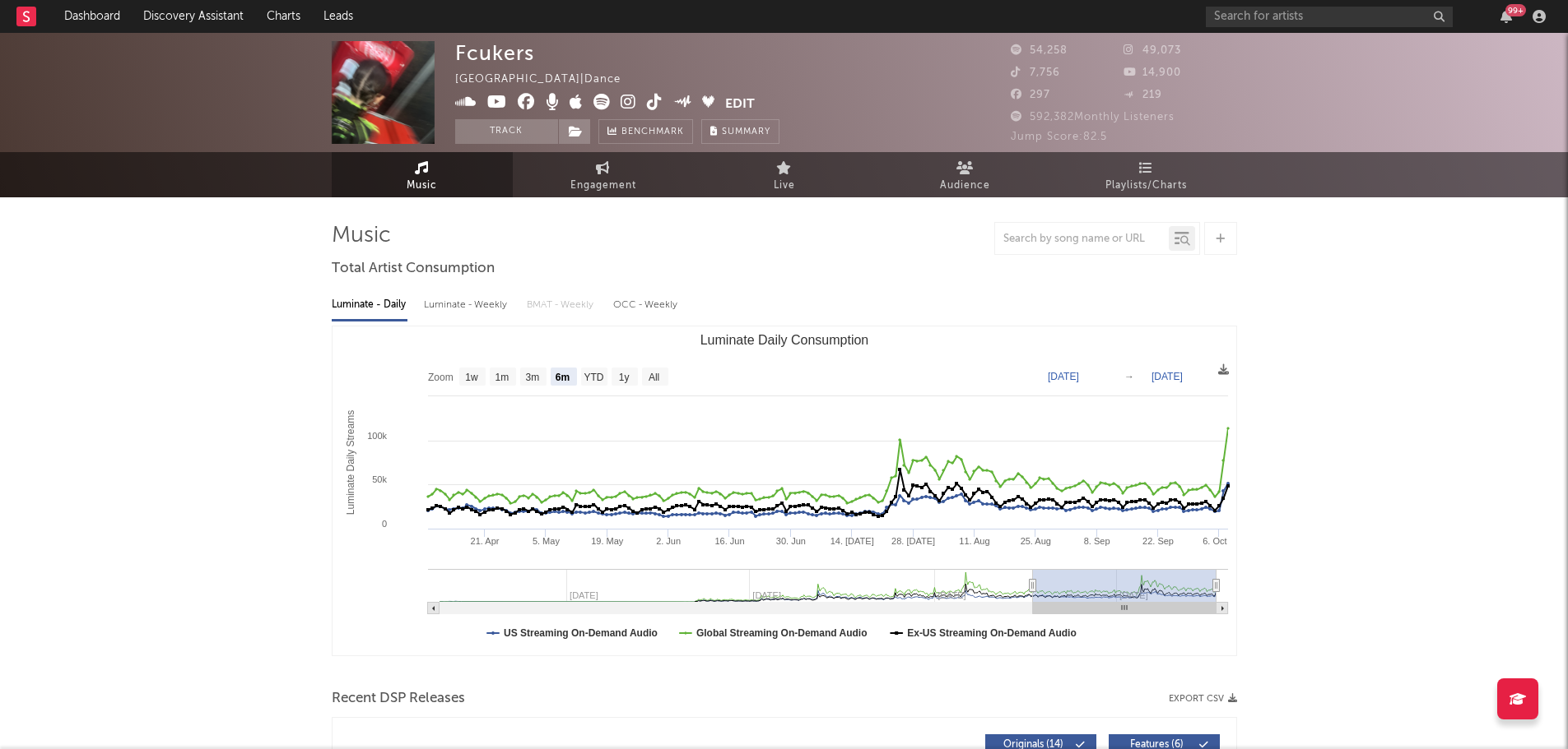
select select "6m"
click at [601, 106] on icon at bounding box center [602, 103] width 17 height 17
click at [622, 96] on icon at bounding box center [628, 103] width 16 height 17
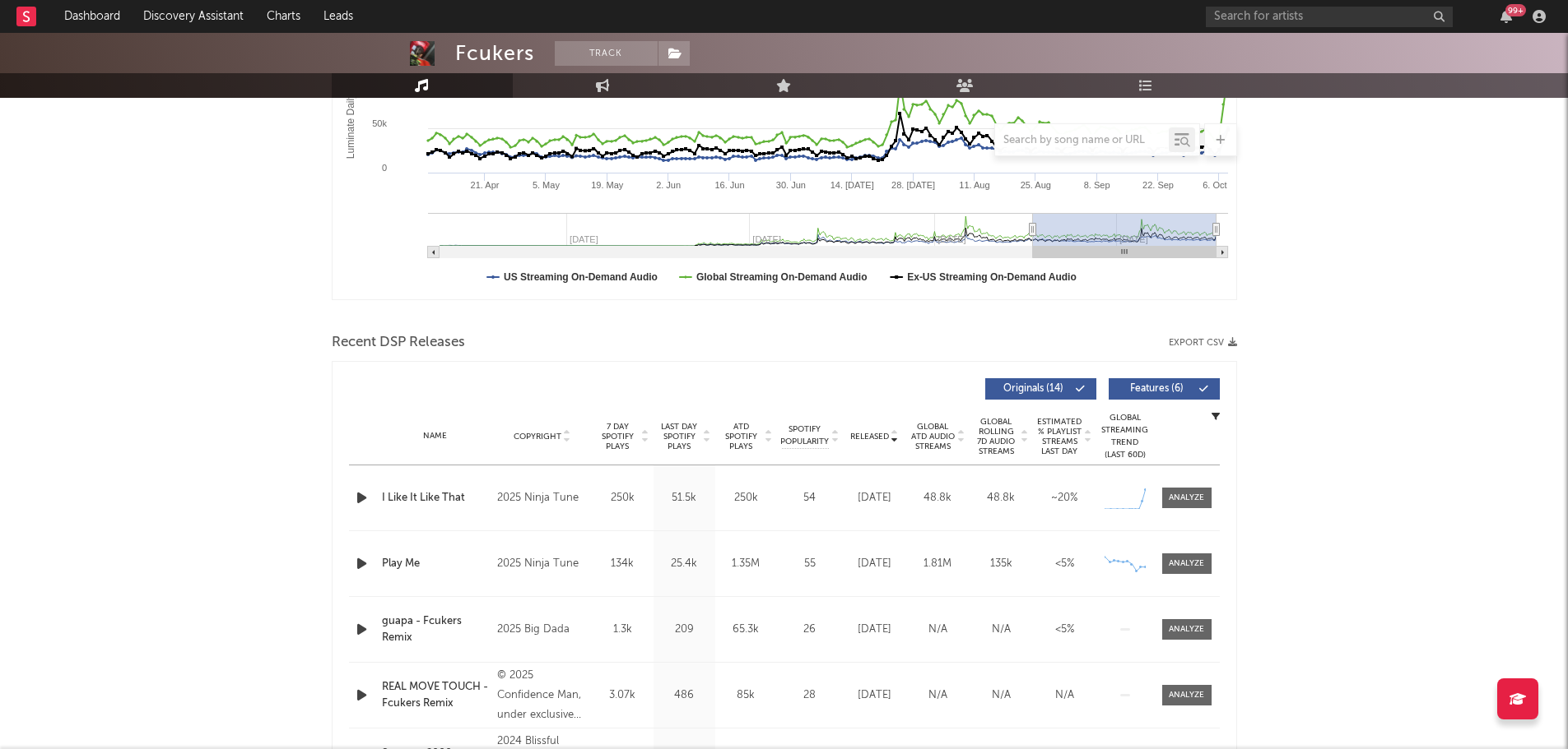
scroll to position [411, 0]
